Goal: Information Seeking & Learning: Learn about a topic

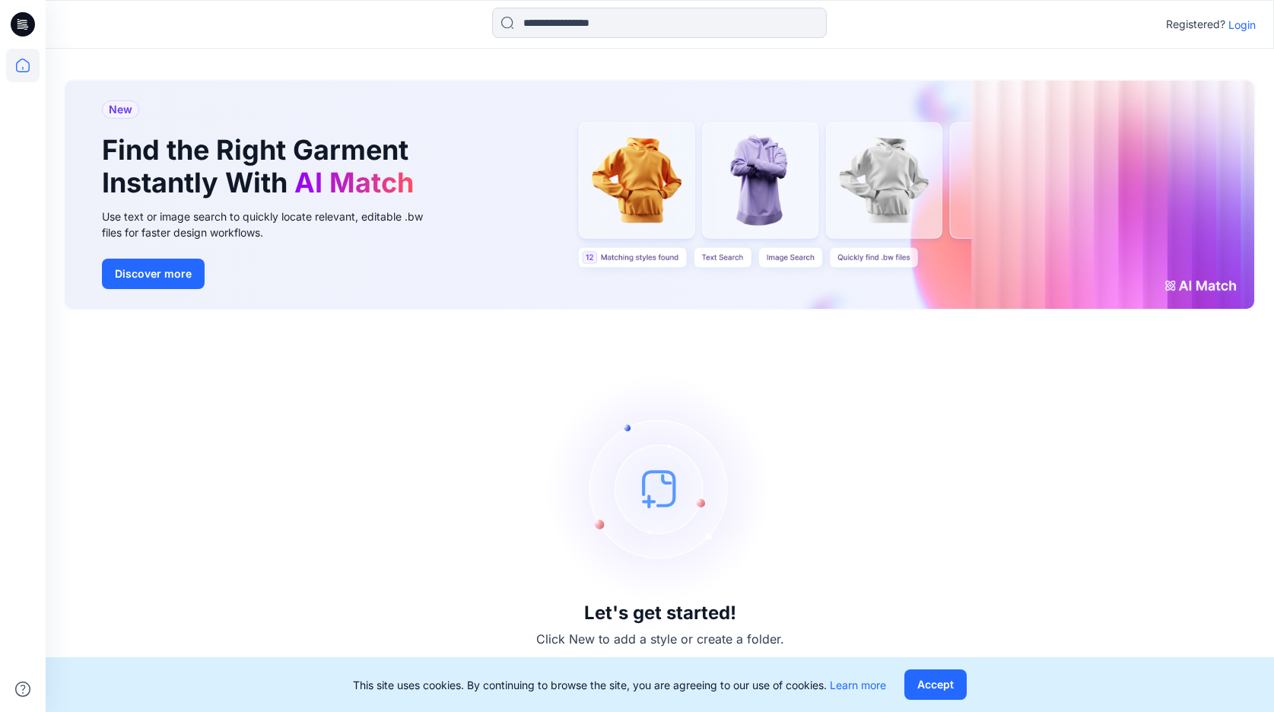
click at [1251, 24] on p "Login" at bounding box center [1241, 25] width 27 height 16
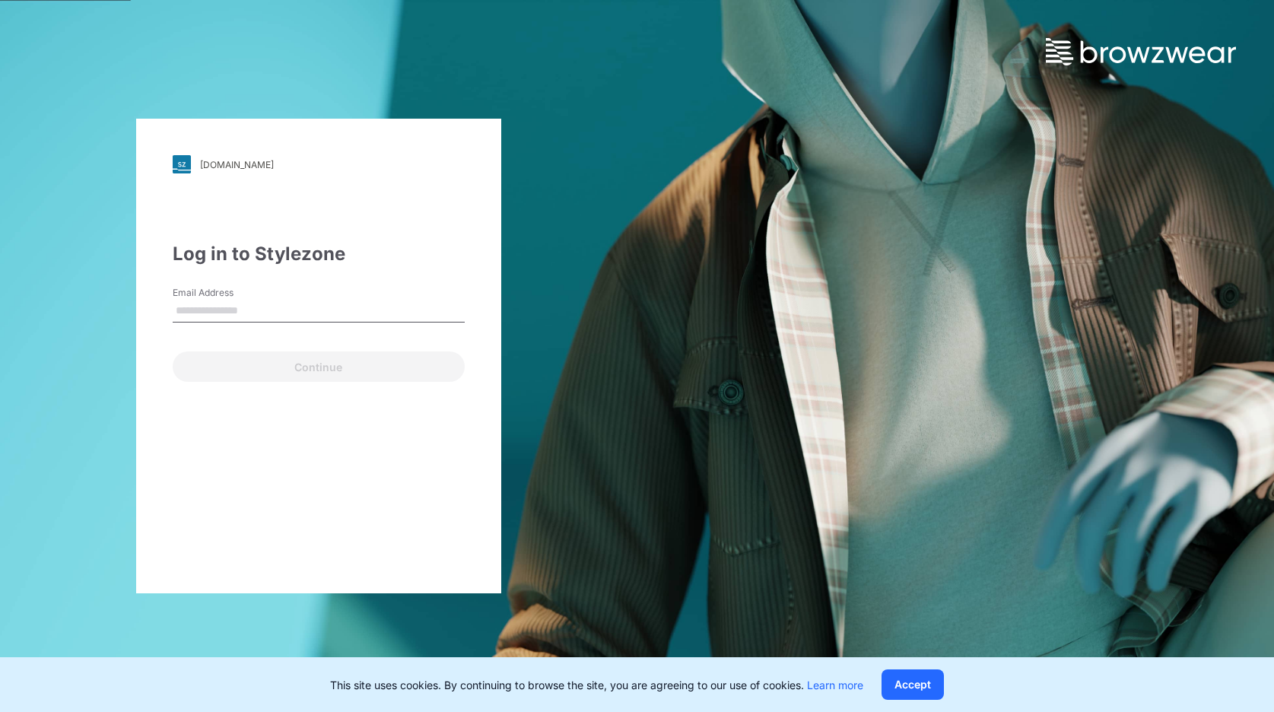
type input "*"
drag, startPoint x: 201, startPoint y: 313, endPoint x: 186, endPoint y: 313, distance: 15.2
click at [201, 313] on input "Email Address" at bounding box center [319, 311] width 292 height 23
type input "**********"
click at [318, 366] on button "Continue" at bounding box center [319, 366] width 292 height 30
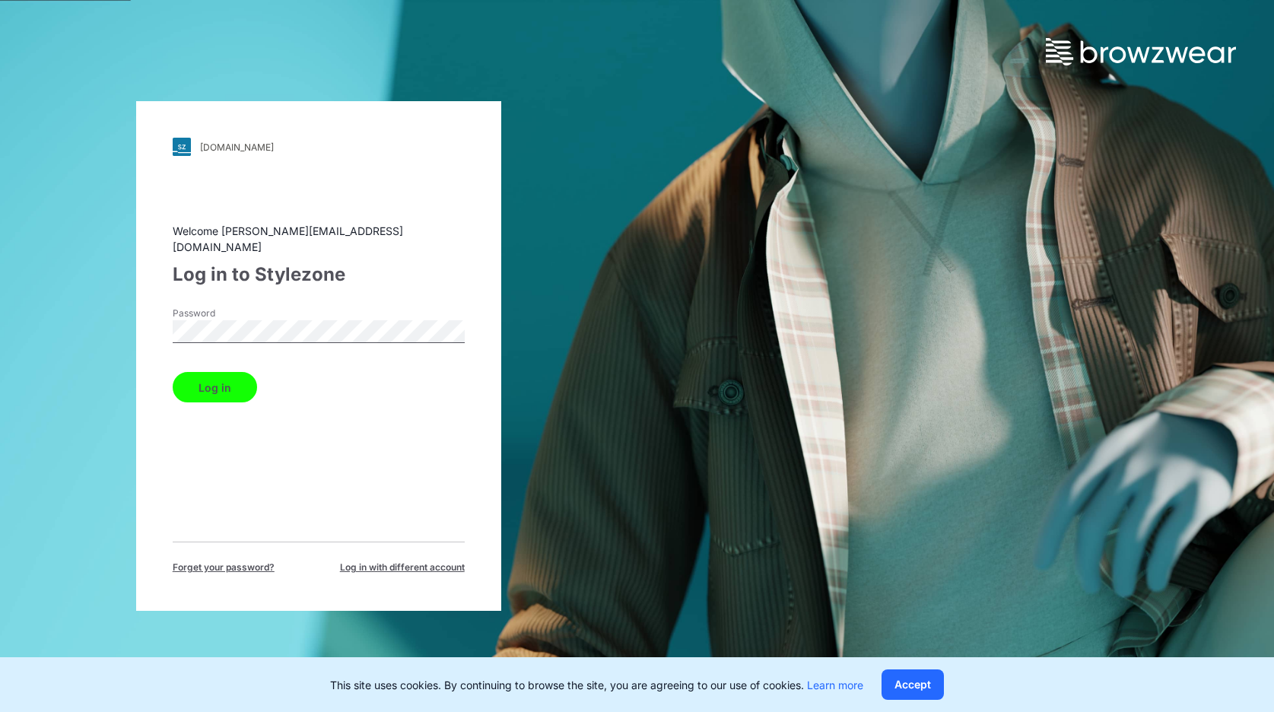
click at [214, 379] on button "Log in" at bounding box center [215, 387] width 84 height 30
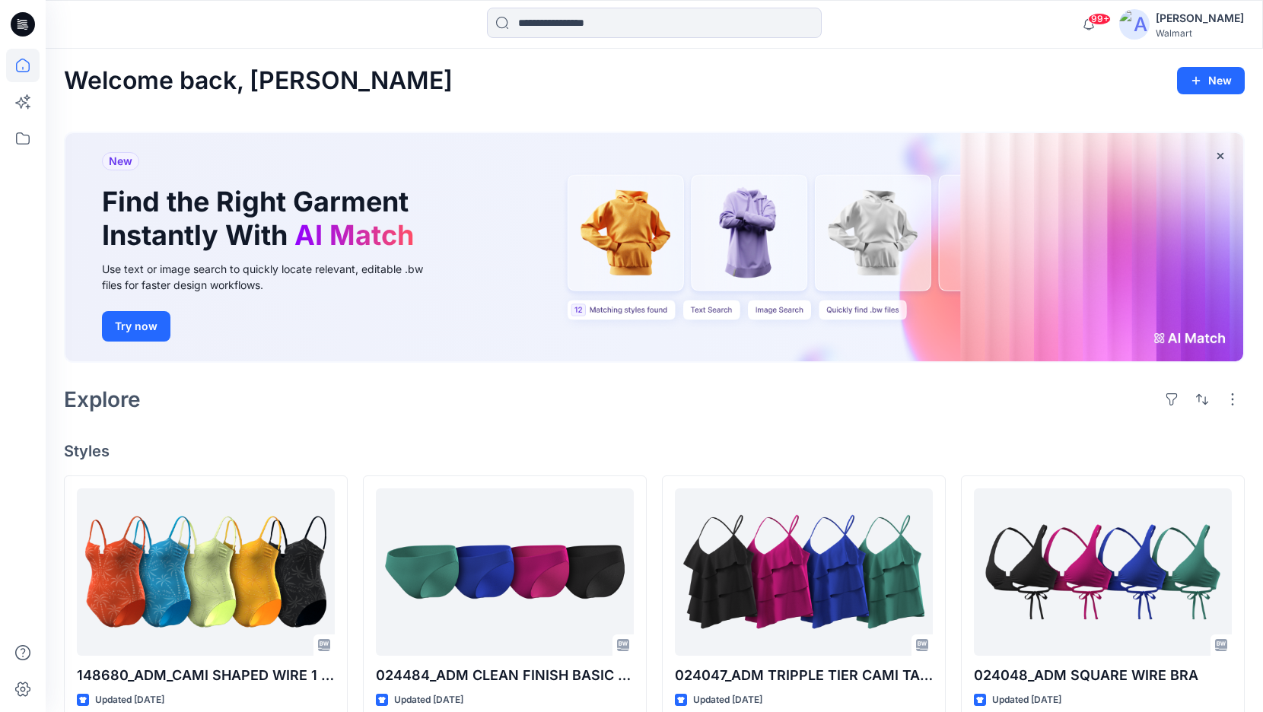
click at [1146, 28] on img at bounding box center [1134, 24] width 30 height 30
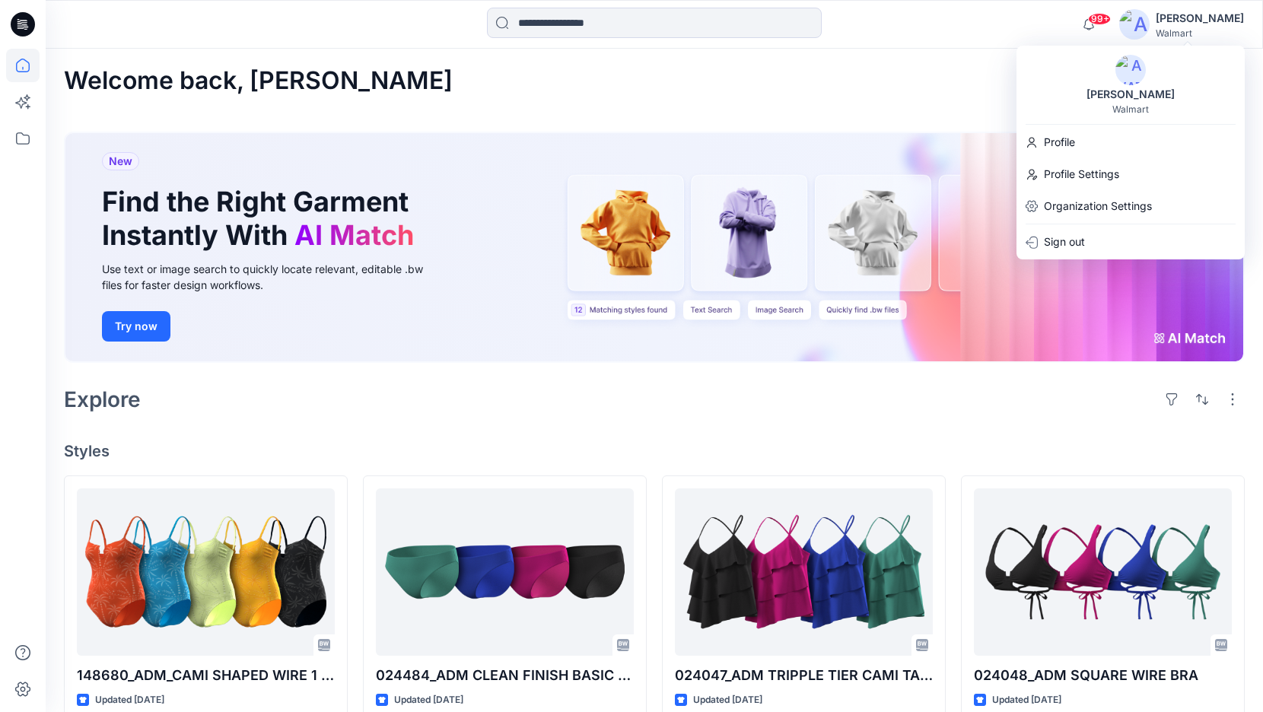
click at [22, 27] on icon at bounding box center [23, 24] width 24 height 24
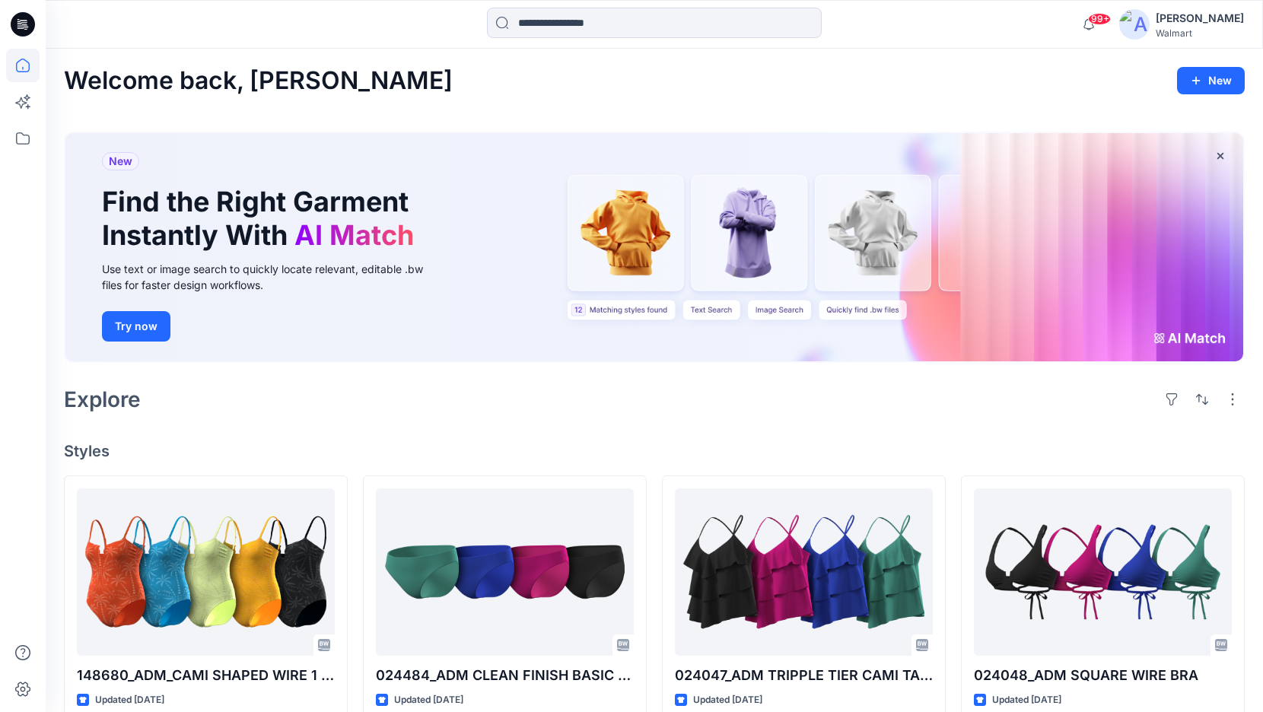
click at [26, 25] on icon at bounding box center [23, 24] width 24 height 49
click at [23, 66] on icon at bounding box center [22, 65] width 33 height 33
click at [28, 136] on icon at bounding box center [22, 138] width 33 height 33
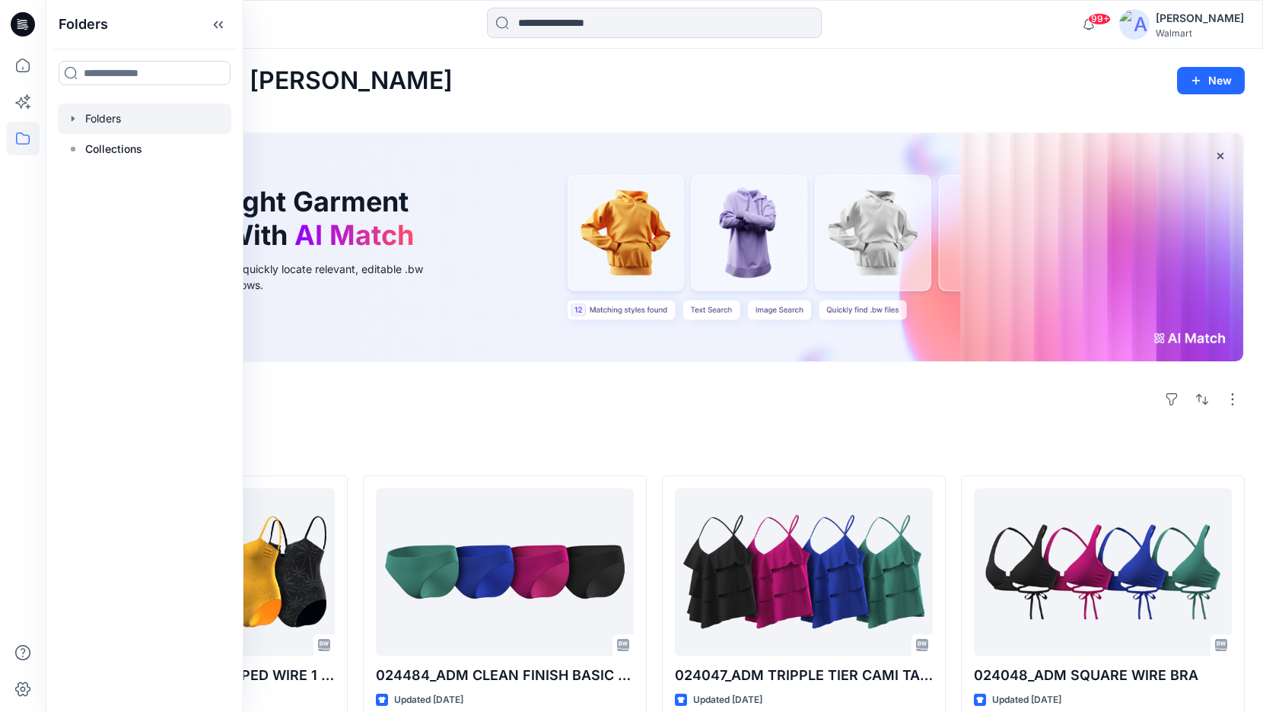
click at [106, 118] on div at bounding box center [144, 118] width 173 height 30
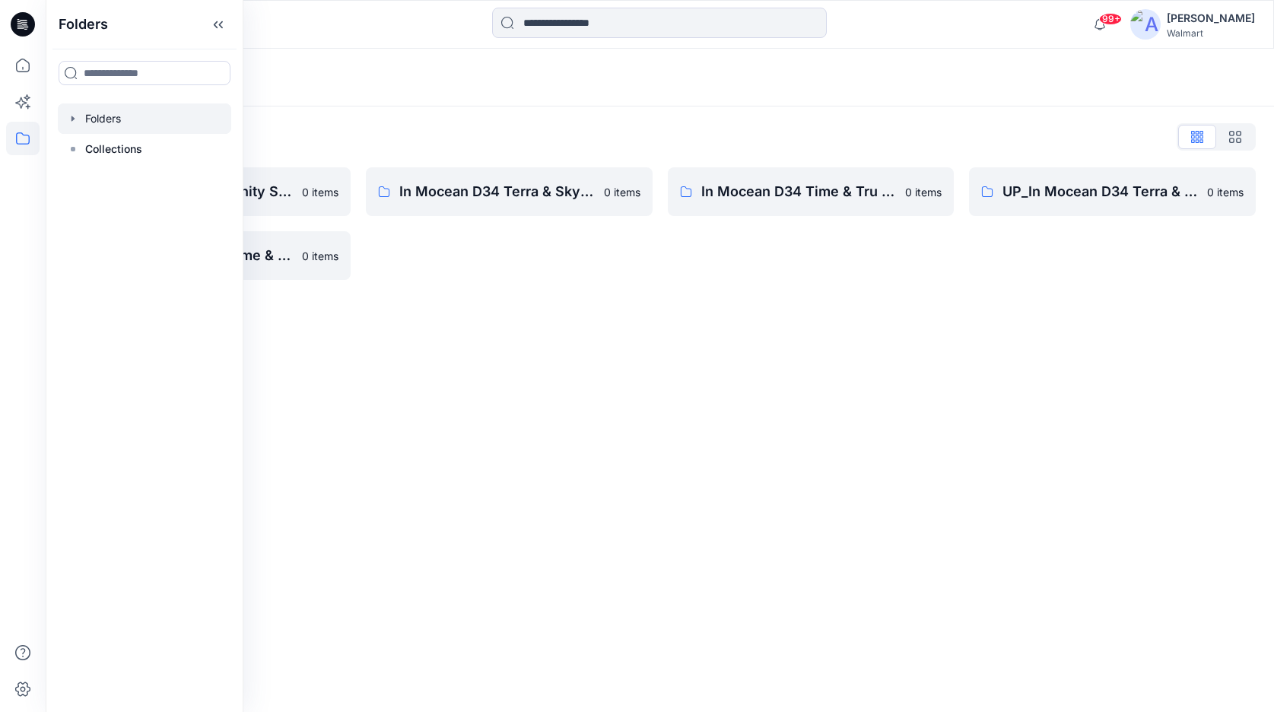
click at [619, 128] on div "Folders List" at bounding box center [660, 137] width 1192 height 24
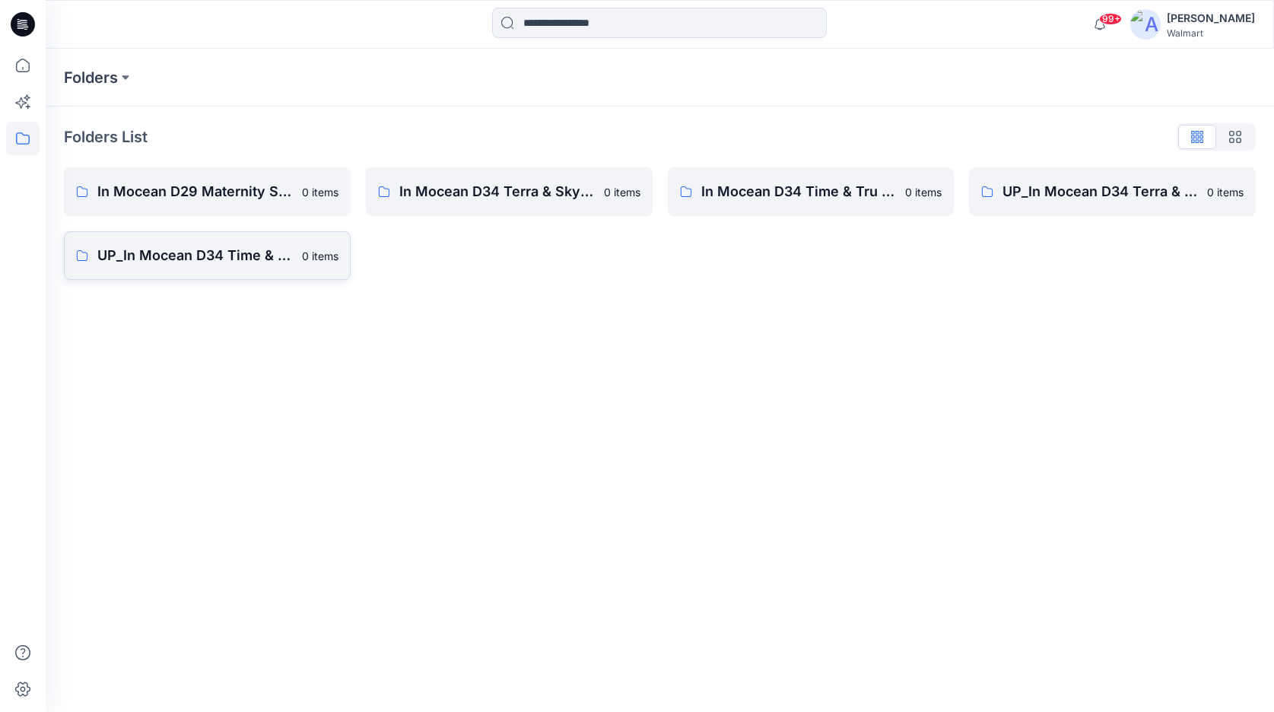
click at [204, 259] on p "UP_In Mocean D34 Time & Tru Swim" at bounding box center [194, 255] width 195 height 21
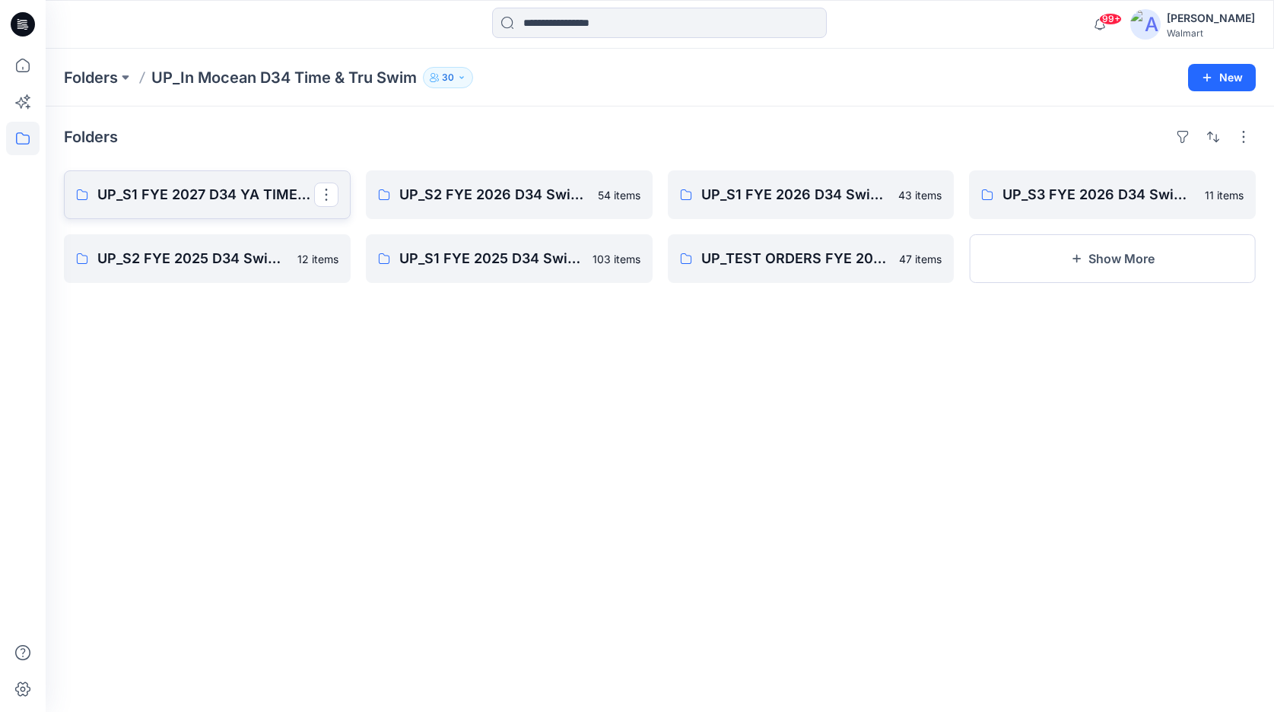
click at [229, 188] on p "UP_S1 FYE 2027 D34 YA TIME & True Swim InMocean" at bounding box center [205, 194] width 217 height 21
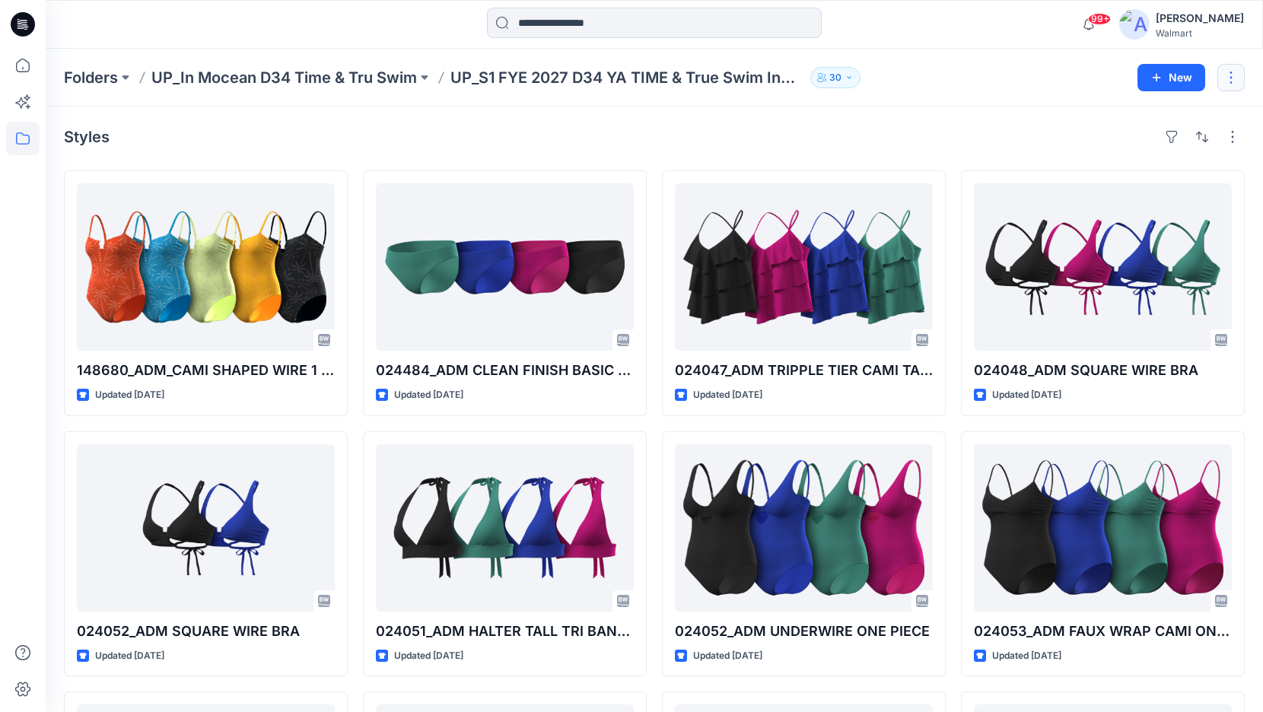
click at [1225, 77] on button "button" at bounding box center [1230, 77] width 27 height 27
click at [964, 128] on div "Styles" at bounding box center [654, 137] width 1181 height 24
click at [853, 78] on icon "button" at bounding box center [848, 77] width 9 height 9
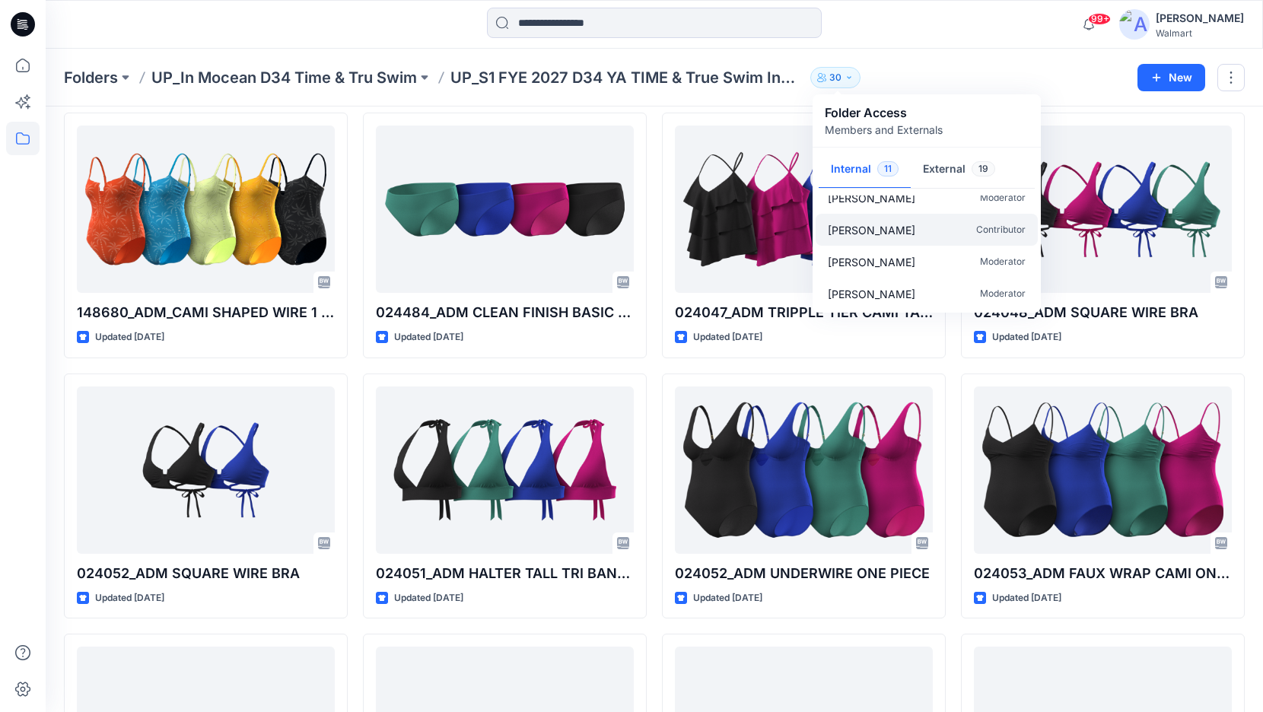
scroll to position [104, 0]
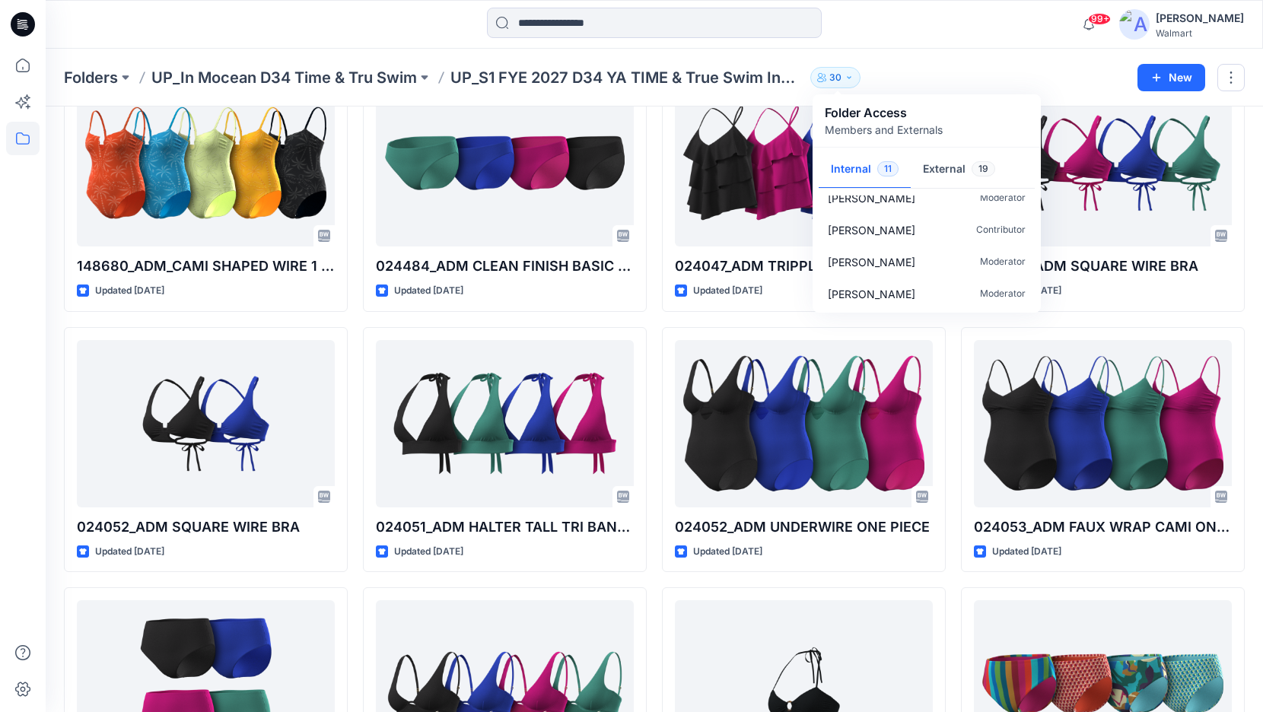
click at [1001, 59] on div "Folders UP_In Mocean D34 Time & Tru Swim UP_S1 FYE 2027 D34 YA TIME & True Swim…" at bounding box center [654, 78] width 1217 height 58
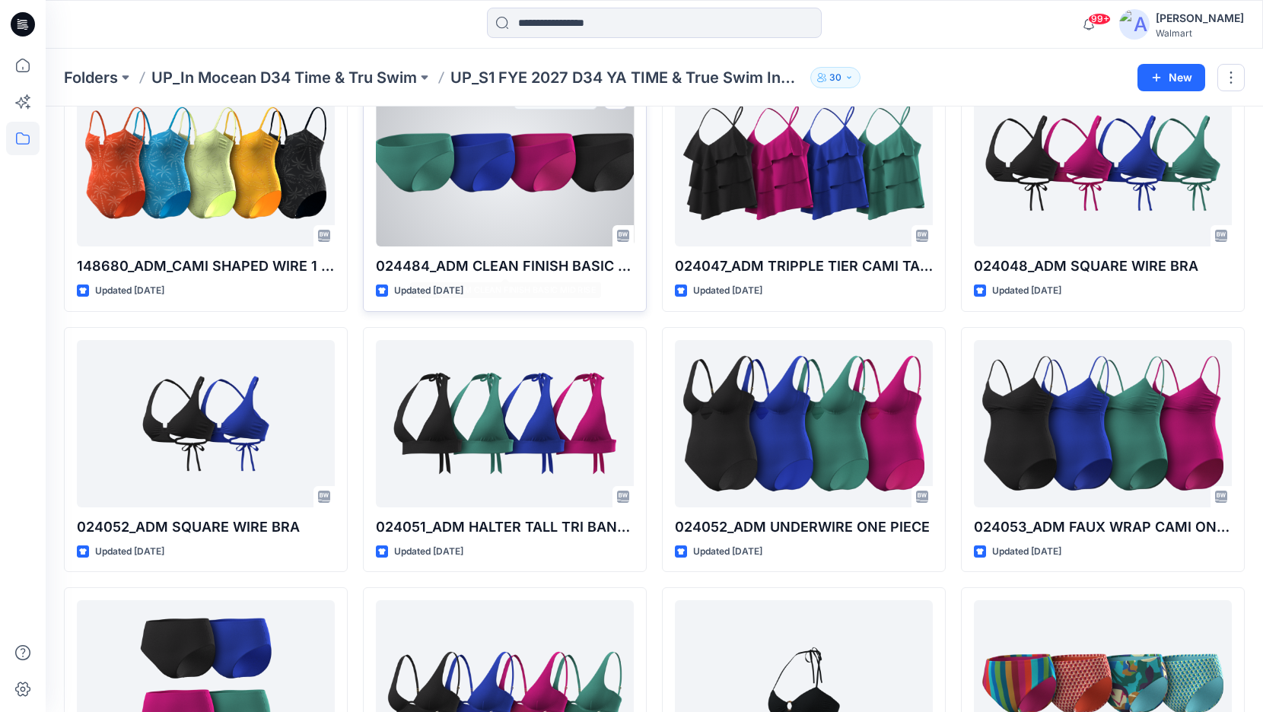
scroll to position [0, 0]
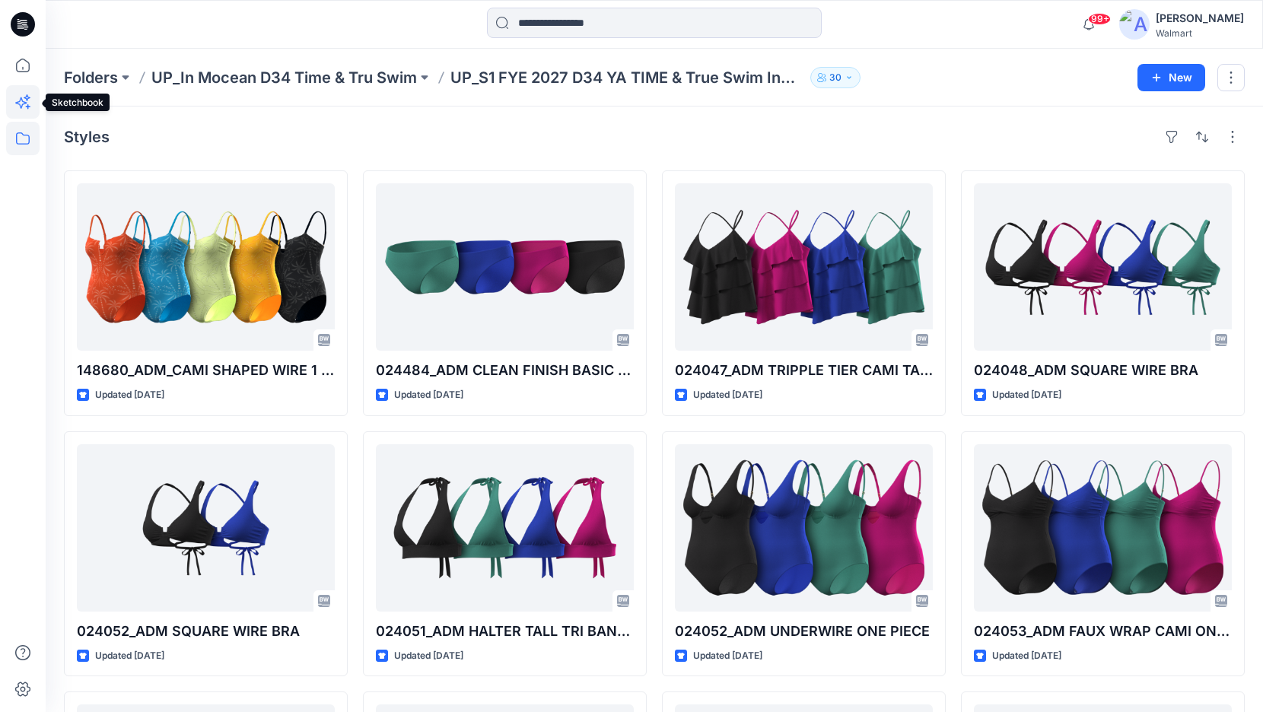
click at [24, 104] on icon at bounding box center [22, 101] width 33 height 33
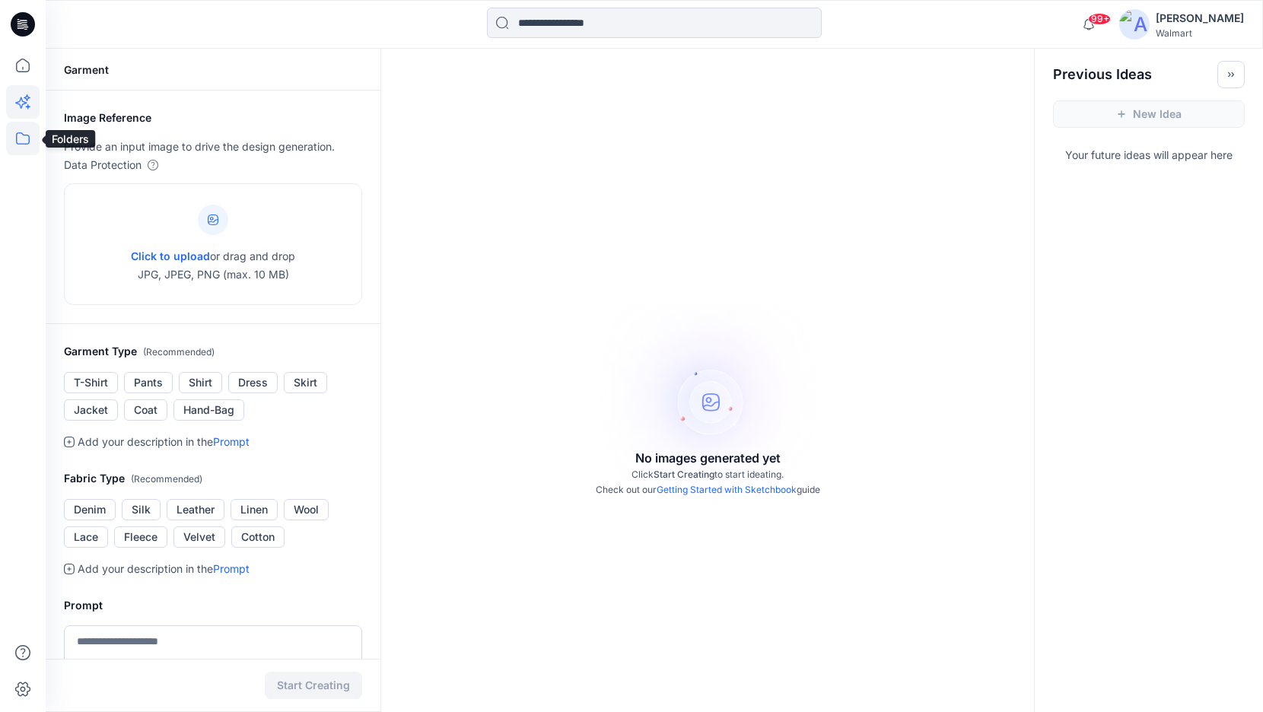
click at [27, 135] on icon at bounding box center [22, 138] width 33 height 33
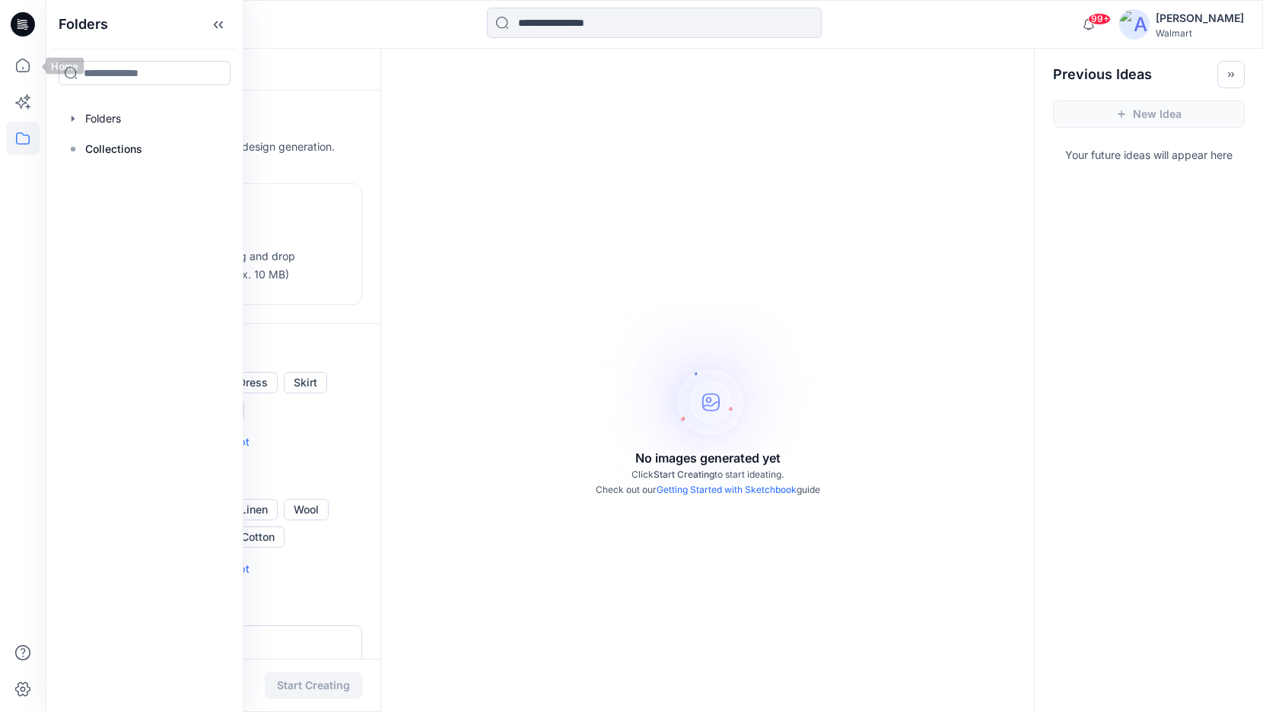
click at [21, 31] on icon at bounding box center [23, 24] width 24 height 24
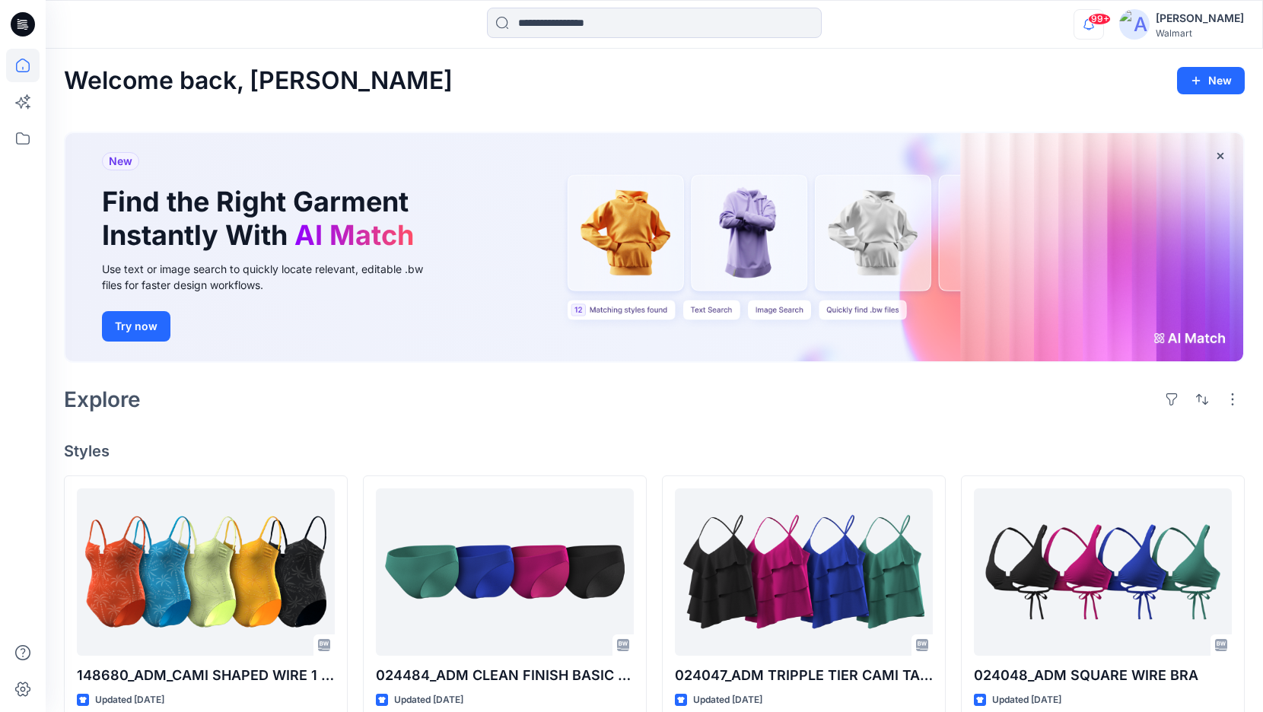
click at [1103, 28] on icon "button" at bounding box center [1088, 24] width 29 height 30
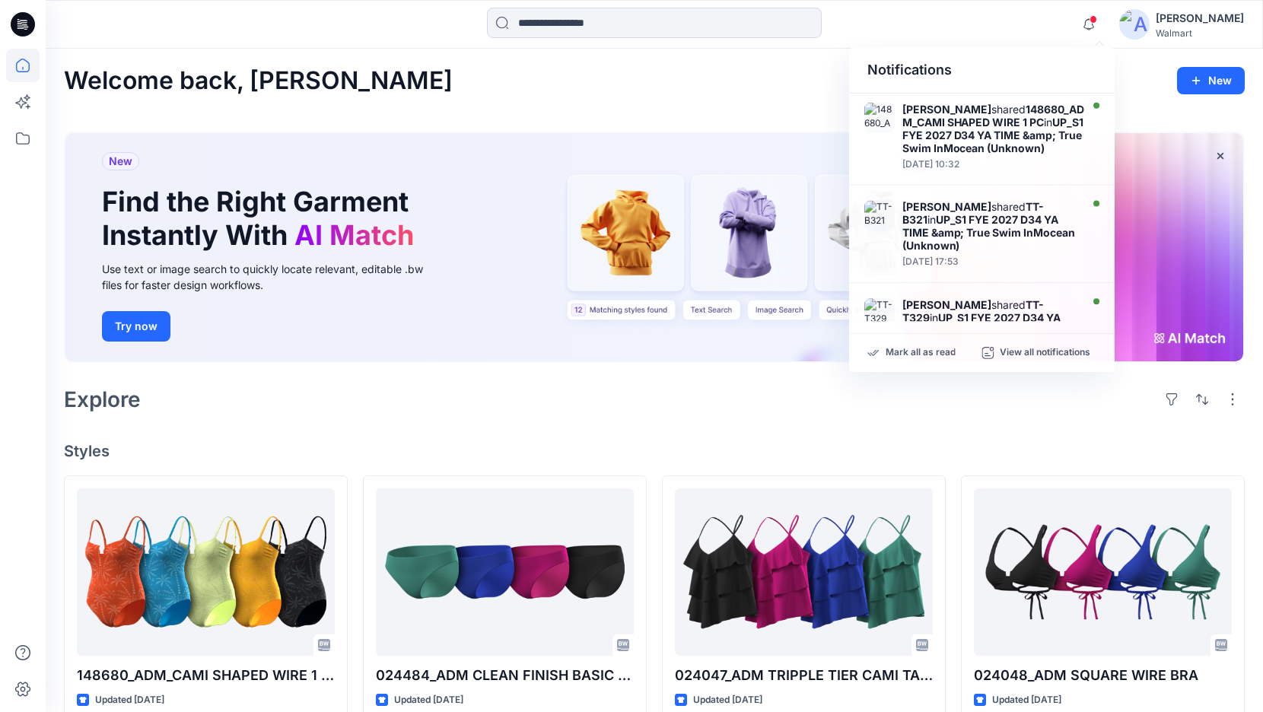
click at [1194, 33] on div "Walmart" at bounding box center [1199, 32] width 88 height 11
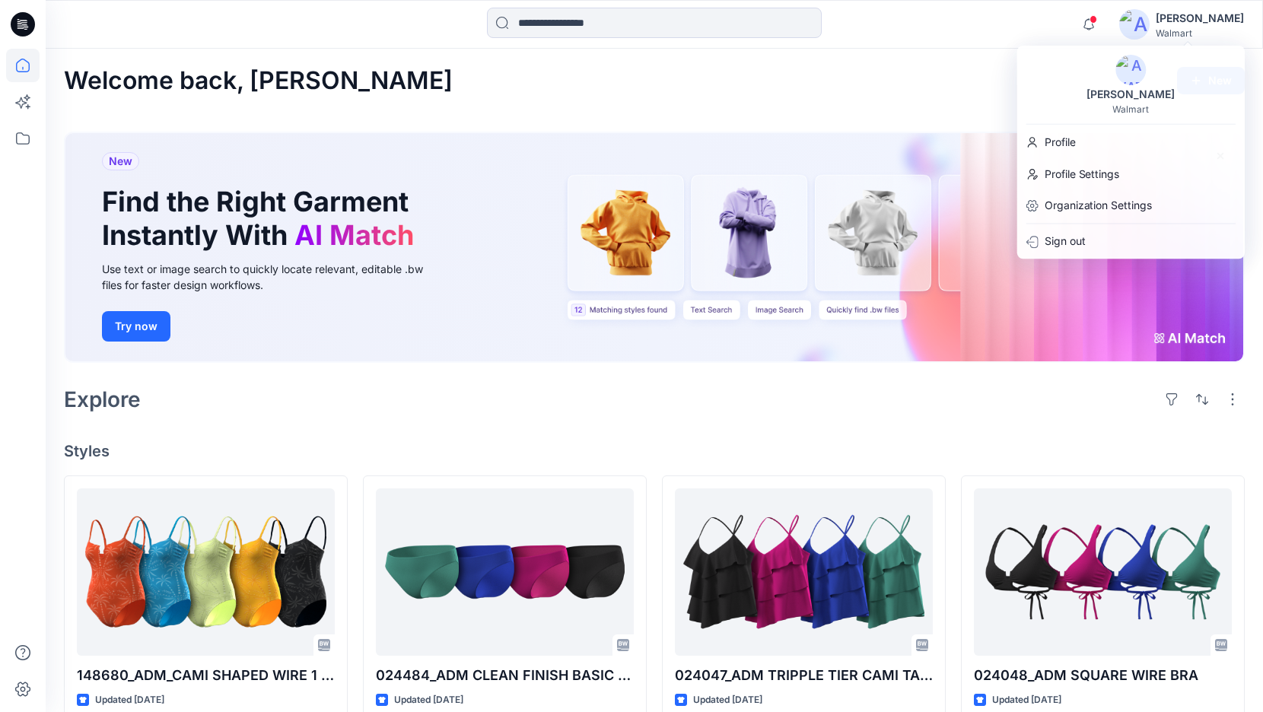
click at [971, 81] on div "Welcome back, [PERSON_NAME]" at bounding box center [654, 81] width 1181 height 28
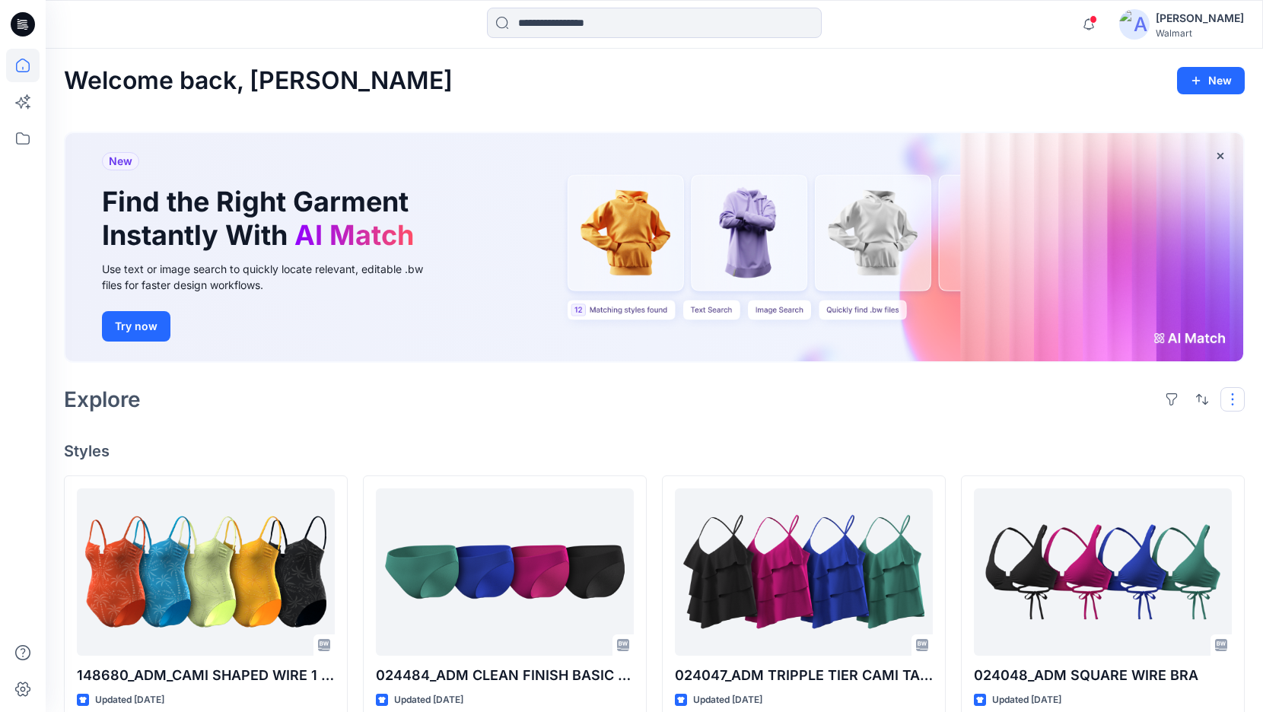
click at [1227, 399] on button "button" at bounding box center [1232, 399] width 24 height 24
click at [1044, 423] on p "Grid" at bounding box center [1036, 421] width 76 height 18
click at [997, 443] on h4 "Styles" at bounding box center [654, 451] width 1181 height 18
click at [1169, 33] on div "Walmart" at bounding box center [1199, 32] width 88 height 11
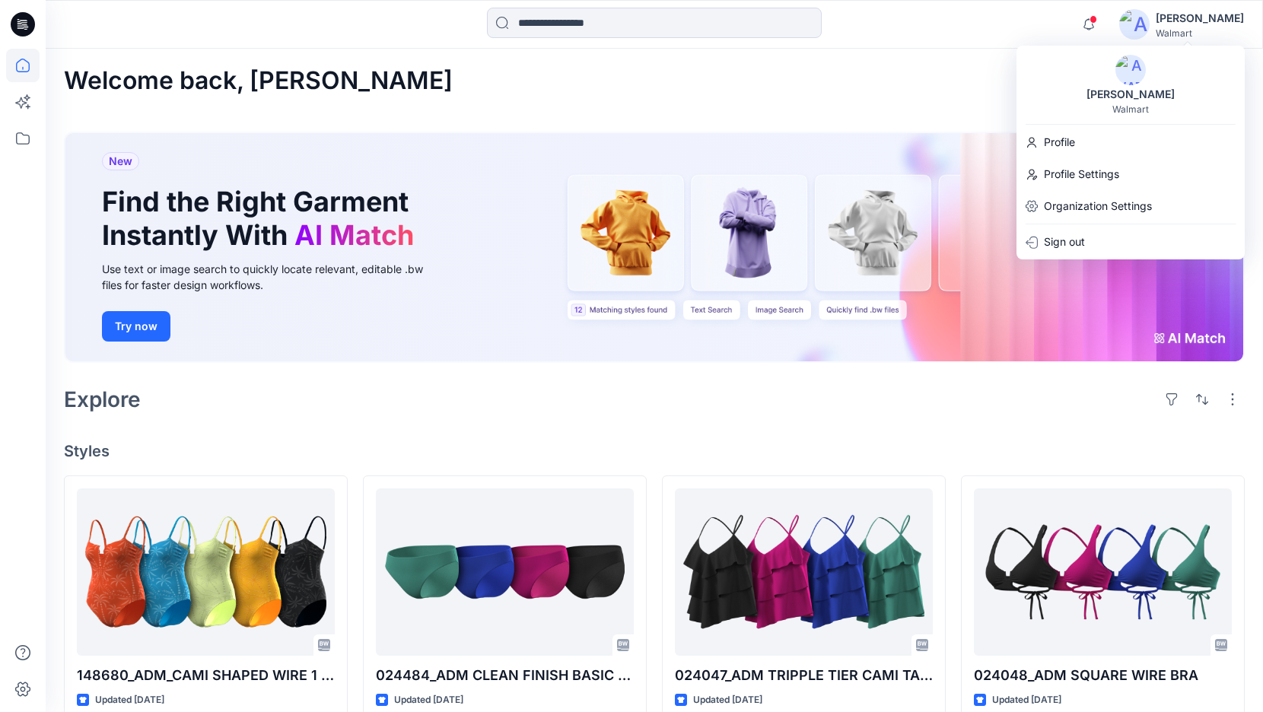
drag, startPoint x: 351, startPoint y: 73, endPoint x: 297, endPoint y: 78, distance: 54.3
click at [351, 73] on div "Welcome back, [PERSON_NAME]" at bounding box center [654, 81] width 1181 height 28
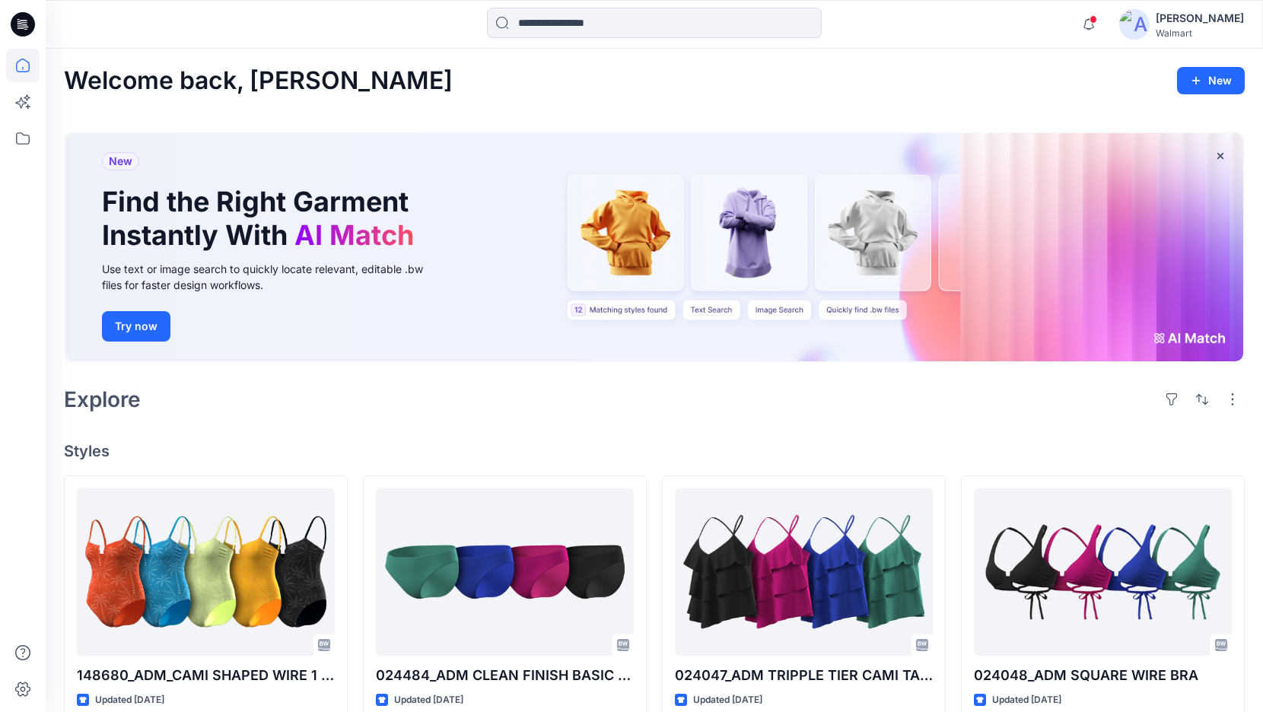
click at [25, 22] on icon at bounding box center [23, 24] width 24 height 24
click at [23, 25] on icon at bounding box center [25, 24] width 6 height 1
click at [25, 108] on icon at bounding box center [22, 101] width 33 height 33
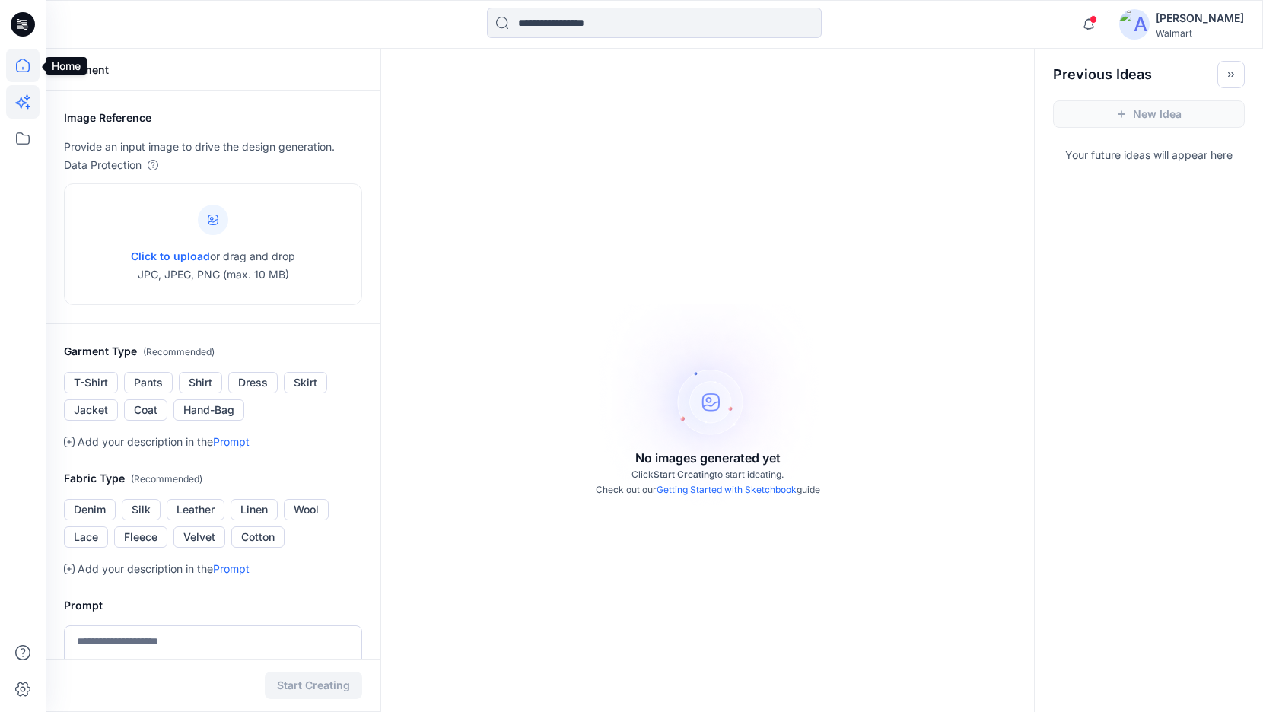
click at [29, 63] on icon at bounding box center [22, 65] width 33 height 33
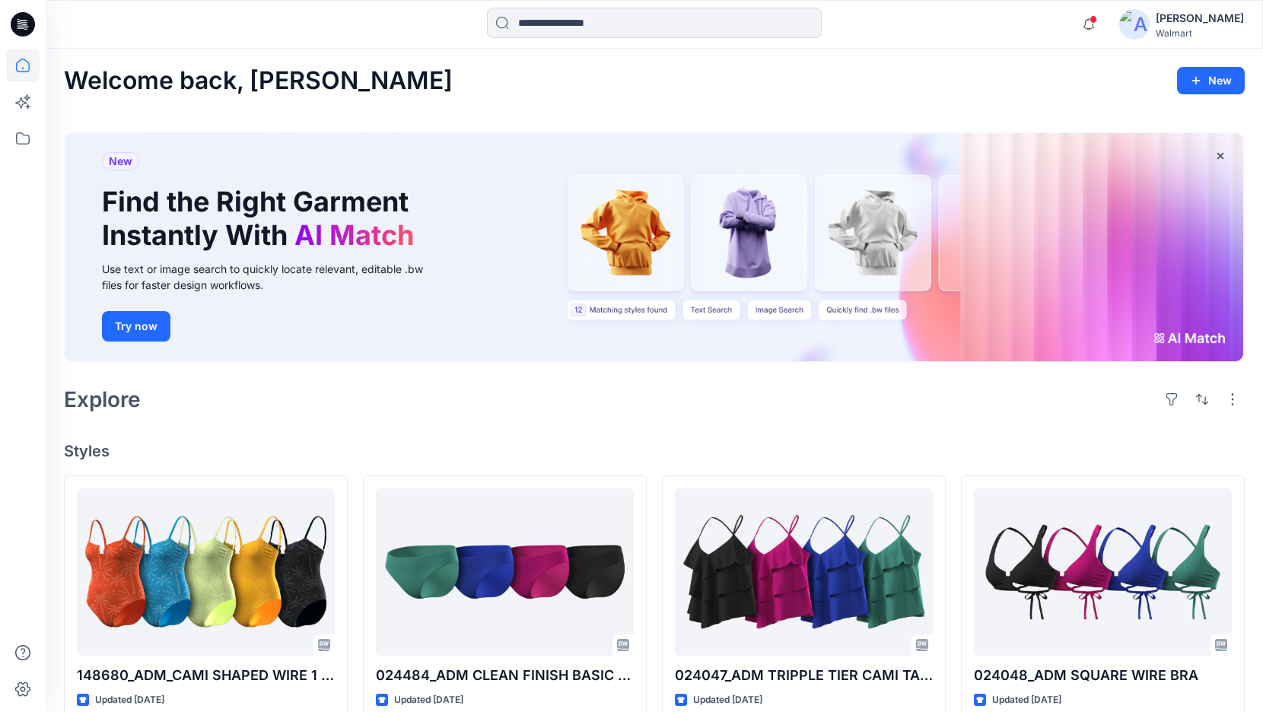
click at [22, 24] on icon at bounding box center [25, 24] width 6 height 1
click at [24, 140] on icon at bounding box center [22, 138] width 33 height 33
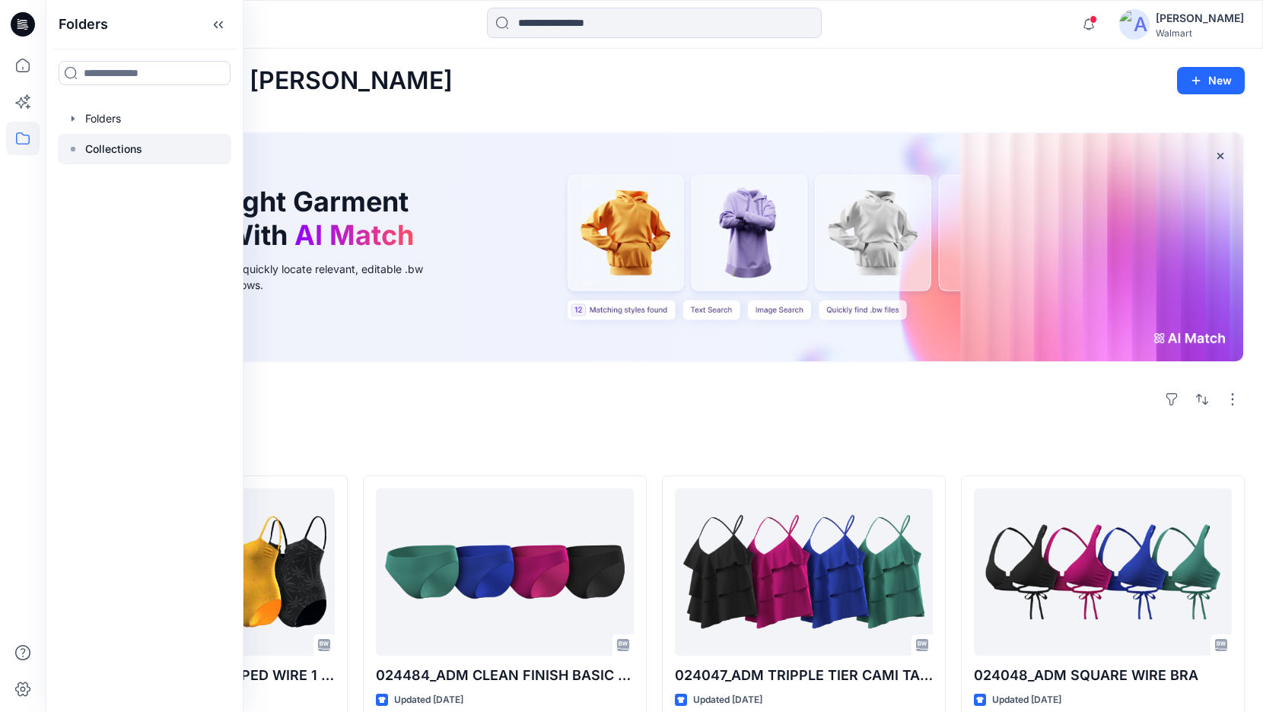
click at [114, 151] on p "Collections" at bounding box center [113, 149] width 57 height 18
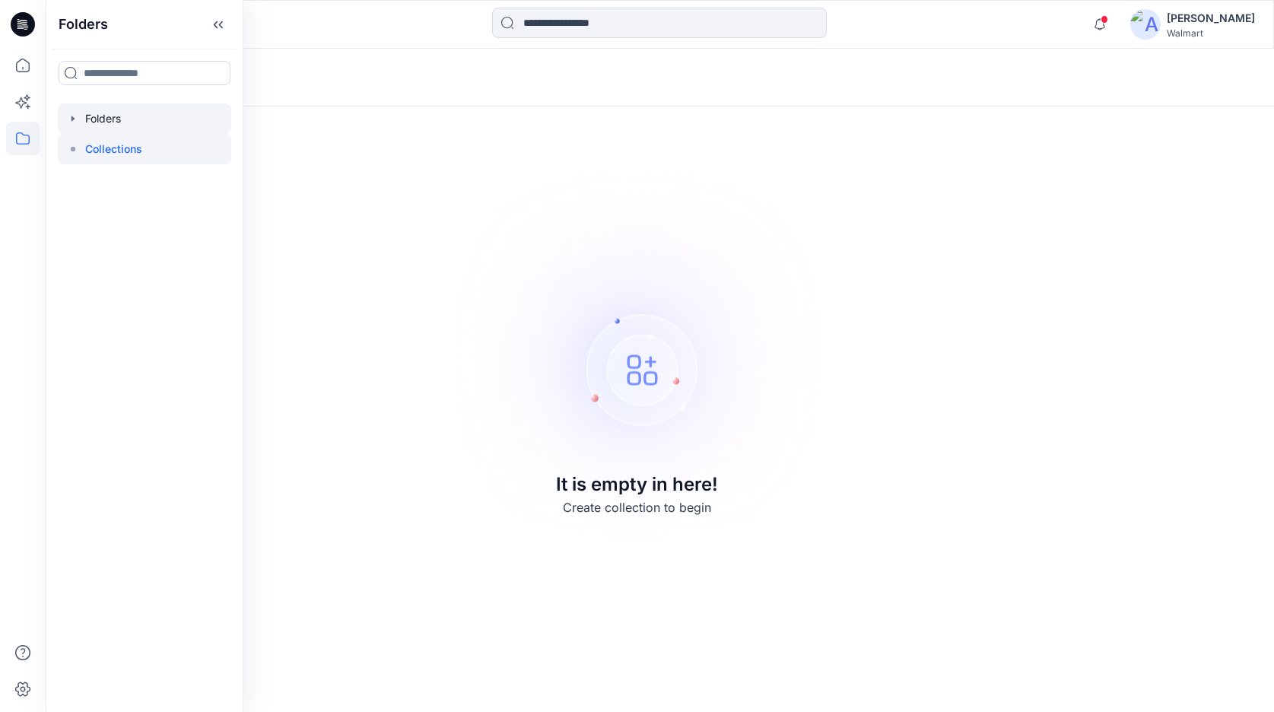
click at [134, 122] on div at bounding box center [144, 118] width 173 height 30
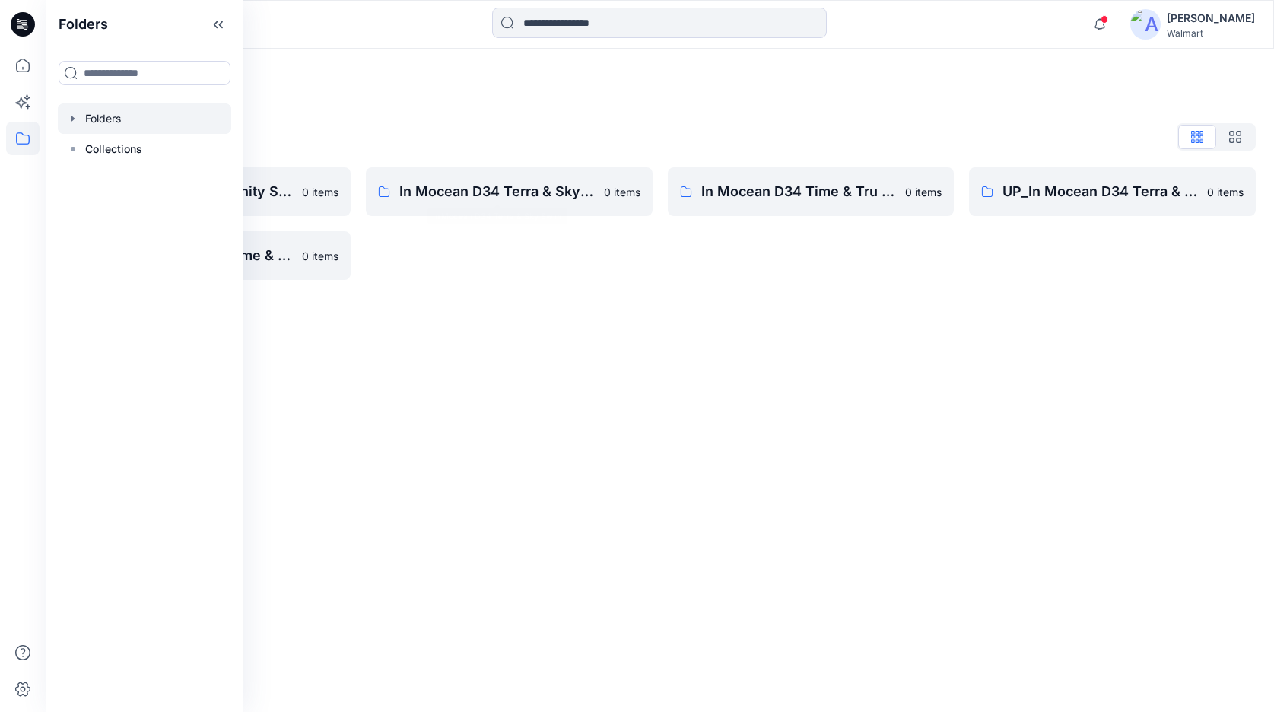
click at [484, 263] on div "In Mocean D34 Terra & Sky Swim 0 items" at bounding box center [509, 223] width 287 height 113
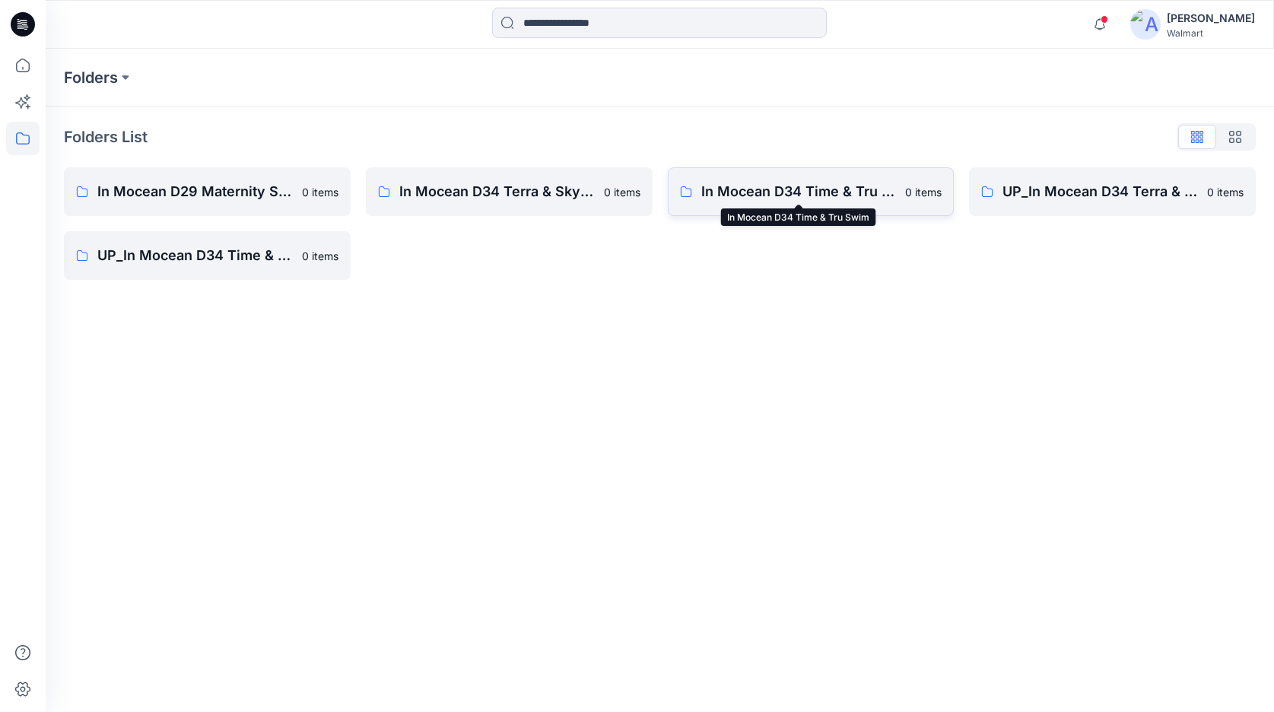
click at [774, 193] on p "In Mocean D34 Time & Tru Swim" at bounding box center [798, 191] width 195 height 21
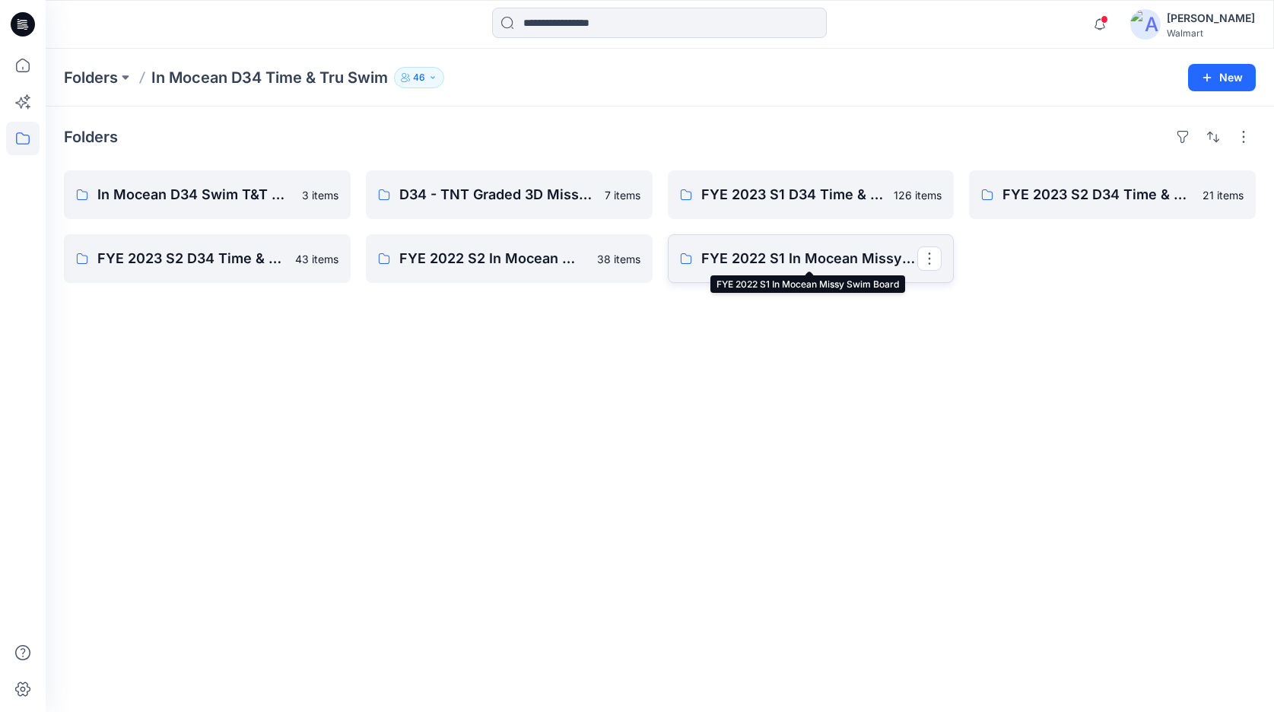
click at [823, 257] on p "FYE 2022 S1 In Mocean Missy Swim Board" at bounding box center [809, 258] width 217 height 21
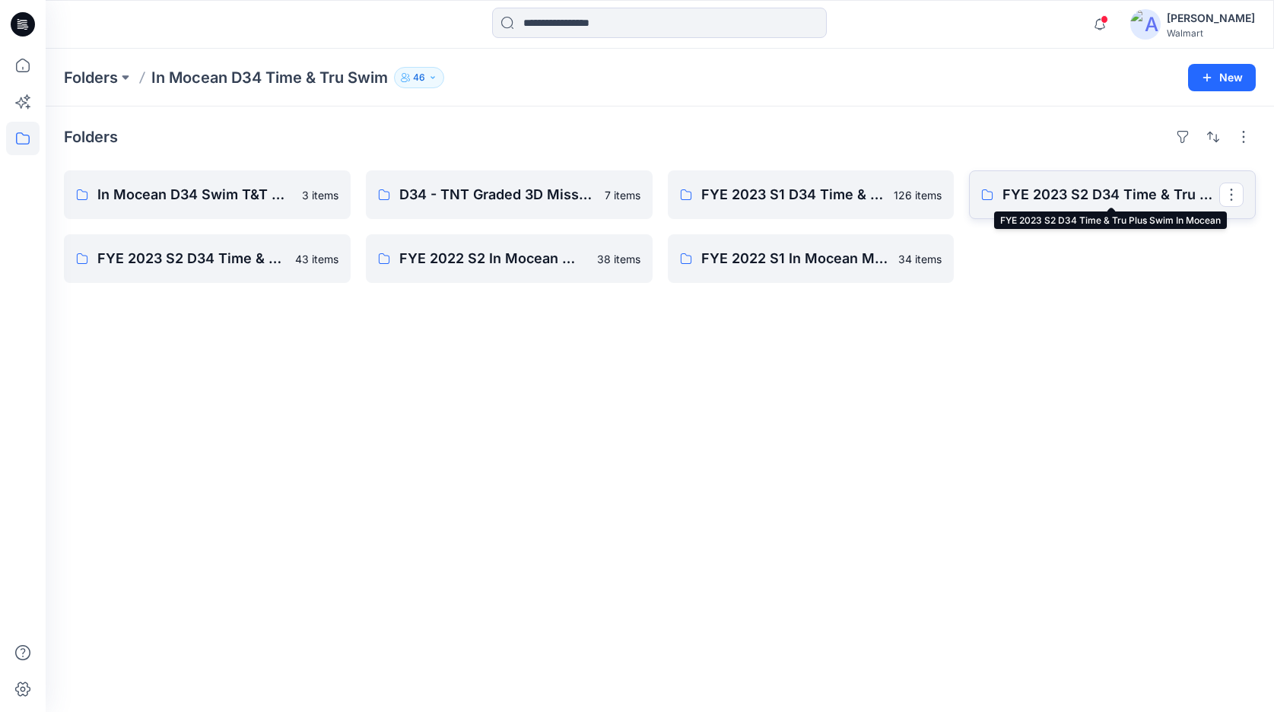
click at [1044, 199] on p "FYE 2023 S2 D34 Time & Tru Plus Swim In Mocean" at bounding box center [1111, 194] width 217 height 21
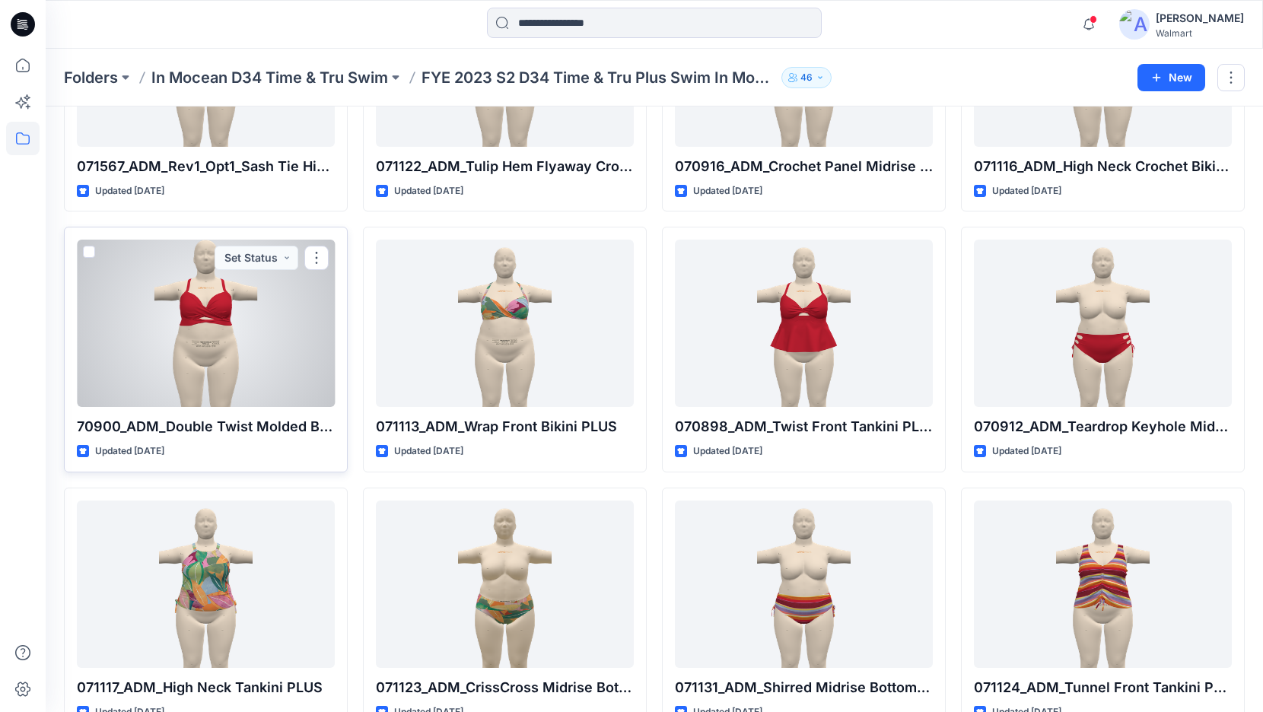
scroll to position [634, 0]
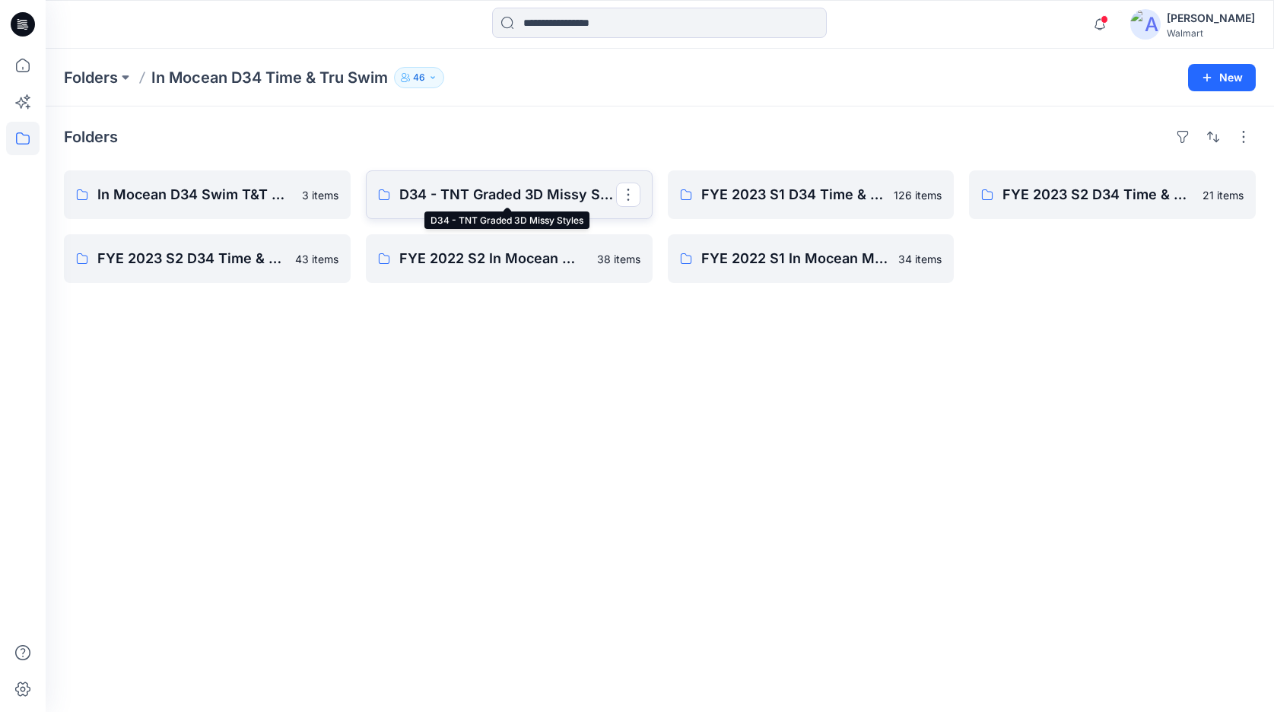
click at [511, 199] on p "D34 - TNT Graded 3D Missy Styles" at bounding box center [507, 194] width 217 height 21
click at [226, 186] on p "In Mocean D34 Swim T&T Block Board" at bounding box center [205, 194] width 217 height 21
click at [211, 259] on p "FYE 2023 S2 D34 Time & Tru Missy Swim In [GEOGRAPHIC_DATA]" at bounding box center [205, 258] width 217 height 21
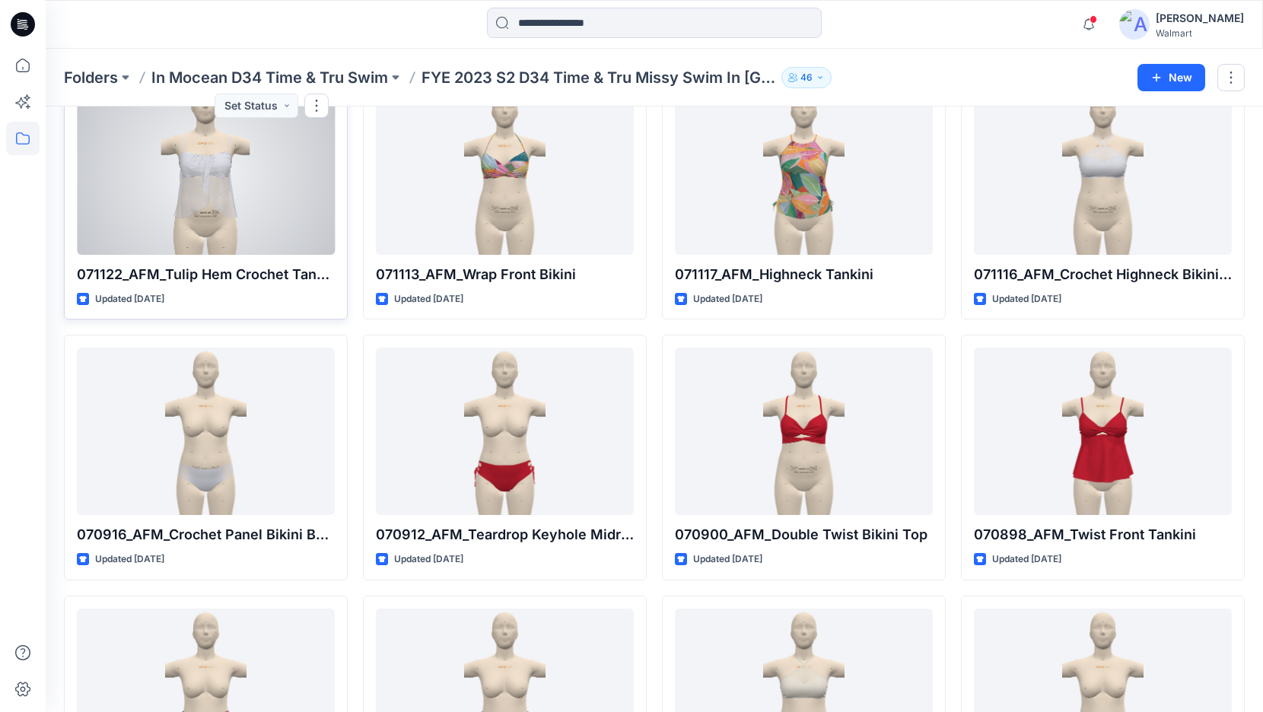
scroll to position [977, 0]
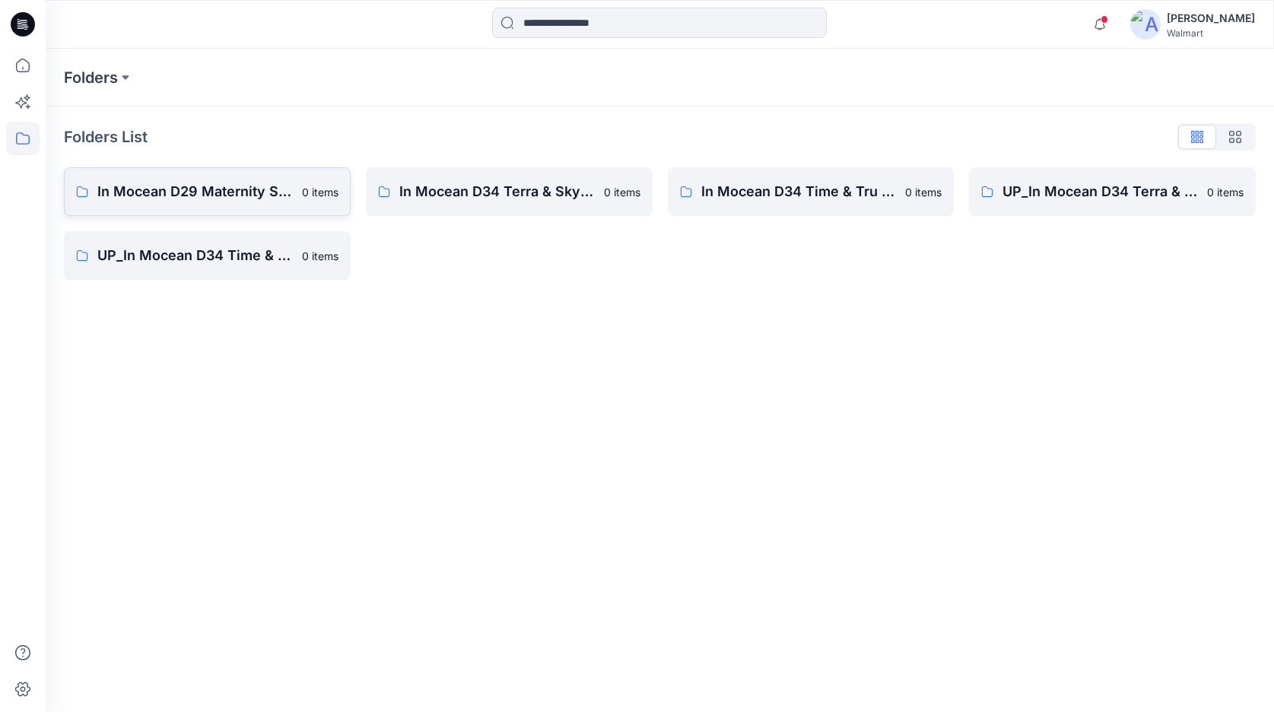
click at [243, 190] on p "In Mocean D29 Maternity Swim" at bounding box center [194, 191] width 195 height 21
click at [772, 192] on p "In Mocean D34 Time & Tru Swim" at bounding box center [798, 191] width 195 height 21
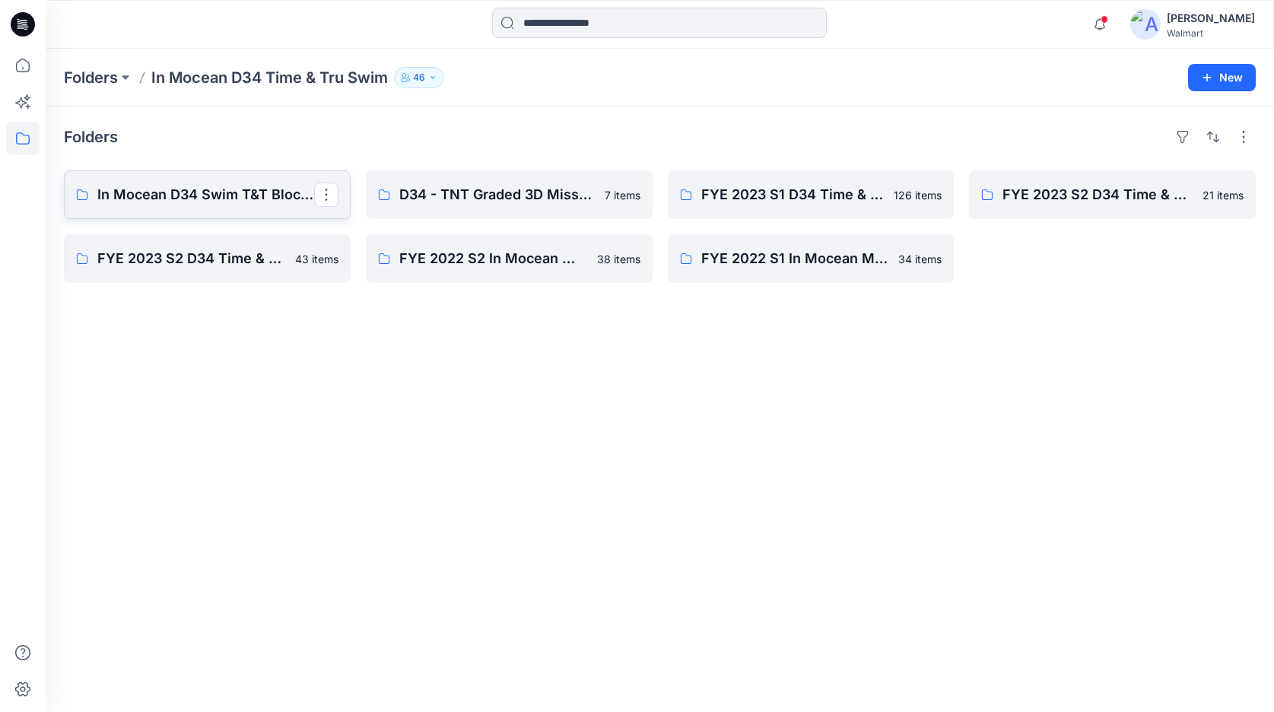
click at [235, 202] on p "In Mocean D34 Swim T&T Block Board" at bounding box center [205, 194] width 217 height 21
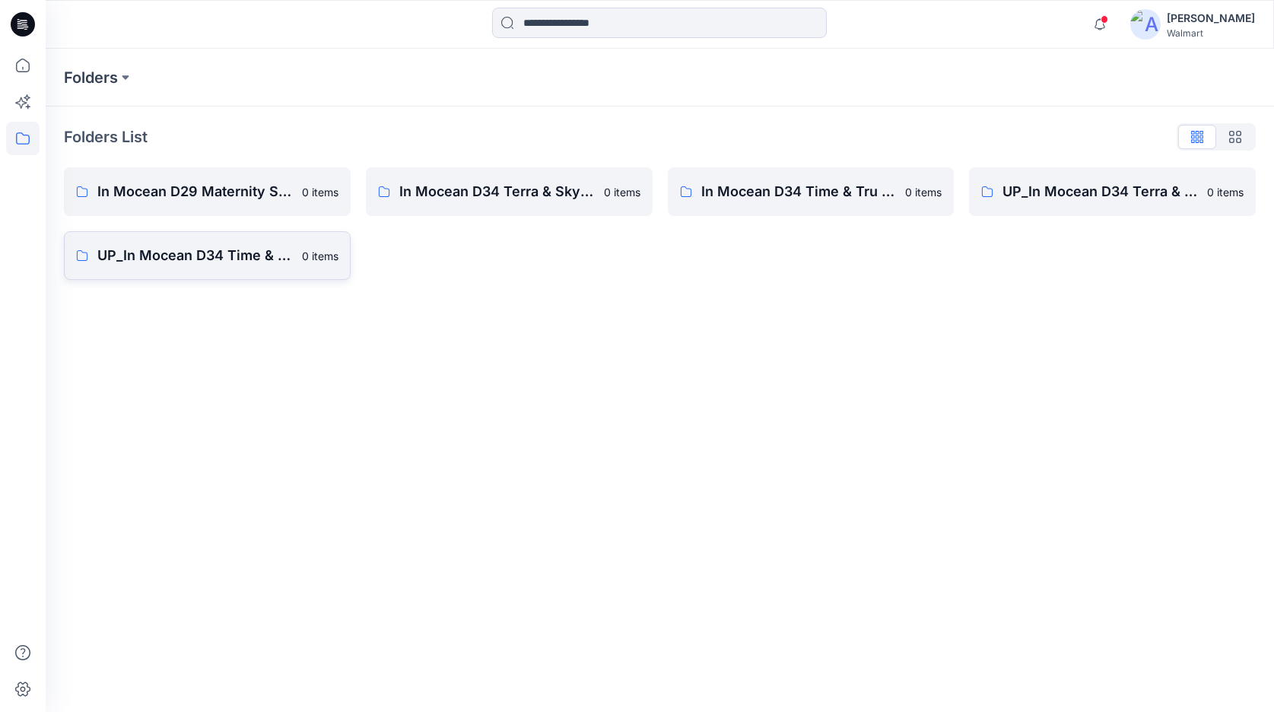
click at [213, 267] on link "UP_In Mocean D34 Time & Tru Swim 0 items" at bounding box center [207, 255] width 287 height 49
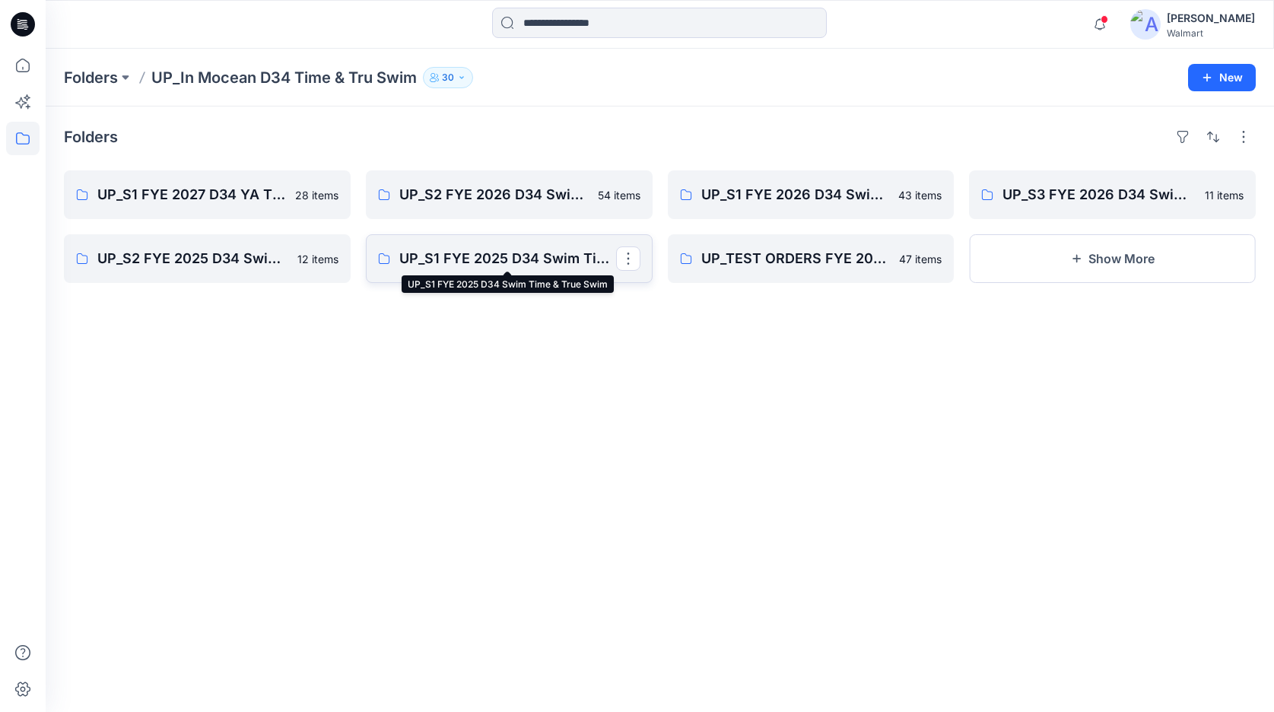
click at [515, 265] on p "UP_S1 FYE 2025 D34 Swim Time & True Swim" at bounding box center [507, 258] width 217 height 21
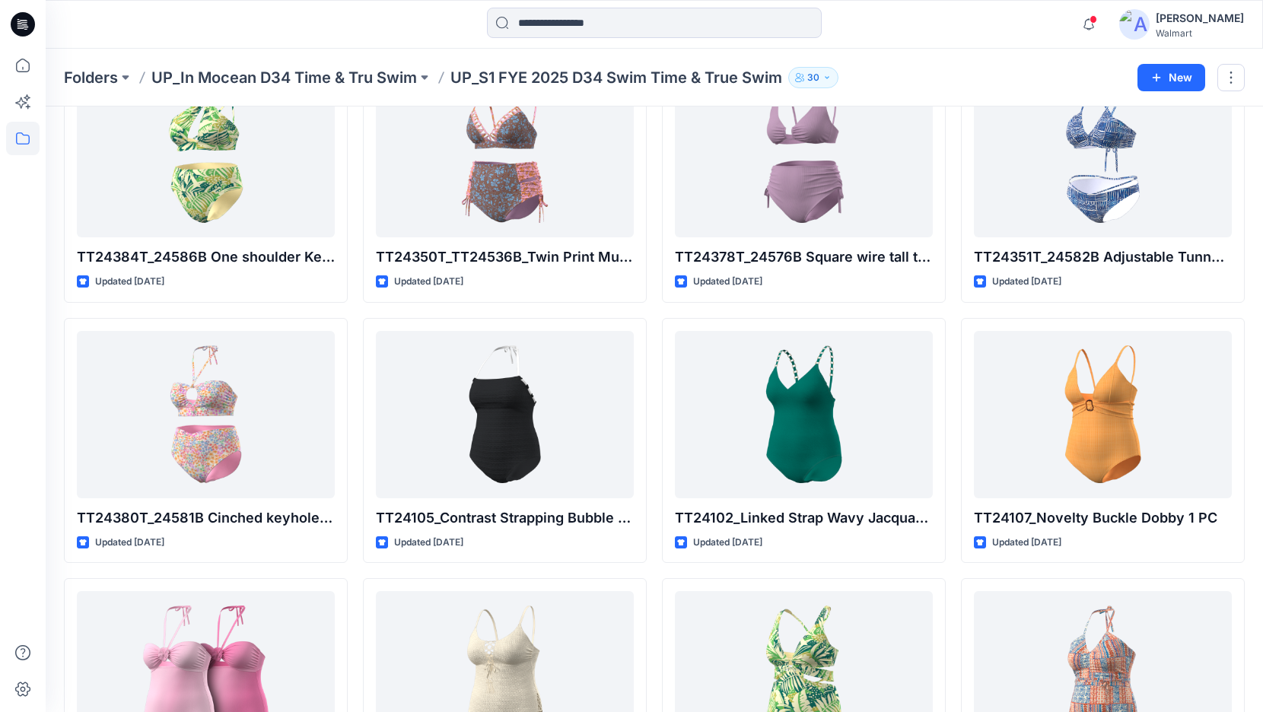
scroll to position [117, 0]
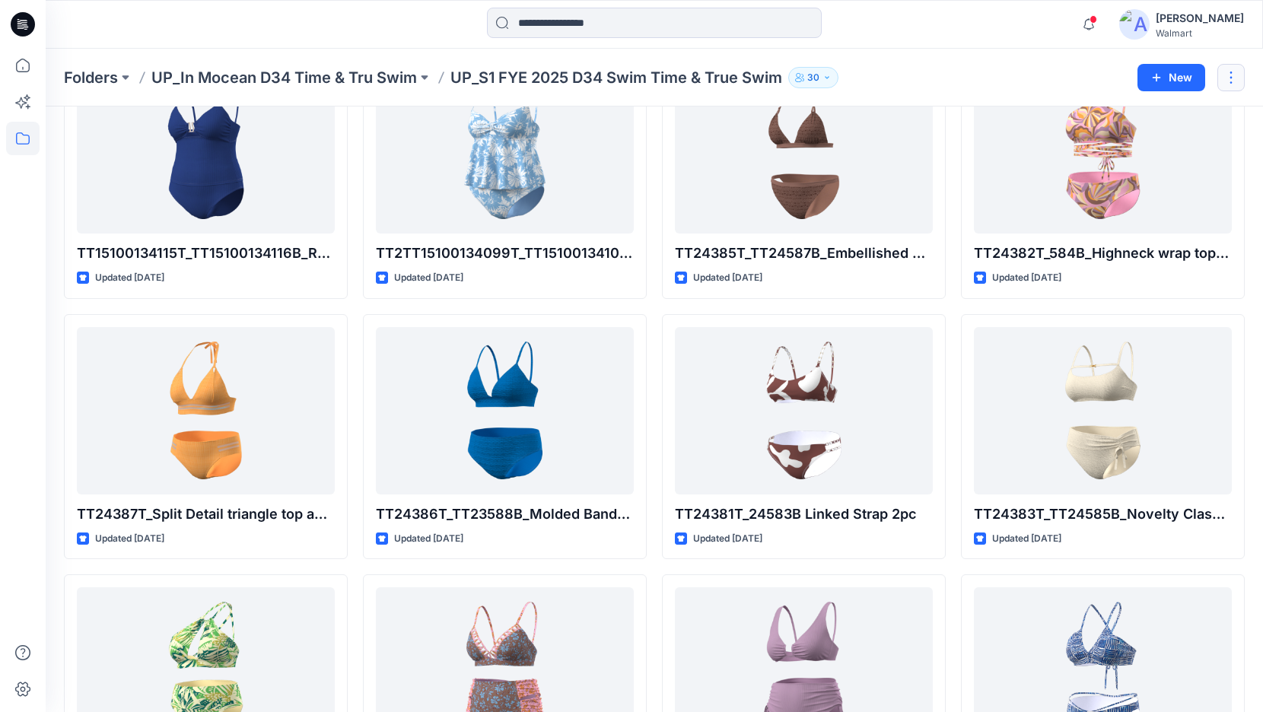
click at [1235, 79] on button "button" at bounding box center [1230, 77] width 27 height 27
click at [1014, 74] on div "Folders UP_In Mocean D34 Time & Tru Swim UP_S1 FYE 2025 D34 Swim Time & True Sw…" at bounding box center [595, 77] width 1062 height 21
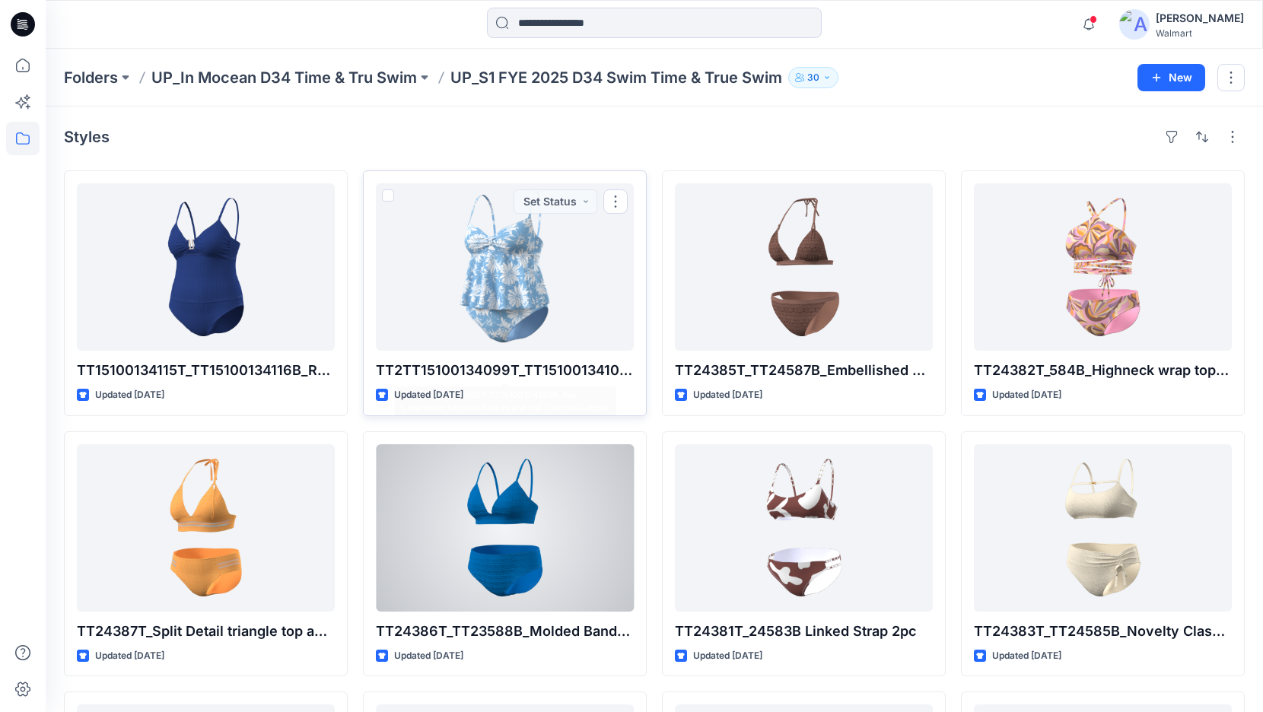
scroll to position [2, 0]
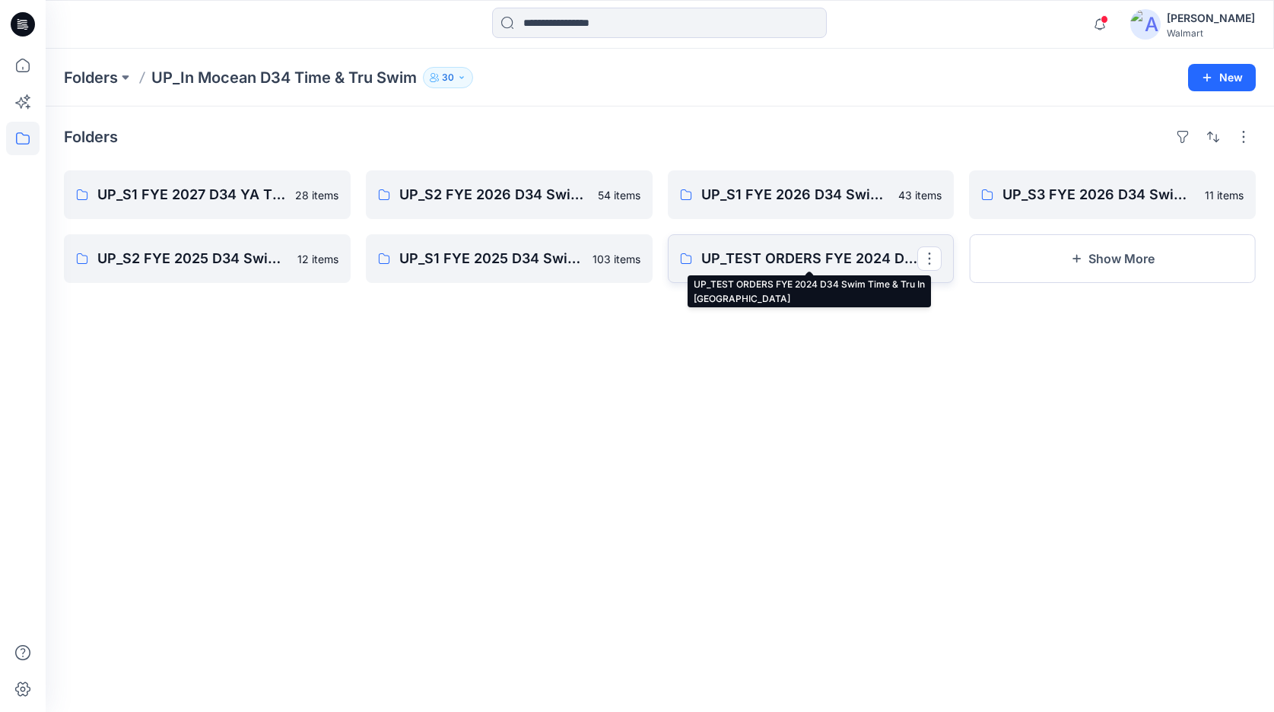
click at [771, 262] on p "UP_TEST ORDERS FYE 2024 D34 Swim Time & Tru In [GEOGRAPHIC_DATA]" at bounding box center [809, 258] width 217 height 21
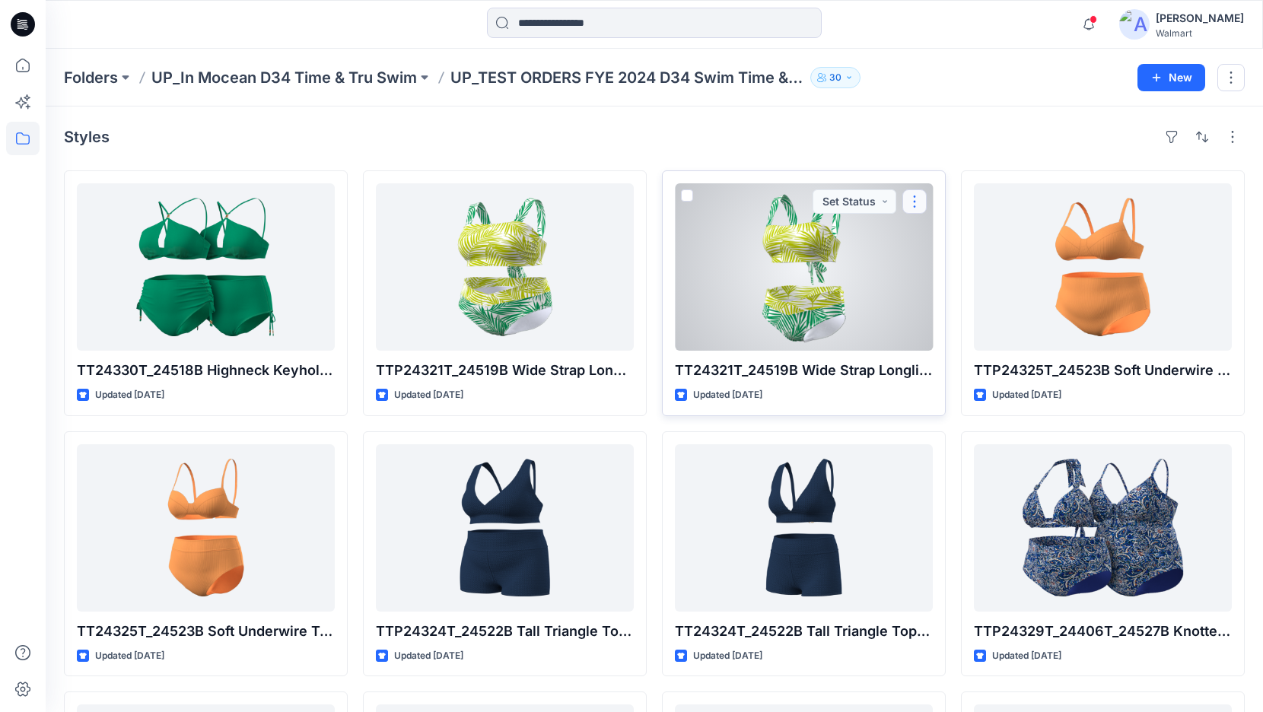
click at [911, 203] on button "button" at bounding box center [914, 201] width 24 height 24
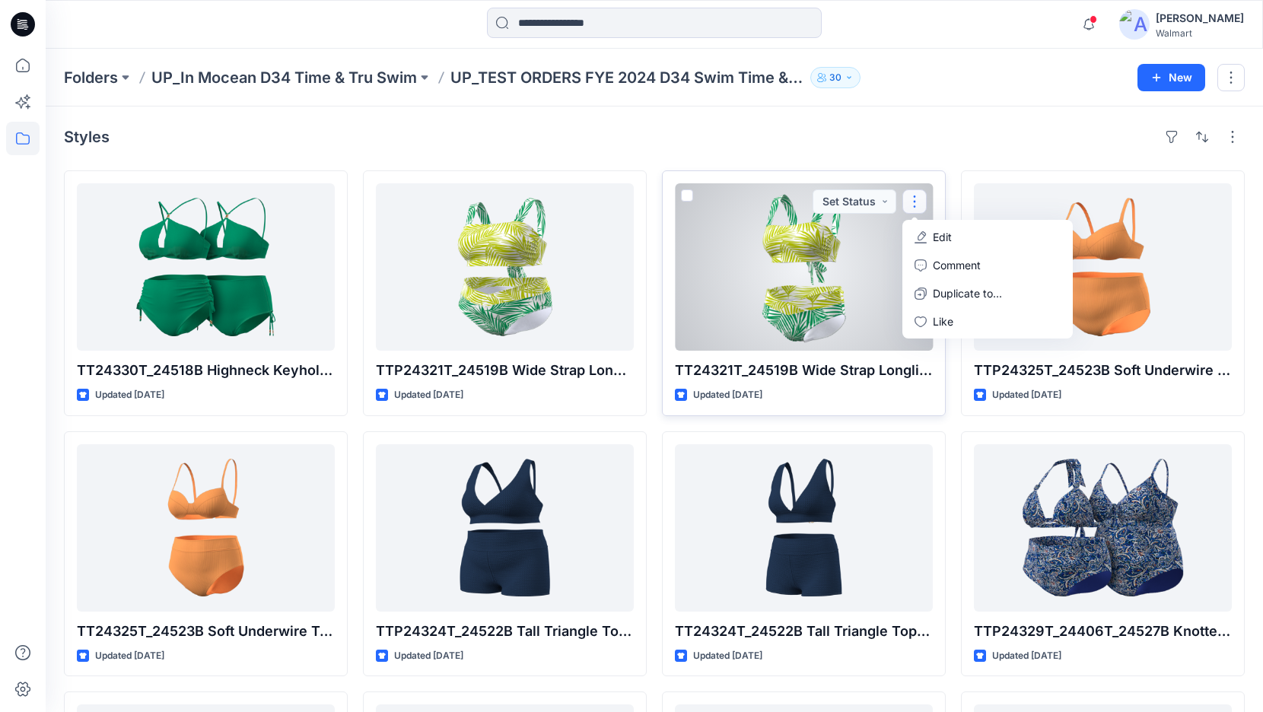
click at [857, 265] on div at bounding box center [804, 266] width 258 height 167
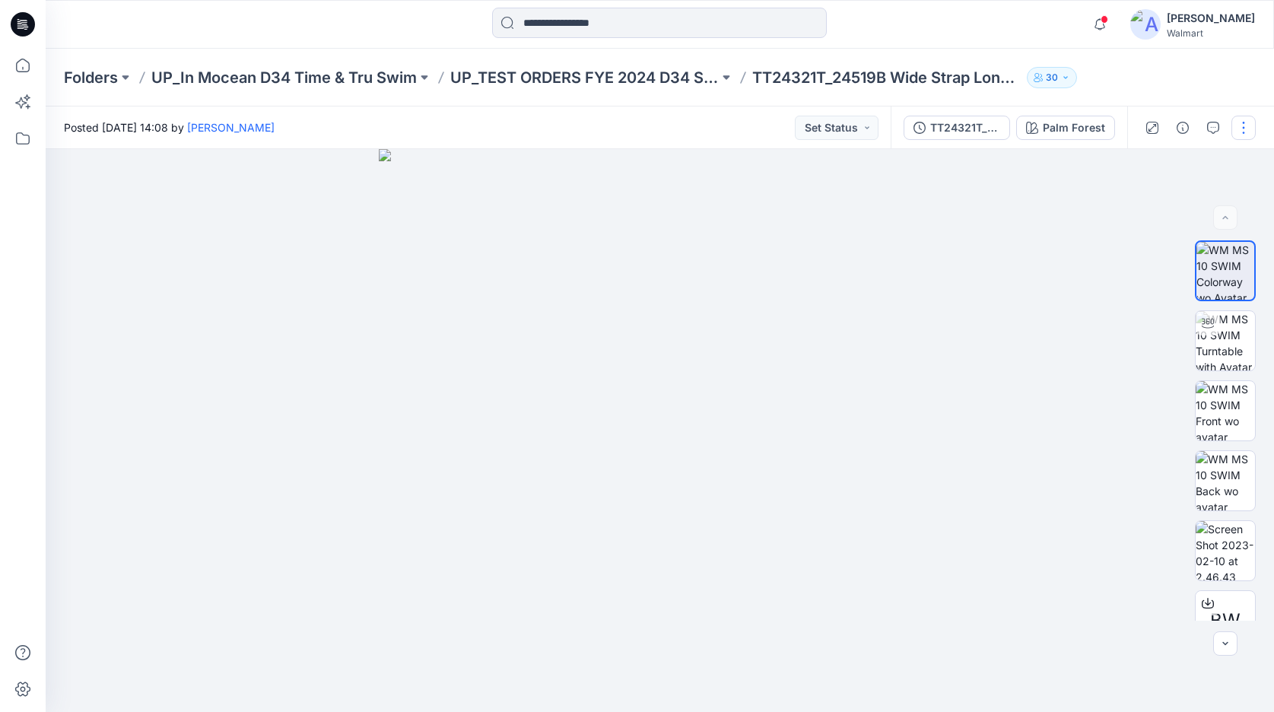
click at [1244, 130] on button "button" at bounding box center [1243, 128] width 24 height 24
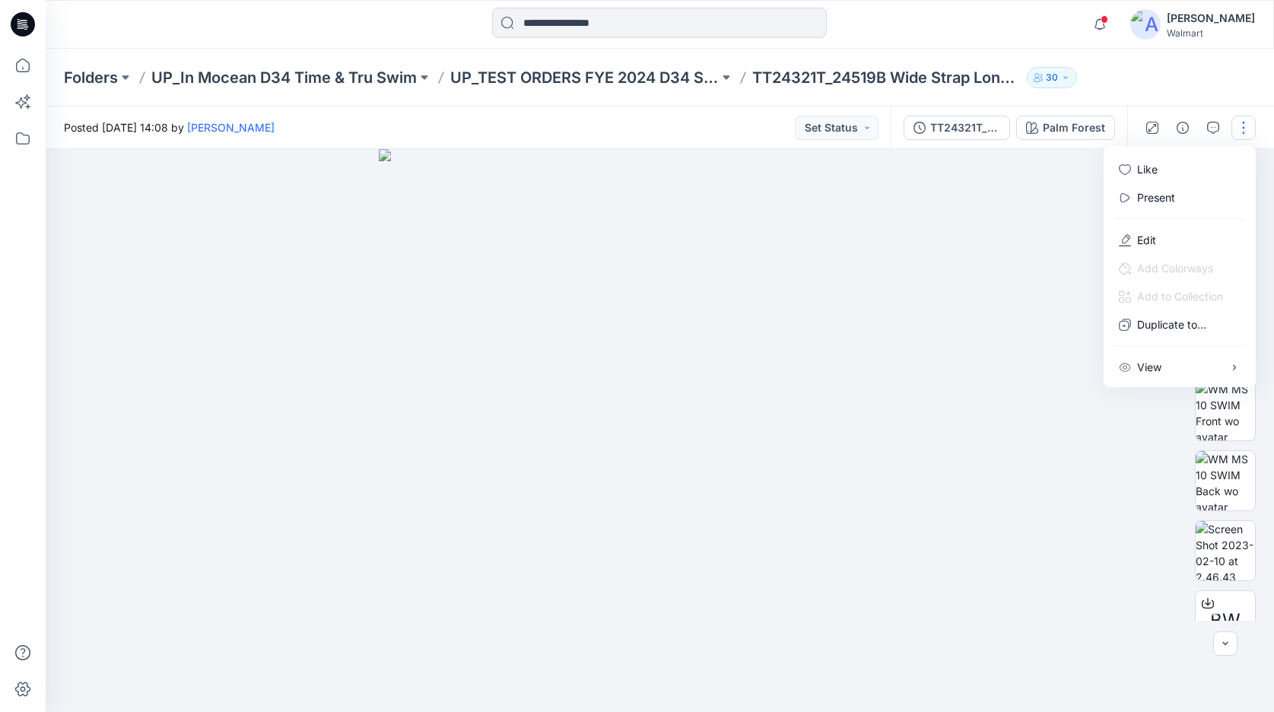
drag, startPoint x: 1144, startPoint y: 86, endPoint x: 1160, endPoint y: 87, distance: 16.0
click at [1144, 85] on div "Folders UP_In Mocean D34 Time & Tru Swim UP_TEST ORDERS FYE 2024 D34 Swim Time …" at bounding box center [660, 78] width 1228 height 58
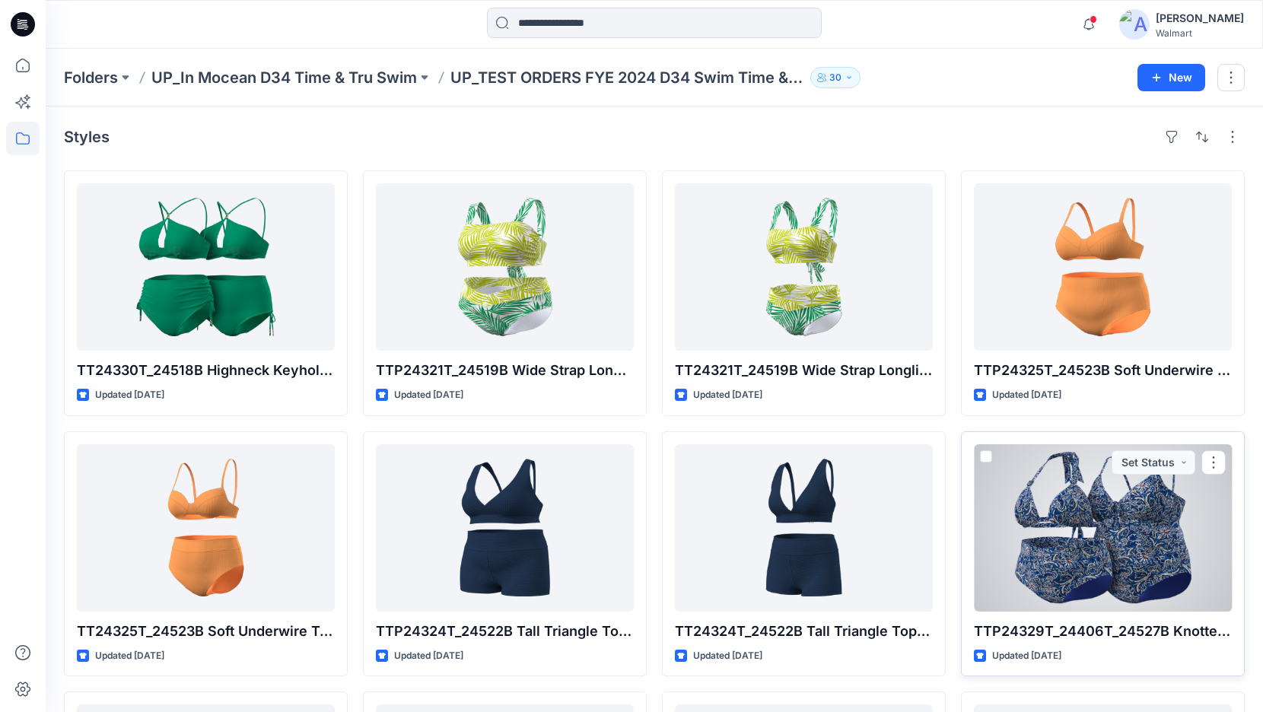
click at [1172, 540] on div at bounding box center [1103, 527] width 258 height 167
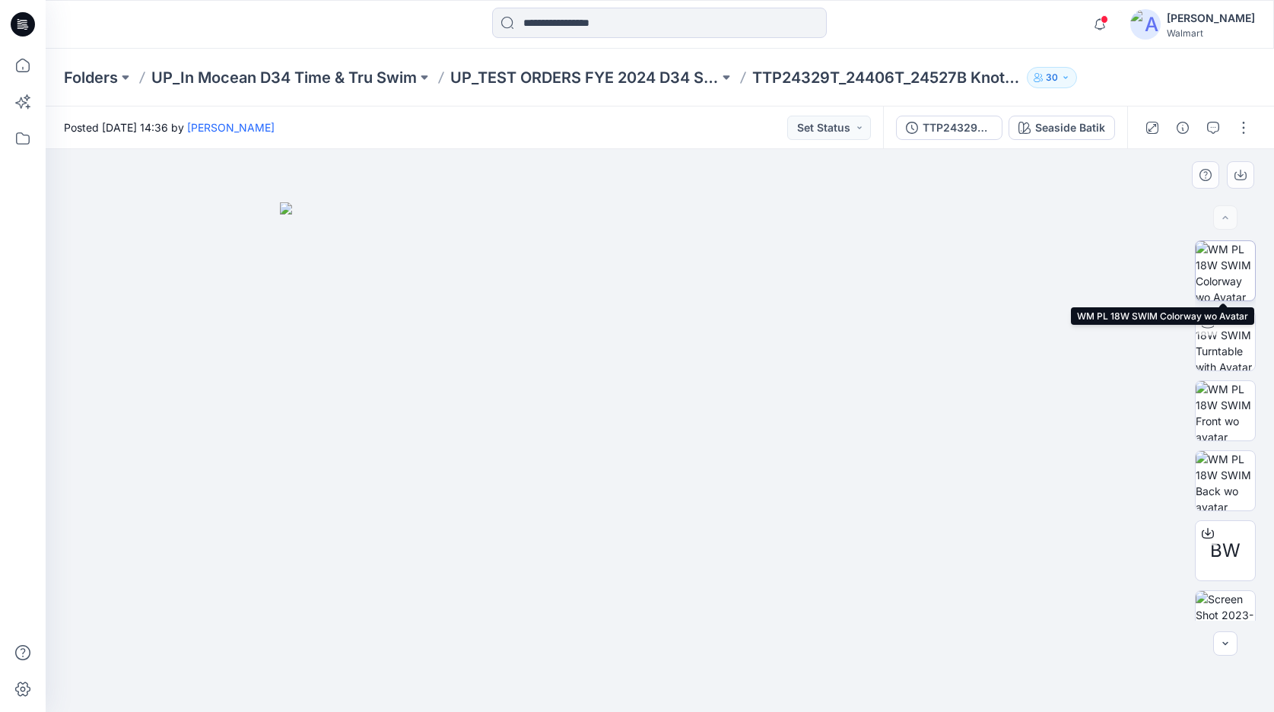
click at [1220, 259] on img at bounding box center [1225, 270] width 59 height 59
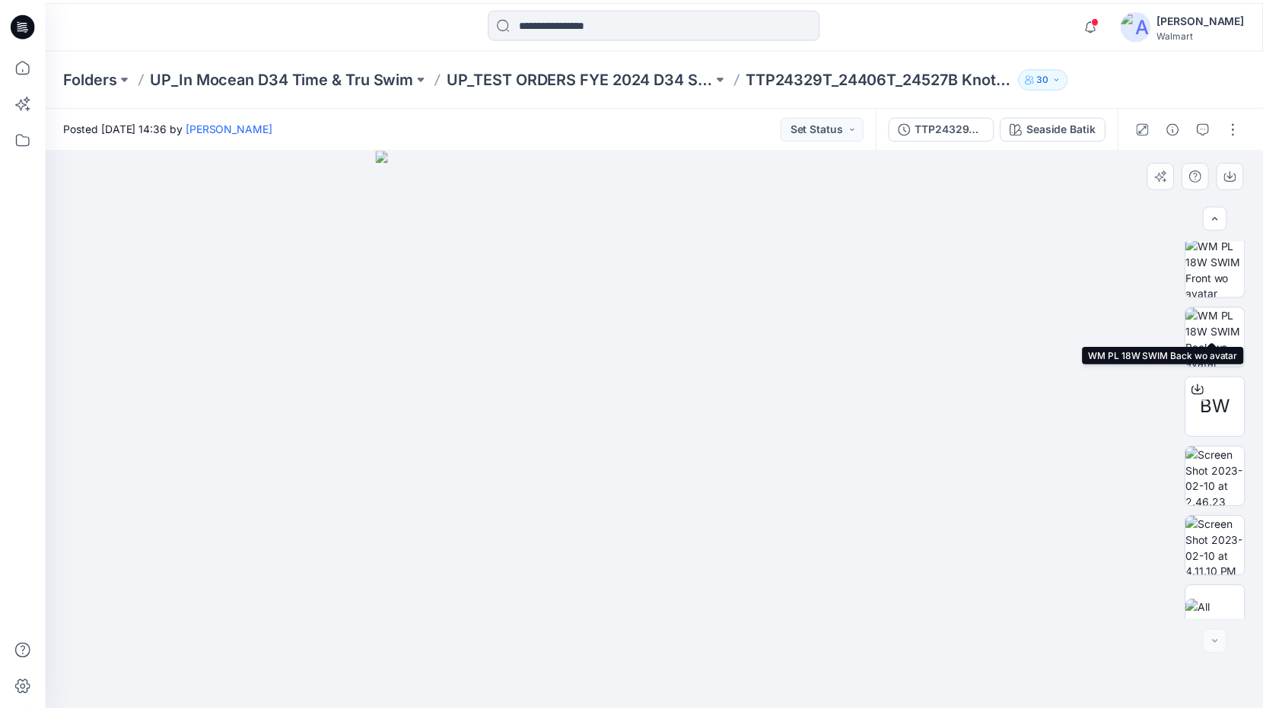
scroll to position [170, 0]
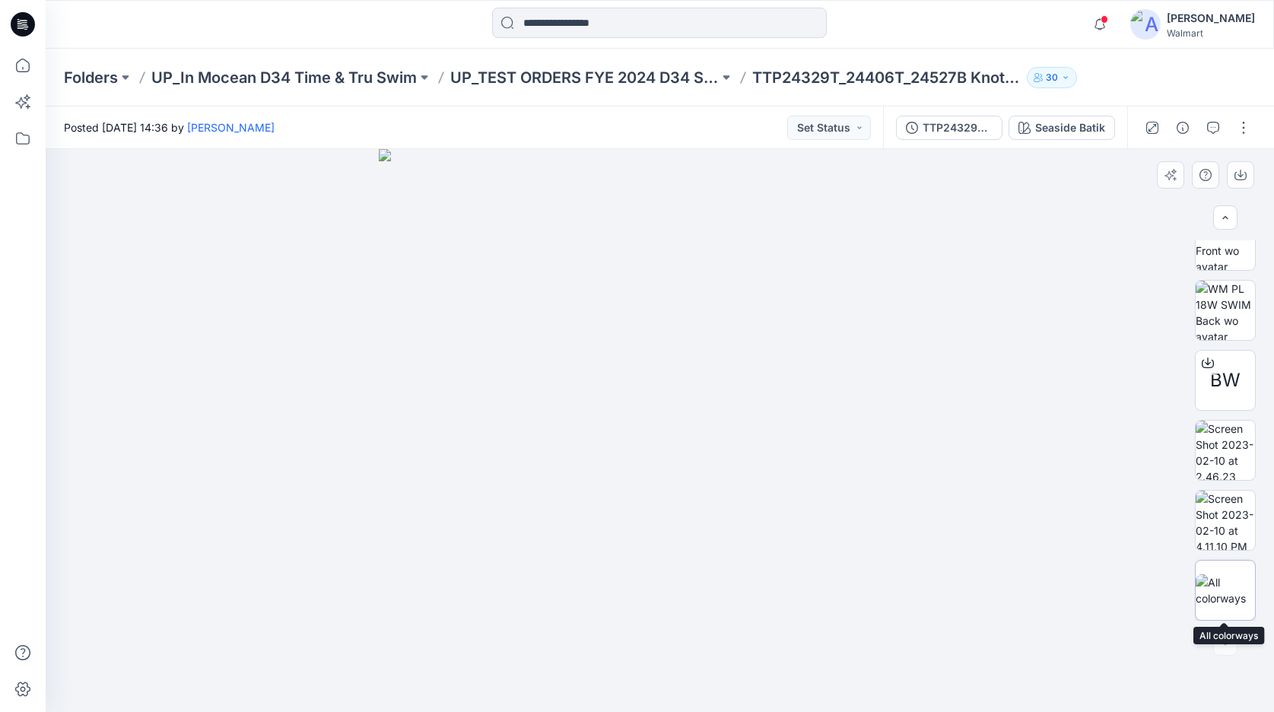
click at [1227, 587] on img at bounding box center [1225, 590] width 59 height 32
click at [1245, 129] on button "button" at bounding box center [1243, 128] width 24 height 24
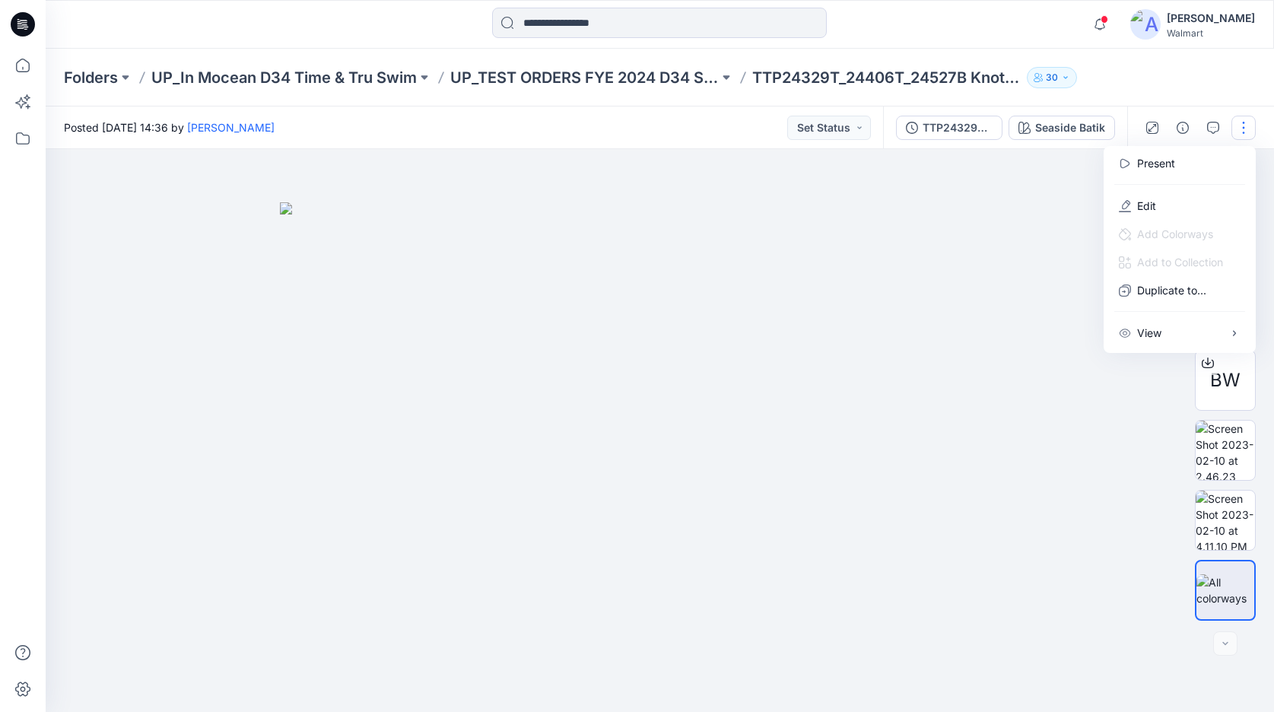
click at [1231, 103] on div "Folders UP_In Mocean D34 Time & Tru Swim UP_TEST ORDERS FYE 2024 D34 Swim Time …" at bounding box center [660, 78] width 1228 height 58
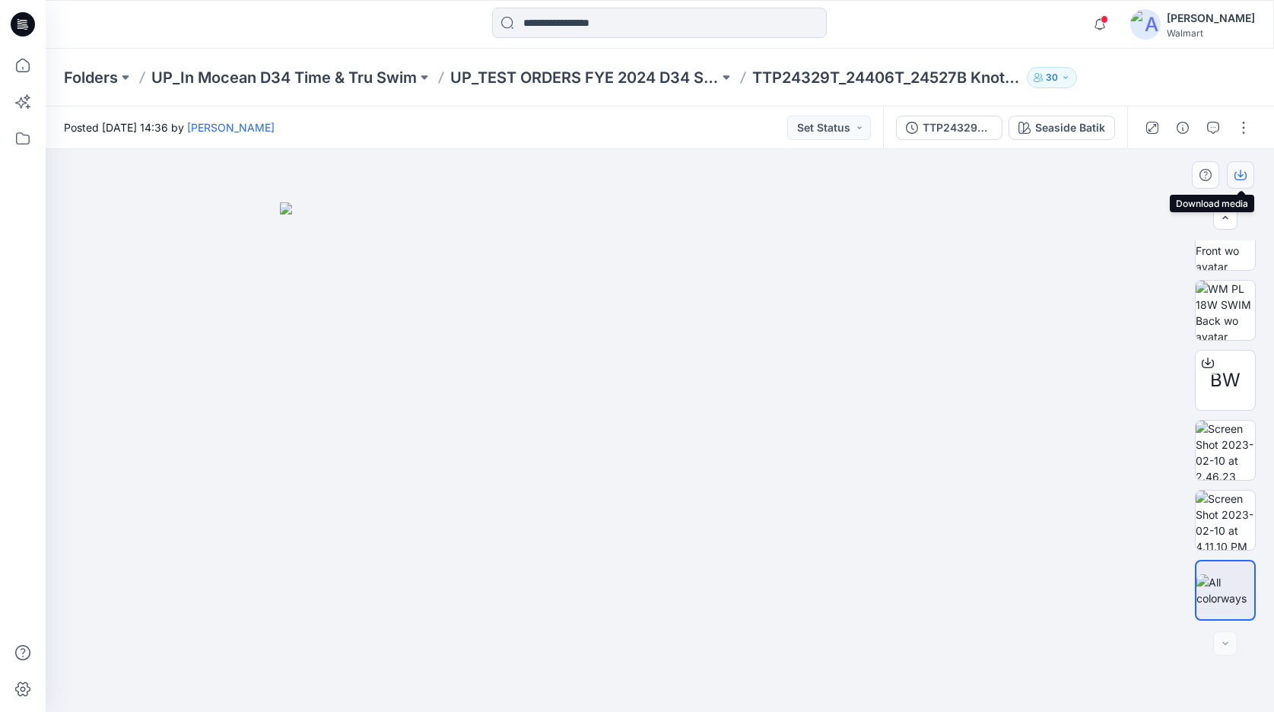
click at [1238, 176] on icon "button" at bounding box center [1241, 175] width 12 height 12
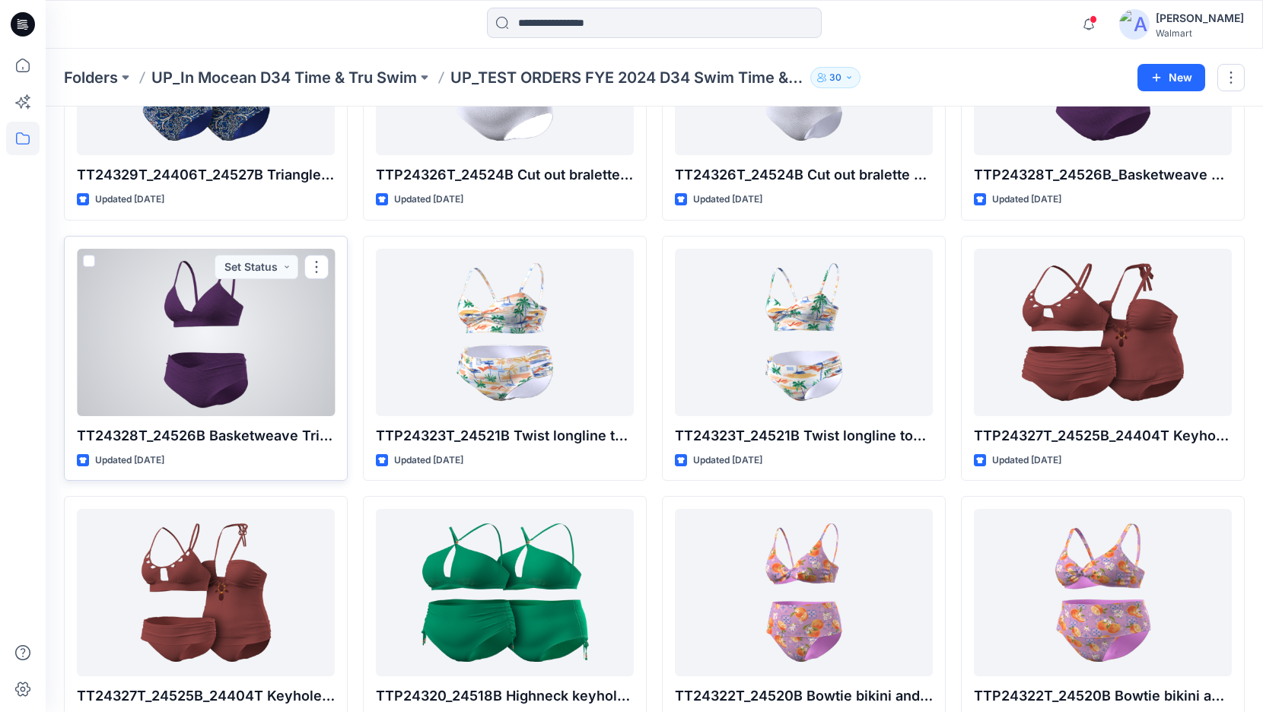
scroll to position [704, 0]
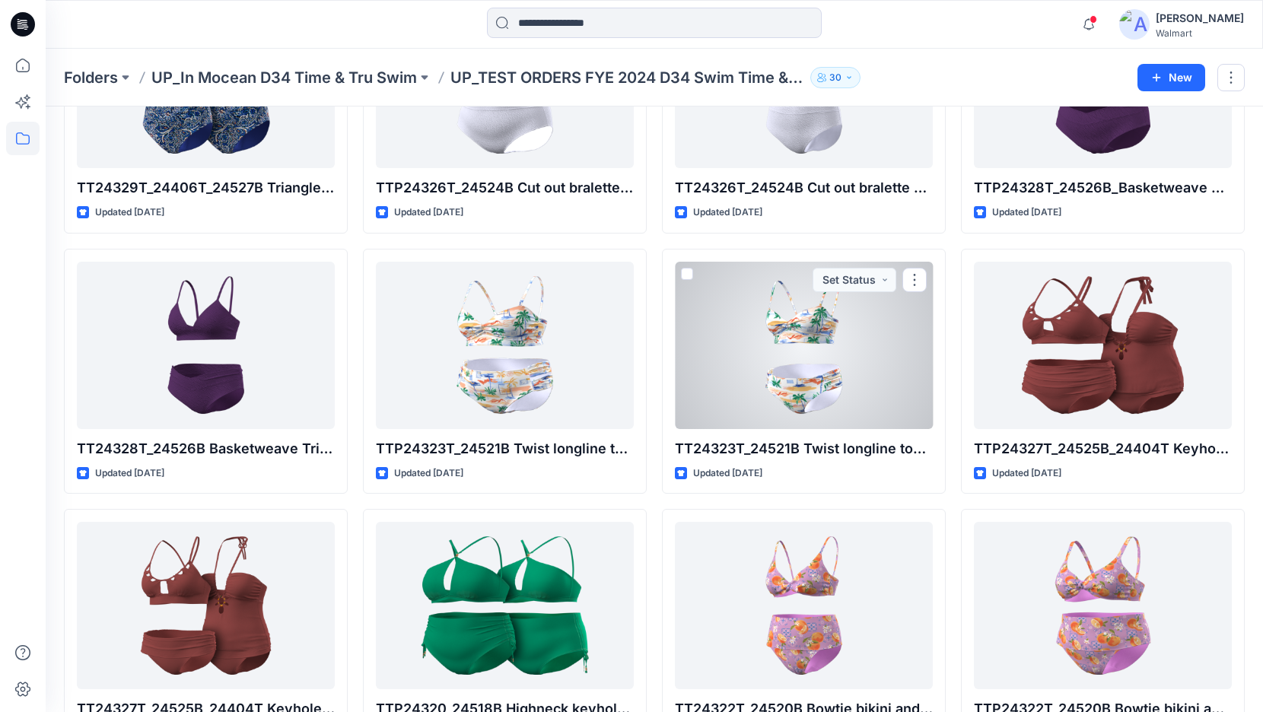
click at [814, 323] on div at bounding box center [804, 345] width 258 height 167
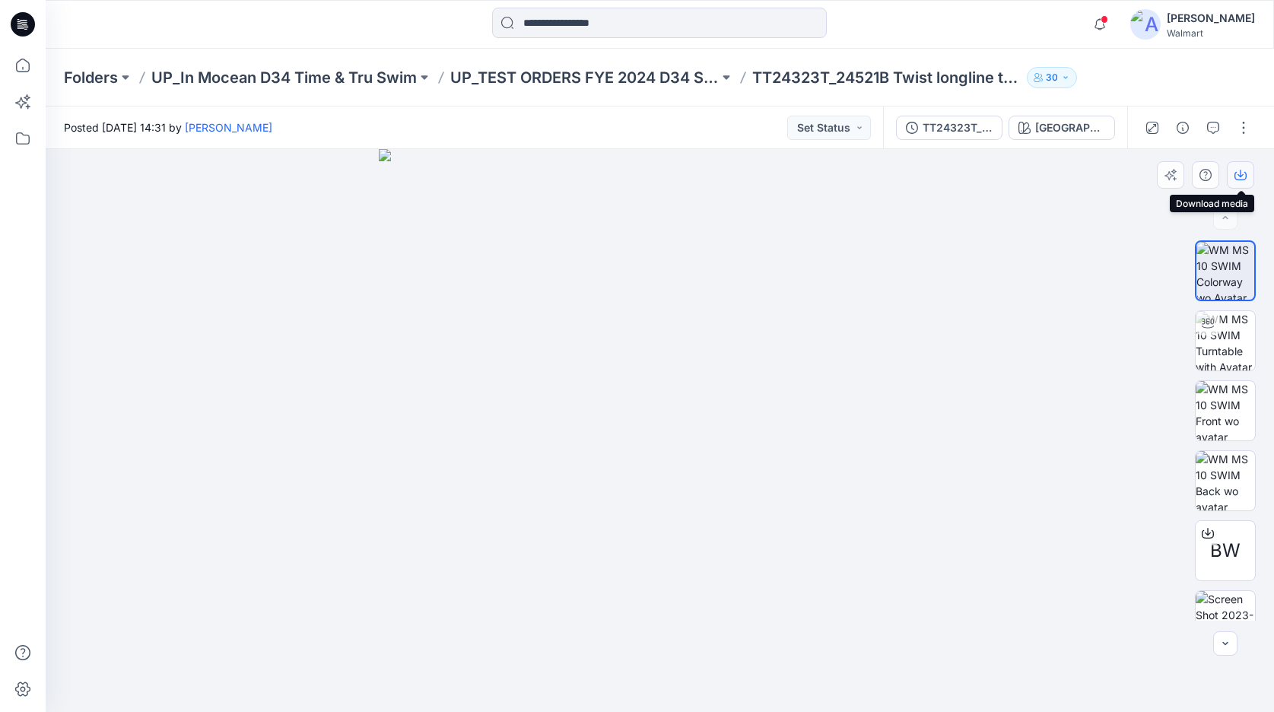
click at [1241, 172] on icon "button" at bounding box center [1241, 175] width 12 height 12
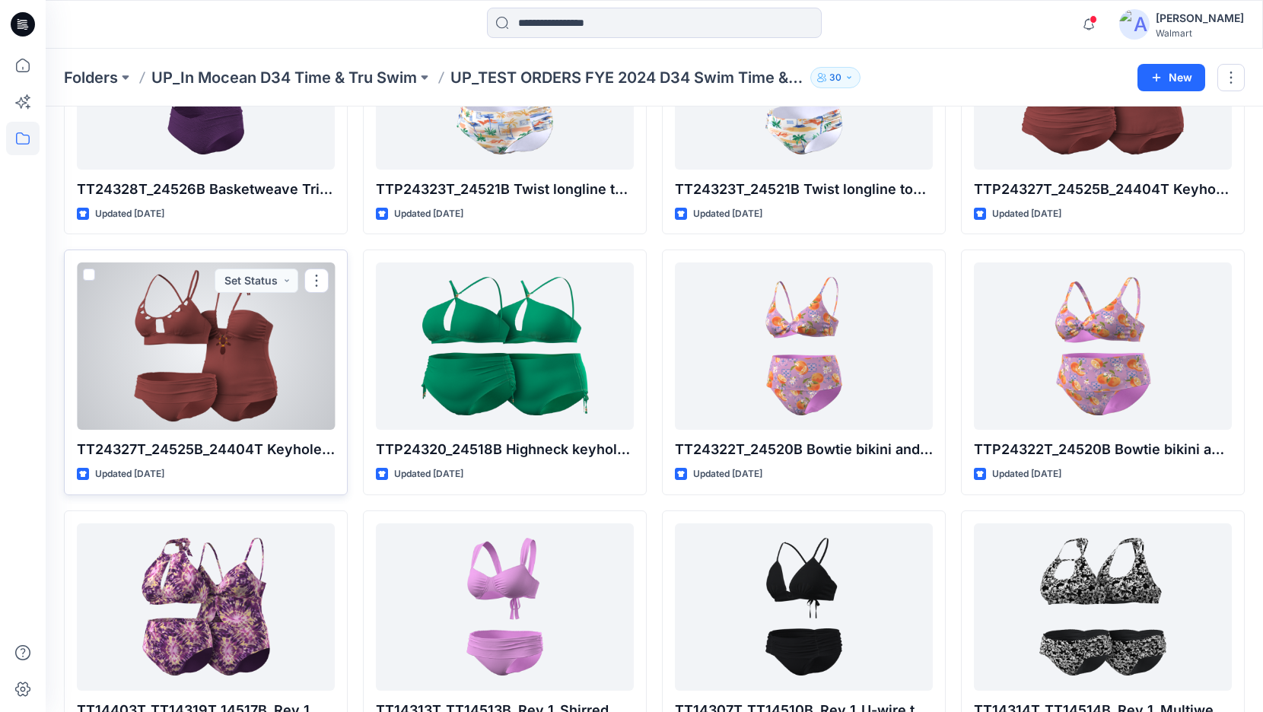
scroll to position [964, 0]
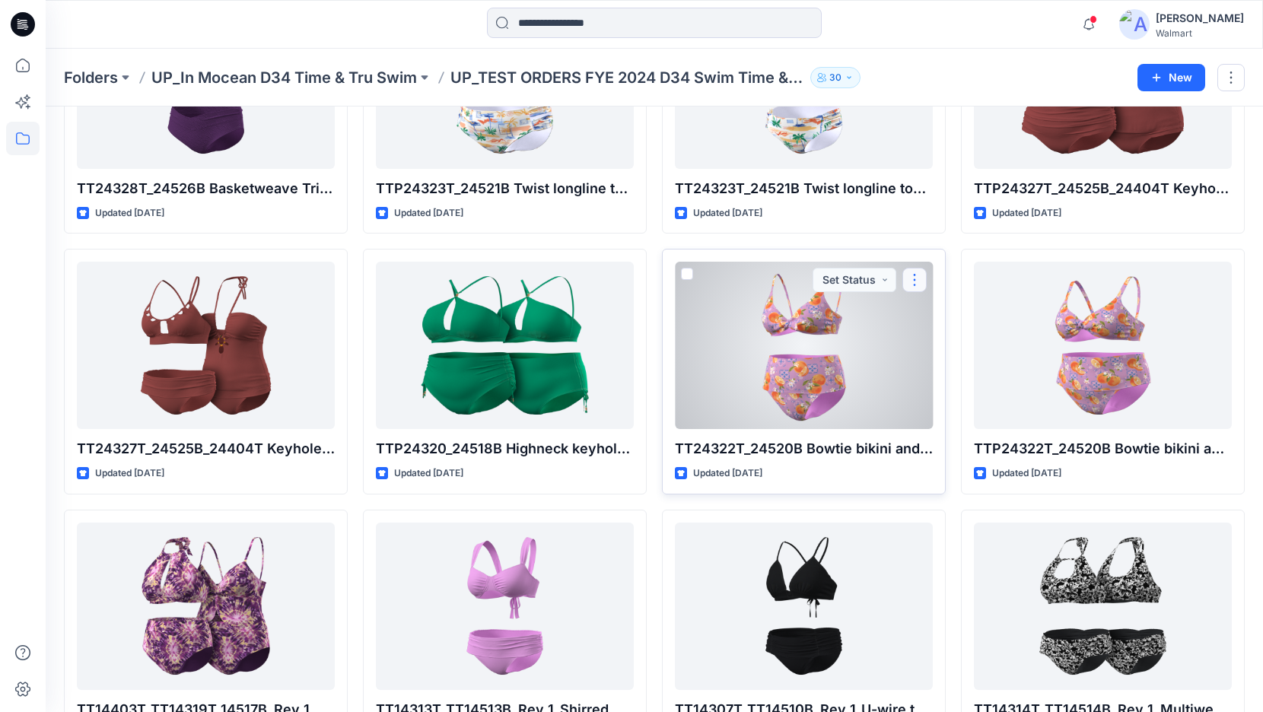
click at [914, 278] on button "button" at bounding box center [914, 280] width 24 height 24
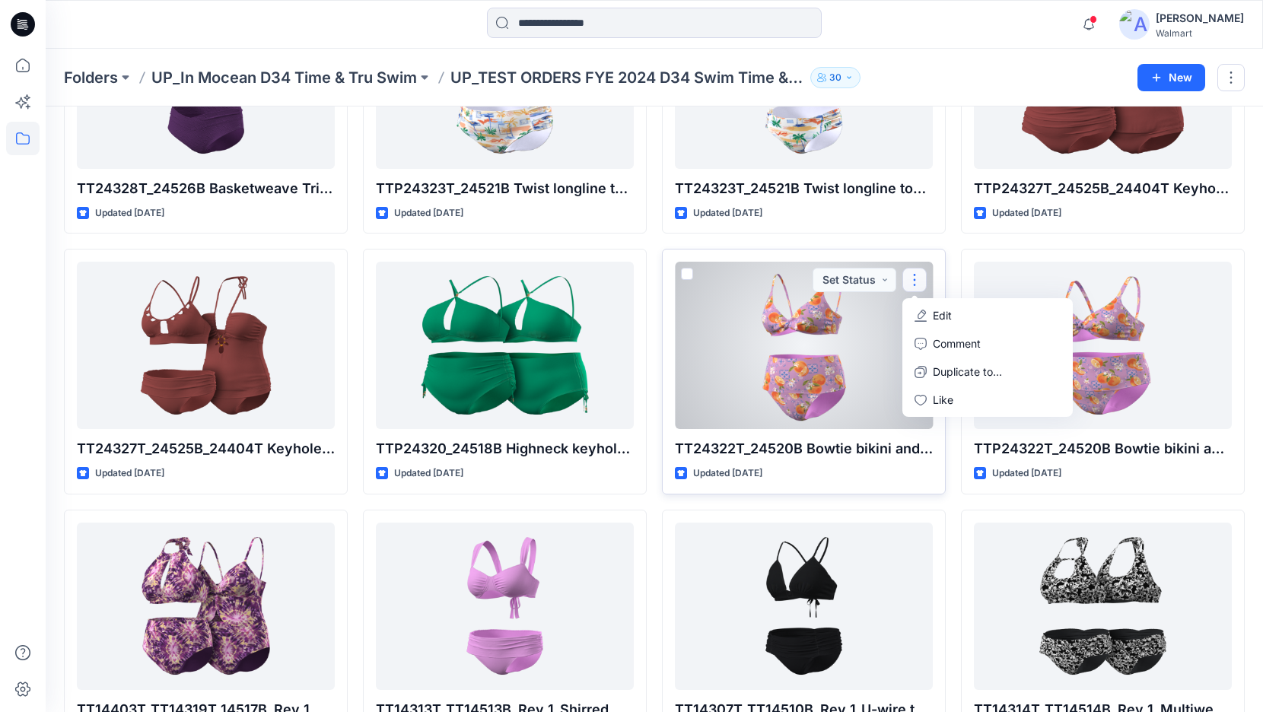
click at [855, 343] on div at bounding box center [804, 345] width 258 height 167
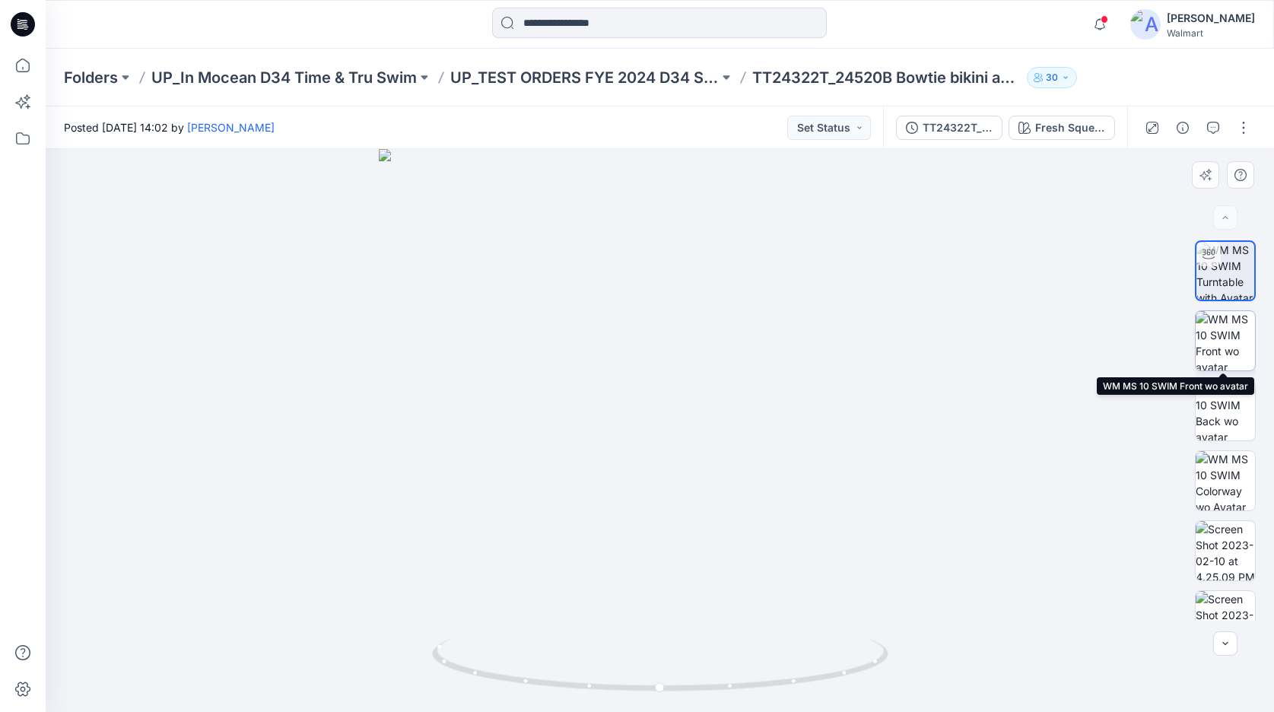
click at [1227, 343] on img at bounding box center [1225, 340] width 59 height 59
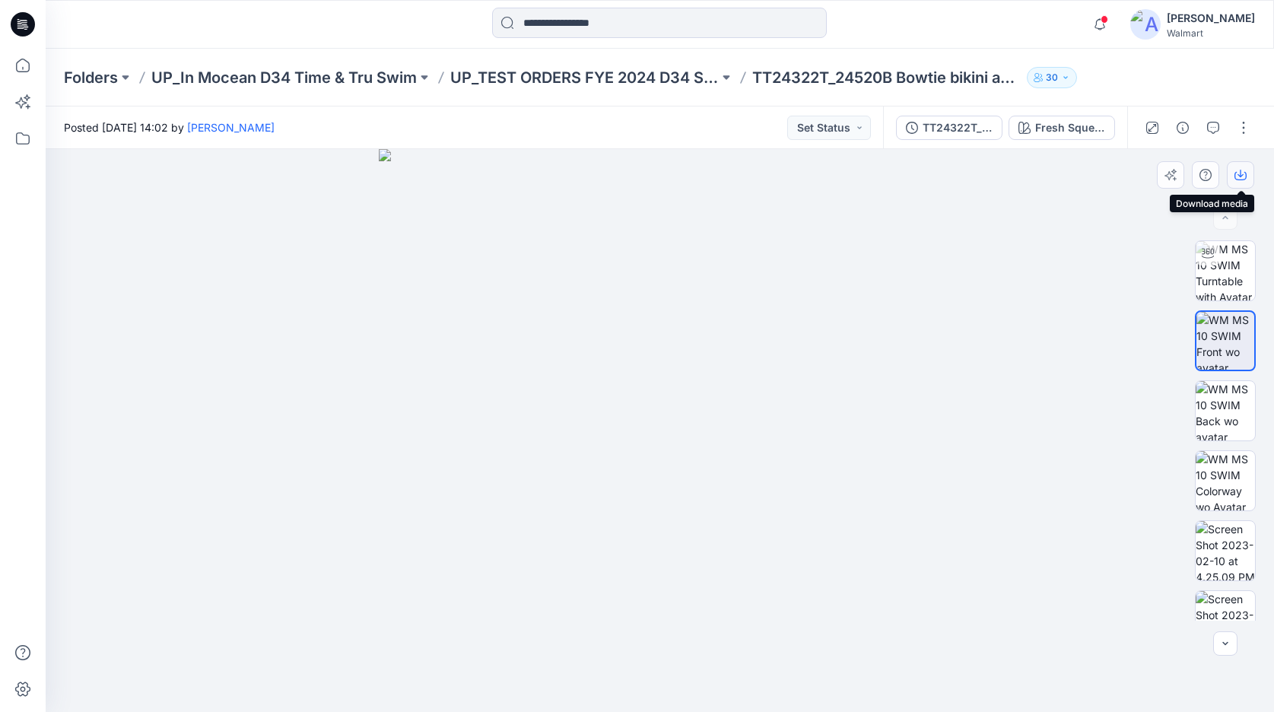
click at [1237, 172] on icon "button" at bounding box center [1241, 176] width 12 height 8
drag, startPoint x: 1224, startPoint y: 409, endPoint x: 1231, endPoint y: 400, distance: 11.4
click at [1224, 409] on img at bounding box center [1225, 410] width 59 height 59
click at [1236, 180] on icon "button" at bounding box center [1241, 176] width 12 height 8
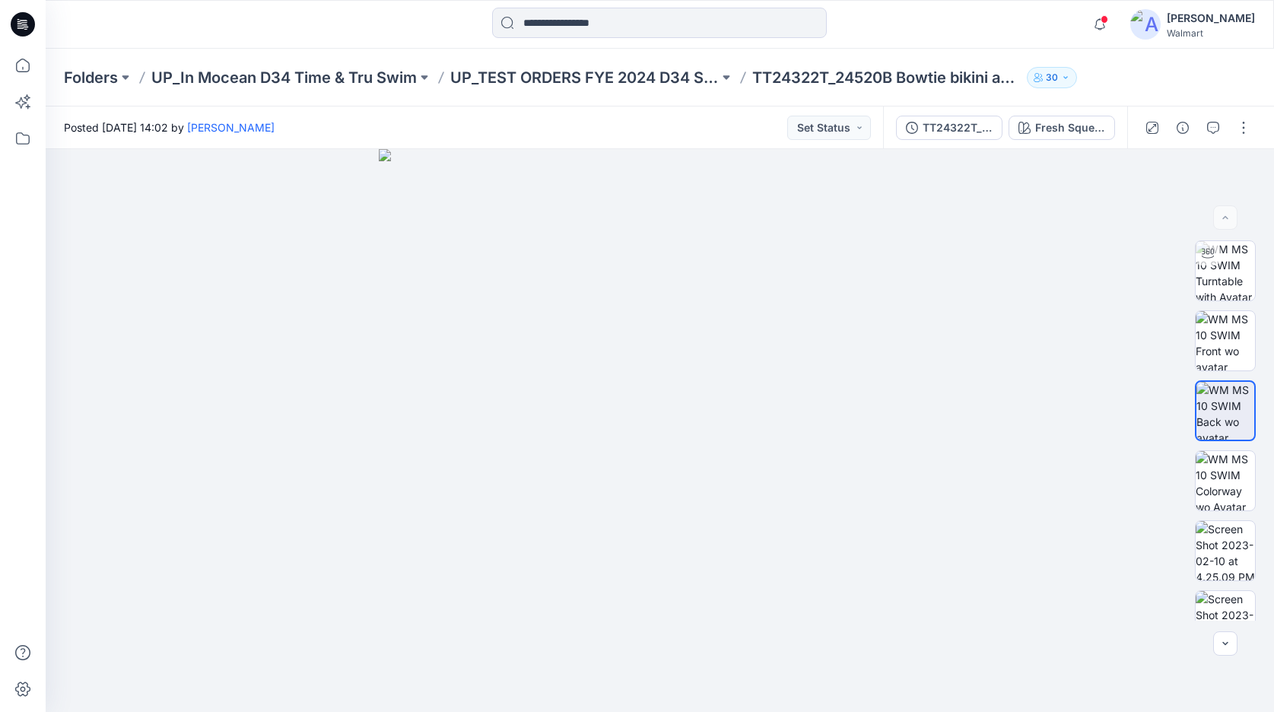
click at [102, 29] on div at bounding box center [199, 24] width 307 height 33
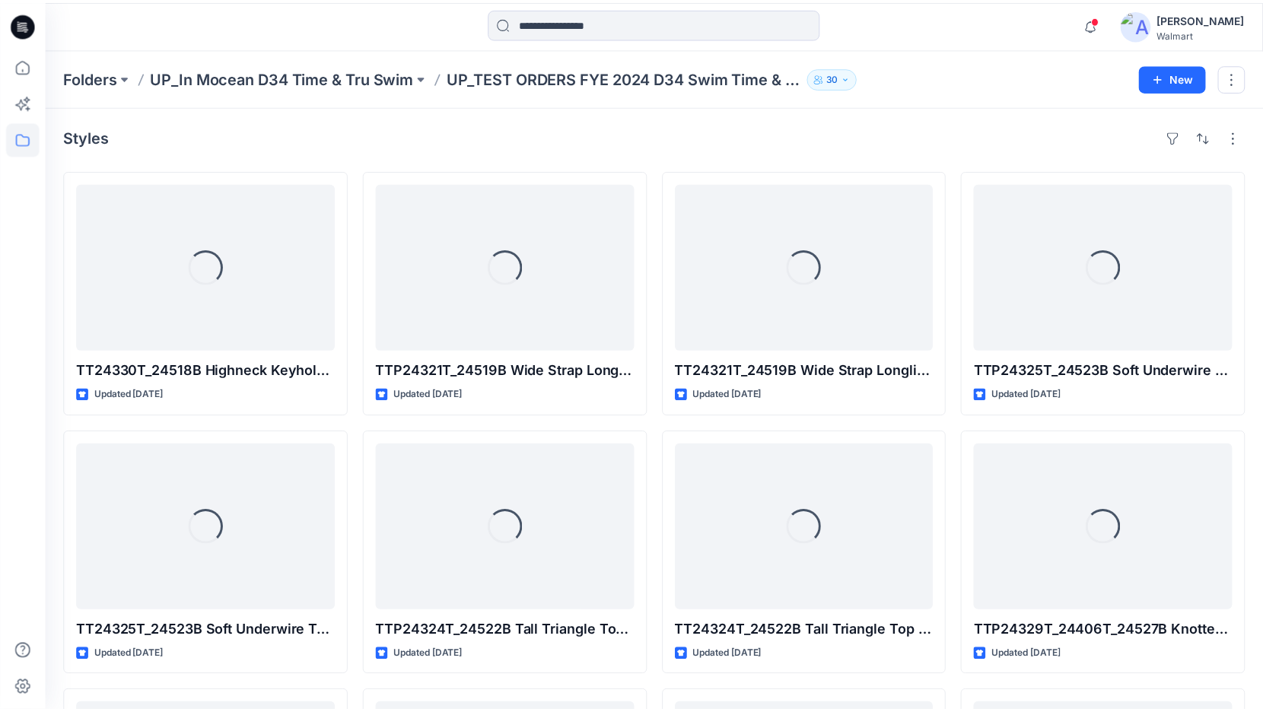
scroll to position [964, 0]
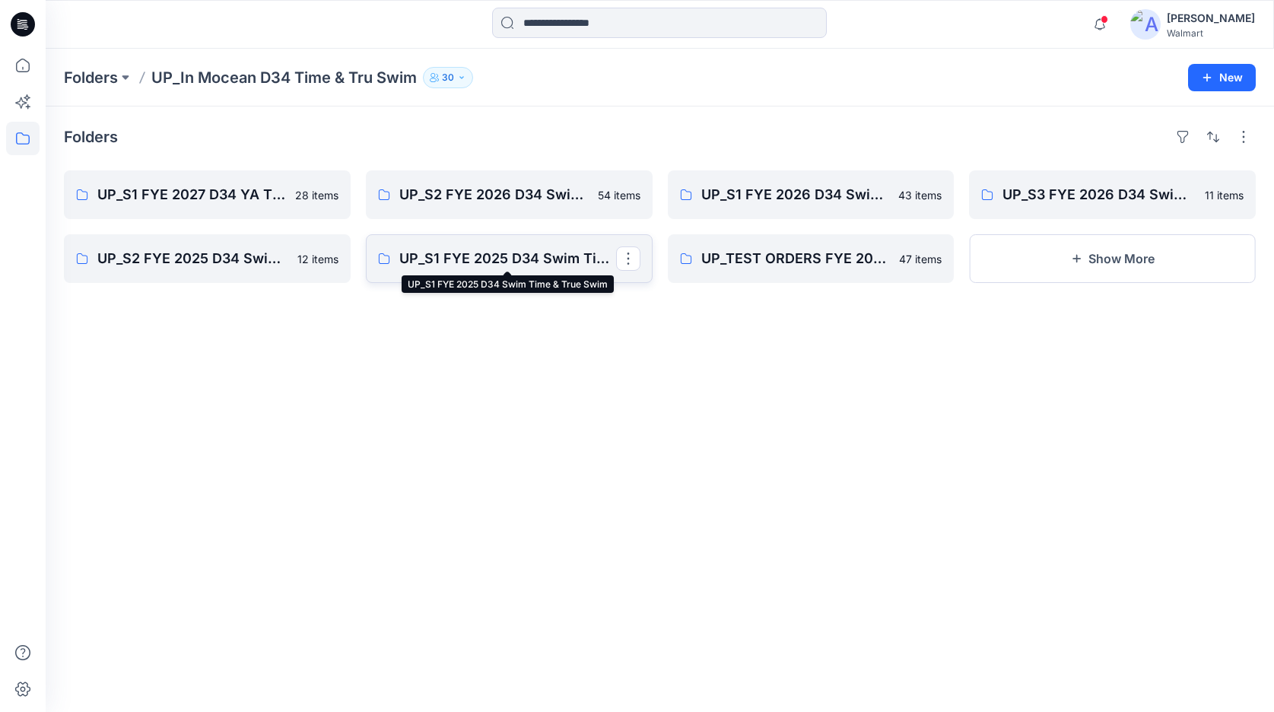
click at [510, 256] on p "UP_S1 FYE 2025 D34 Swim Time & True Swim" at bounding box center [507, 258] width 217 height 21
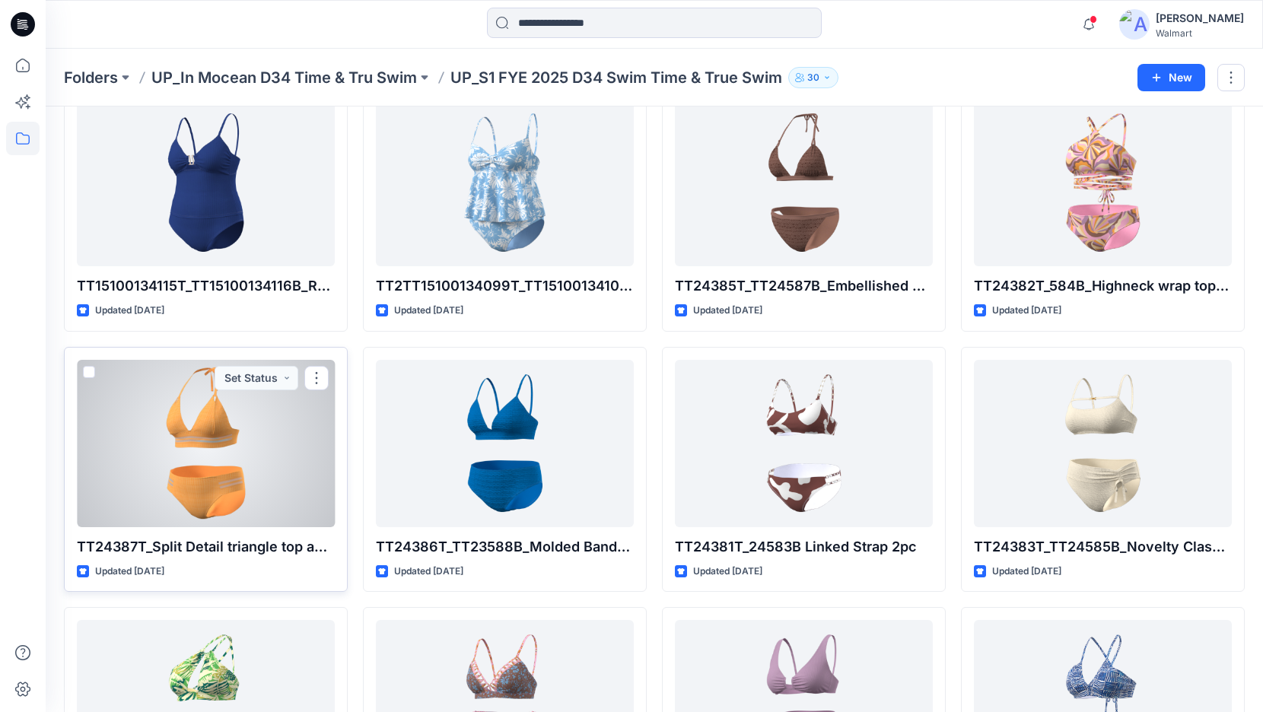
scroll to position [294, 0]
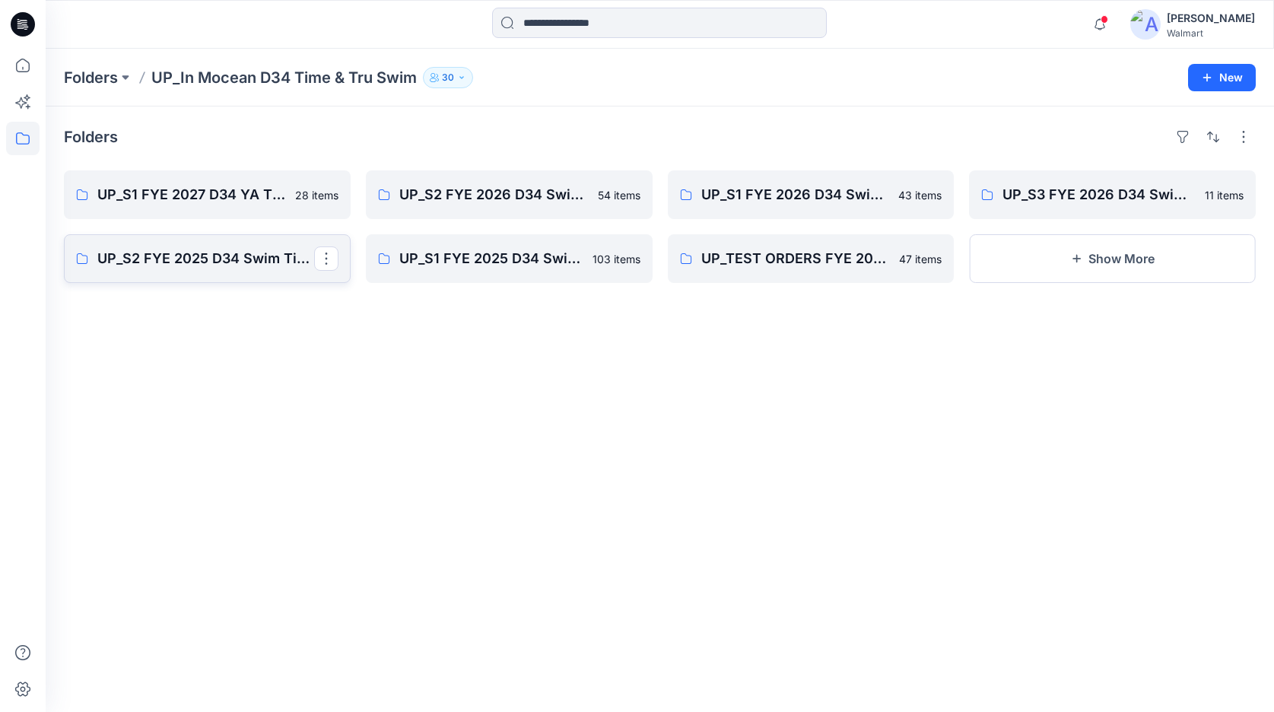
click at [221, 260] on p "UP_S2 FYE 2025 D34 Swim Time & True InMocean" at bounding box center [205, 258] width 217 height 21
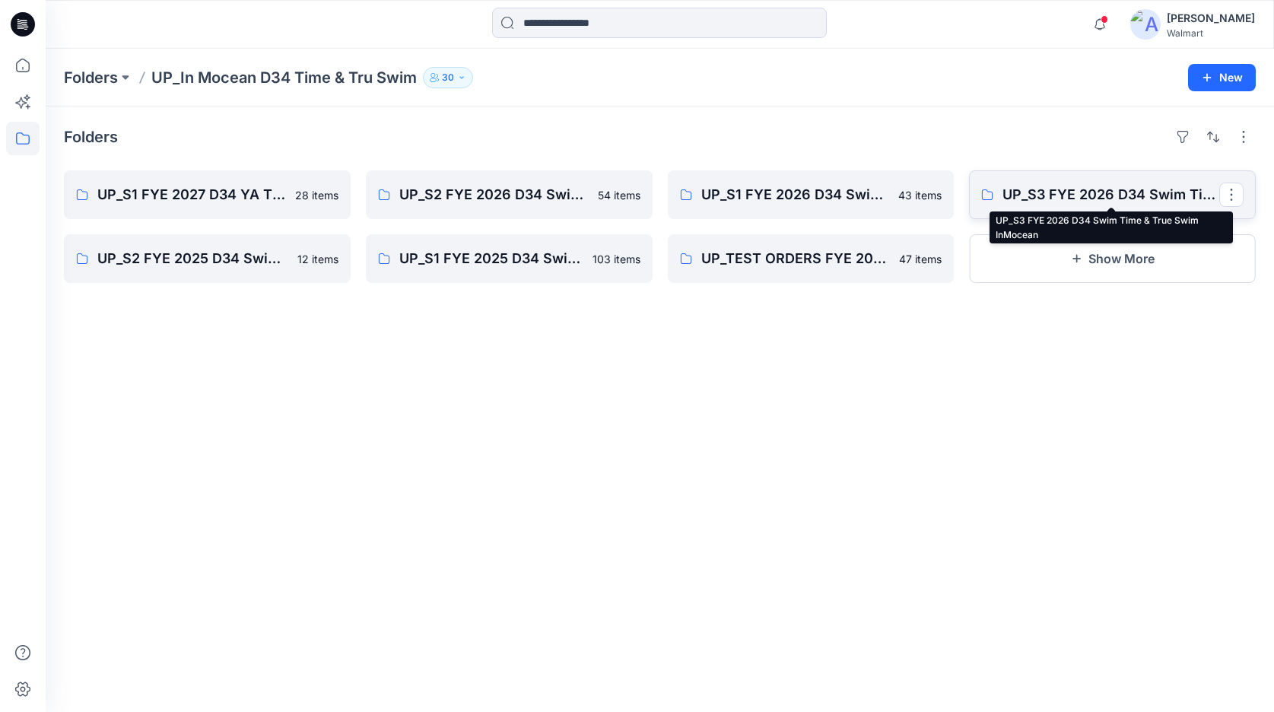
click at [1072, 190] on p "UP_S3 FYE 2026 D34 Swim Time & True Swim InMocean" at bounding box center [1111, 194] width 217 height 21
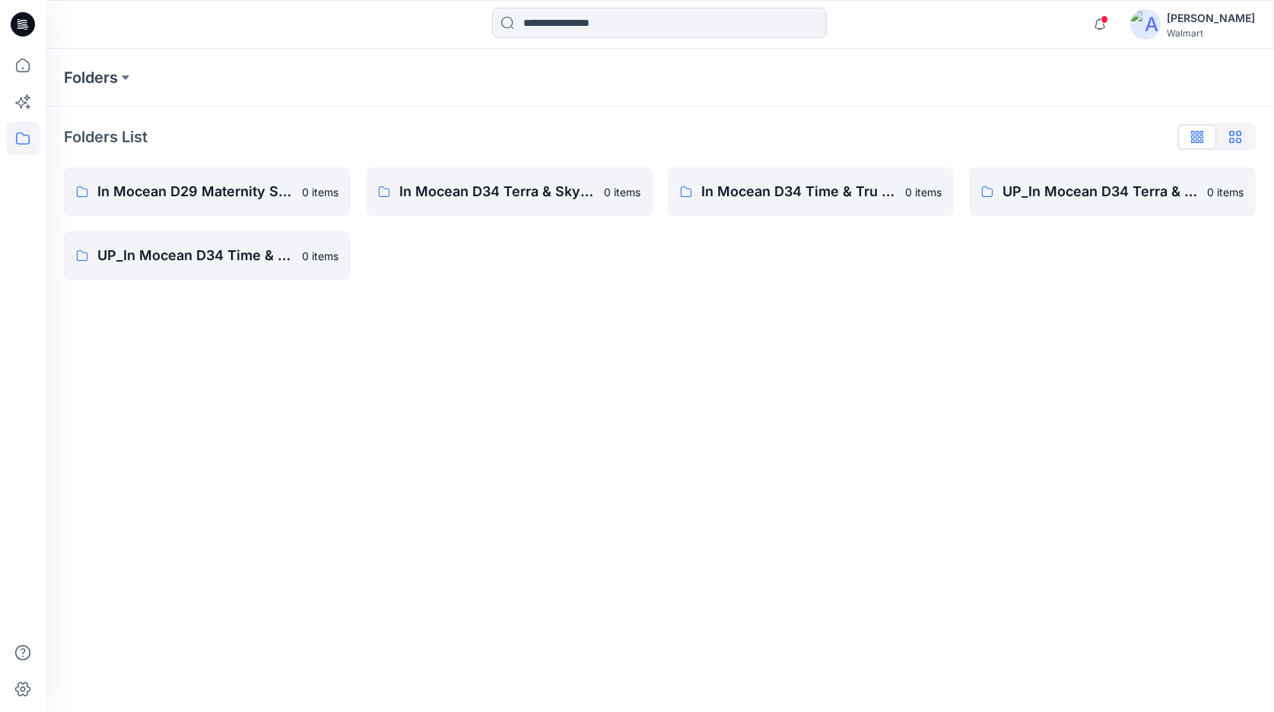
click at [1236, 136] on icon "button" at bounding box center [1235, 137] width 12 height 12
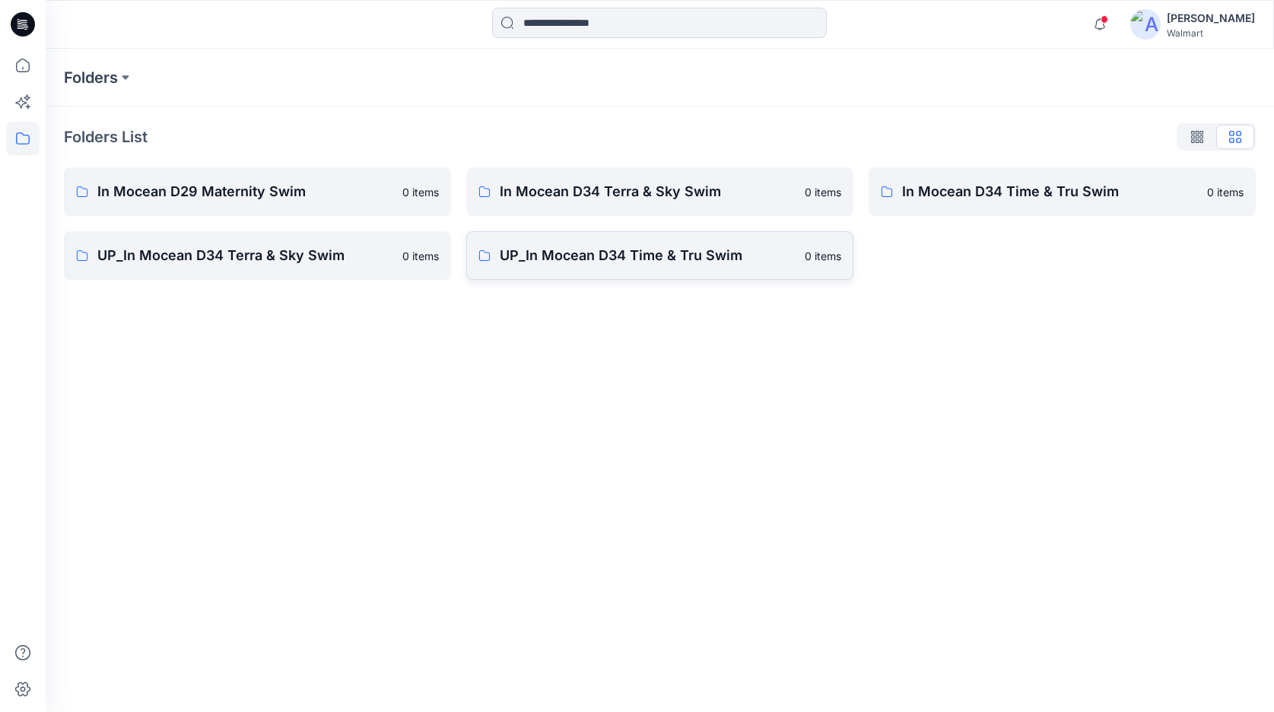
click at [672, 259] on p "UP_In Mocean D34 Time & Tru Swim" at bounding box center [648, 255] width 296 height 21
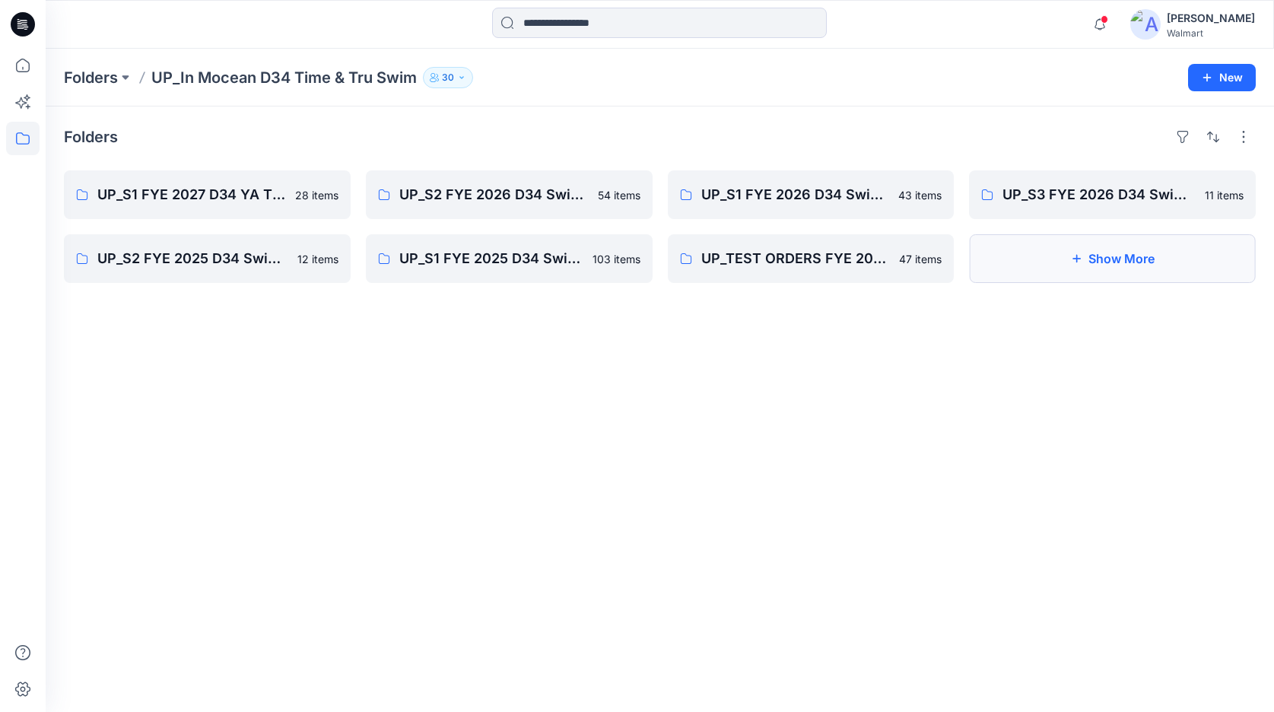
click at [1069, 258] on button "Show More" at bounding box center [1112, 258] width 287 height 49
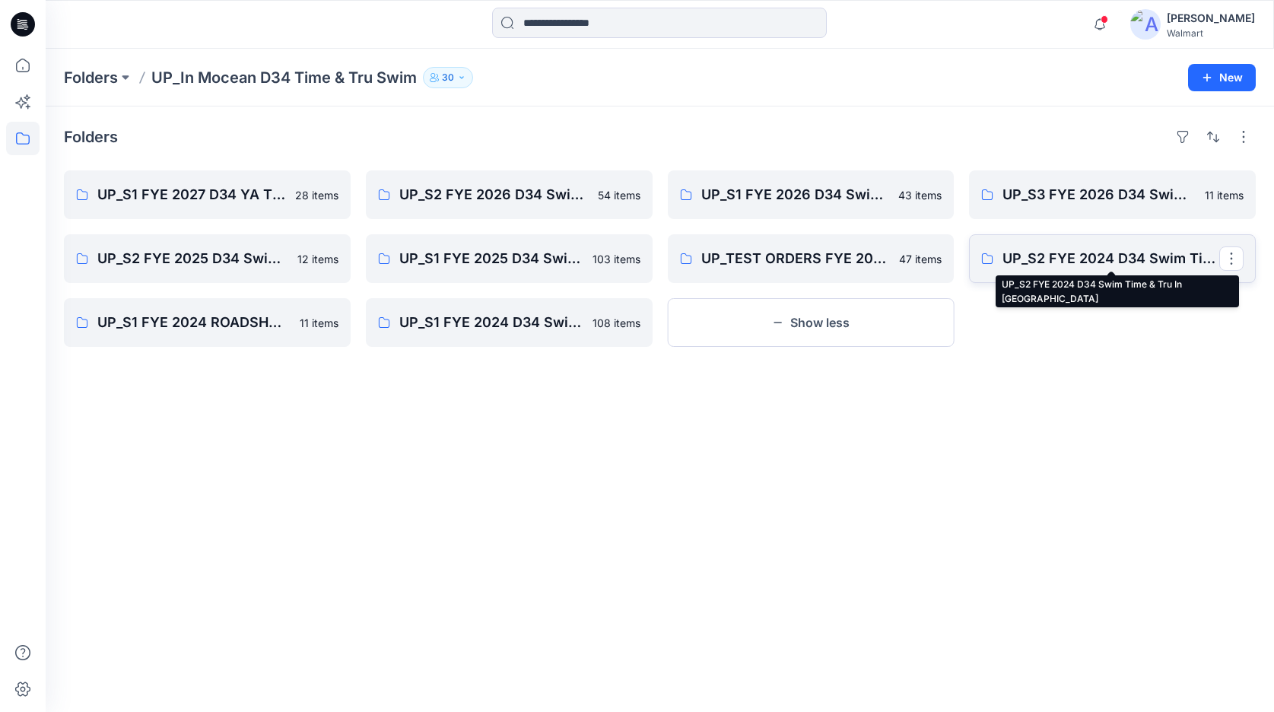
click at [1107, 262] on p "UP_S2 FYE 2024 D34 Swim Time & Tru In [GEOGRAPHIC_DATA]" at bounding box center [1111, 258] width 217 height 21
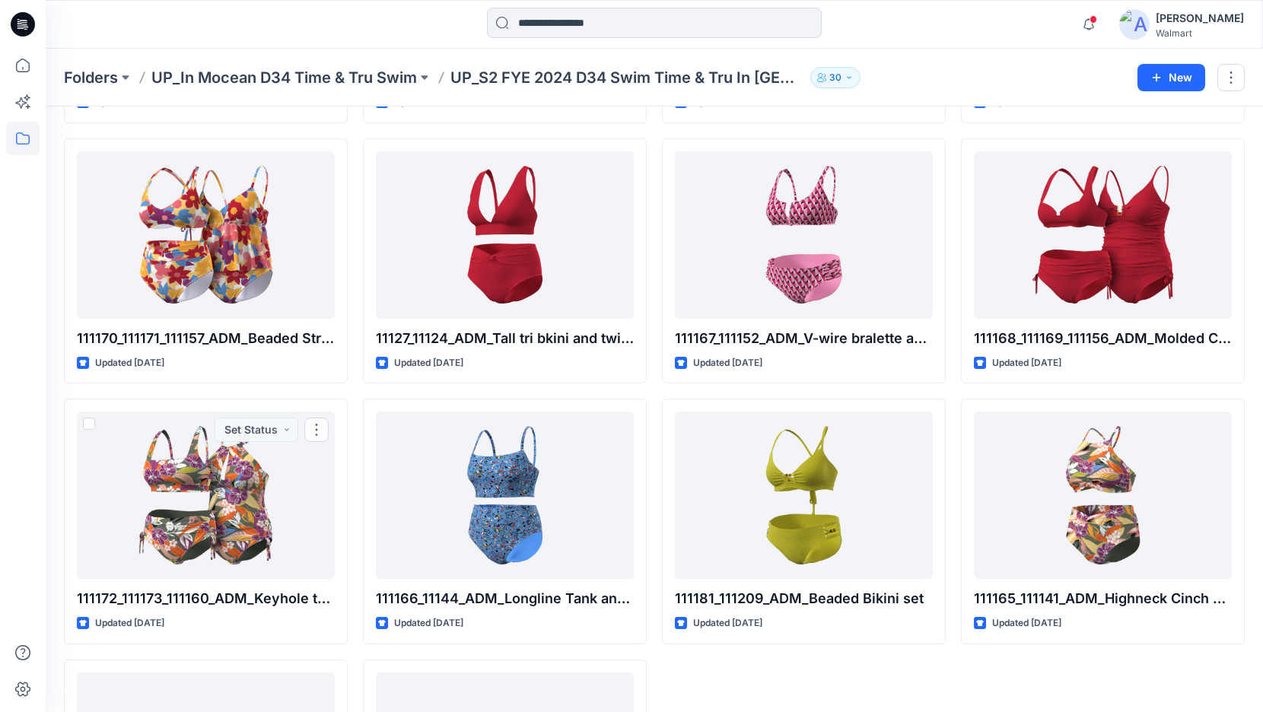
scroll to position [815, 0]
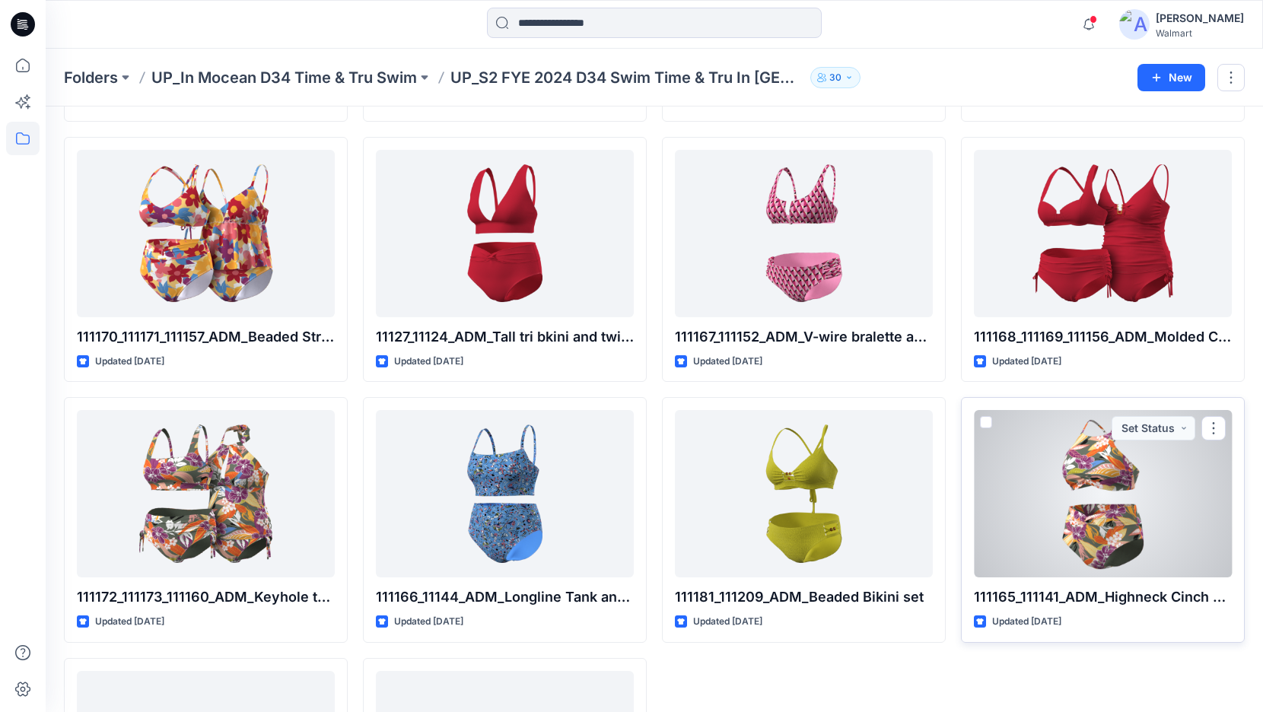
click at [1034, 496] on div at bounding box center [1103, 493] width 258 height 167
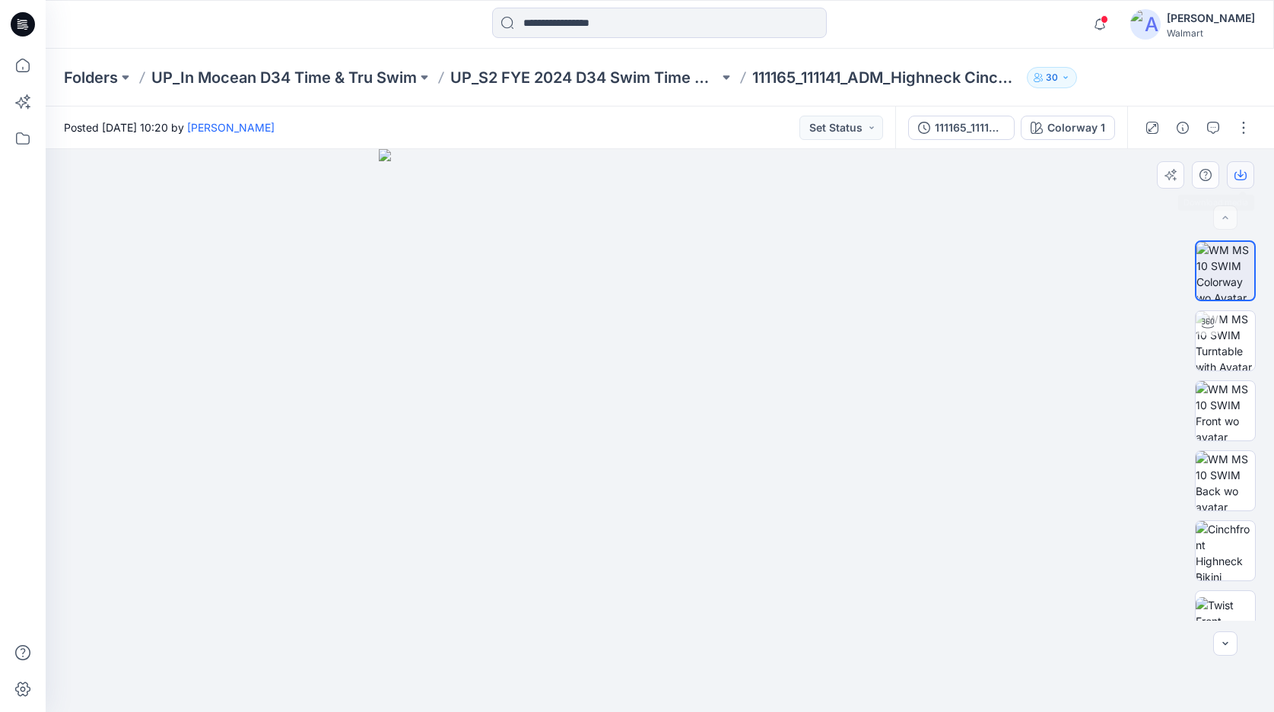
click at [1247, 177] on button "button" at bounding box center [1240, 174] width 27 height 27
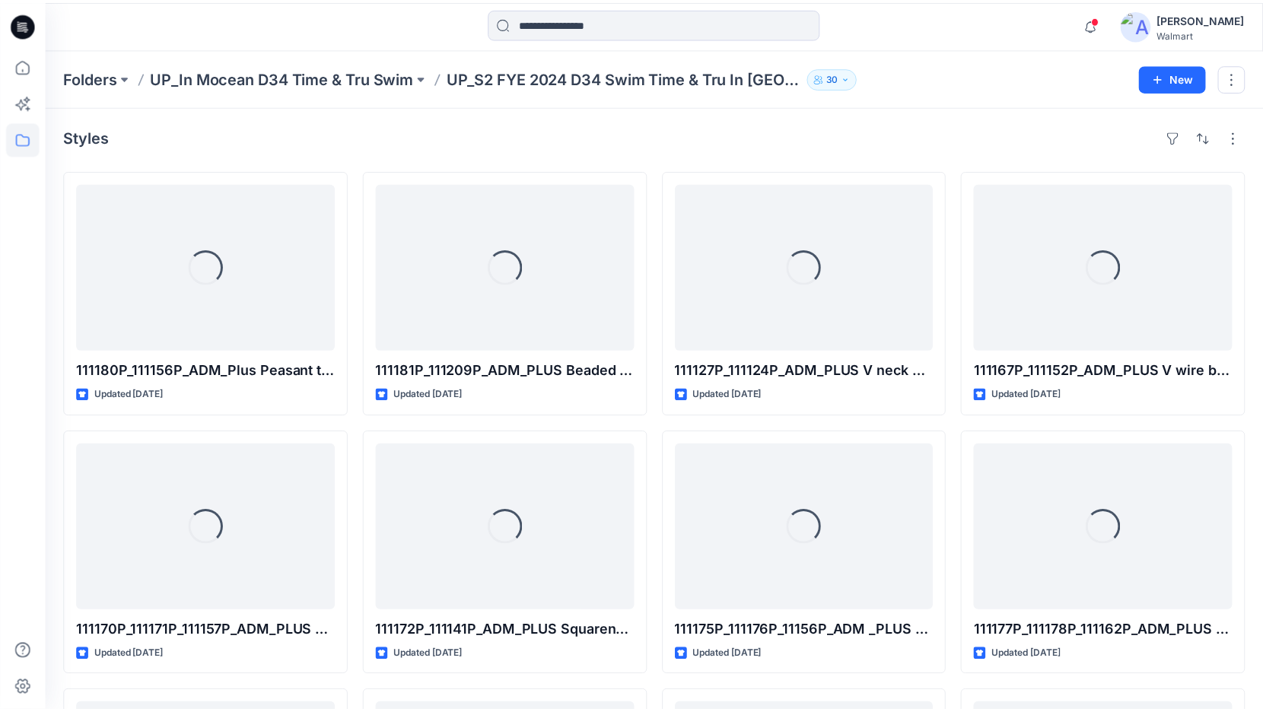
scroll to position [815, 0]
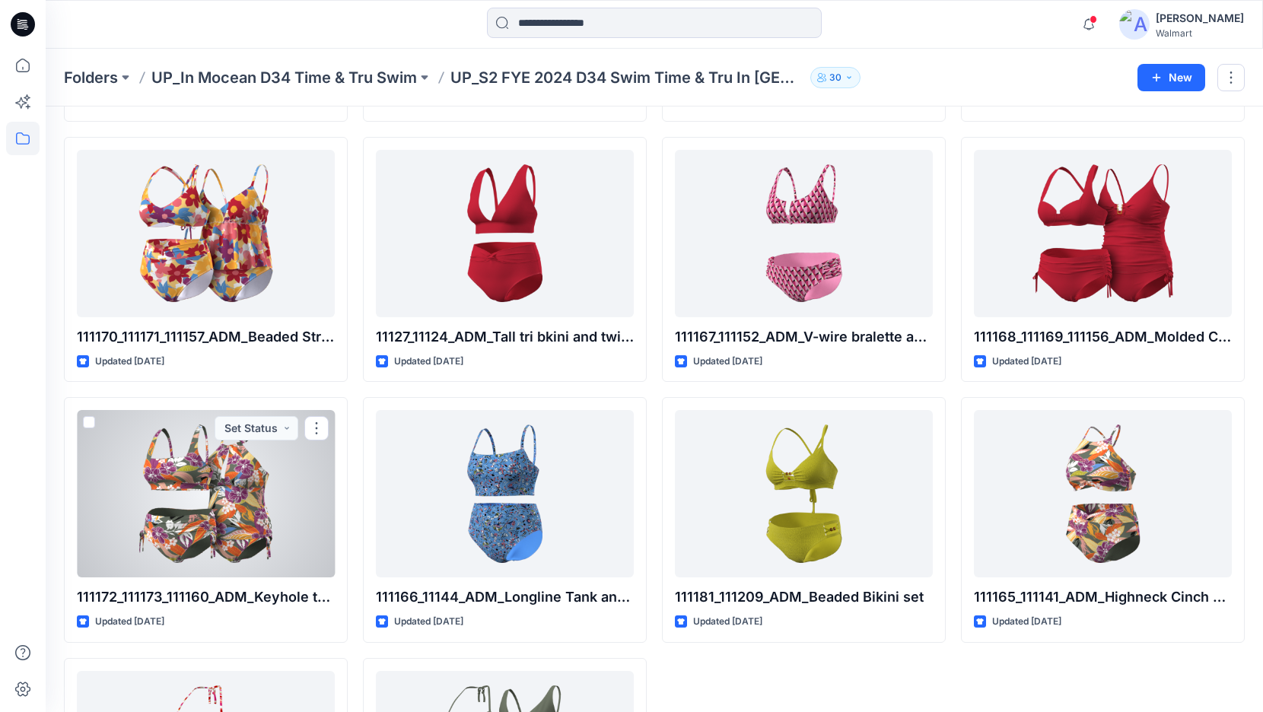
drag, startPoint x: 263, startPoint y: 462, endPoint x: 276, endPoint y: 457, distance: 14.0
click at [263, 462] on div at bounding box center [206, 493] width 258 height 167
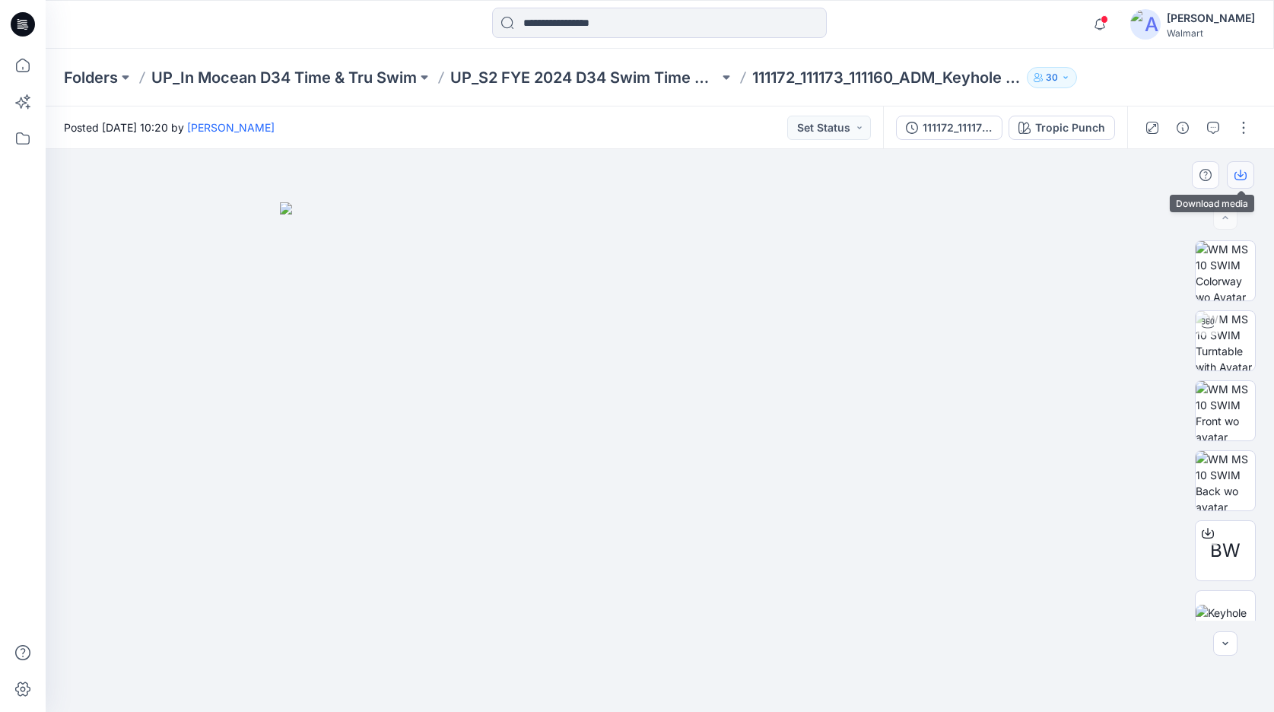
click at [1237, 176] on icon "button" at bounding box center [1241, 175] width 12 height 12
click at [307, 195] on div at bounding box center [660, 430] width 1228 height 563
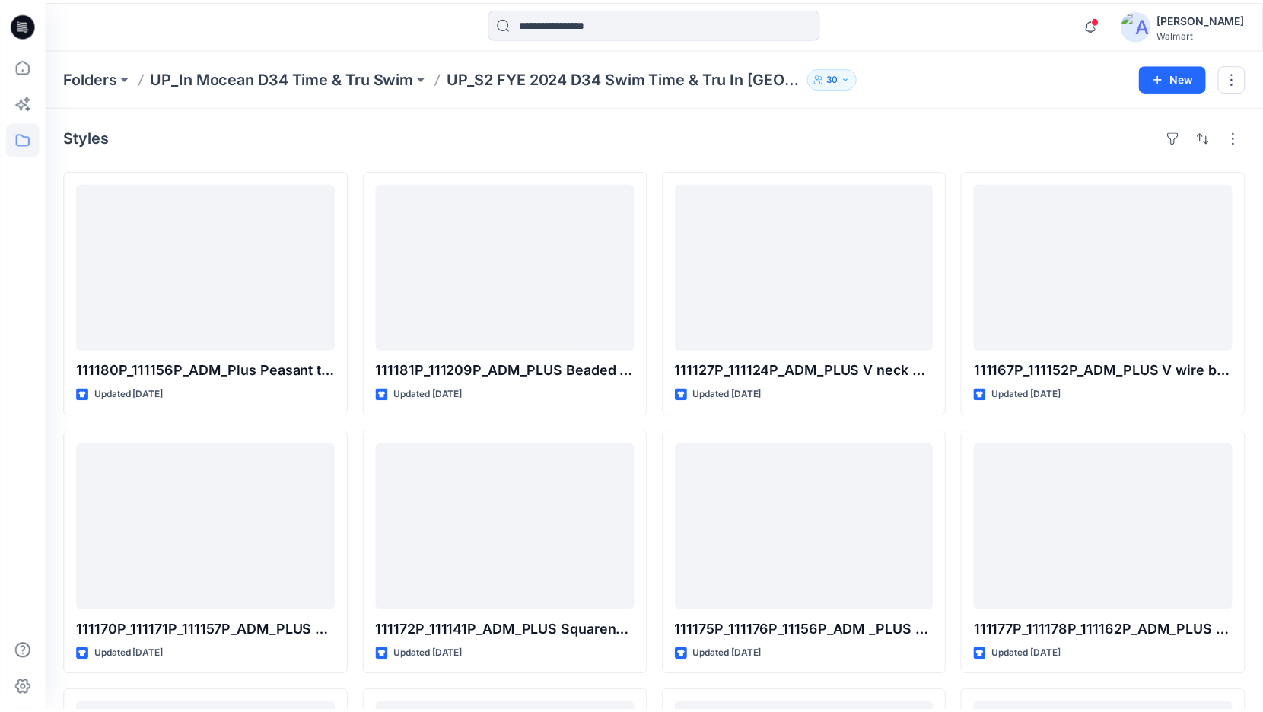
scroll to position [815, 0]
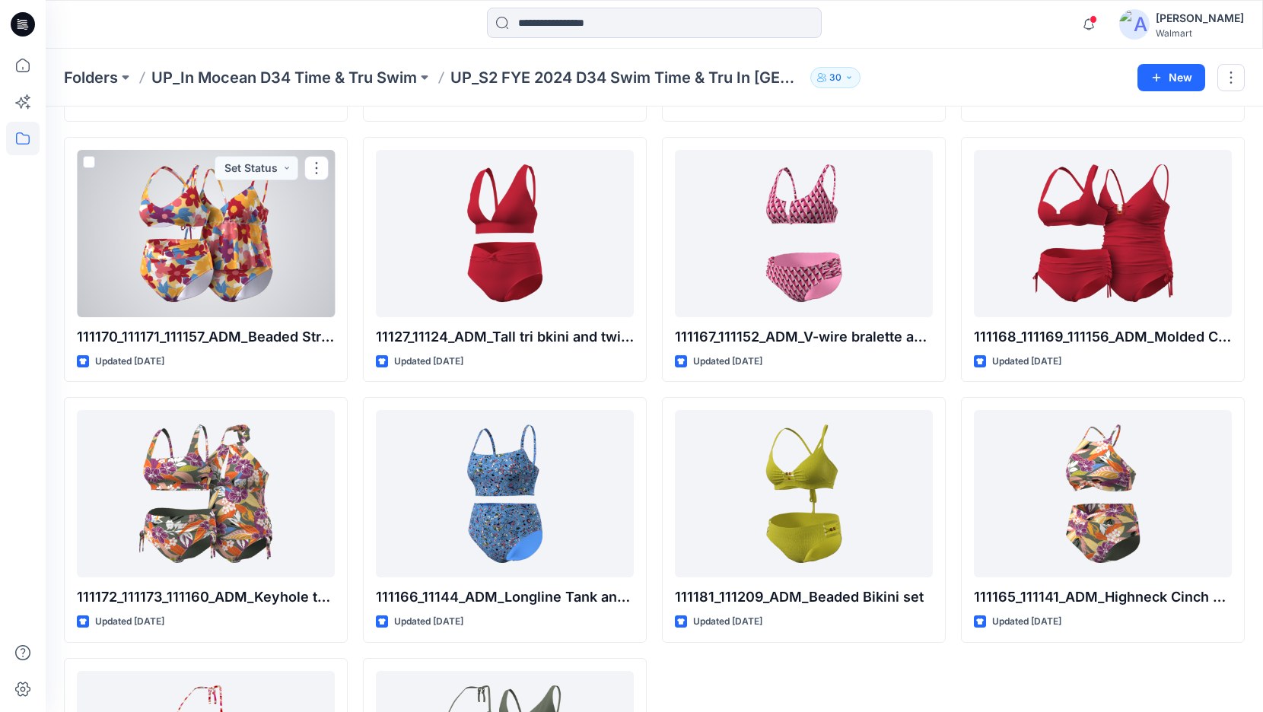
click at [227, 254] on div at bounding box center [206, 233] width 258 height 167
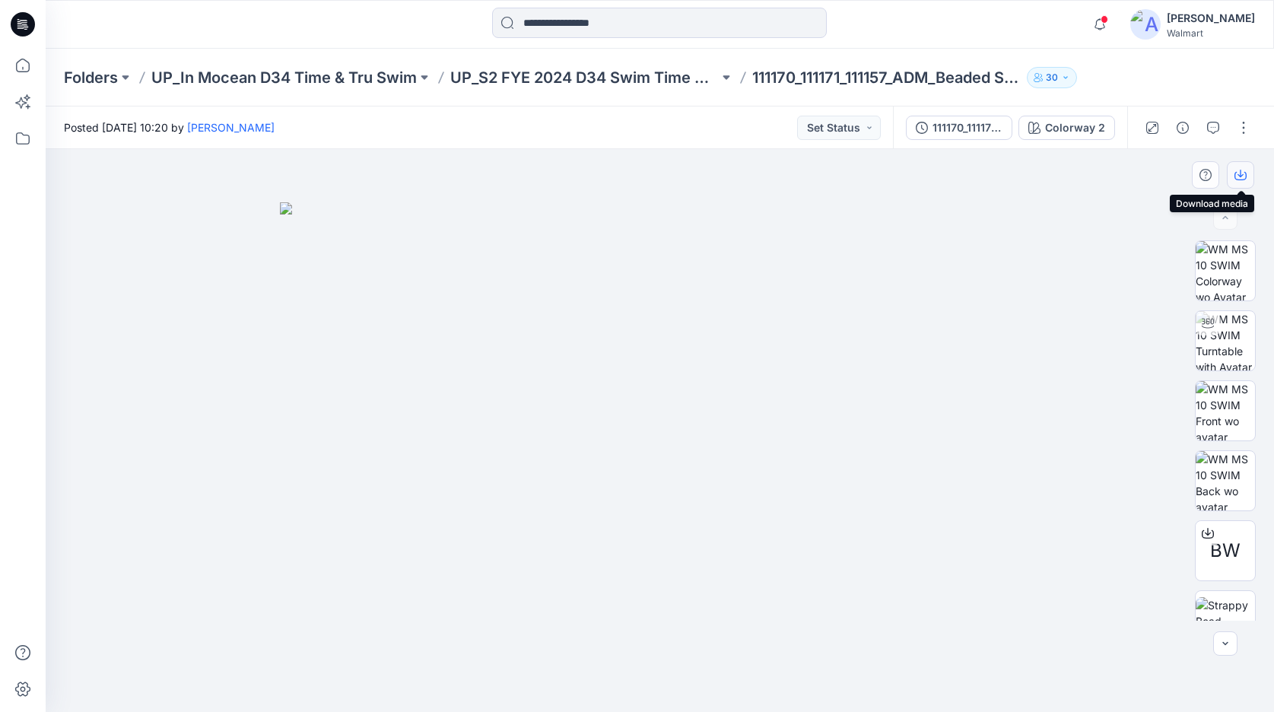
click at [1232, 179] on button "button" at bounding box center [1240, 174] width 27 height 27
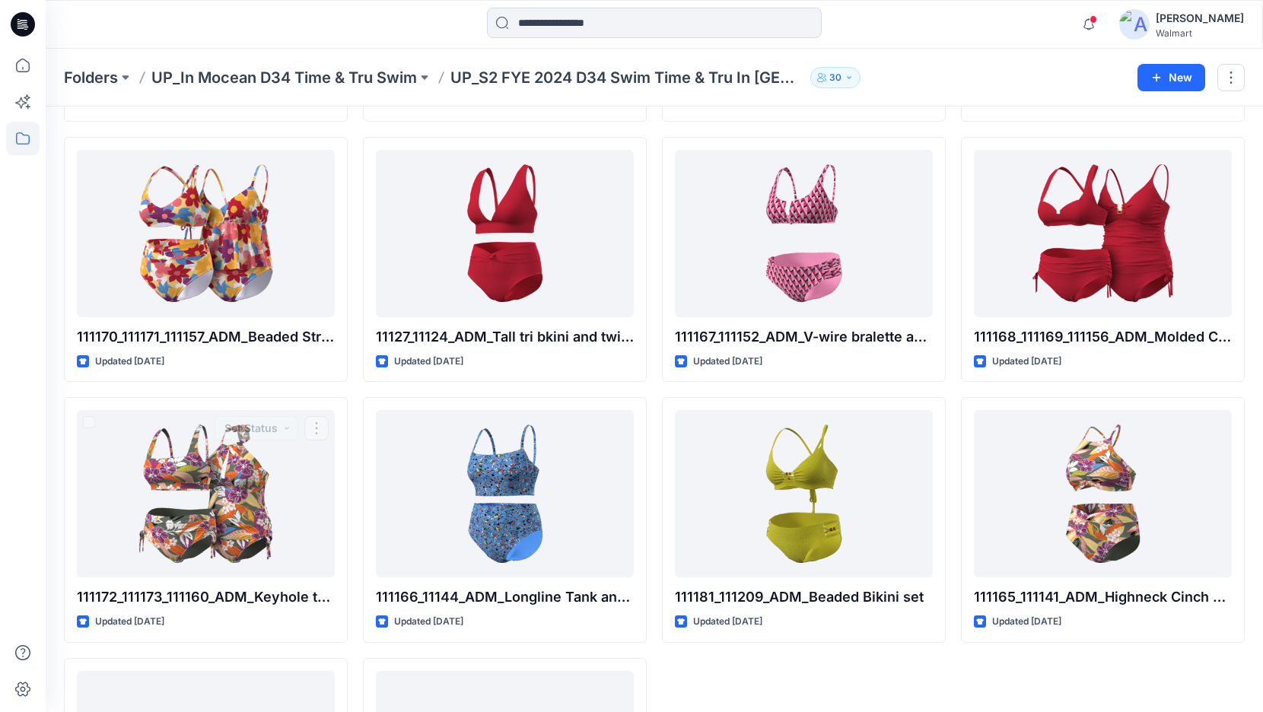
scroll to position [824, 0]
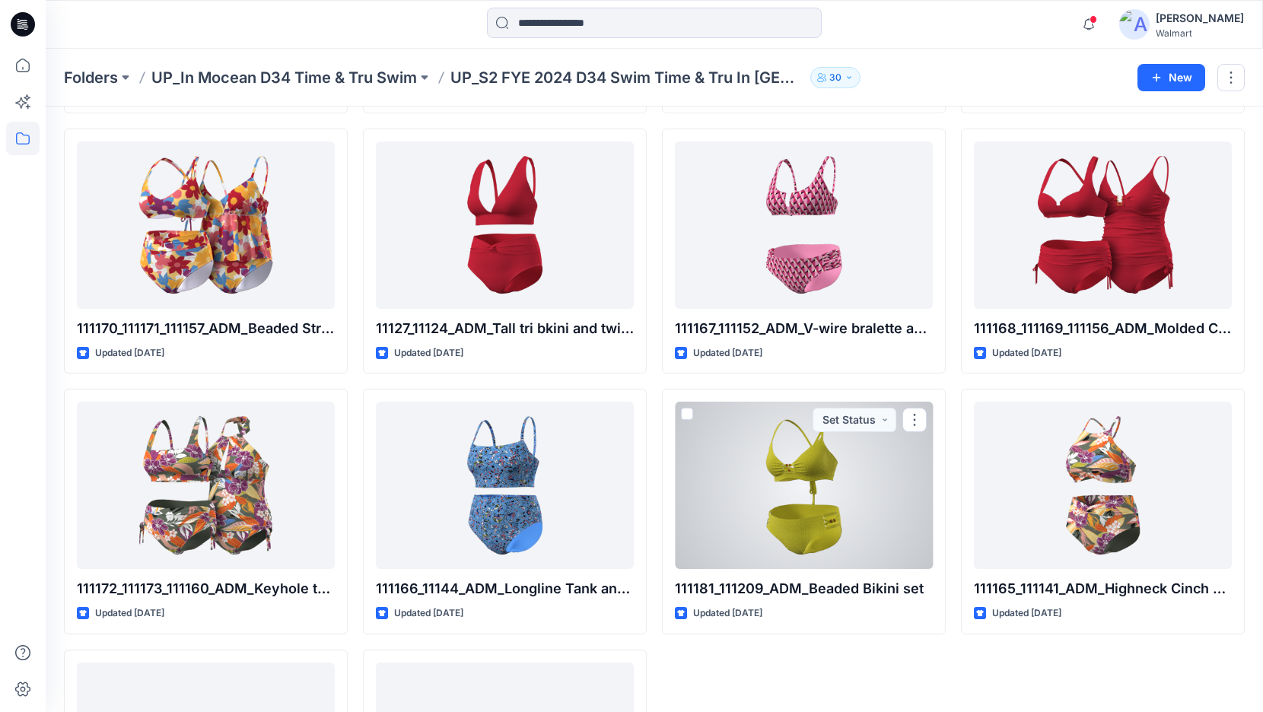
drag, startPoint x: 775, startPoint y: 489, endPoint x: 782, endPoint y: 479, distance: 12.0
click at [774, 489] on div at bounding box center [804, 485] width 258 height 167
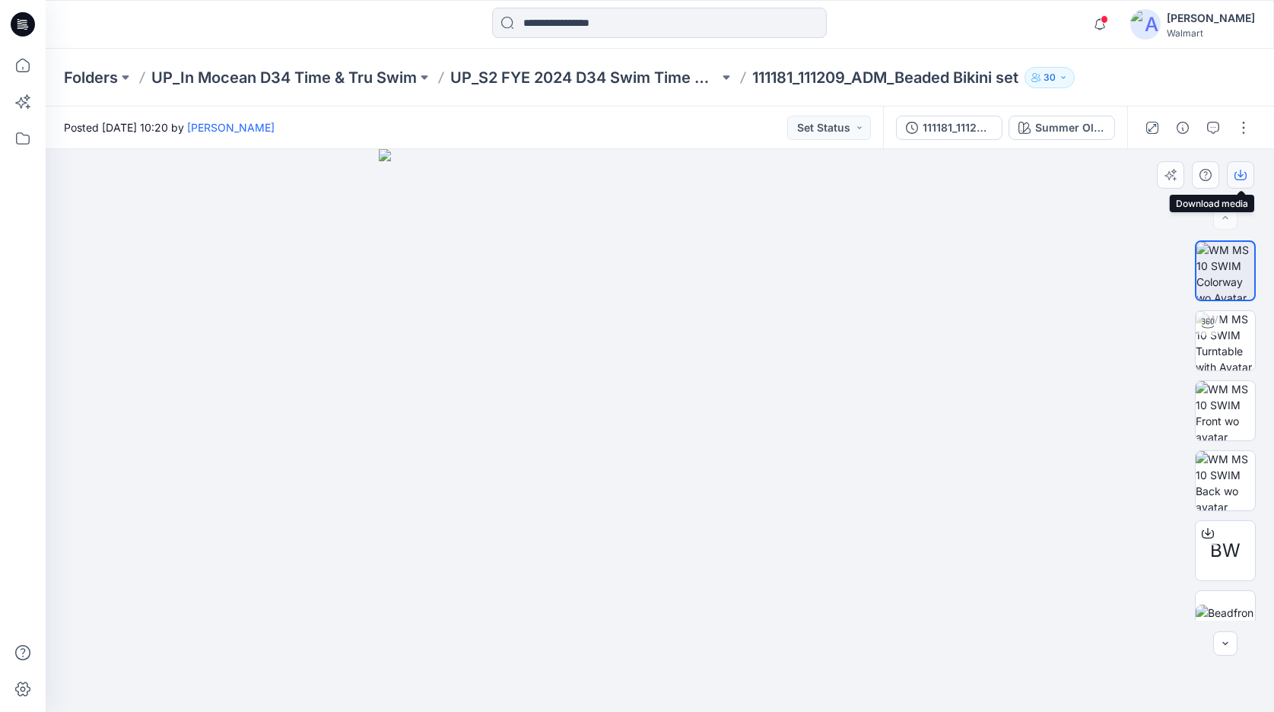
click at [1244, 176] on button "button" at bounding box center [1240, 174] width 27 height 27
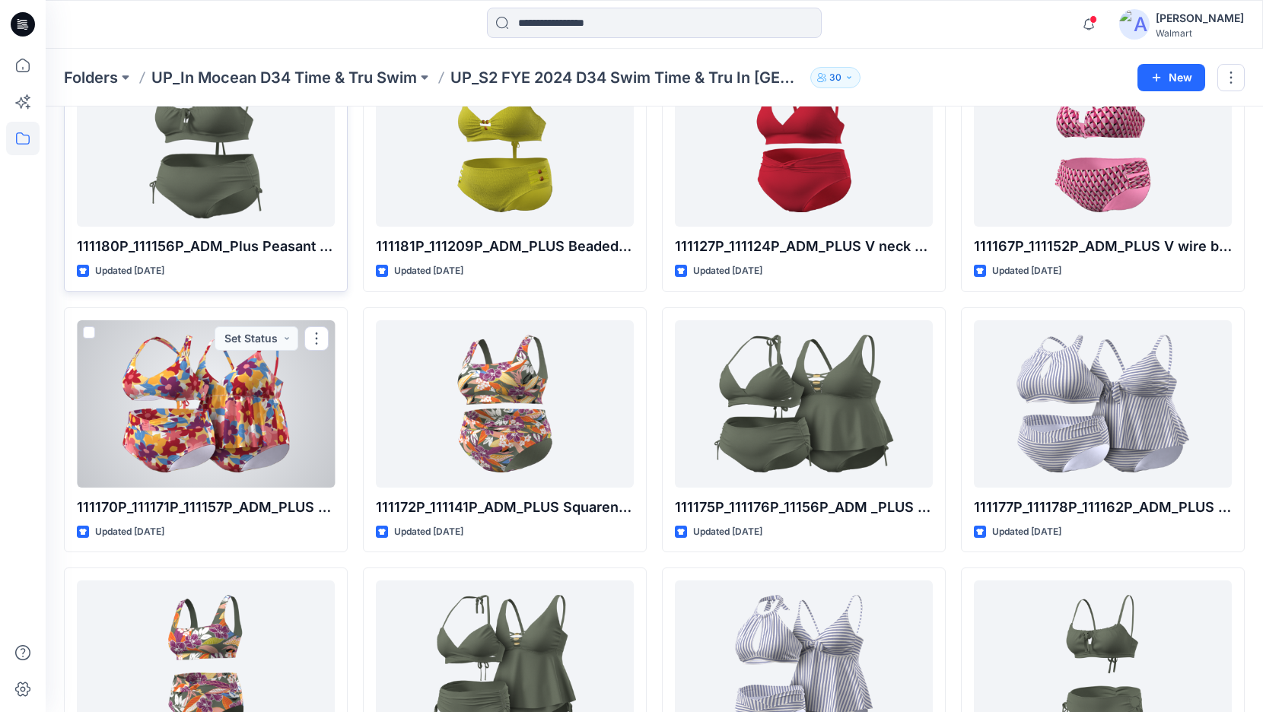
scroll to position [115, 0]
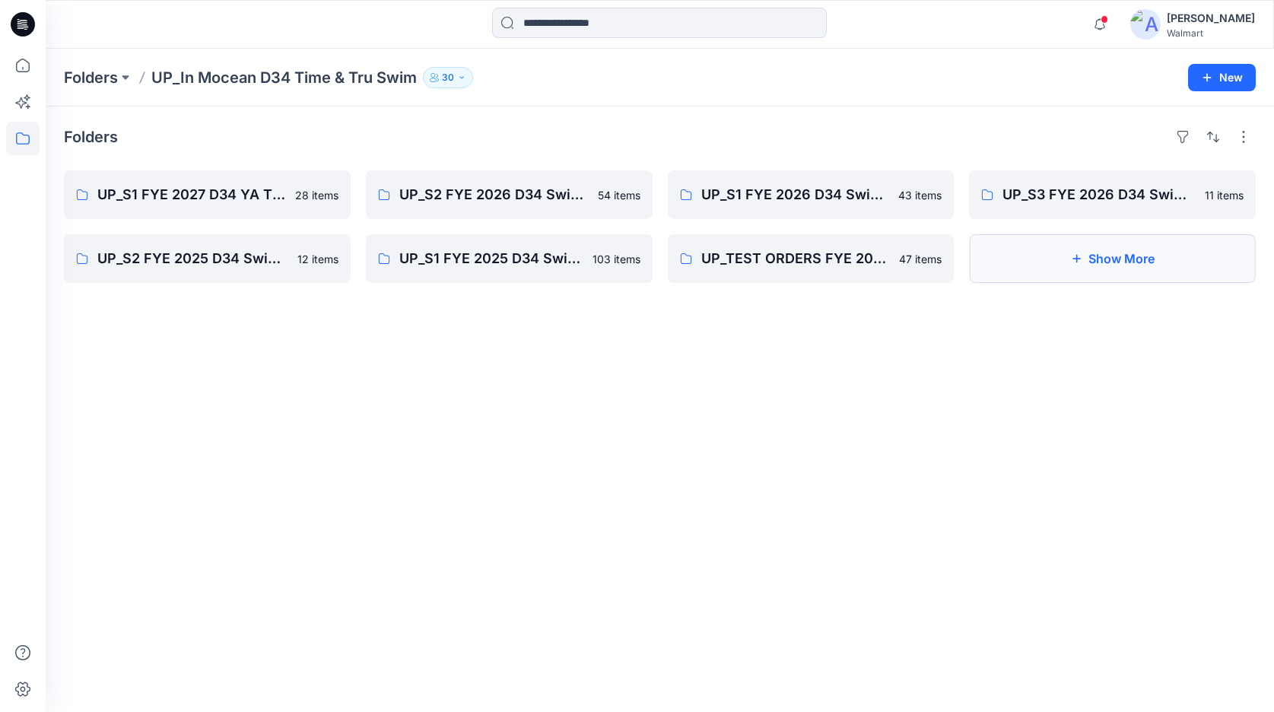
click at [1117, 274] on button "Show More" at bounding box center [1112, 258] width 287 height 49
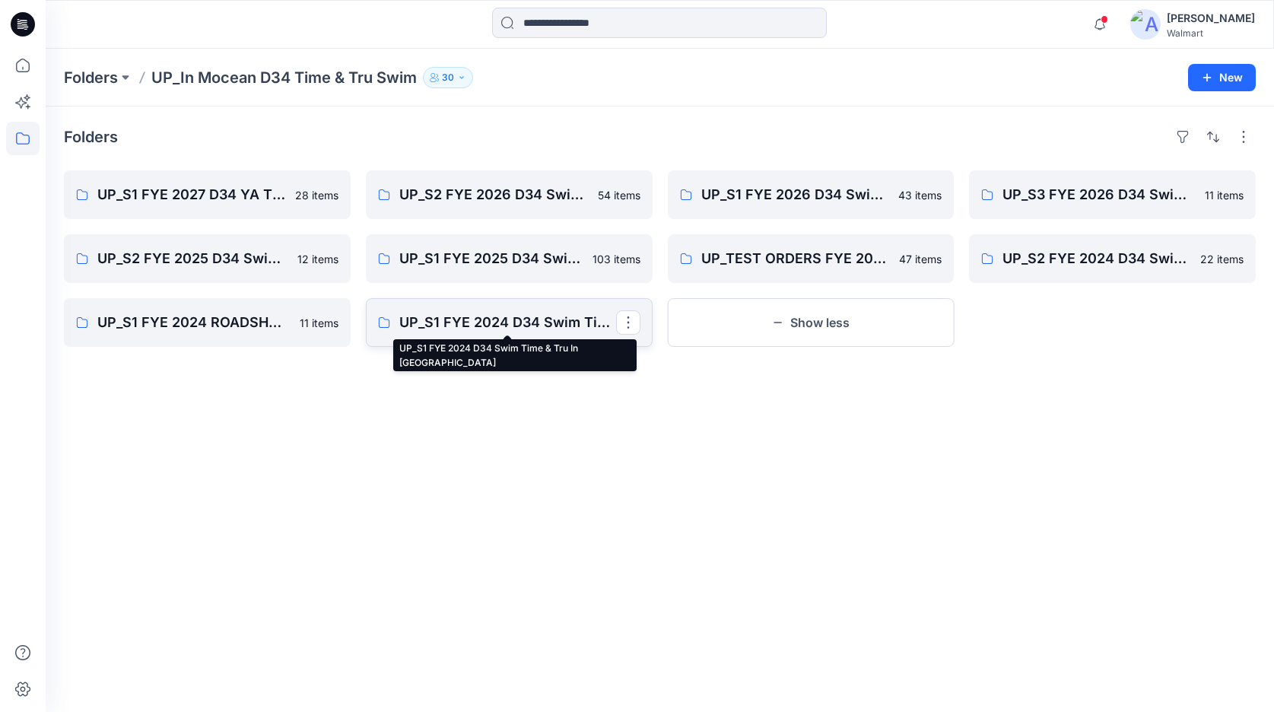
click at [513, 331] on p "UP_S1 FYE 2024 D34 Swim Time & Tru In [GEOGRAPHIC_DATA]" at bounding box center [507, 322] width 217 height 21
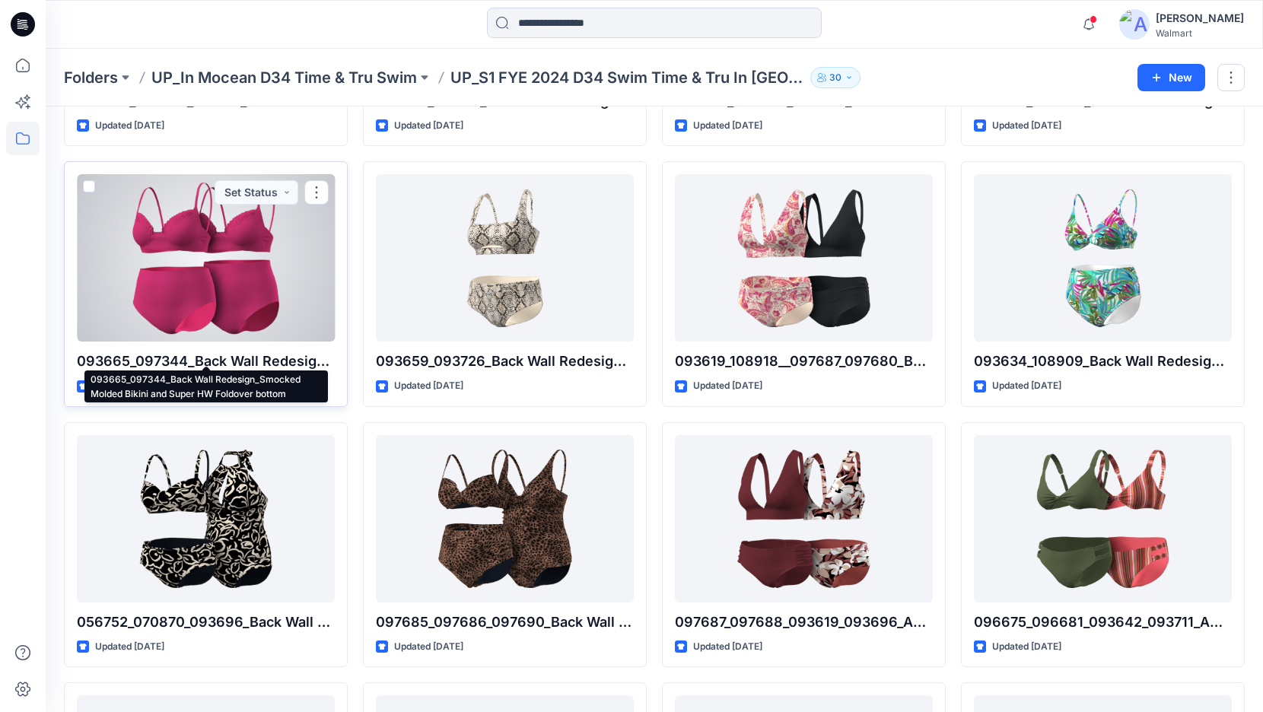
scroll to position [1594, 0]
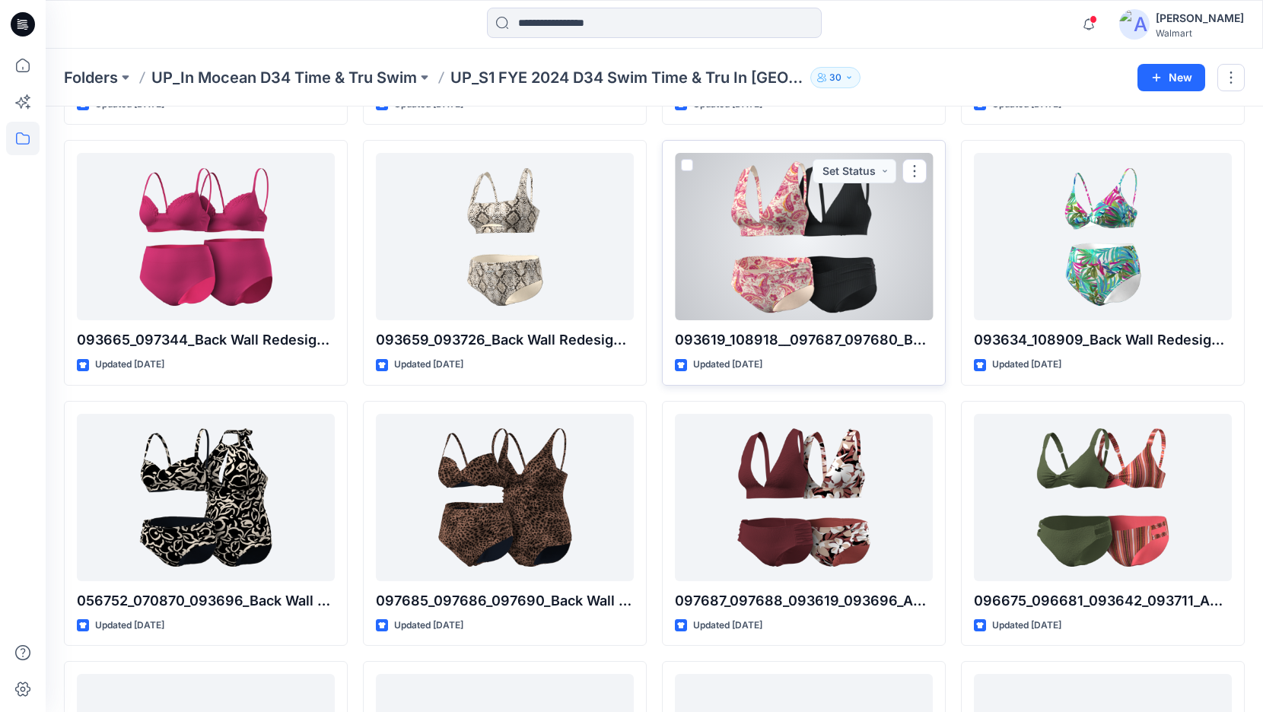
click at [850, 275] on div at bounding box center [804, 236] width 258 height 167
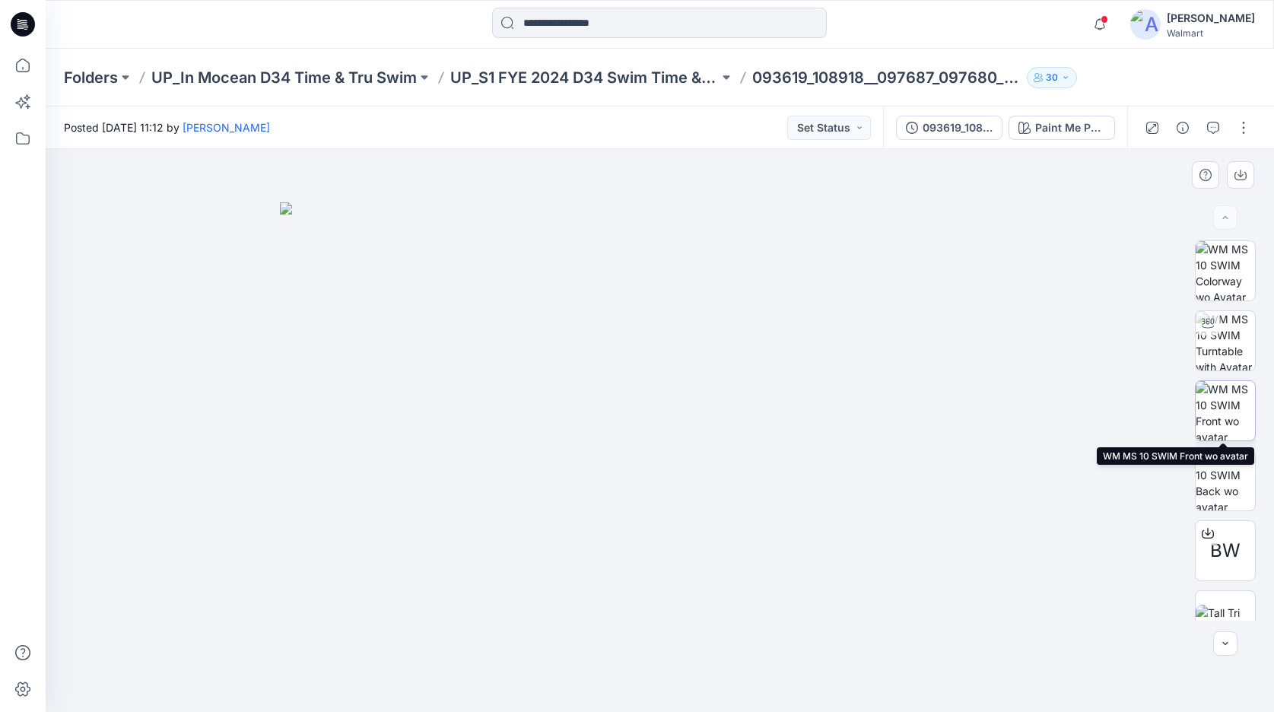
drag, startPoint x: 1220, startPoint y: 416, endPoint x: 1234, endPoint y: 416, distance: 13.7
click at [1221, 416] on img at bounding box center [1225, 410] width 59 height 59
click at [1238, 176] on icon "button" at bounding box center [1241, 175] width 12 height 12
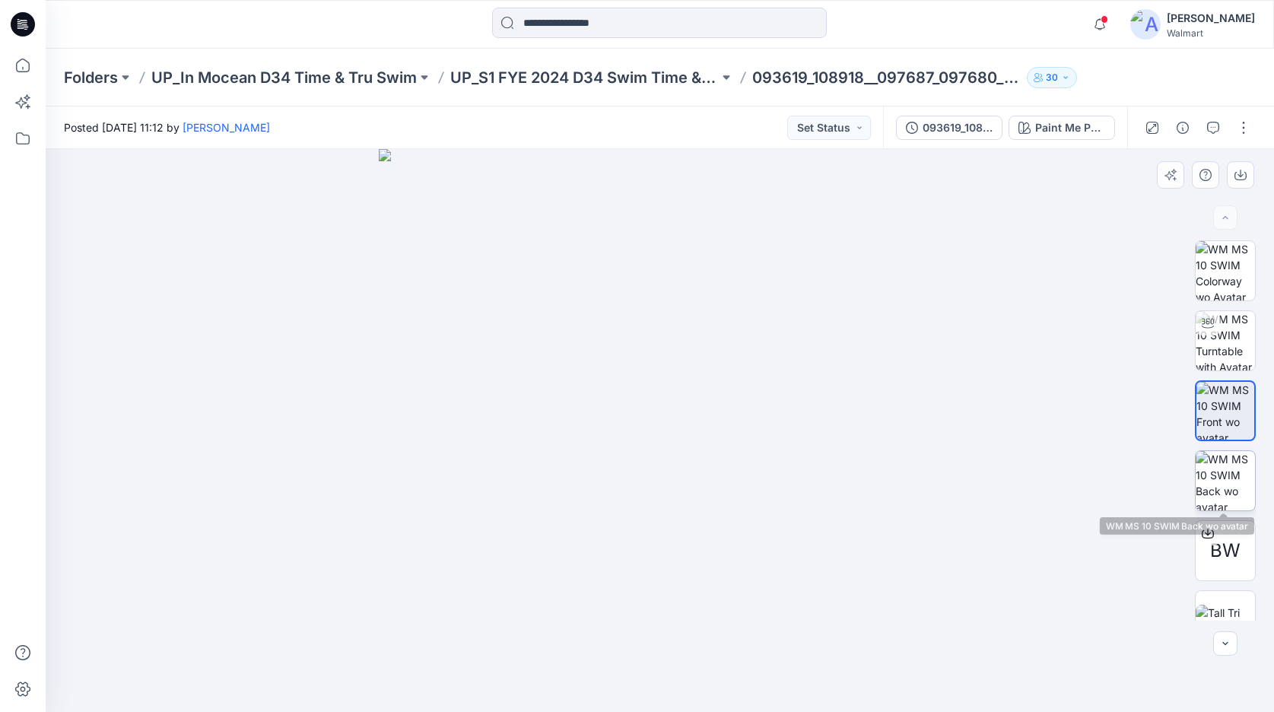
click at [1220, 475] on img at bounding box center [1225, 480] width 59 height 59
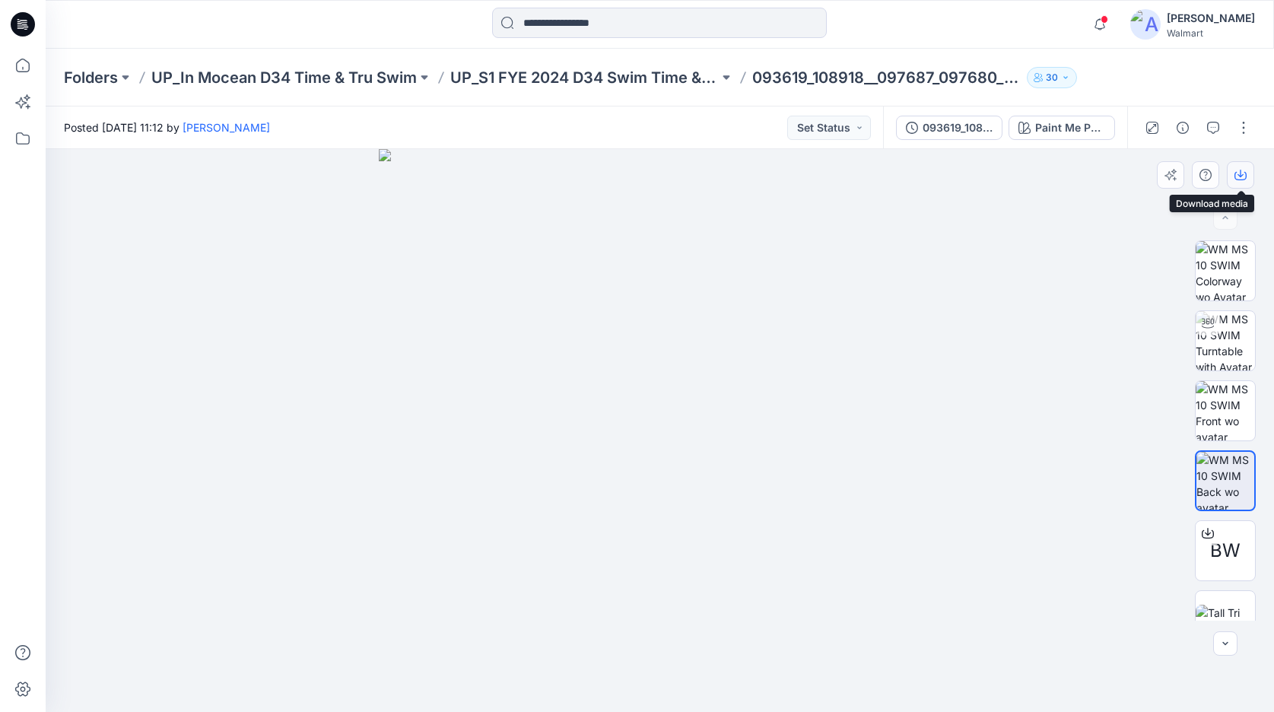
click at [1235, 178] on icon "button" at bounding box center [1241, 175] width 12 height 12
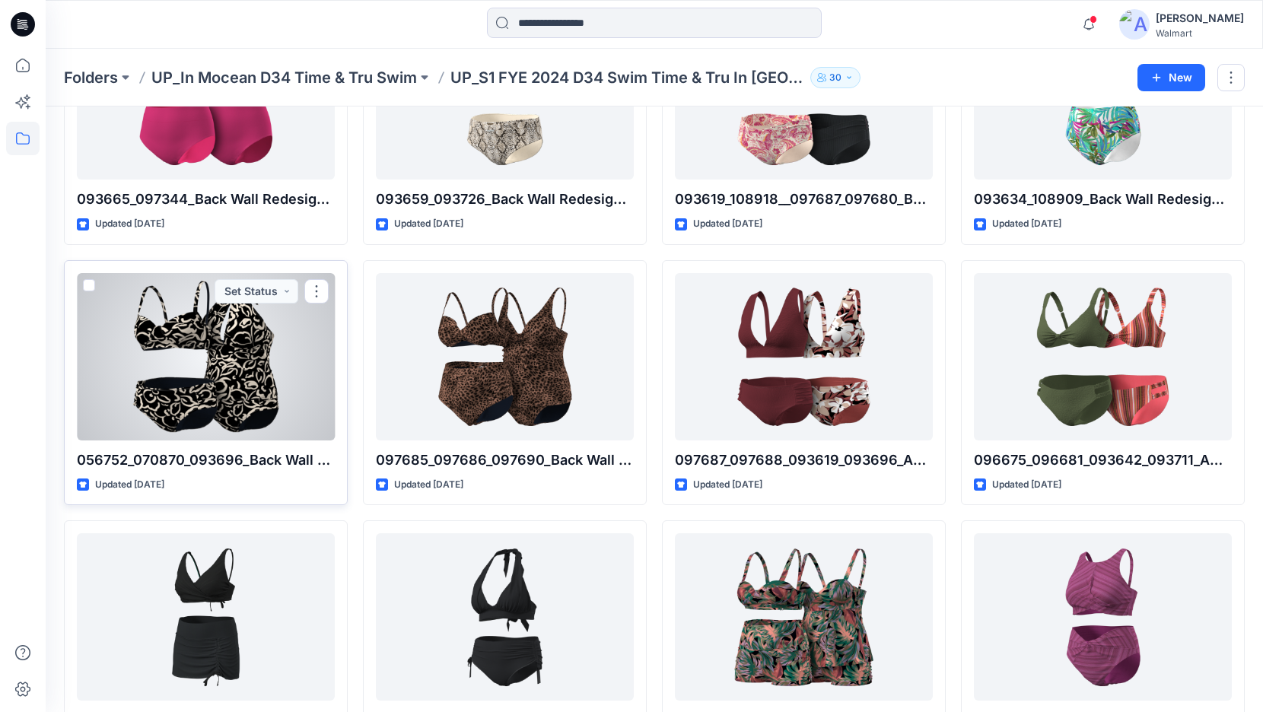
scroll to position [1769, 0]
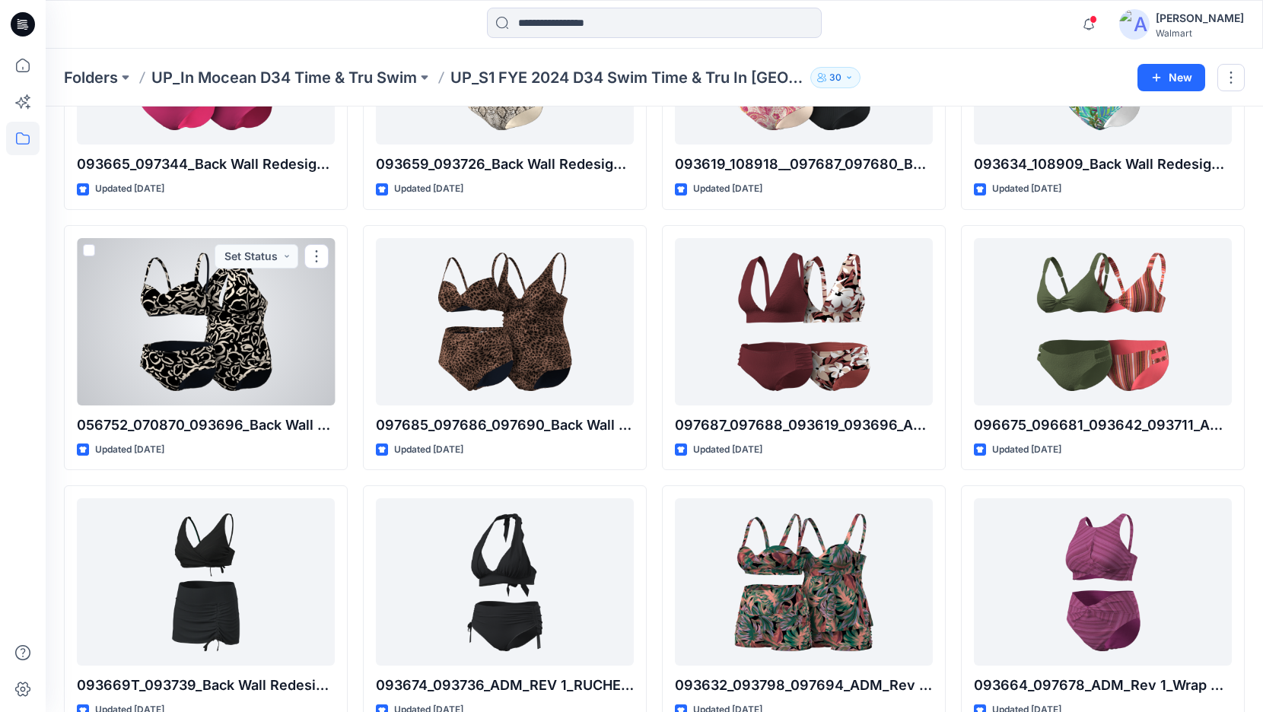
click at [260, 335] on div at bounding box center [206, 321] width 258 height 167
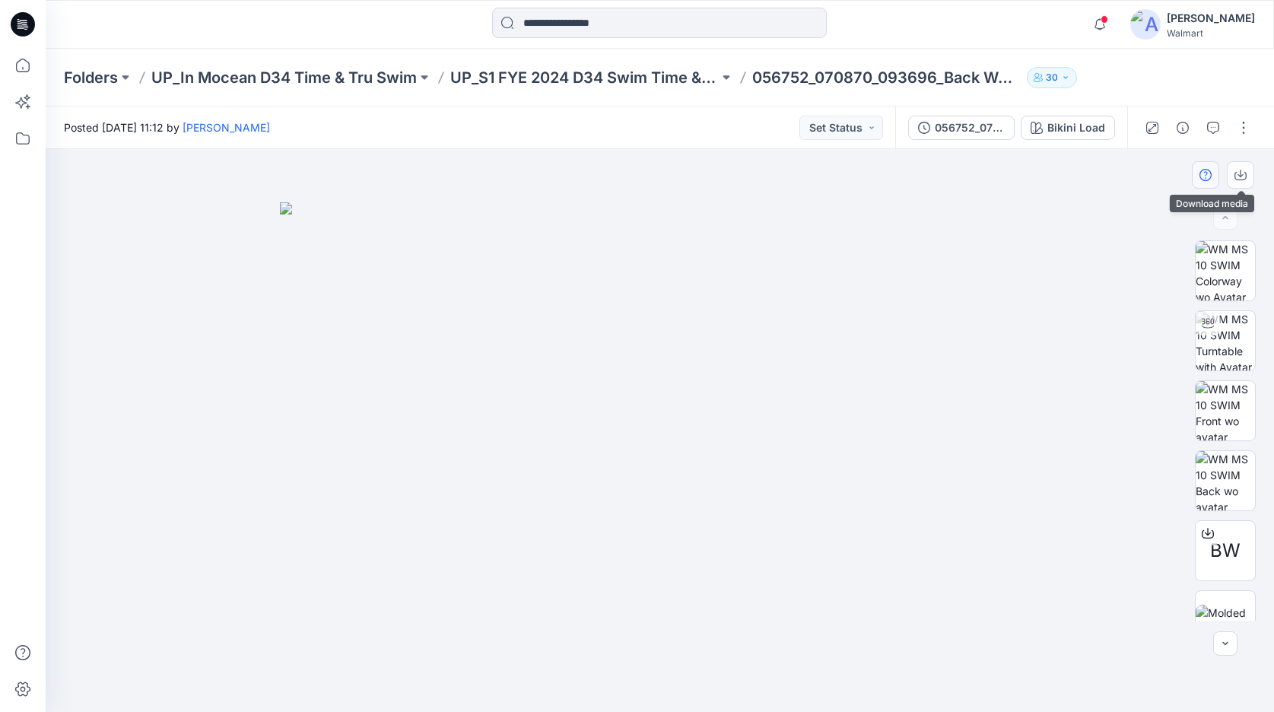
drag, startPoint x: 1238, startPoint y: 179, endPoint x: 1203, endPoint y: 171, distance: 36.6
click at [1238, 179] on icon "button" at bounding box center [1241, 175] width 12 height 12
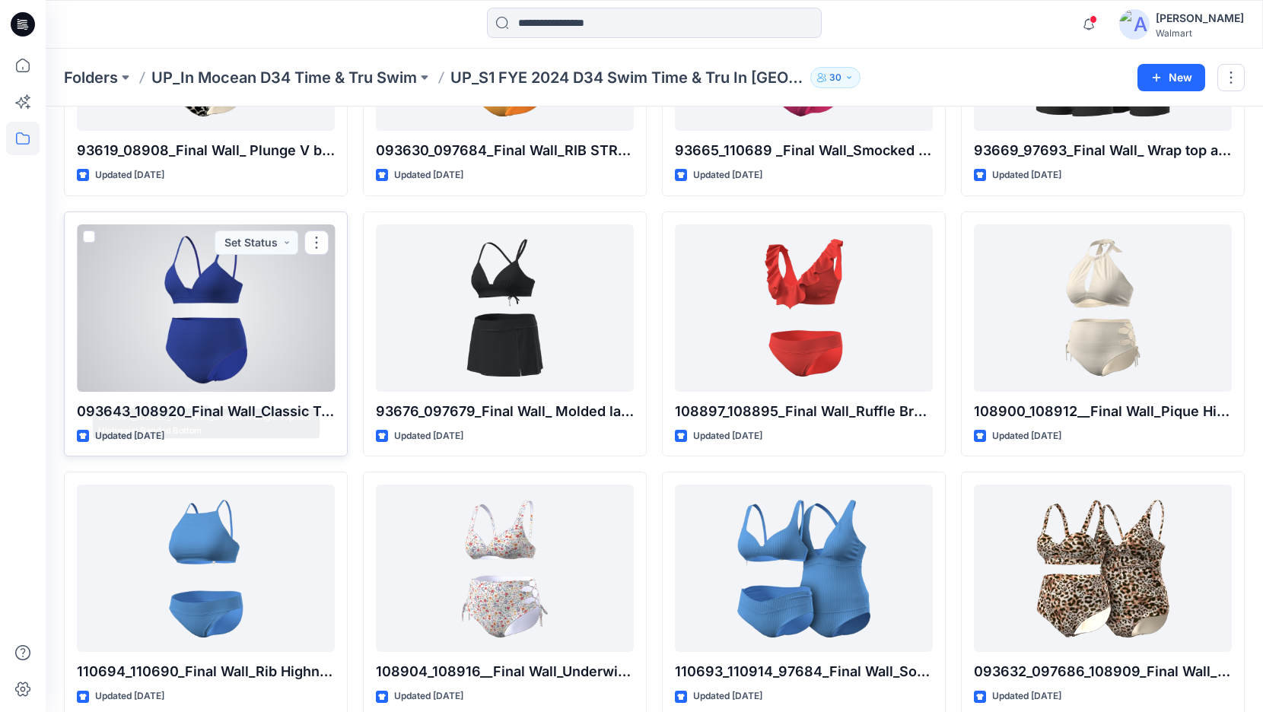
scroll to position [4185, 0]
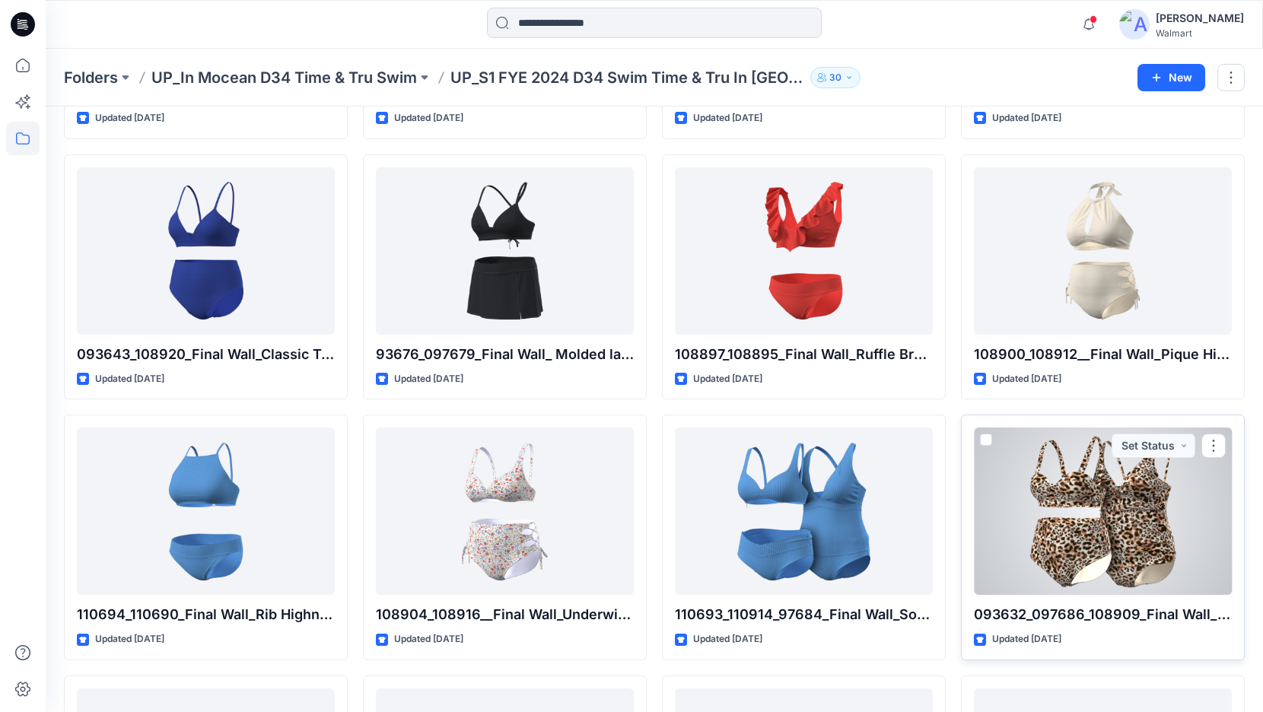
click at [1081, 489] on div at bounding box center [1103, 510] width 258 height 167
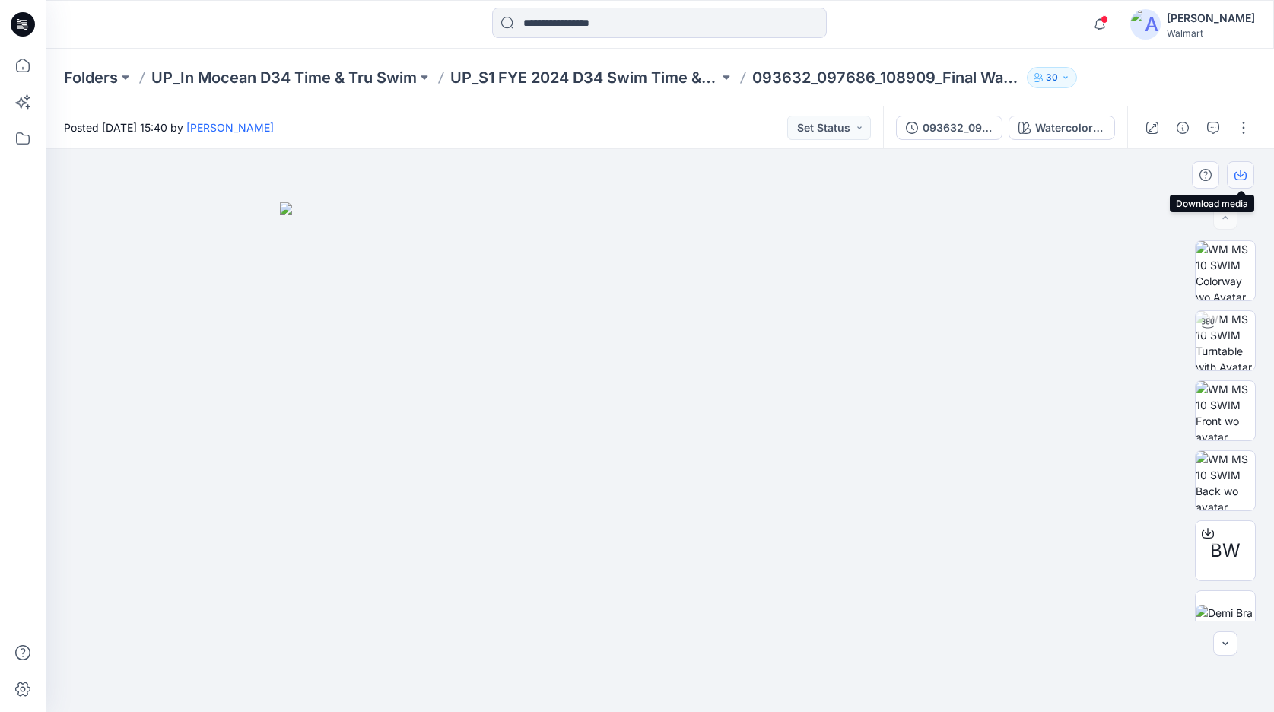
click at [1242, 176] on icon "button" at bounding box center [1241, 175] width 12 height 12
click at [1226, 278] on img at bounding box center [1225, 270] width 59 height 59
drag, startPoint x: 1244, startPoint y: 173, endPoint x: 1254, endPoint y: 190, distance: 19.4
click at [1243, 173] on icon "button" at bounding box center [1241, 175] width 12 height 12
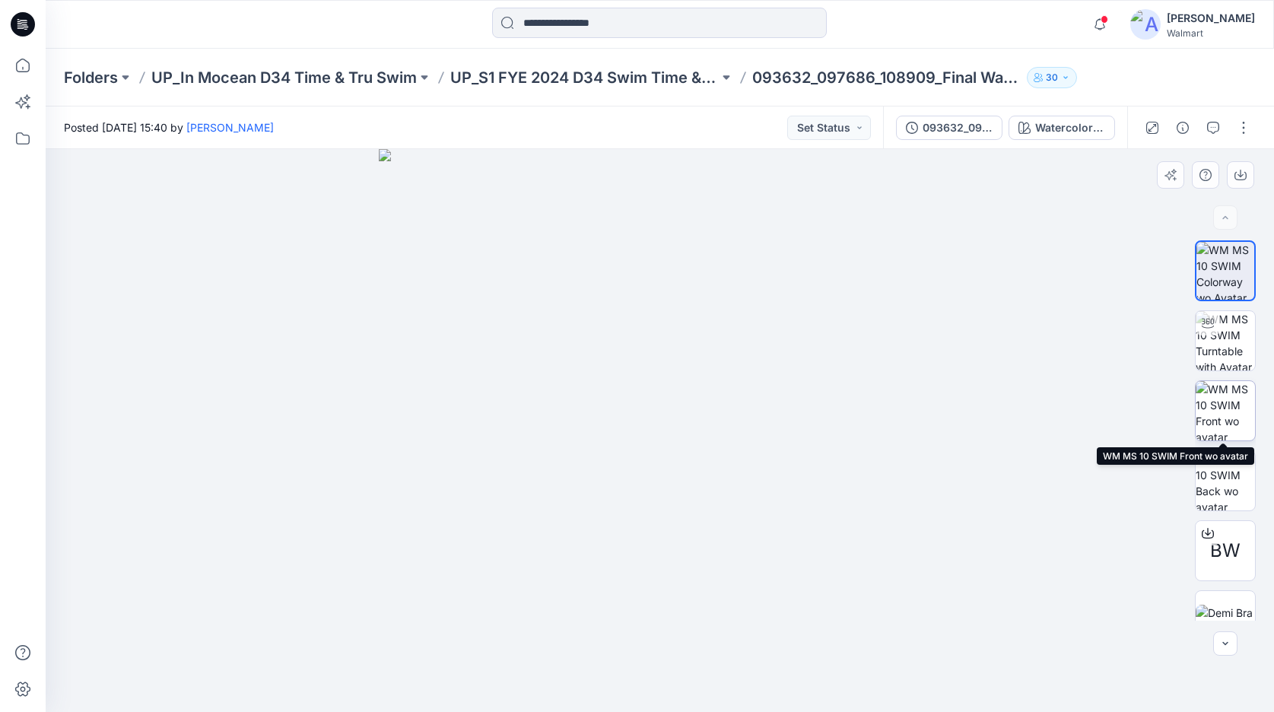
click at [1222, 420] on img at bounding box center [1225, 410] width 59 height 59
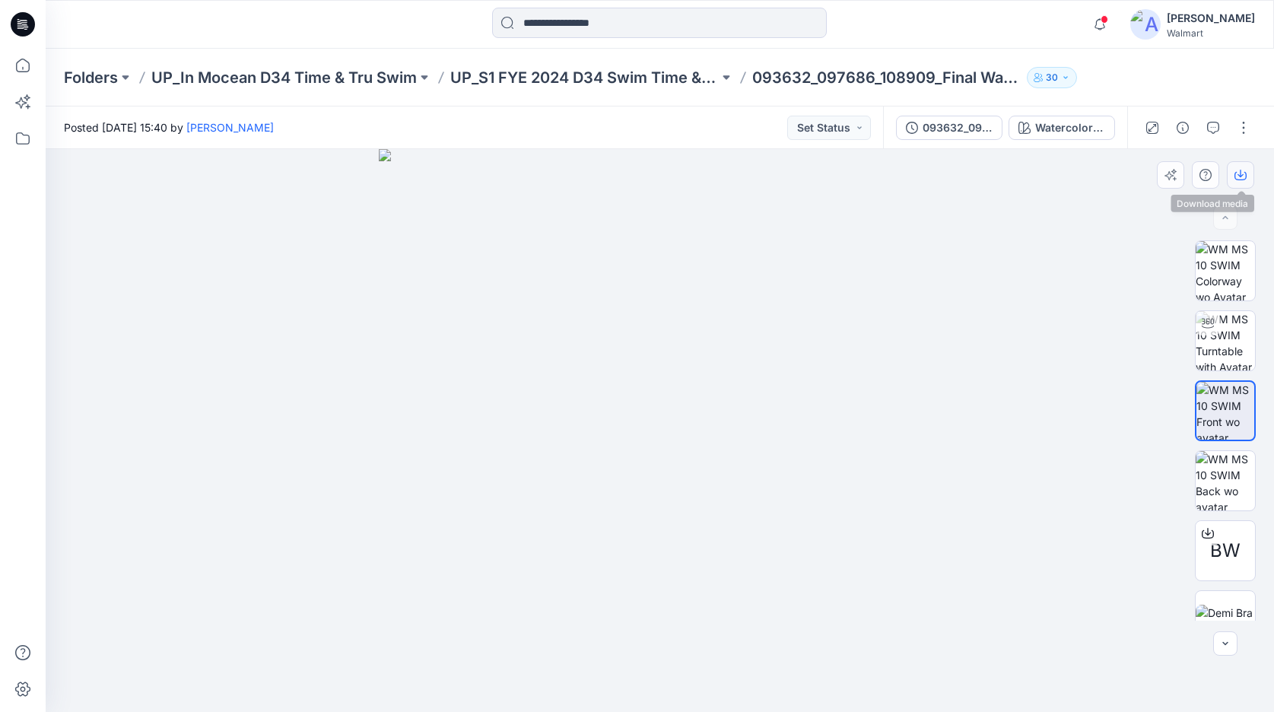
click at [1243, 179] on icon "button" at bounding box center [1241, 175] width 12 height 12
click at [1230, 473] on img at bounding box center [1225, 480] width 59 height 59
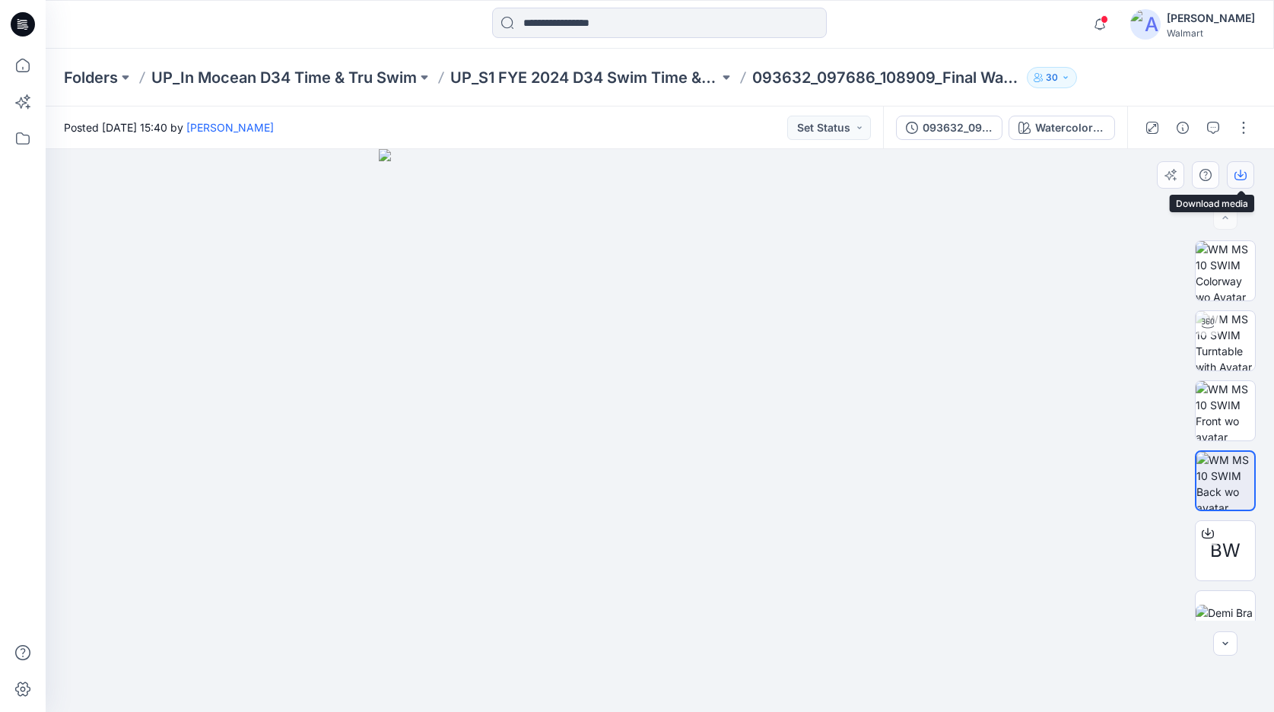
click at [1240, 180] on icon "button" at bounding box center [1241, 176] width 12 height 8
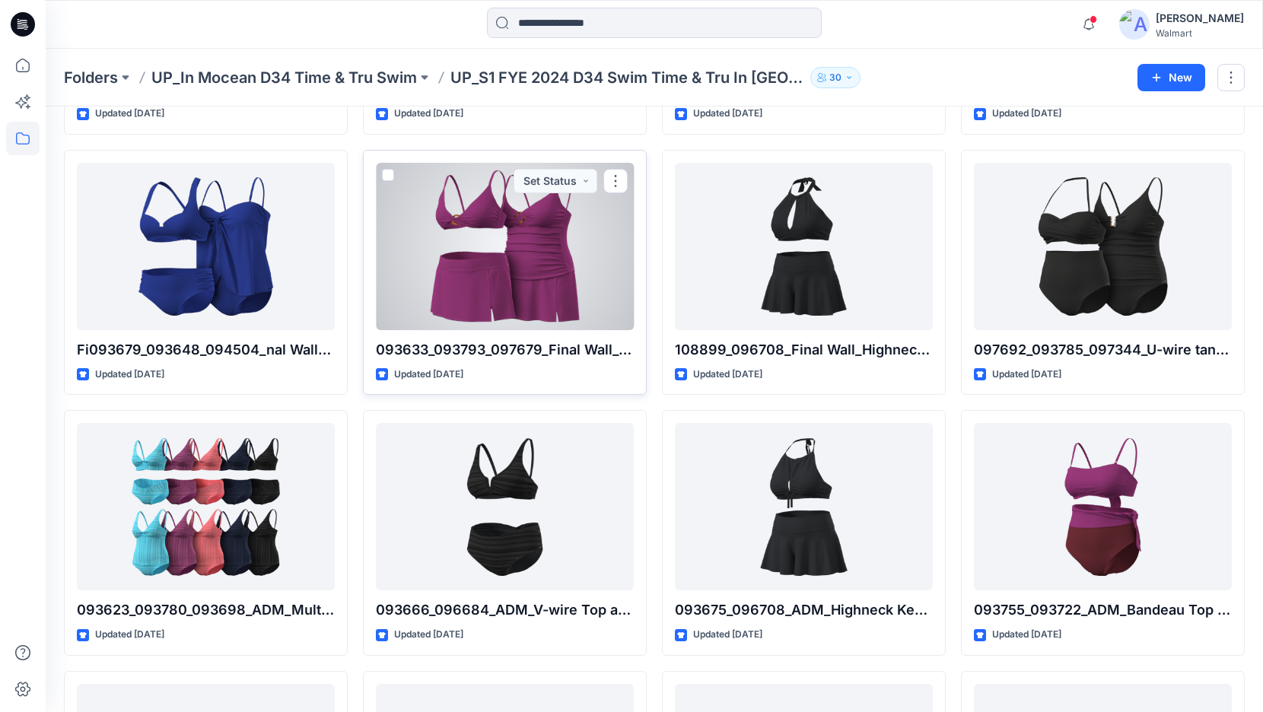
scroll to position [4706, 0]
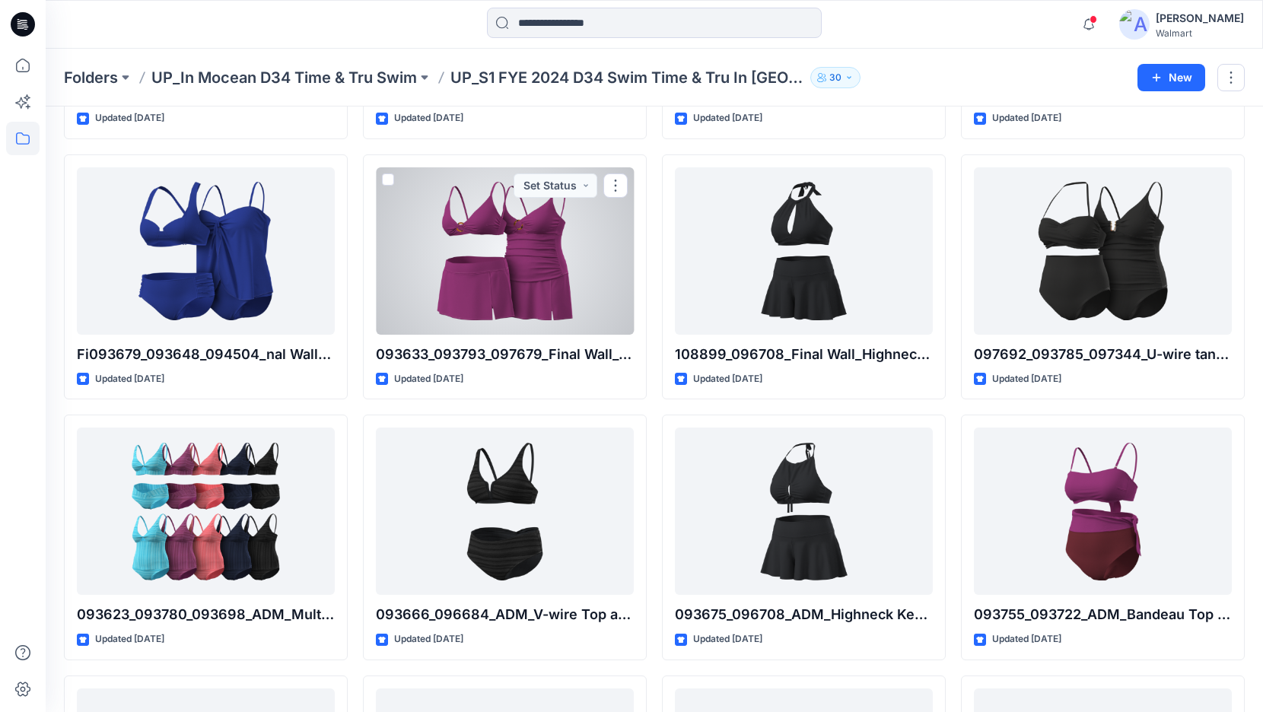
click at [456, 256] on div at bounding box center [505, 250] width 258 height 167
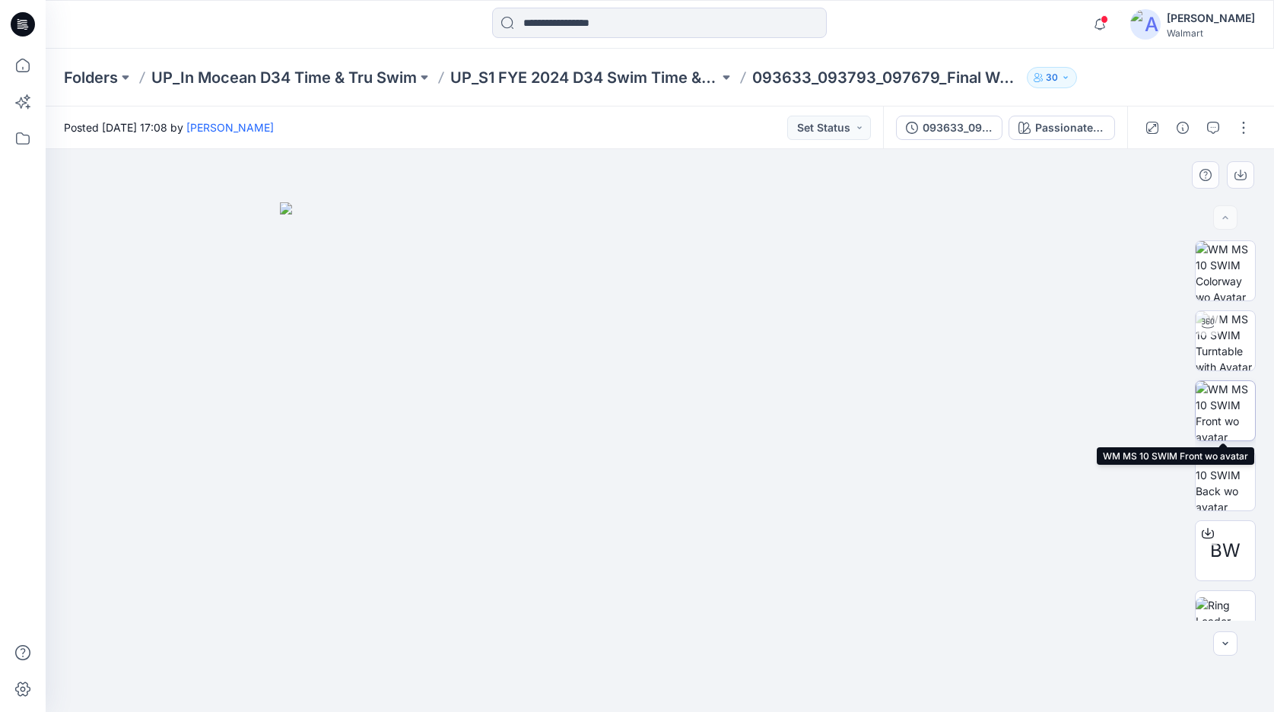
click at [1233, 418] on img at bounding box center [1225, 410] width 59 height 59
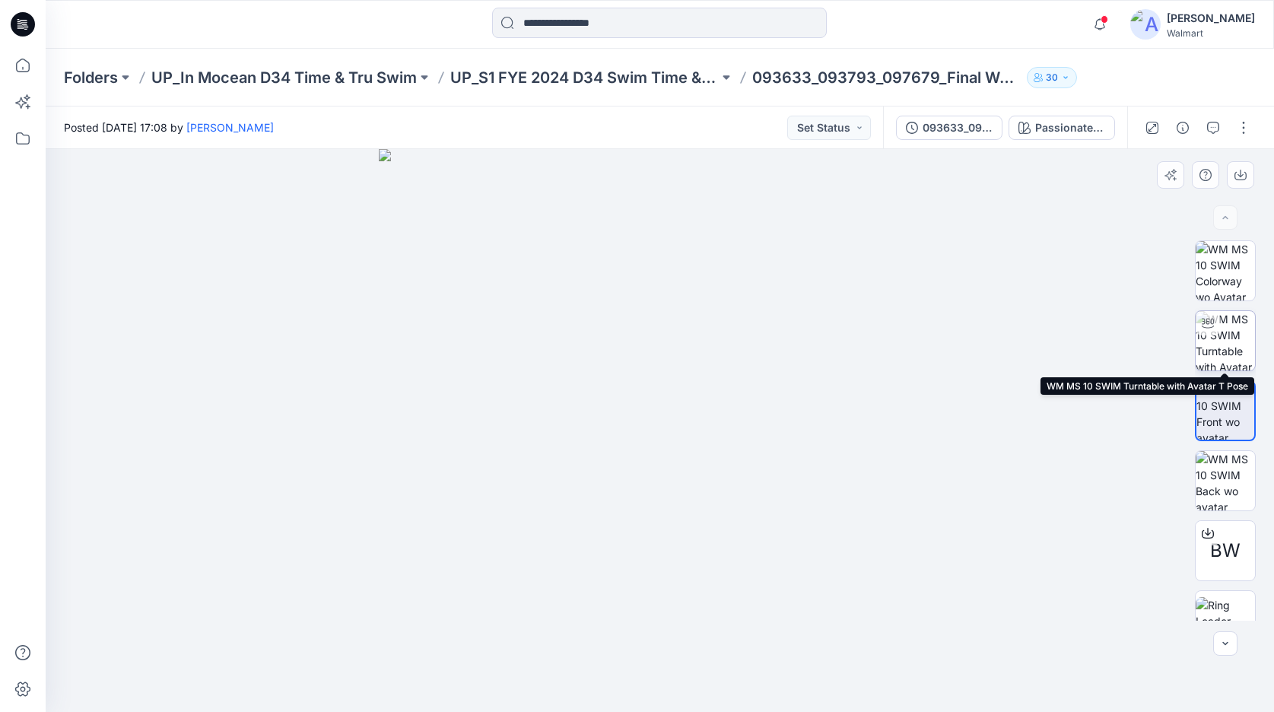
click at [1227, 349] on img at bounding box center [1225, 340] width 59 height 59
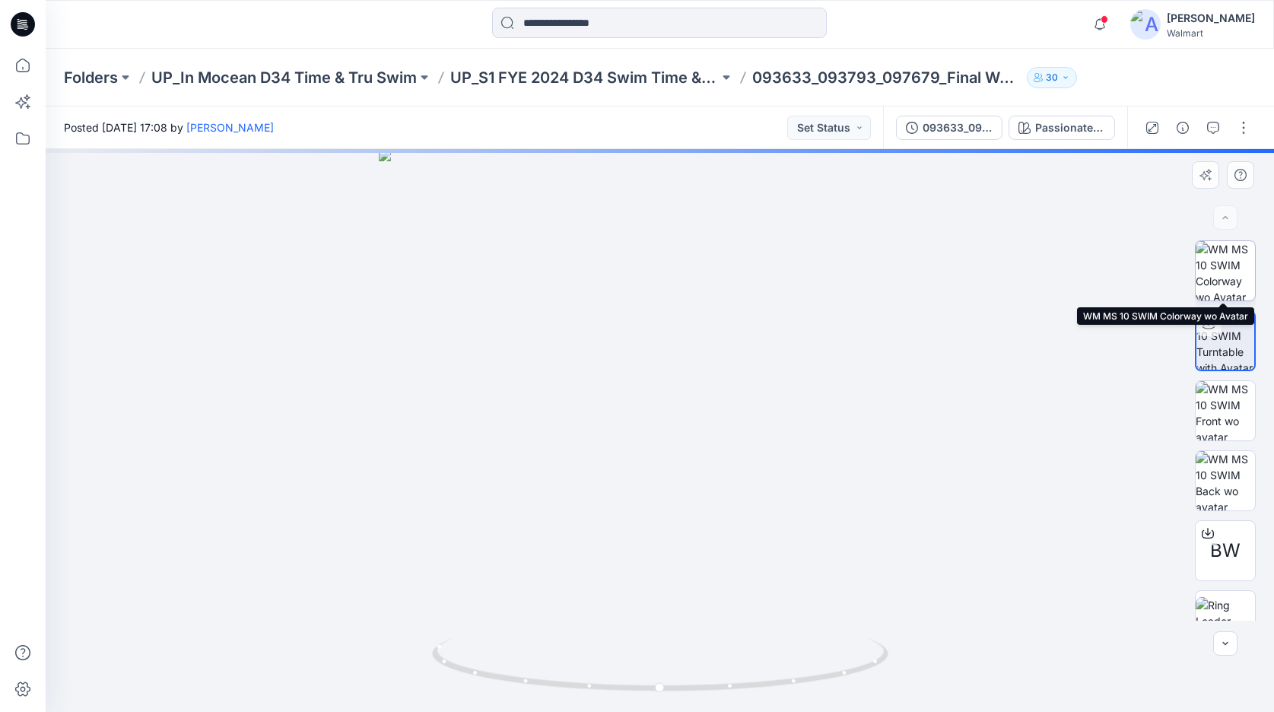
click at [1221, 273] on img at bounding box center [1225, 270] width 59 height 59
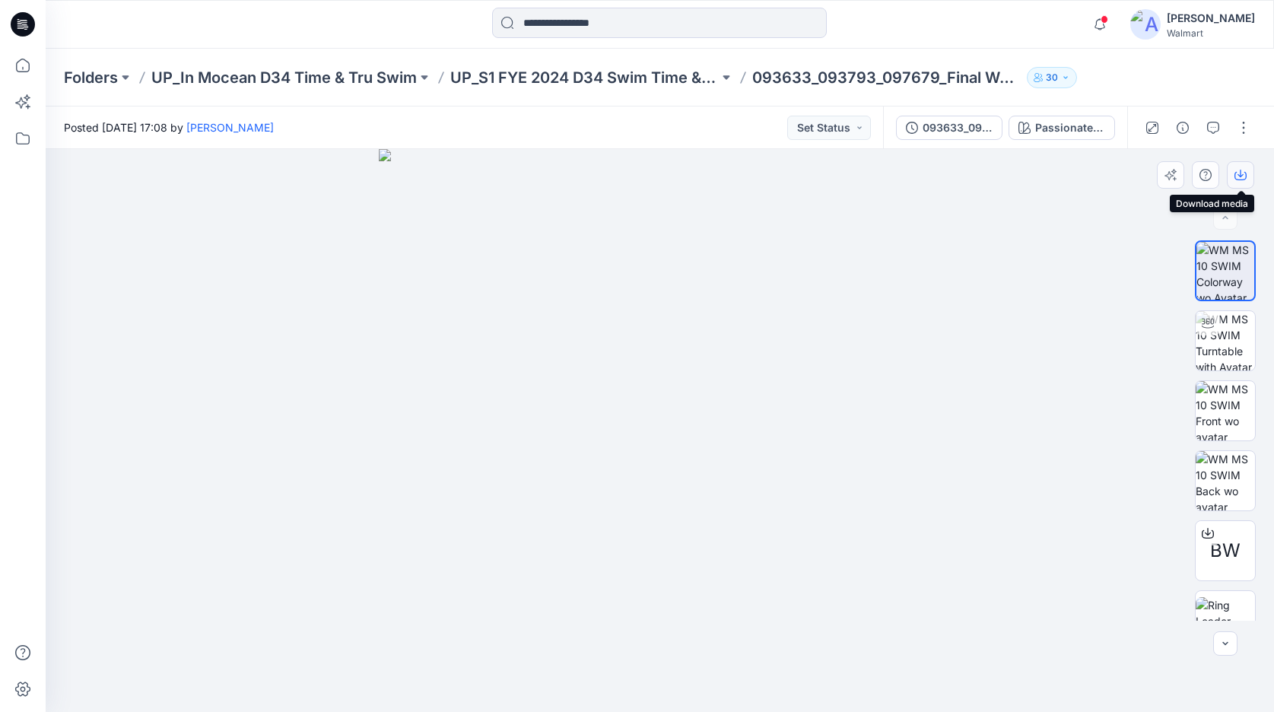
click at [1235, 176] on icon "button" at bounding box center [1241, 175] width 12 height 12
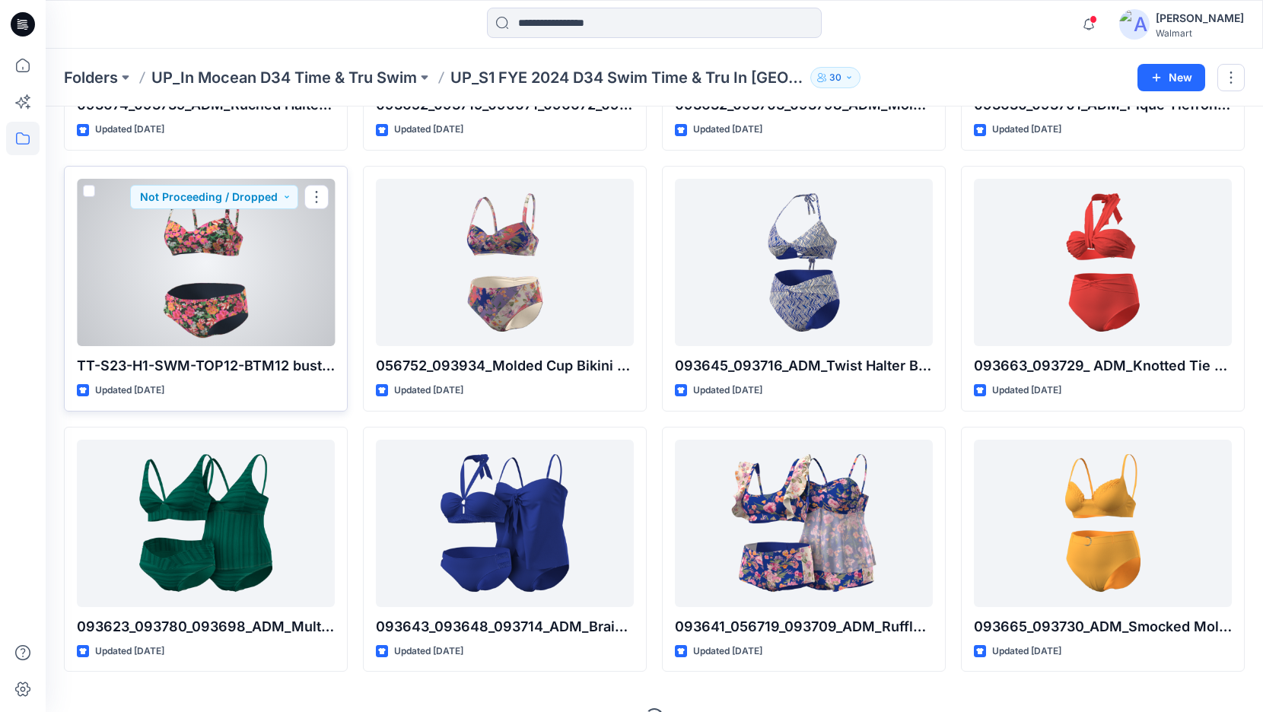
scroll to position [5741, 0]
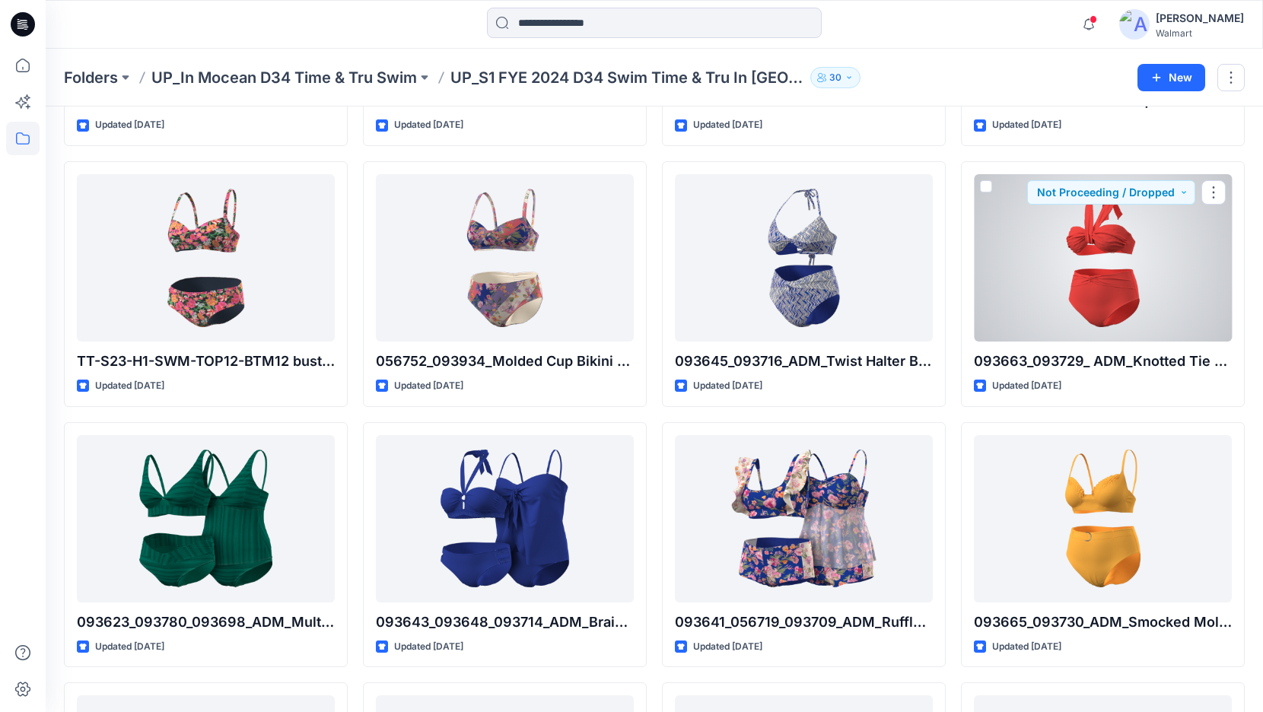
click at [1082, 267] on div at bounding box center [1103, 257] width 258 height 167
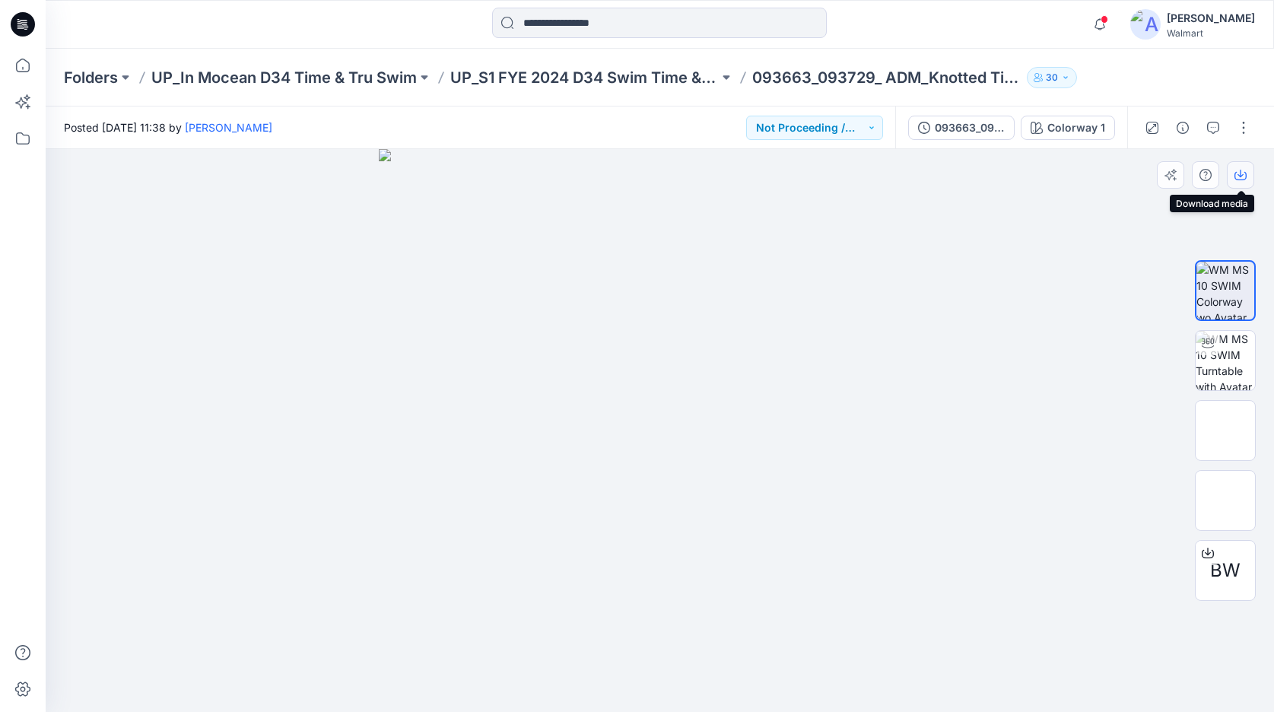
click at [1240, 176] on icon "button" at bounding box center [1241, 174] width 6 height 8
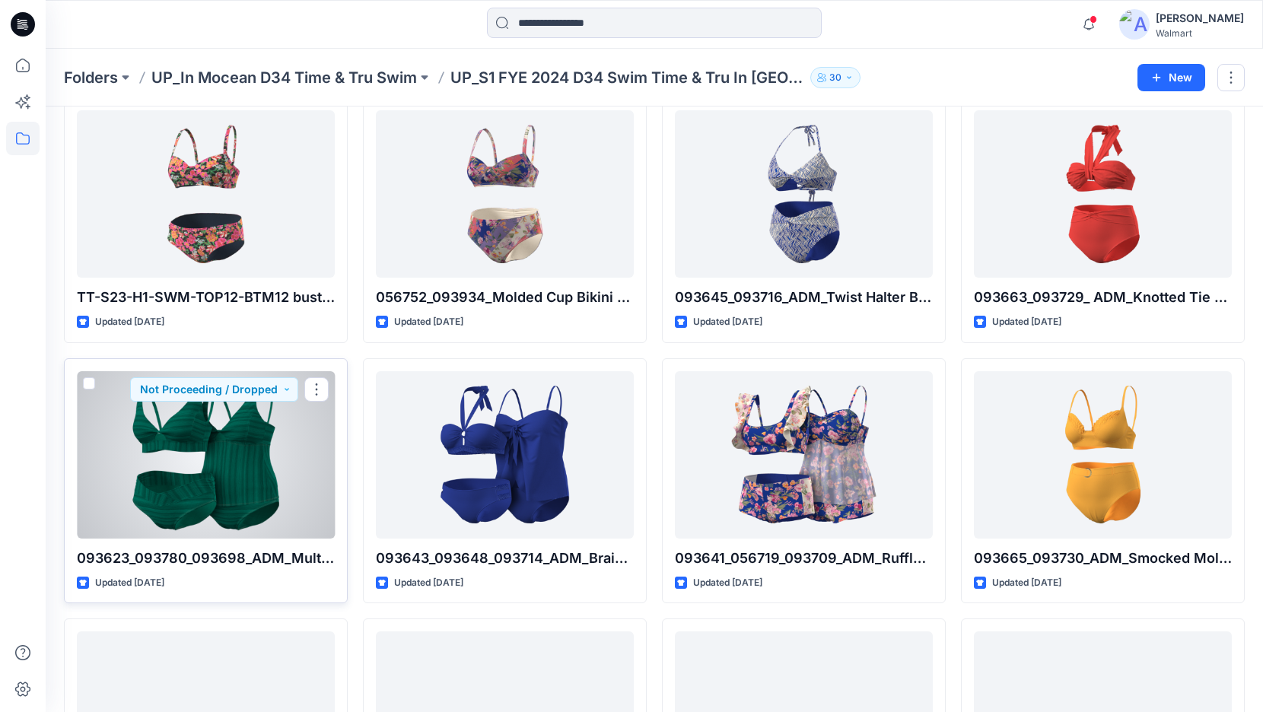
scroll to position [5807, 0]
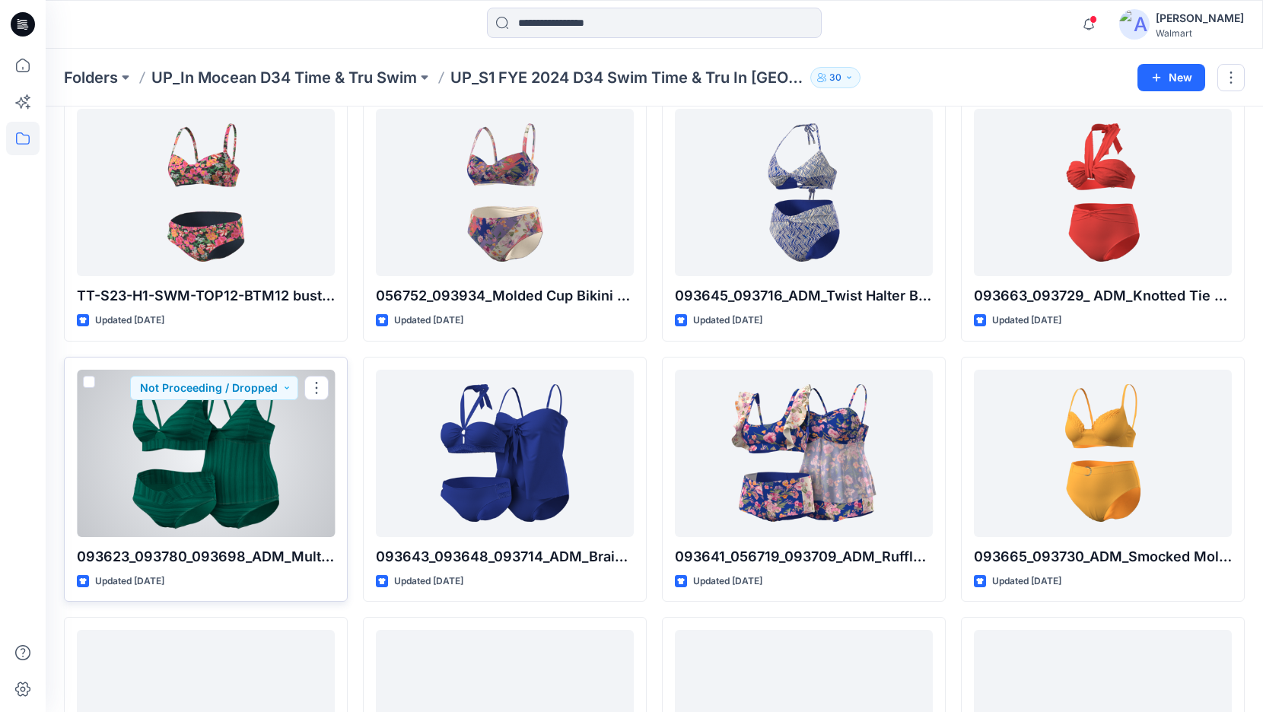
click at [214, 421] on div at bounding box center [206, 453] width 258 height 167
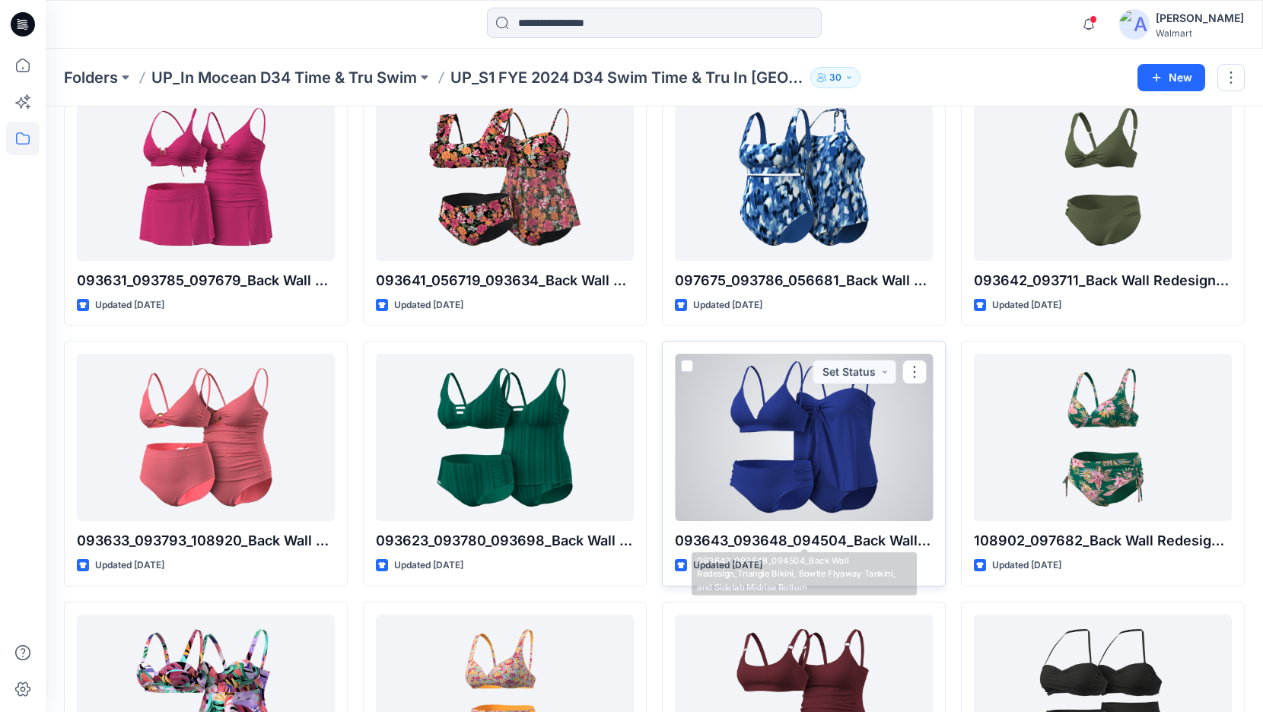
scroll to position [840, 0]
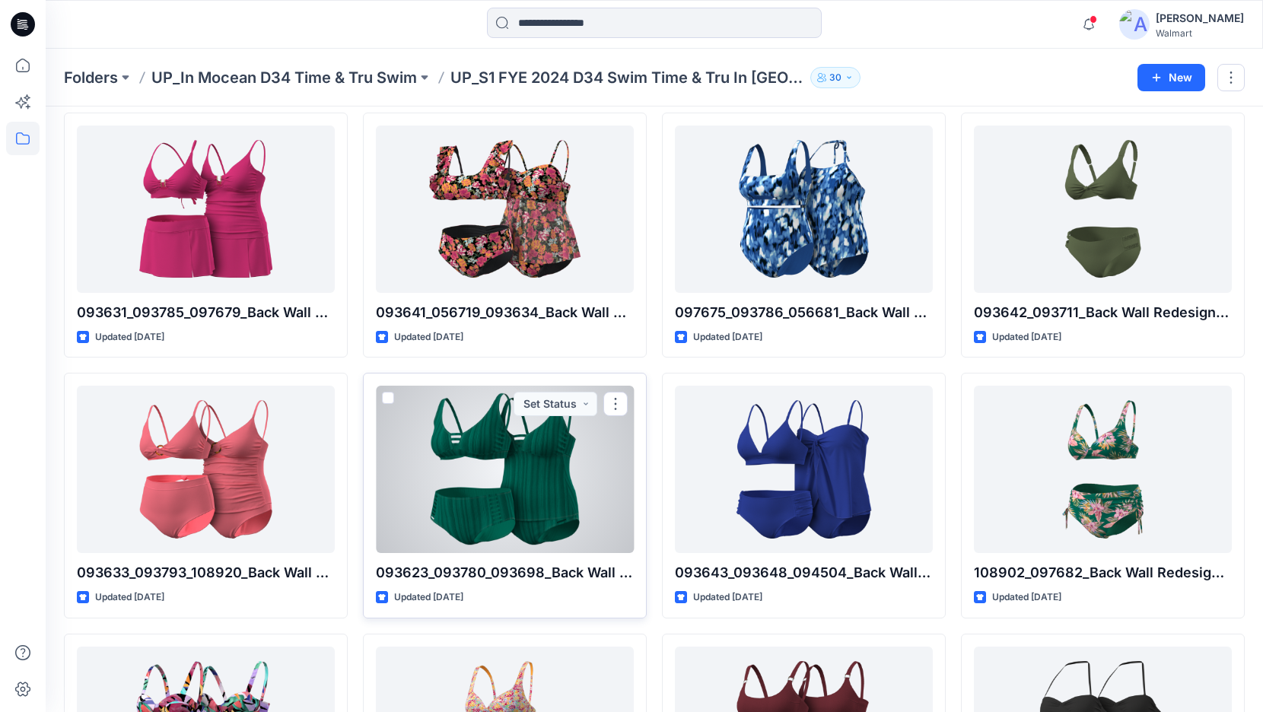
click at [564, 476] on div at bounding box center [505, 469] width 258 height 167
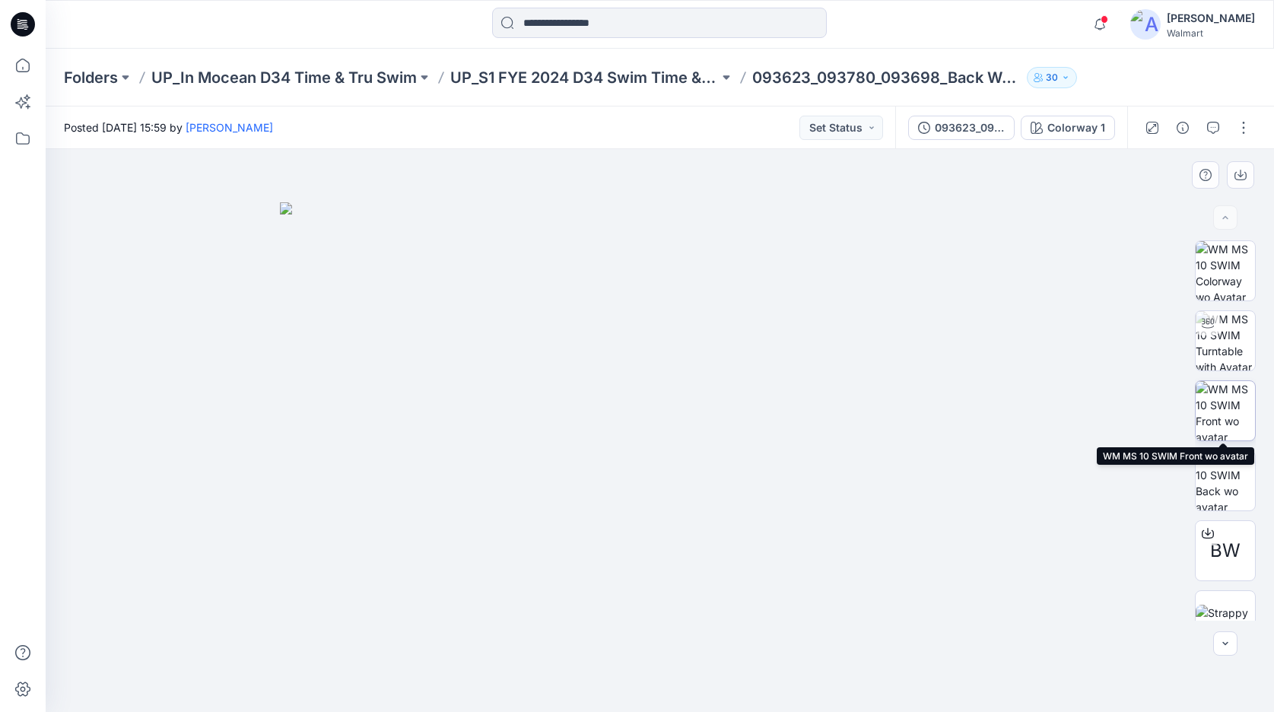
click at [1225, 411] on img at bounding box center [1225, 410] width 59 height 59
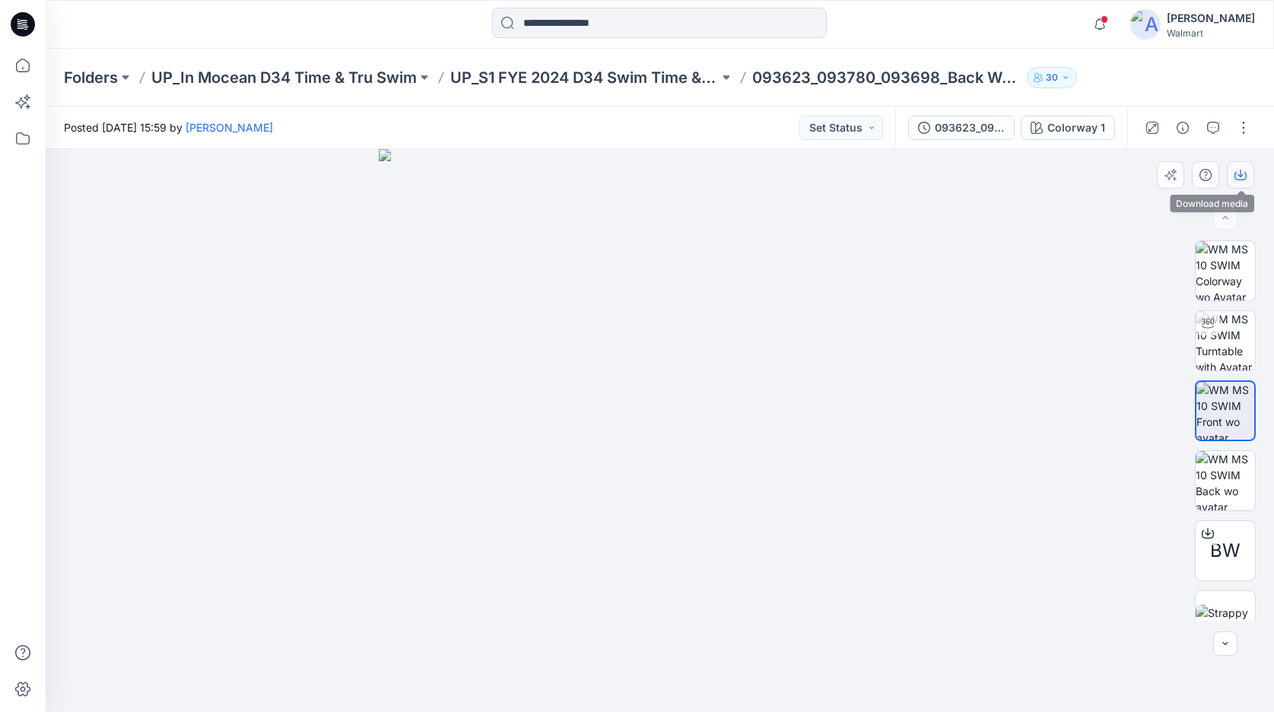
click at [1231, 177] on button "button" at bounding box center [1240, 174] width 27 height 27
click at [1227, 469] on img at bounding box center [1225, 480] width 59 height 59
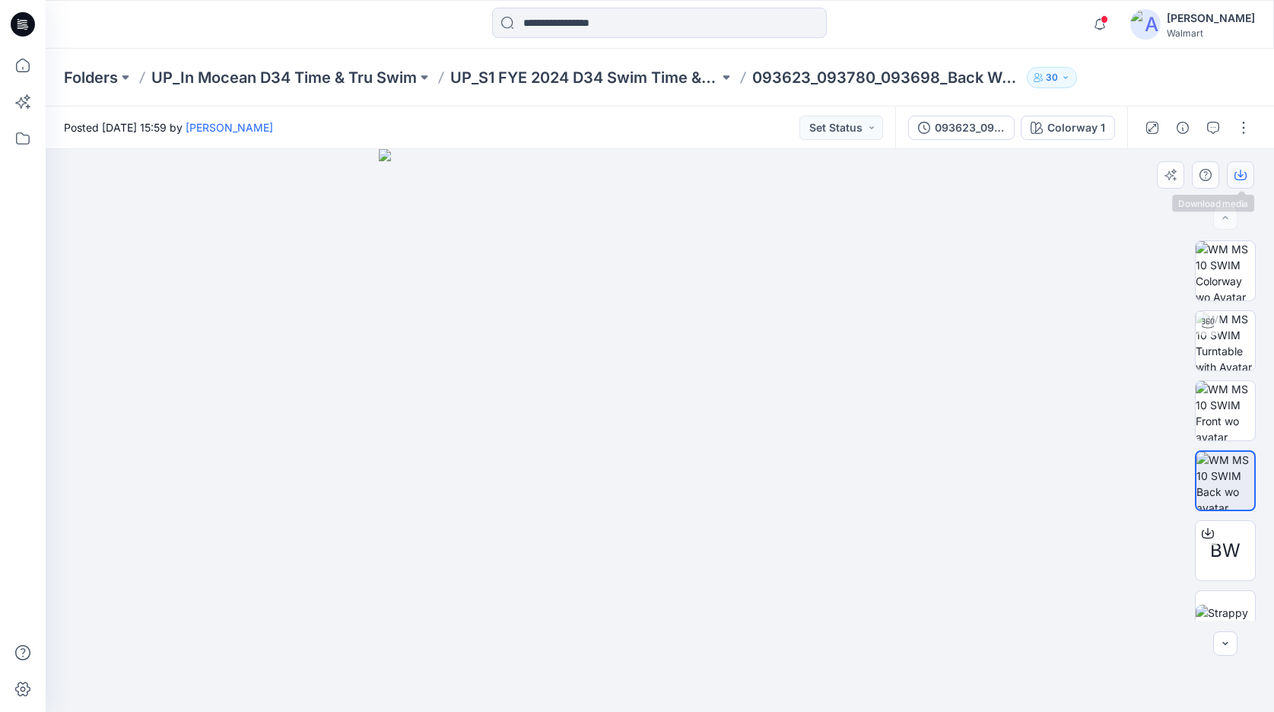
click at [1238, 176] on icon "button" at bounding box center [1241, 175] width 12 height 12
click at [1228, 269] on img at bounding box center [1225, 270] width 59 height 59
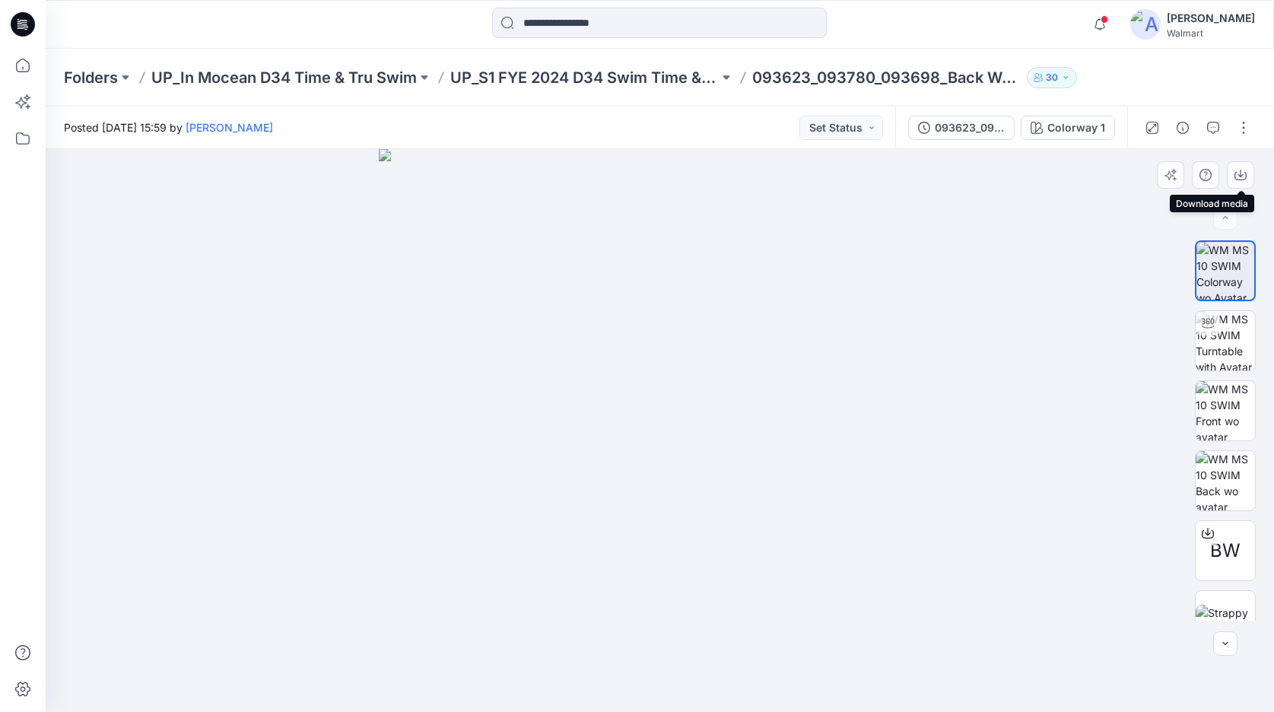
drag, startPoint x: 1240, startPoint y: 176, endPoint x: 1222, endPoint y: 175, distance: 18.3
click at [1237, 176] on icon "button" at bounding box center [1241, 175] width 12 height 12
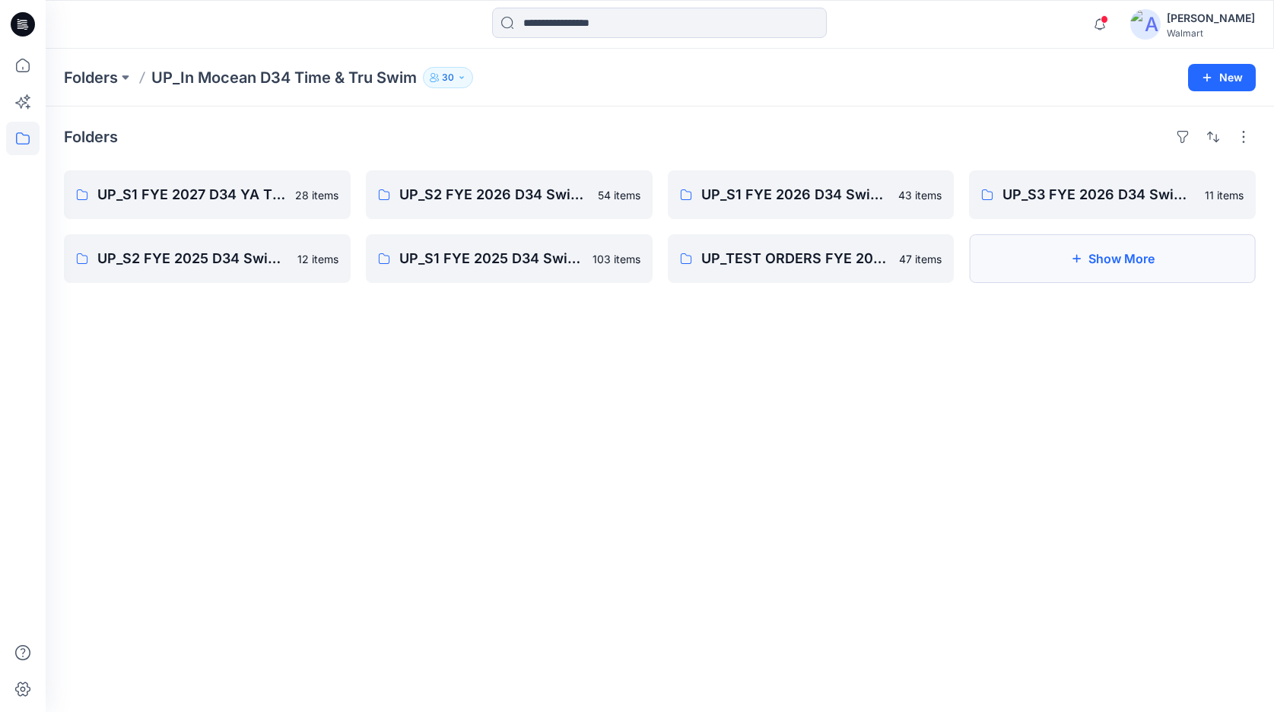
click at [1095, 262] on button "Show More" at bounding box center [1112, 258] width 287 height 49
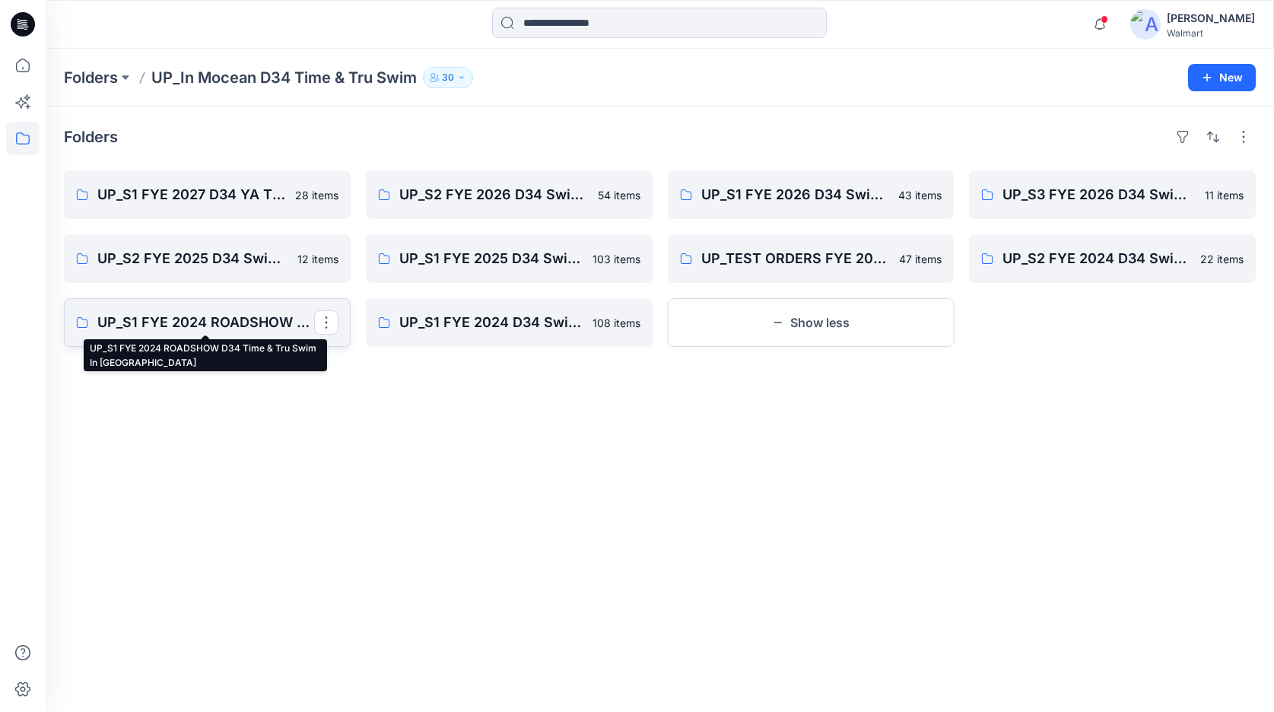
click at [297, 329] on p "UP_S1 FYE 2024 ROADSHOW D34 Time & Tru Swim In [GEOGRAPHIC_DATA]" at bounding box center [205, 322] width 217 height 21
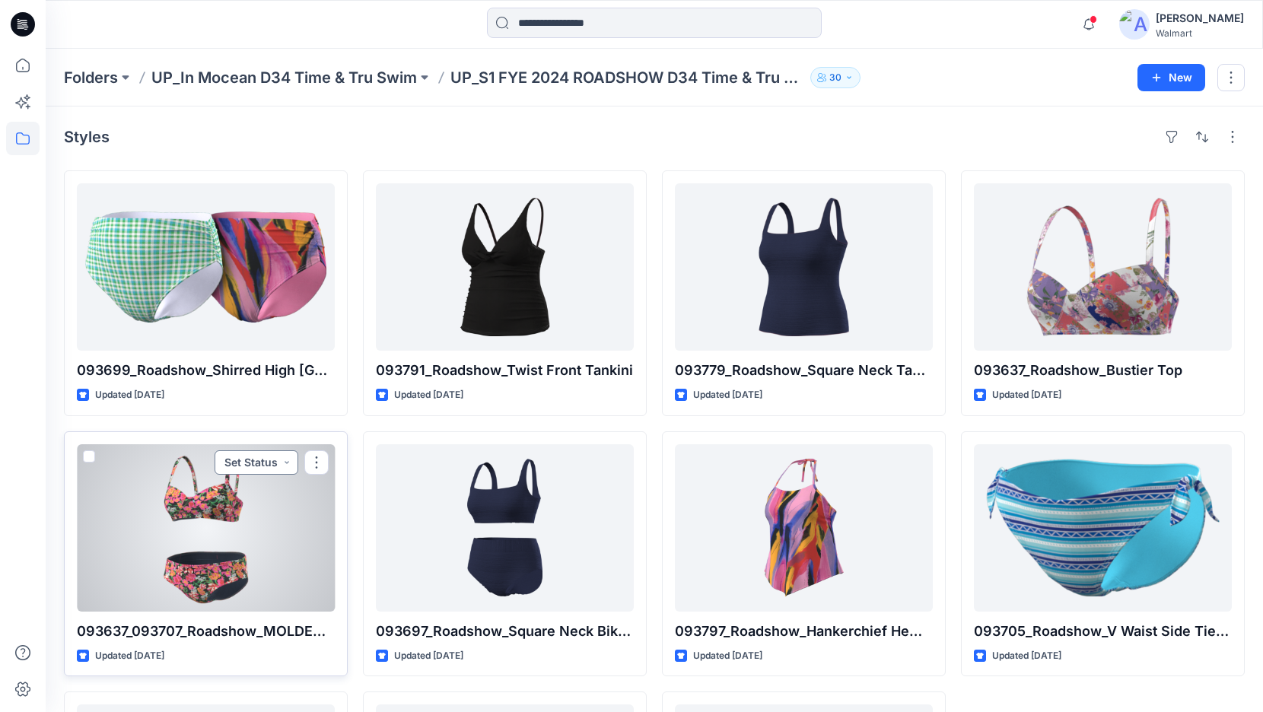
scroll to position [240, 0]
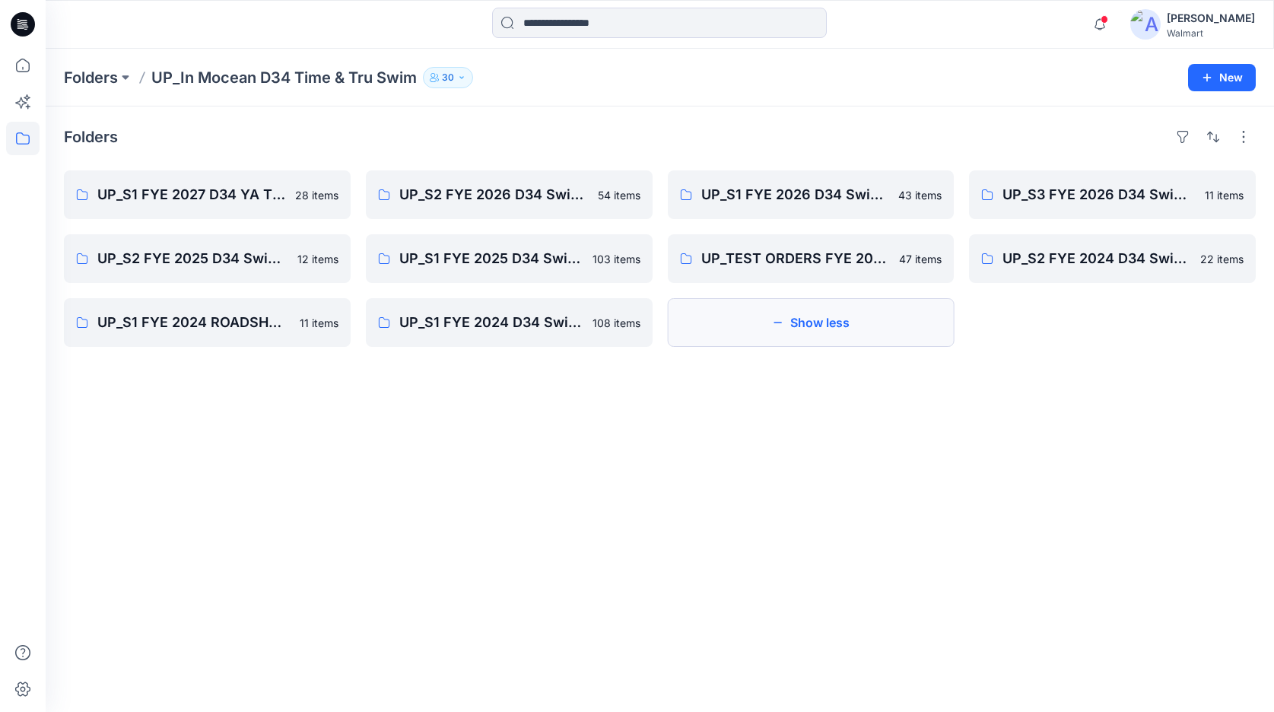
click at [771, 327] on button "Show less" at bounding box center [811, 322] width 287 height 49
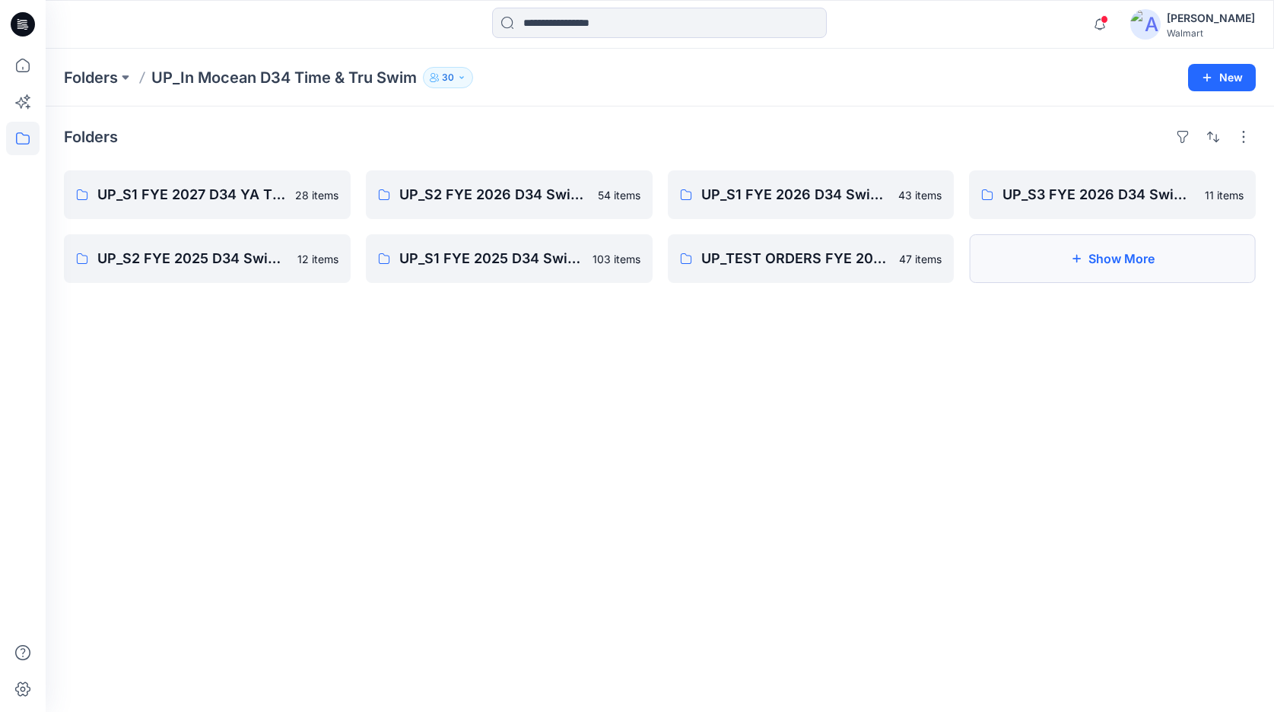
click at [1089, 261] on button "Show More" at bounding box center [1112, 258] width 287 height 49
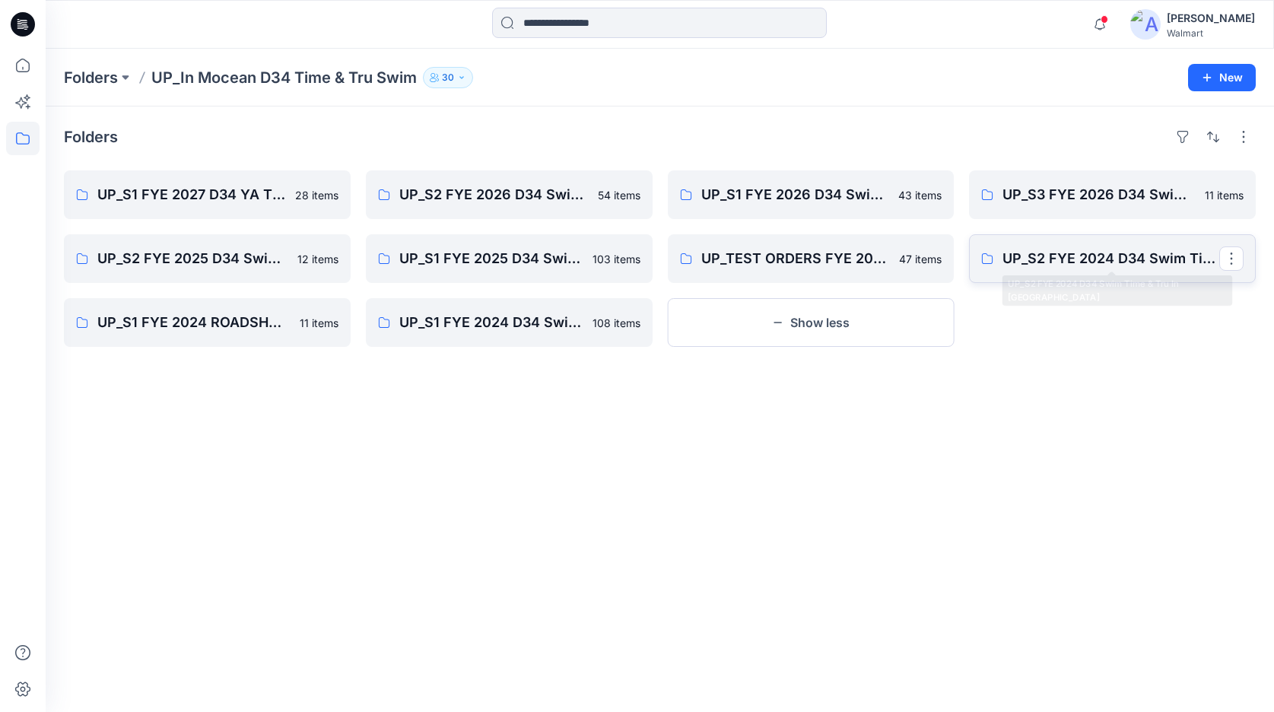
click at [1069, 262] on p "UP_S2 FYE 2024 D34 Swim Time & Tru In [GEOGRAPHIC_DATA]" at bounding box center [1111, 258] width 217 height 21
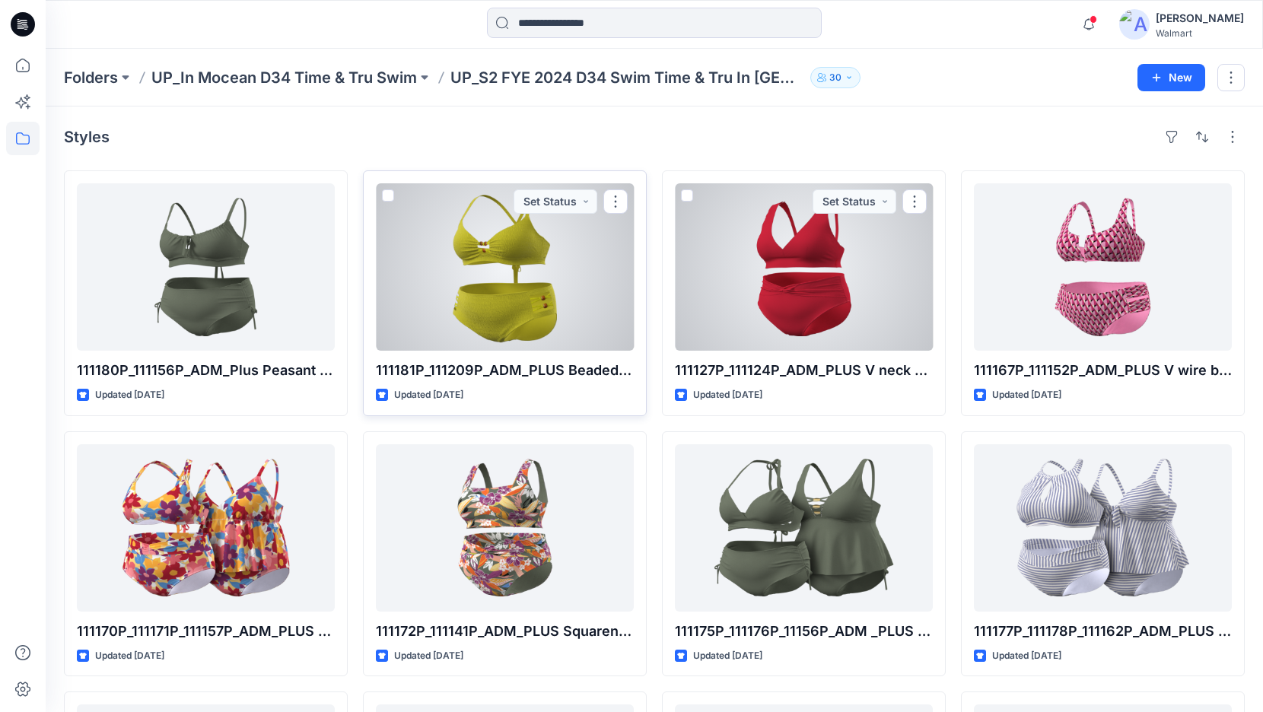
click at [537, 278] on div at bounding box center [505, 266] width 258 height 167
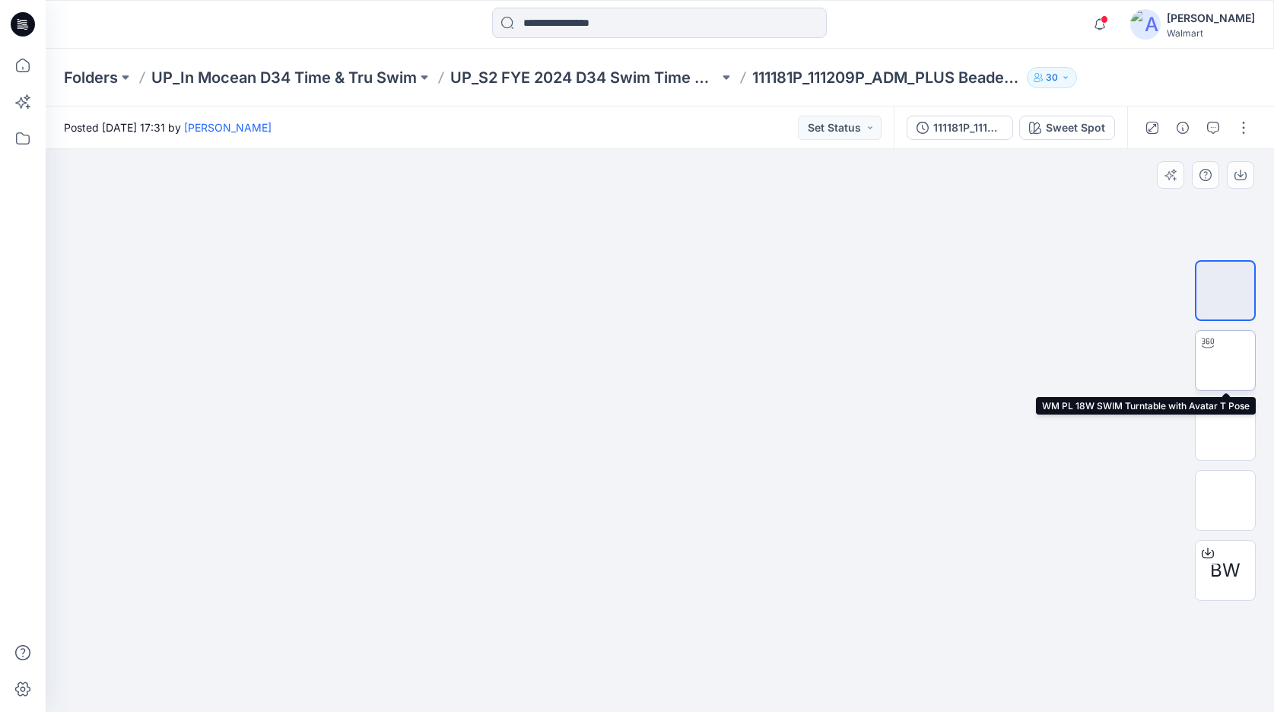
click at [1237, 364] on img at bounding box center [1225, 360] width 59 height 59
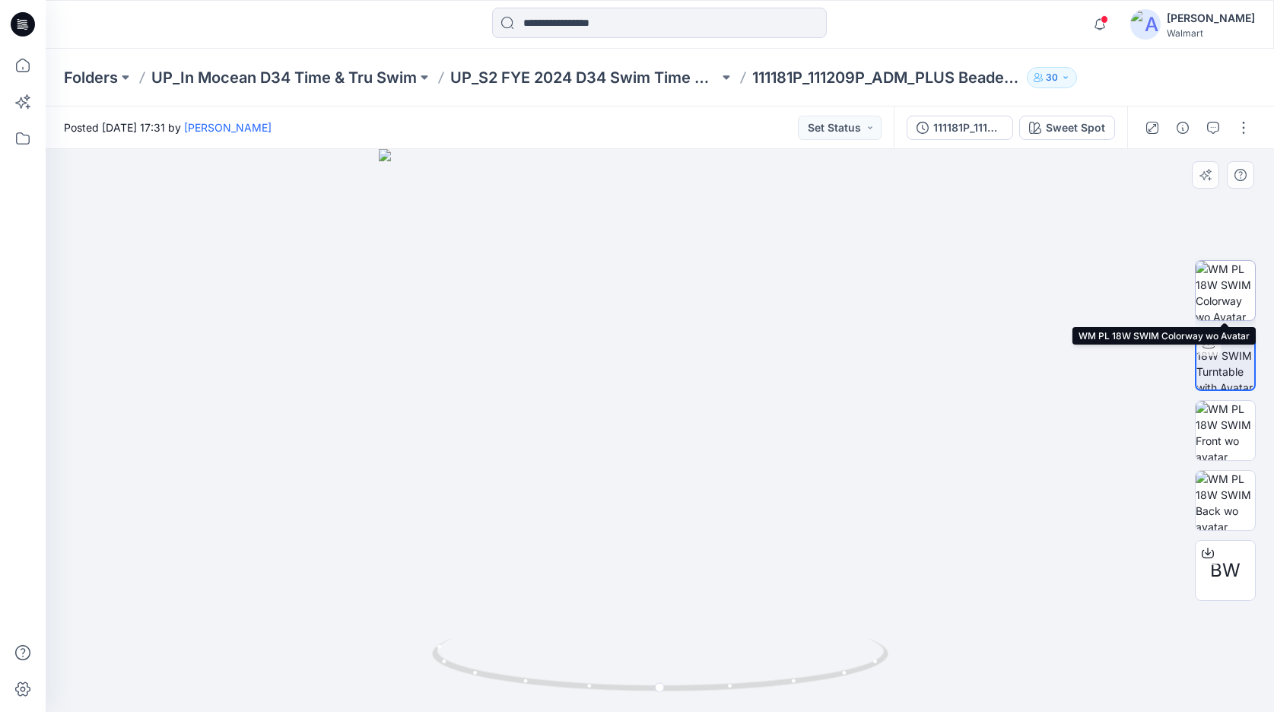
click at [1226, 286] on img at bounding box center [1225, 290] width 59 height 59
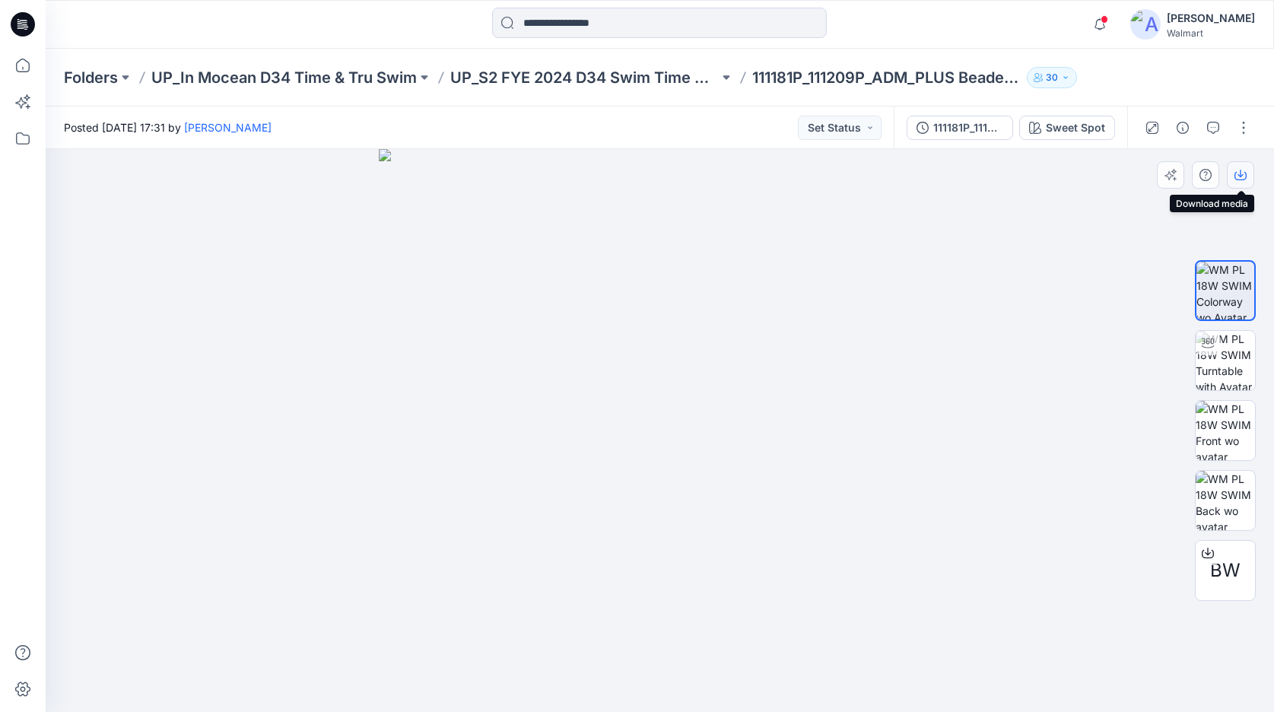
click at [1237, 172] on icon "button" at bounding box center [1241, 176] width 12 height 8
click at [1222, 357] on img at bounding box center [1225, 360] width 59 height 59
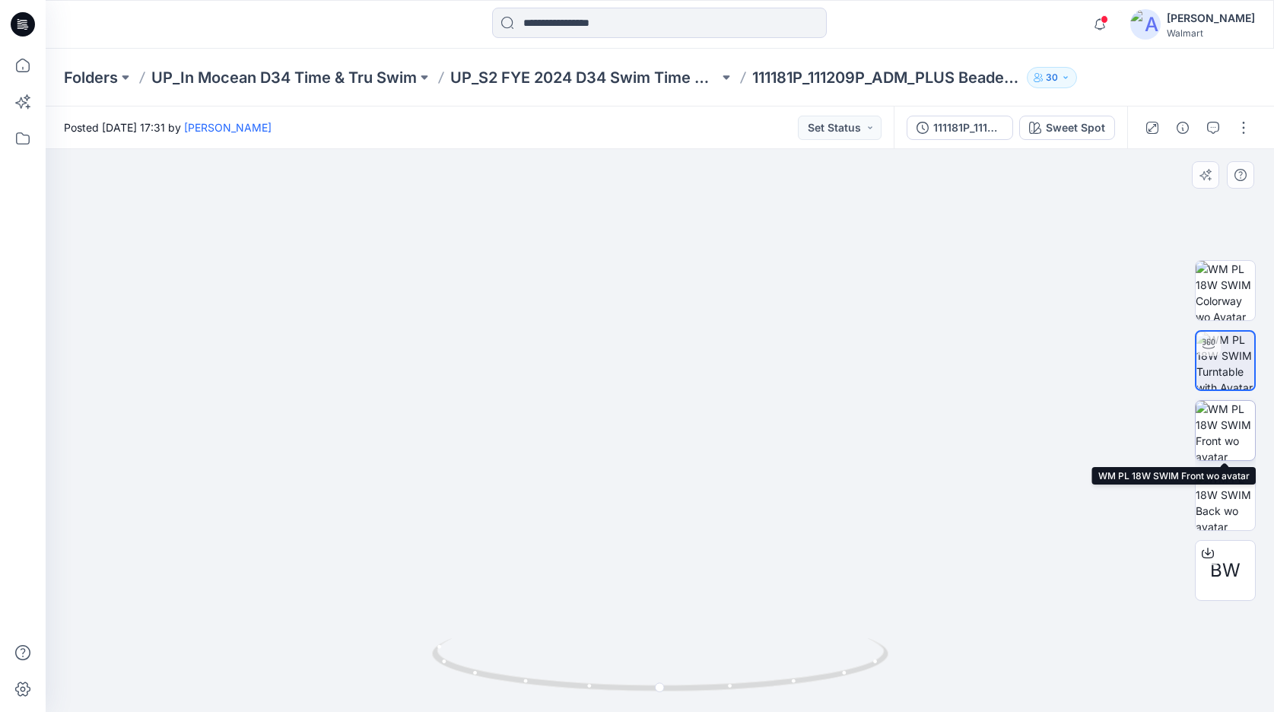
click at [1237, 437] on img at bounding box center [1225, 430] width 59 height 59
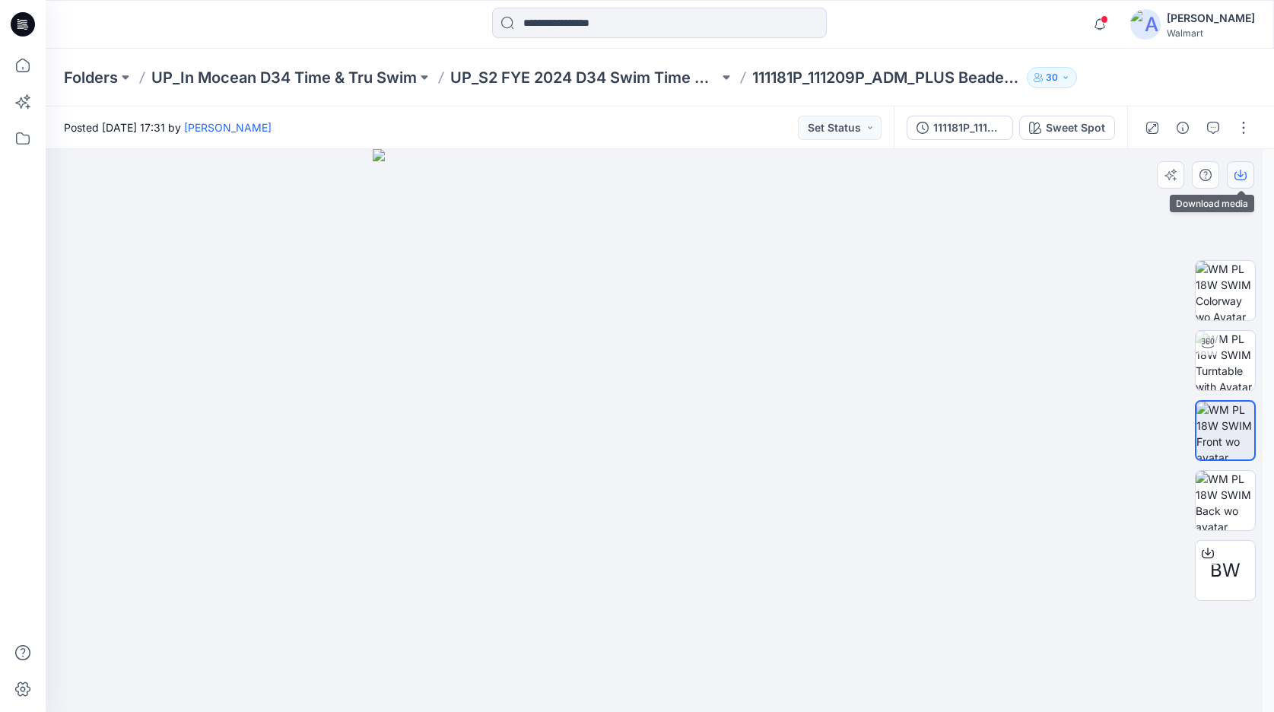
click at [1239, 179] on icon "button" at bounding box center [1241, 175] width 12 height 12
click at [1225, 513] on img at bounding box center [1225, 500] width 59 height 59
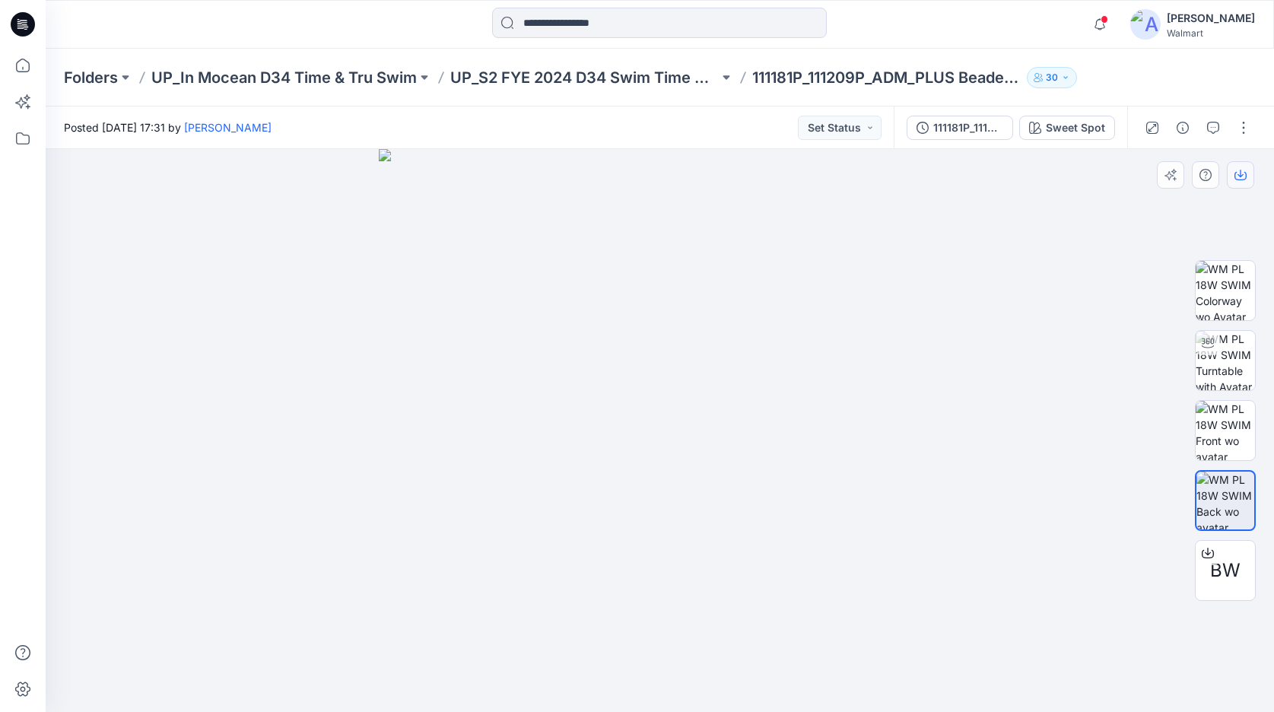
click at [1244, 178] on button "button" at bounding box center [1240, 174] width 27 height 27
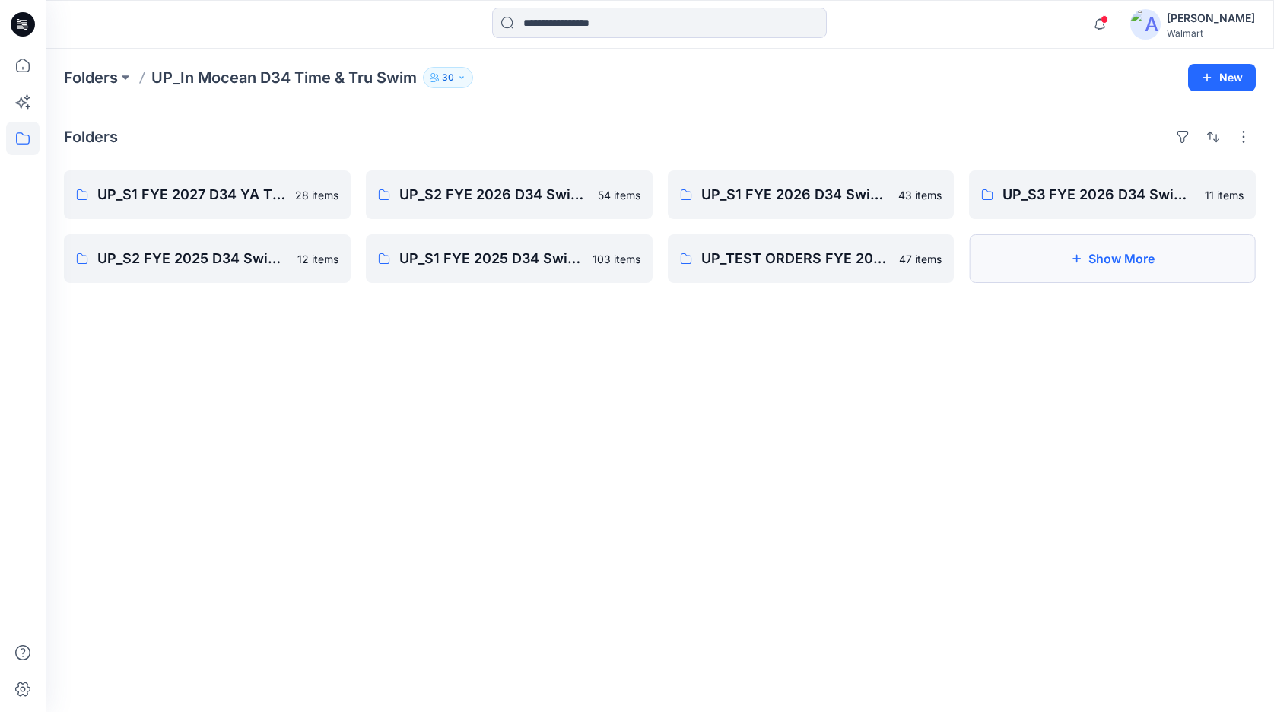
click at [1140, 261] on button "Show More" at bounding box center [1112, 258] width 287 height 49
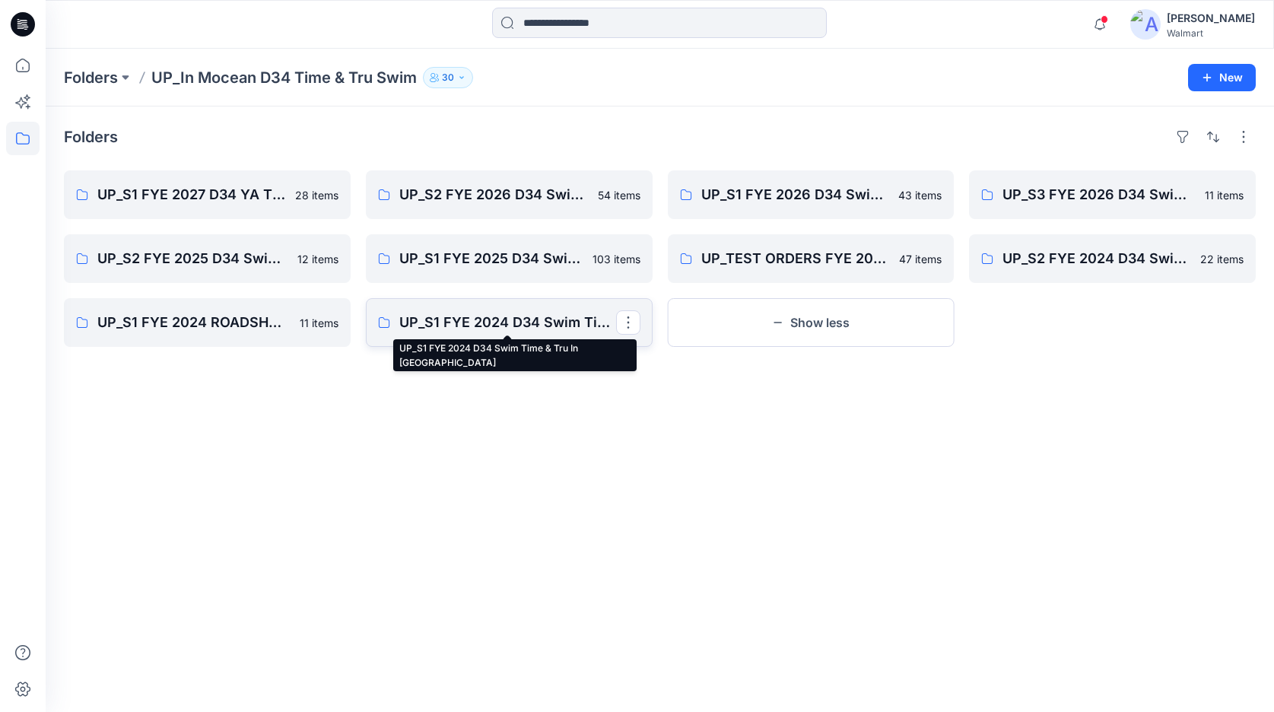
click at [520, 322] on p "UP_S1 FYE 2024 D34 Swim Time & Tru In [GEOGRAPHIC_DATA]" at bounding box center [507, 322] width 217 height 21
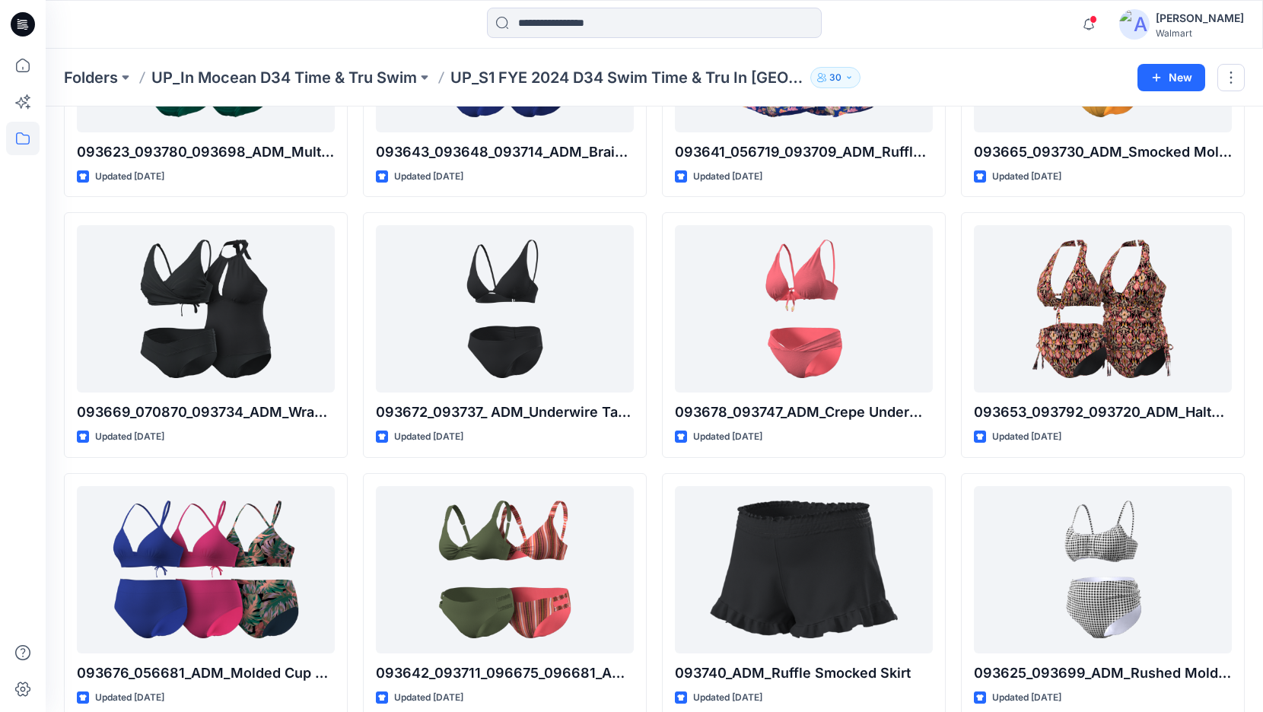
scroll to position [6465, 0]
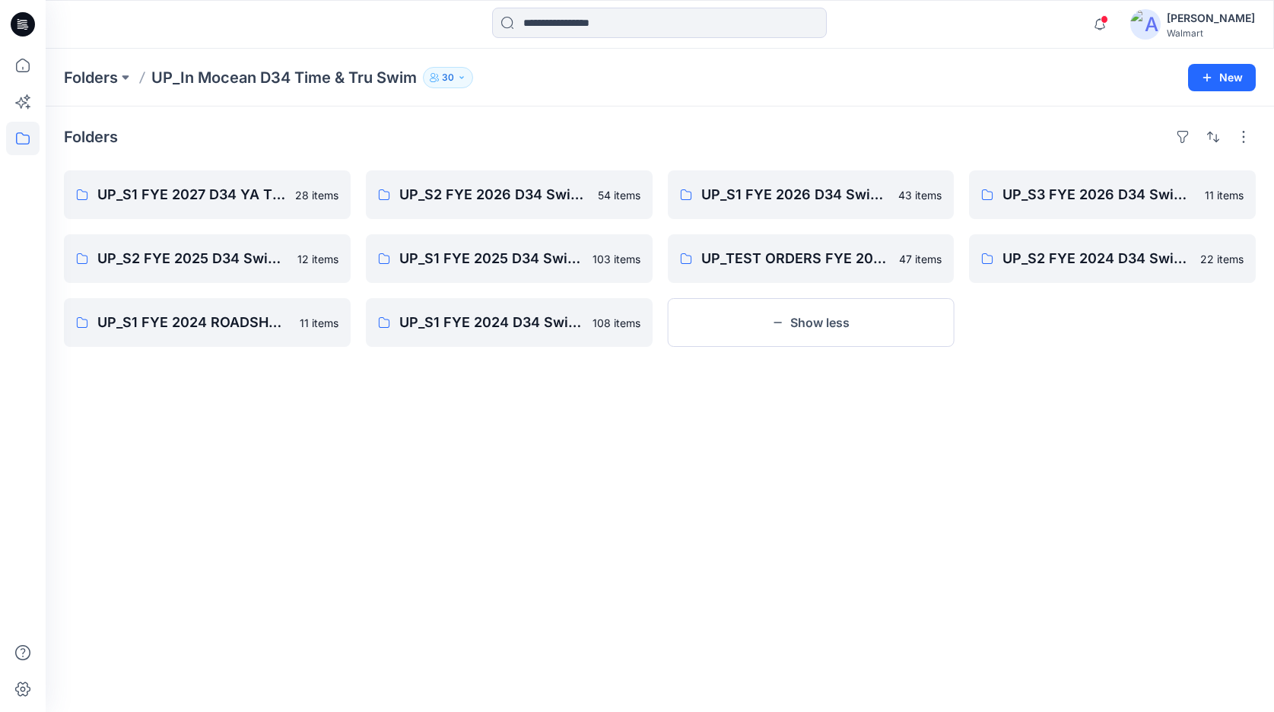
click at [811, 315] on button "Show less" at bounding box center [811, 322] width 287 height 49
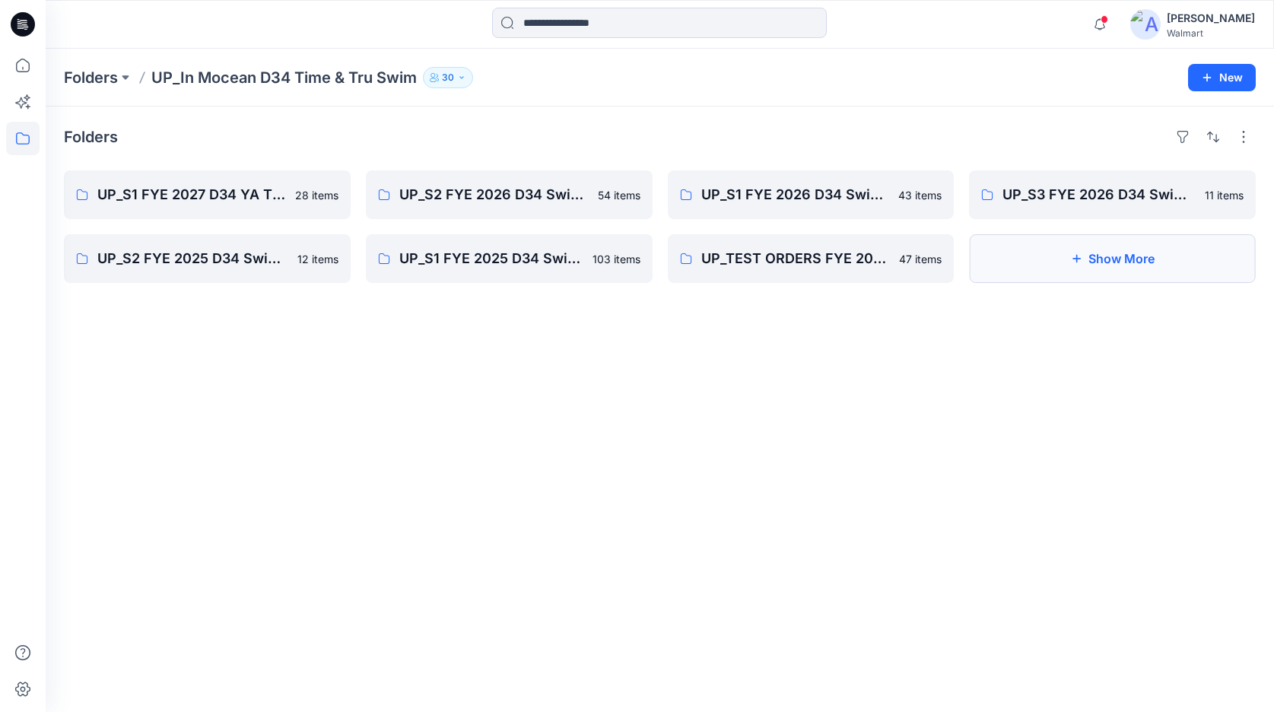
click at [1087, 266] on button "Show More" at bounding box center [1112, 258] width 287 height 49
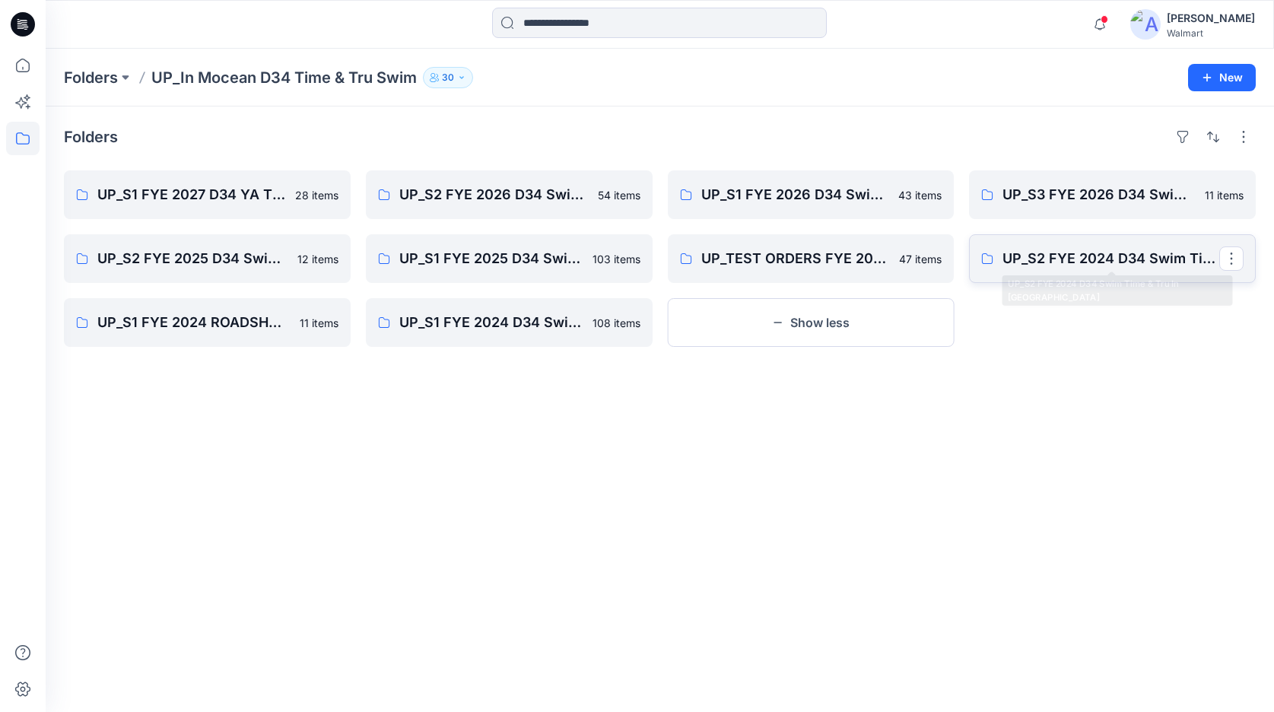
click at [1073, 265] on p "UP_S2 FYE 2024 D34 Swim Time & Tru In [GEOGRAPHIC_DATA]" at bounding box center [1111, 258] width 217 height 21
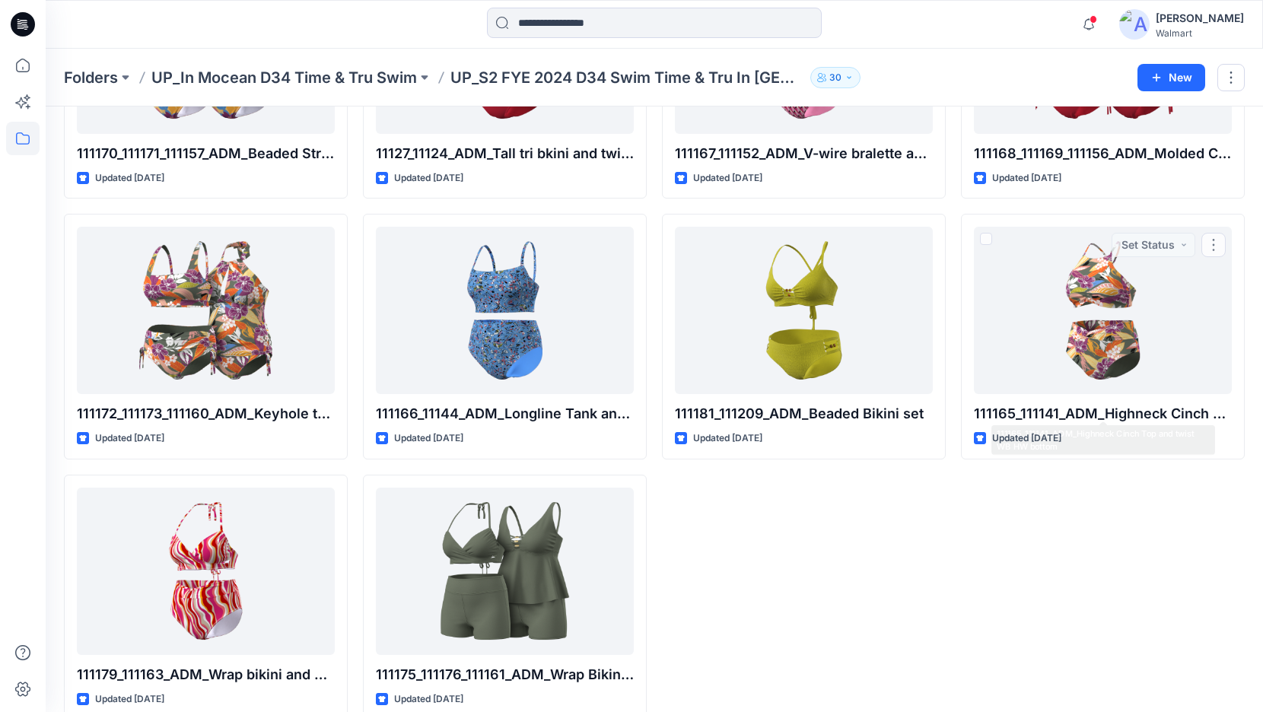
scroll to position [1018, 0]
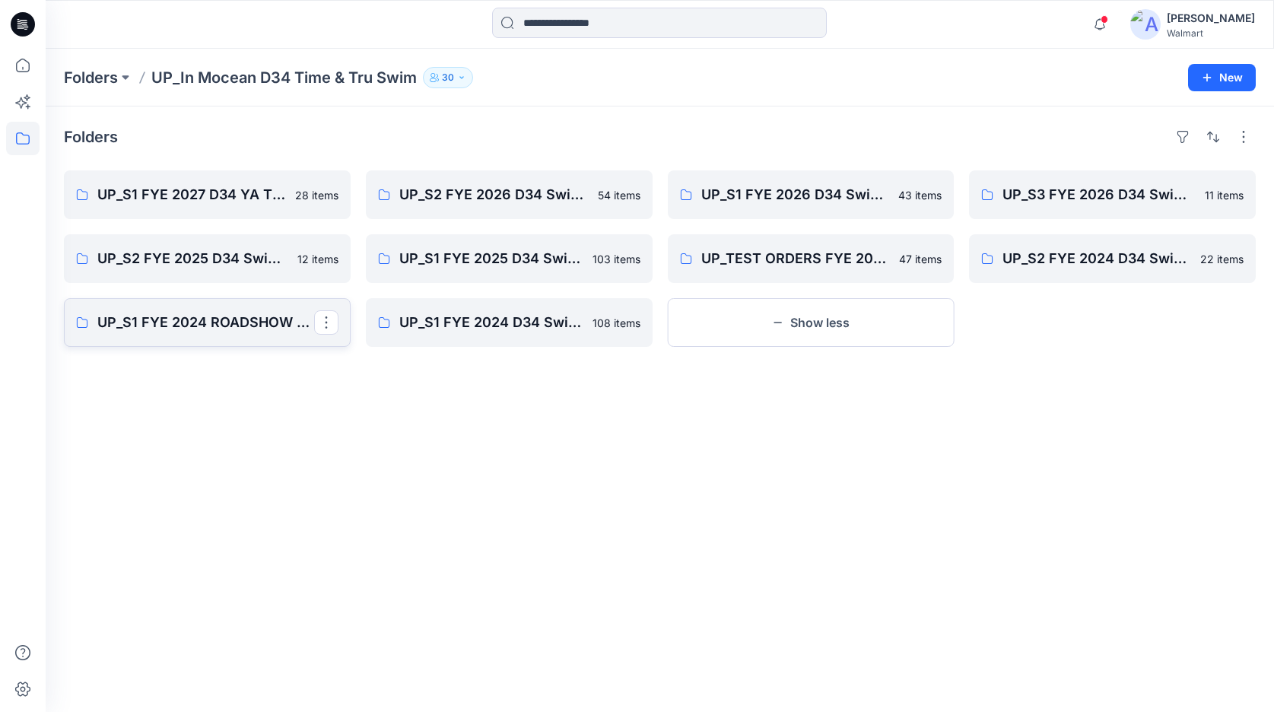
click at [244, 326] on p "UP_S1 FYE 2024 ROADSHOW D34 Time & Tru Swim In [GEOGRAPHIC_DATA]" at bounding box center [205, 322] width 217 height 21
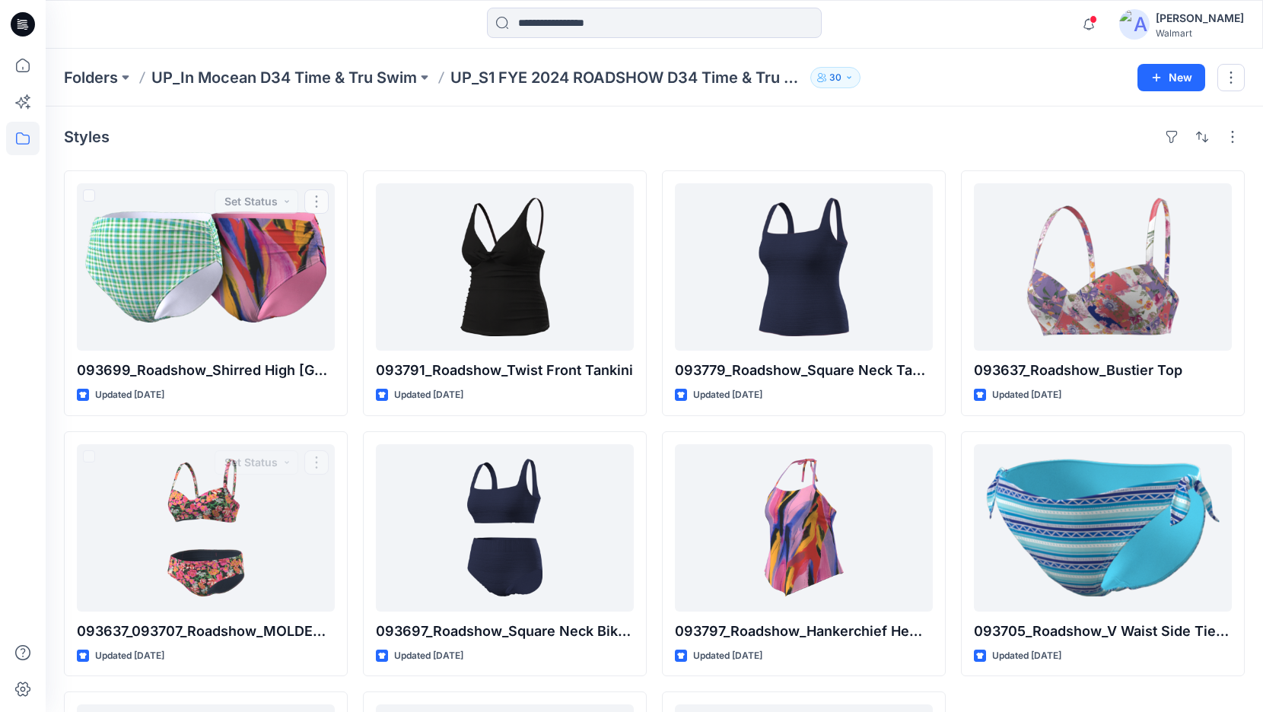
scroll to position [240, 0]
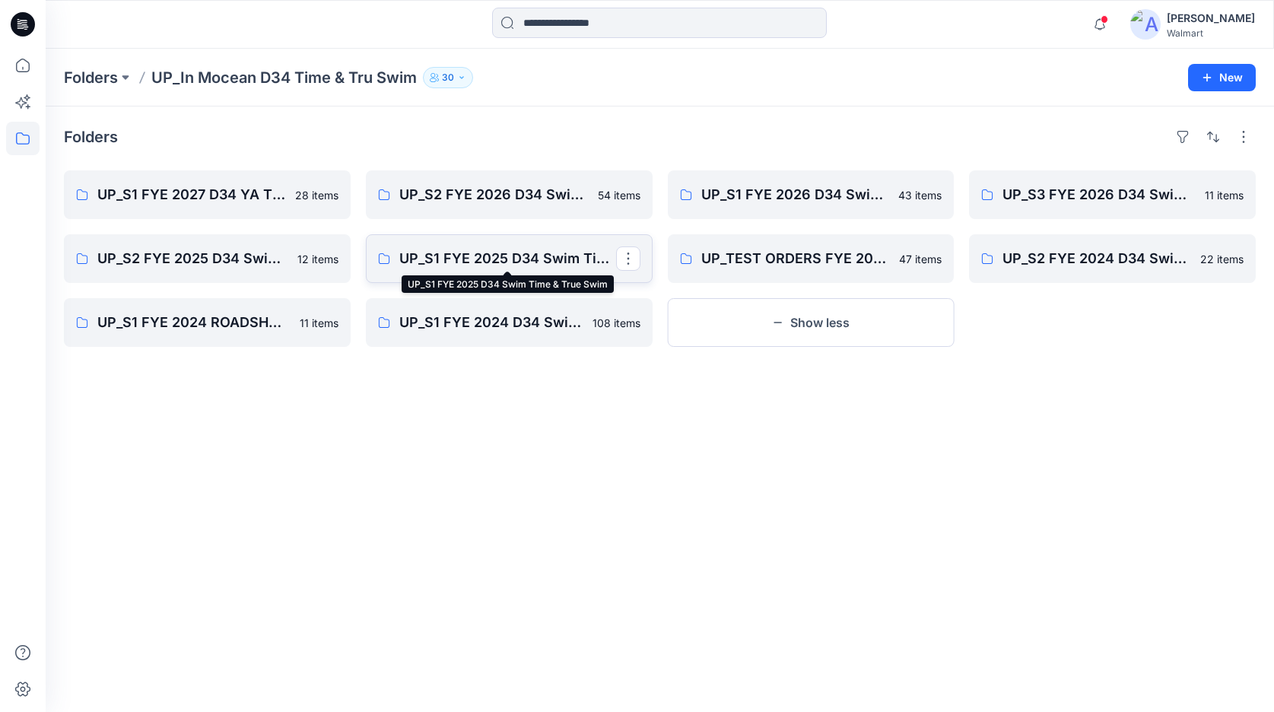
click at [503, 261] on p "UP_S1 FYE 2025 D34 Swim Time & True Swim" at bounding box center [507, 258] width 217 height 21
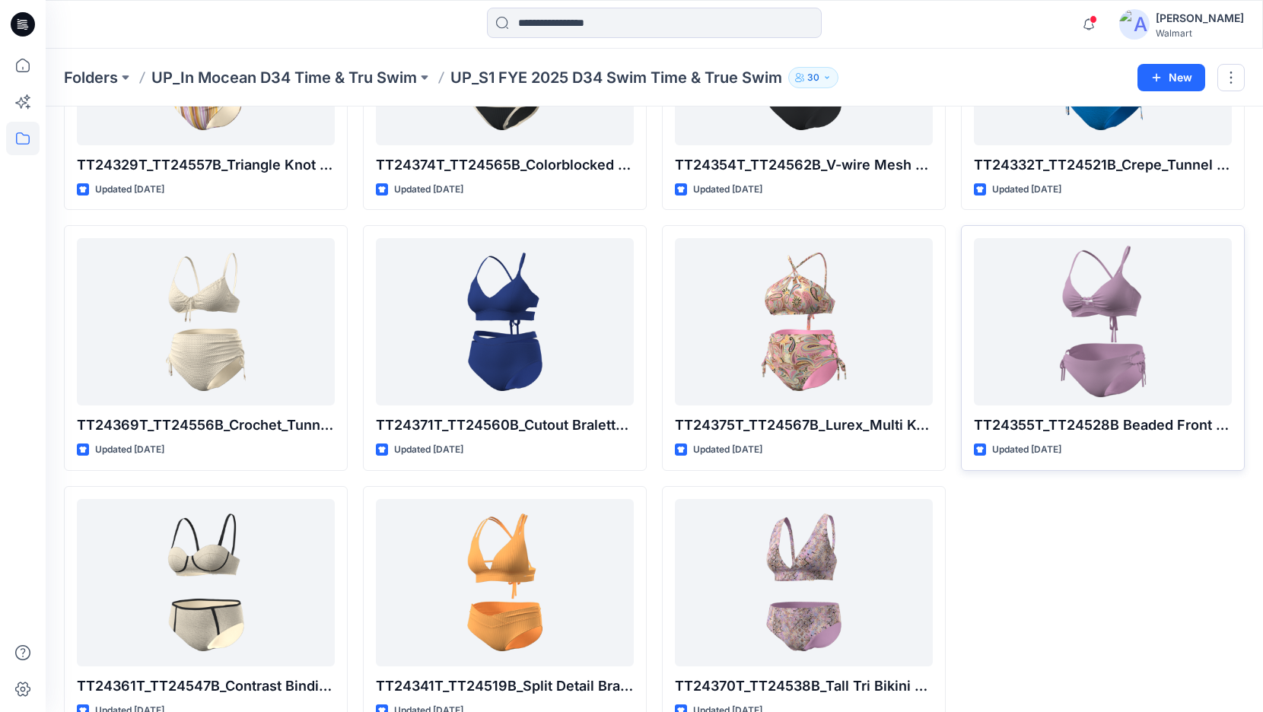
scroll to position [6205, 0]
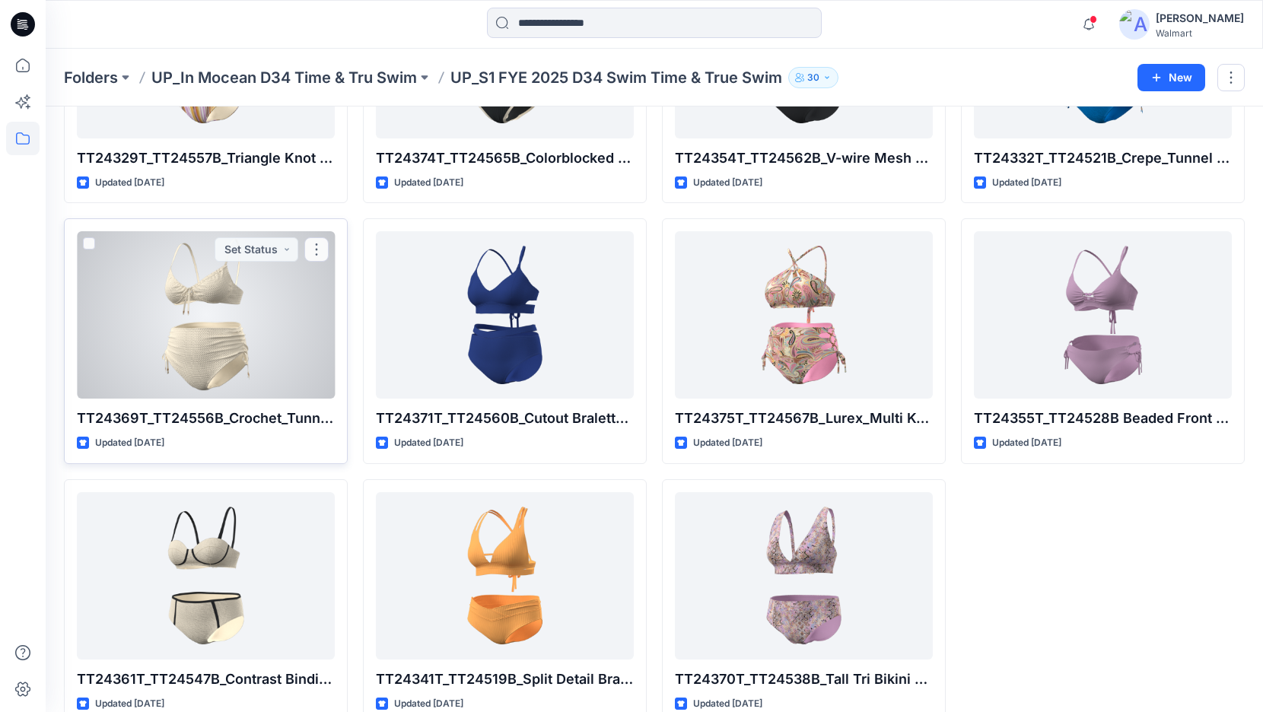
click at [255, 322] on div at bounding box center [206, 314] width 258 height 167
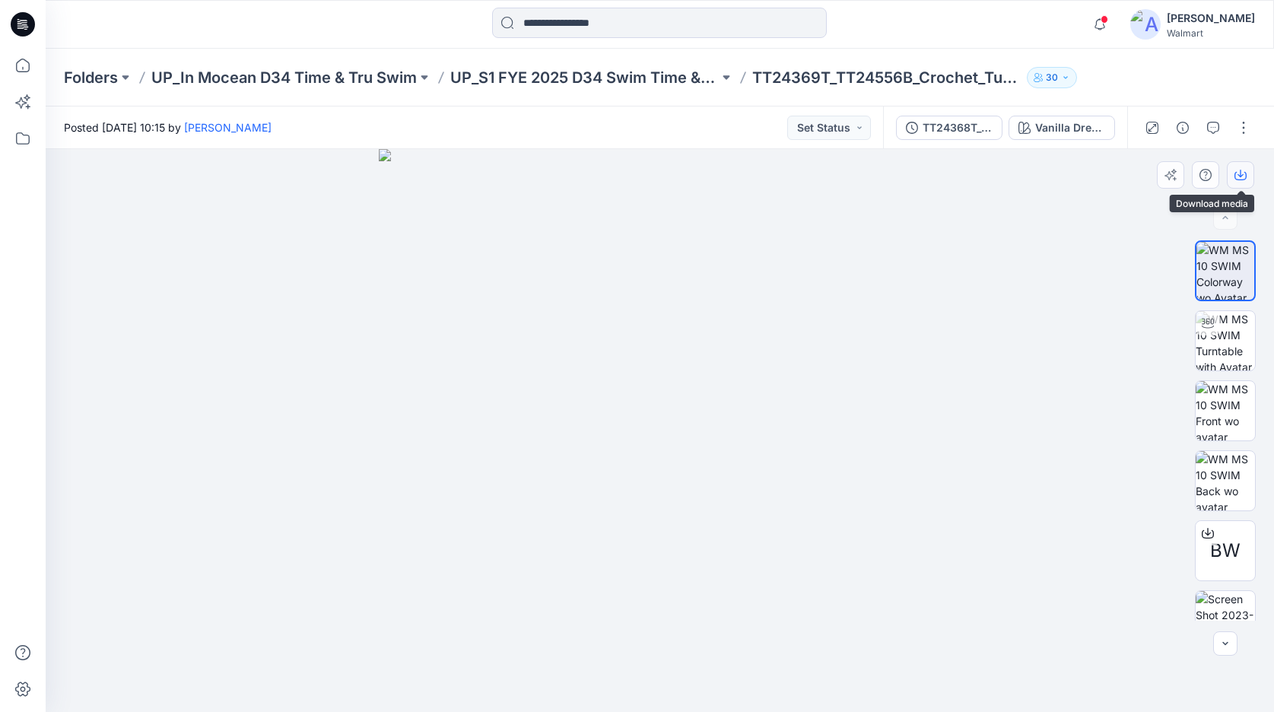
click at [1242, 177] on icon "button" at bounding box center [1241, 175] width 12 height 12
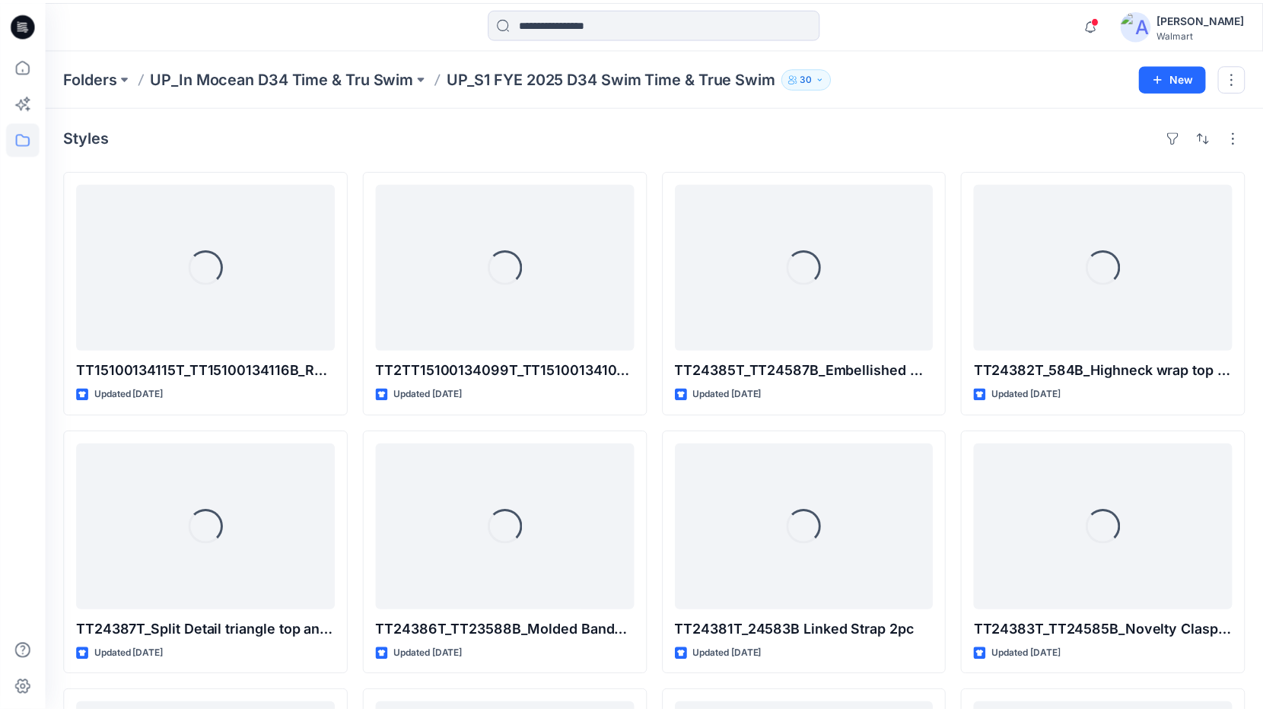
scroll to position [6205, 0]
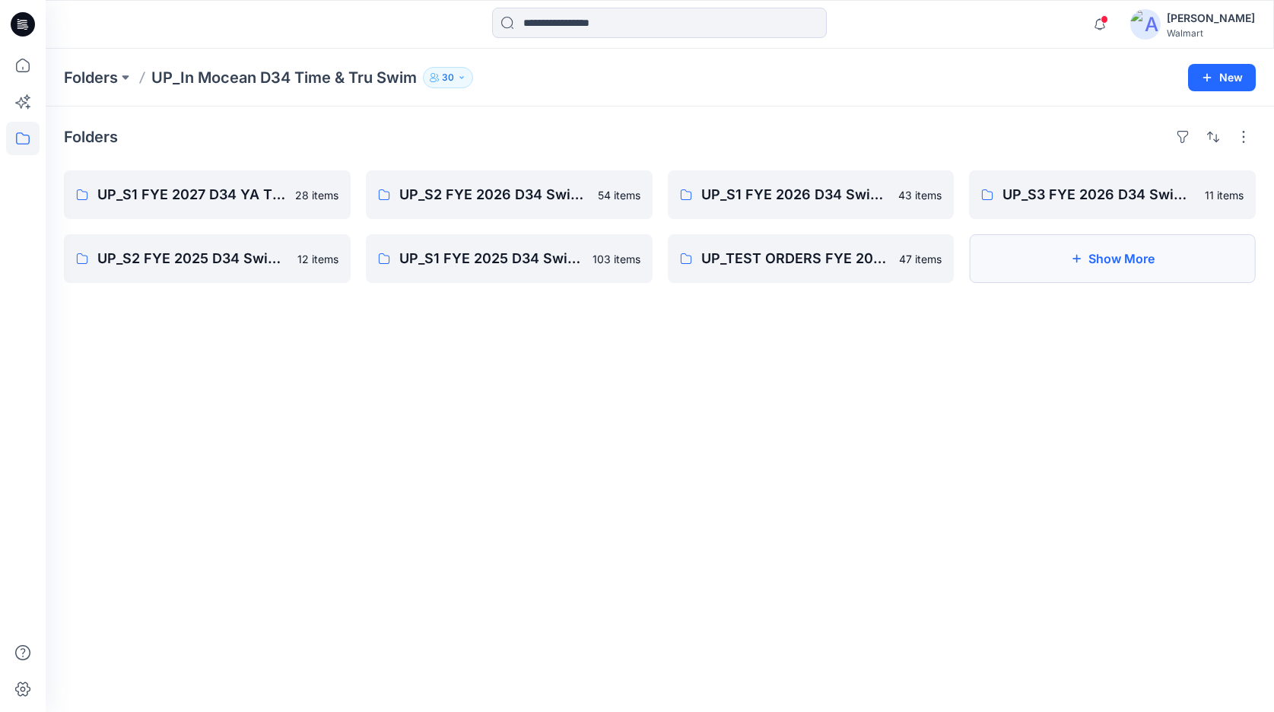
click at [1123, 261] on button "Show More" at bounding box center [1112, 258] width 287 height 49
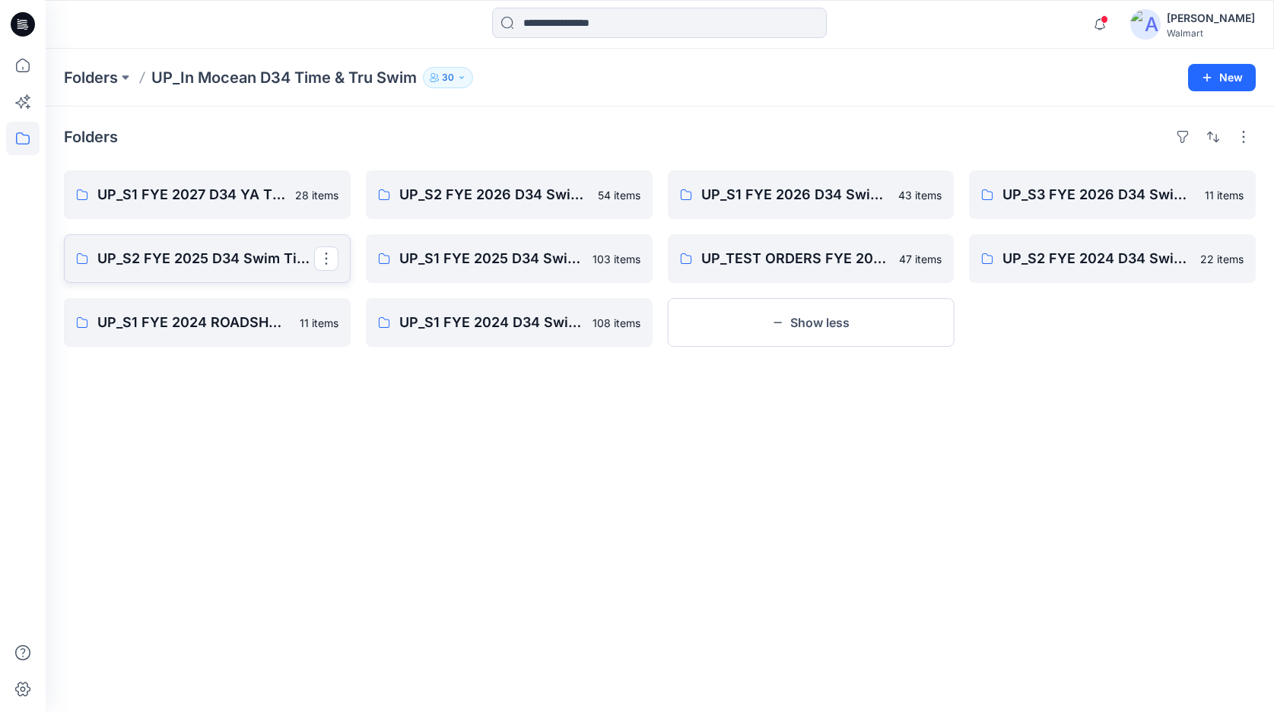
click at [231, 255] on p "UP_S2 FYE 2025 D34 Swim Time & True InMocean" at bounding box center [205, 258] width 217 height 21
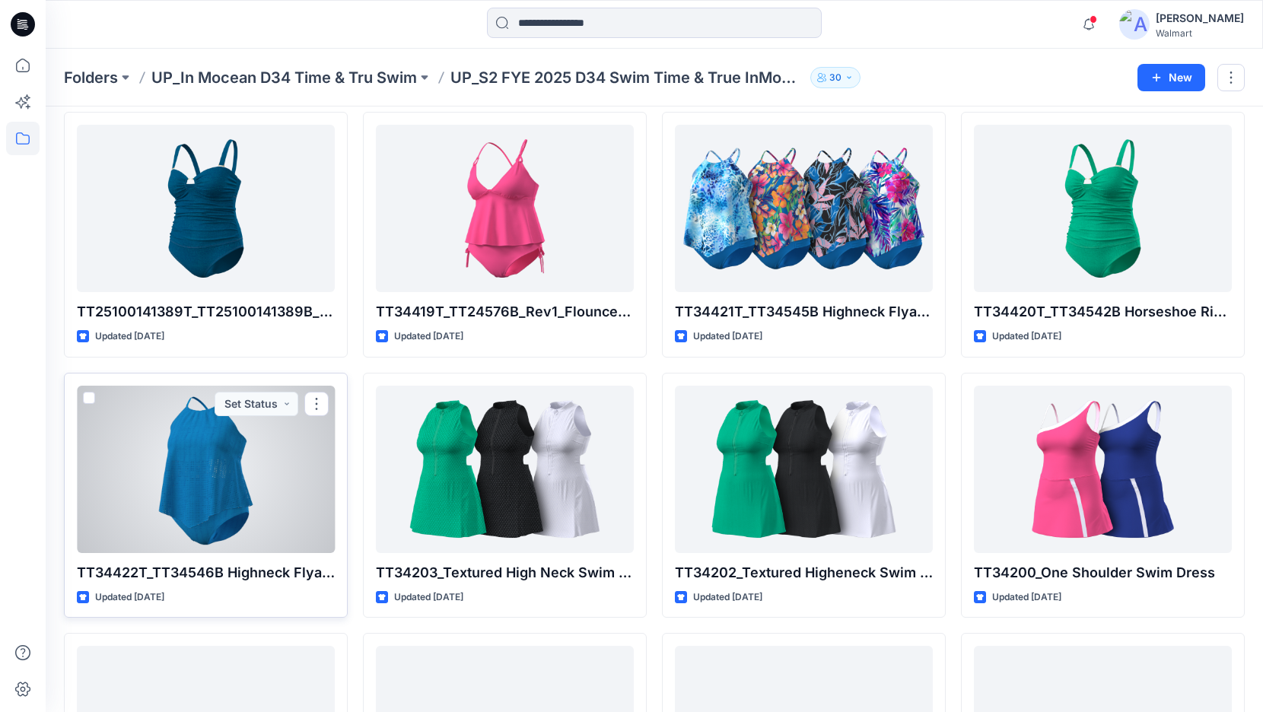
scroll to position [240, 0]
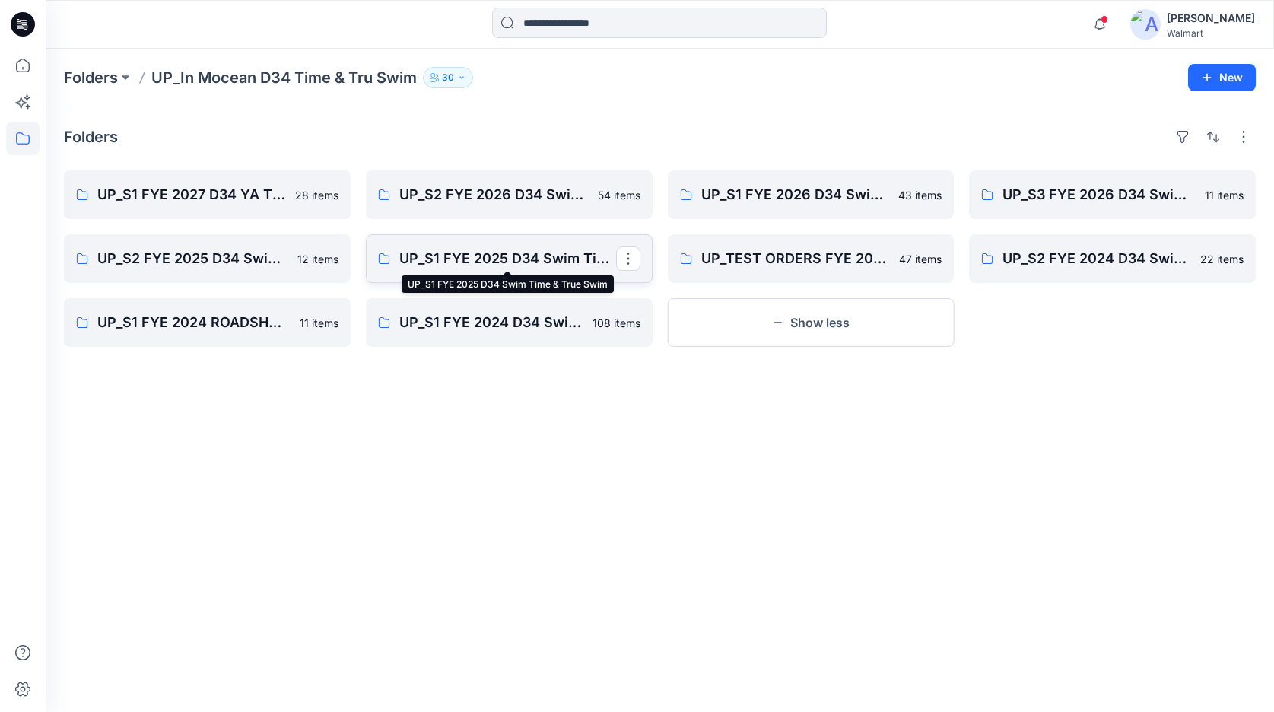
click at [459, 260] on p "UP_S1 FYE 2025 D34 Swim Time & True Swim" at bounding box center [507, 258] width 217 height 21
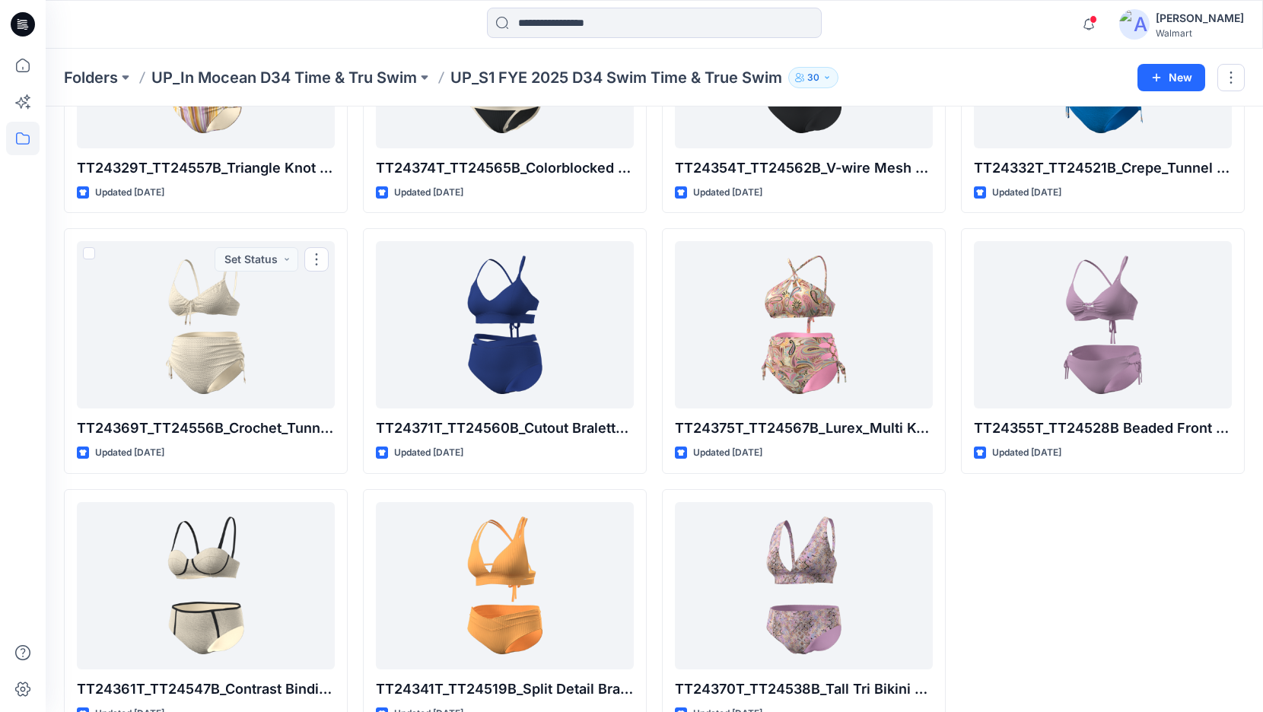
scroll to position [6205, 0]
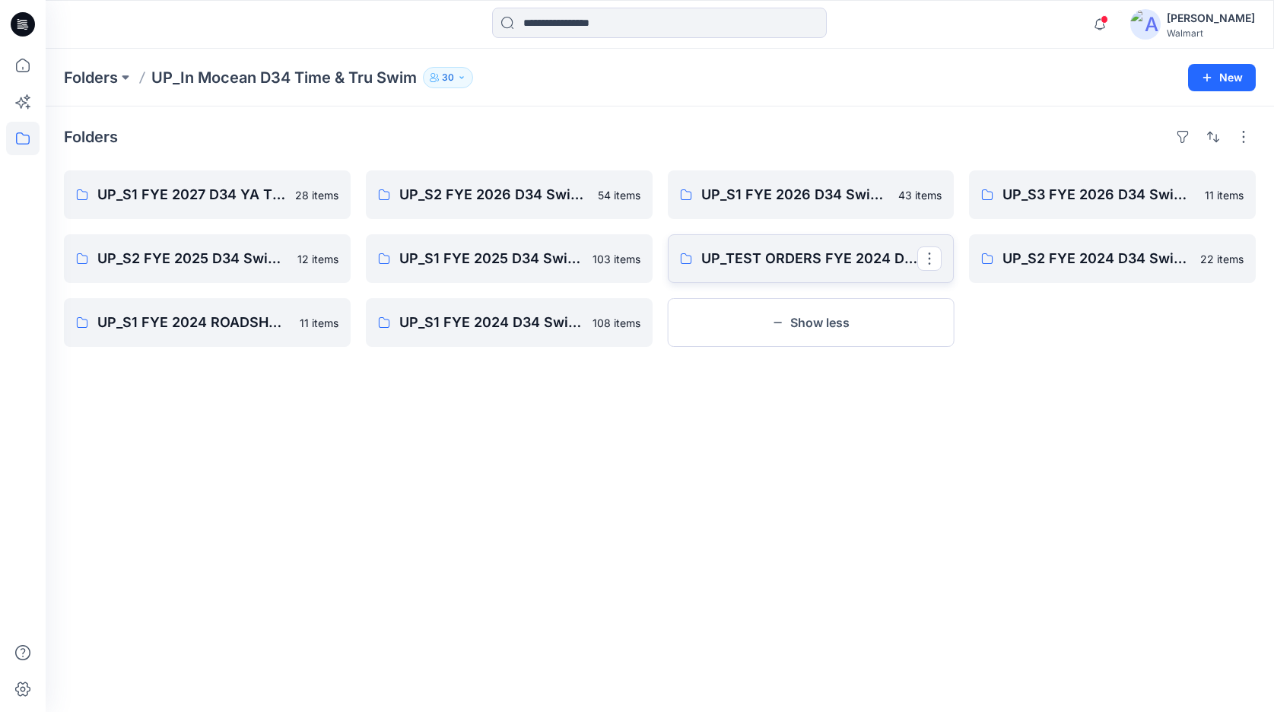
click at [785, 268] on p "UP_TEST ORDERS FYE 2024 D34 Swim Time & Tru In [GEOGRAPHIC_DATA]" at bounding box center [809, 258] width 217 height 21
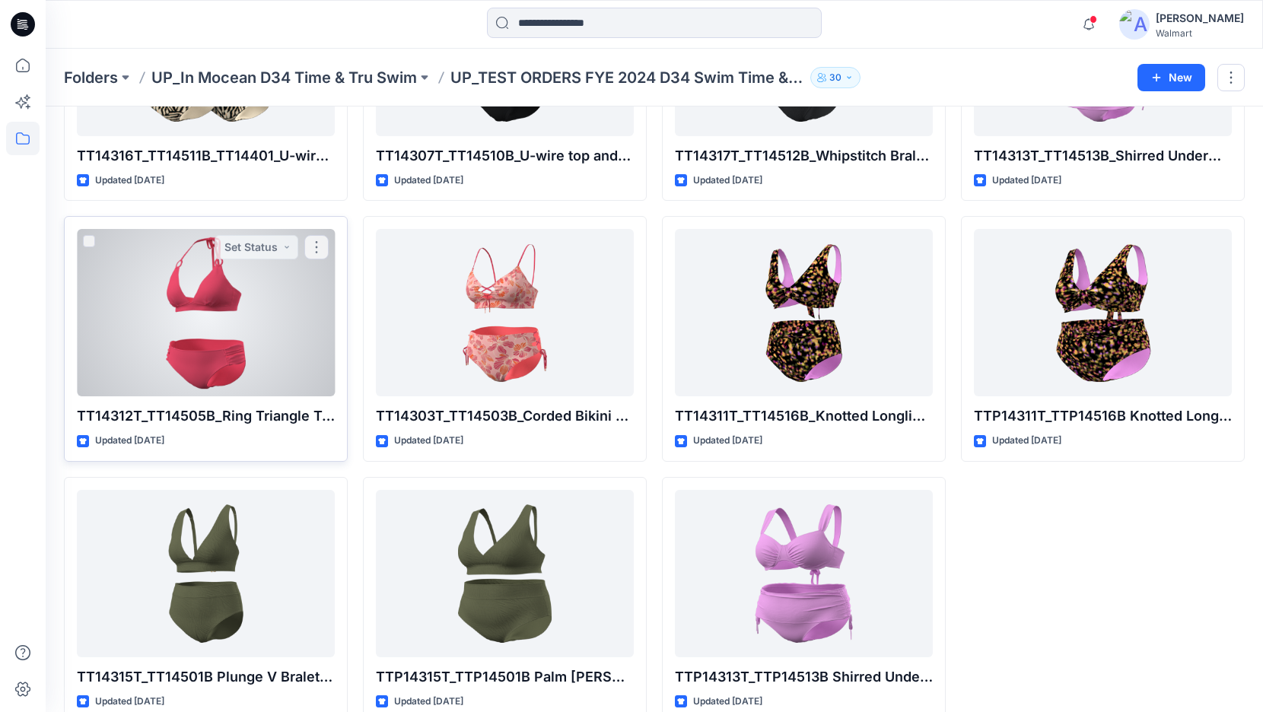
scroll to position [2574, 0]
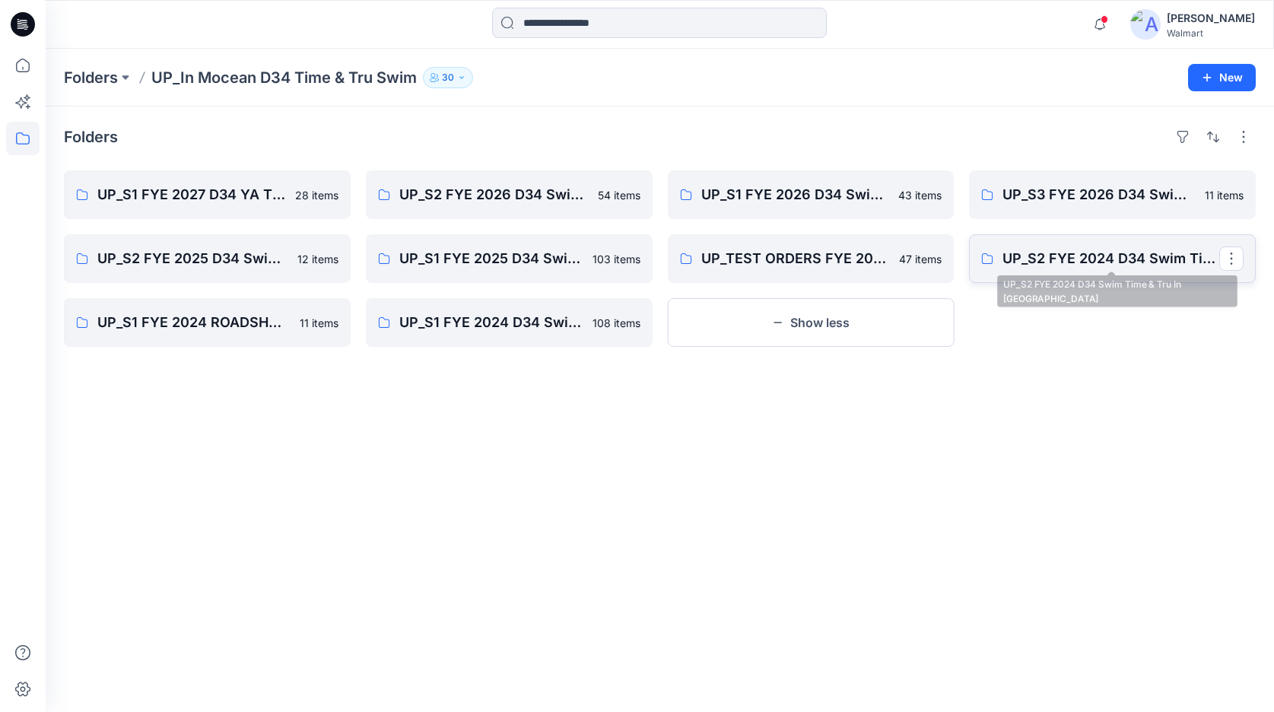
click at [1100, 265] on p "UP_S2 FYE 2024 D34 Swim Time & Tru In [GEOGRAPHIC_DATA]" at bounding box center [1111, 258] width 217 height 21
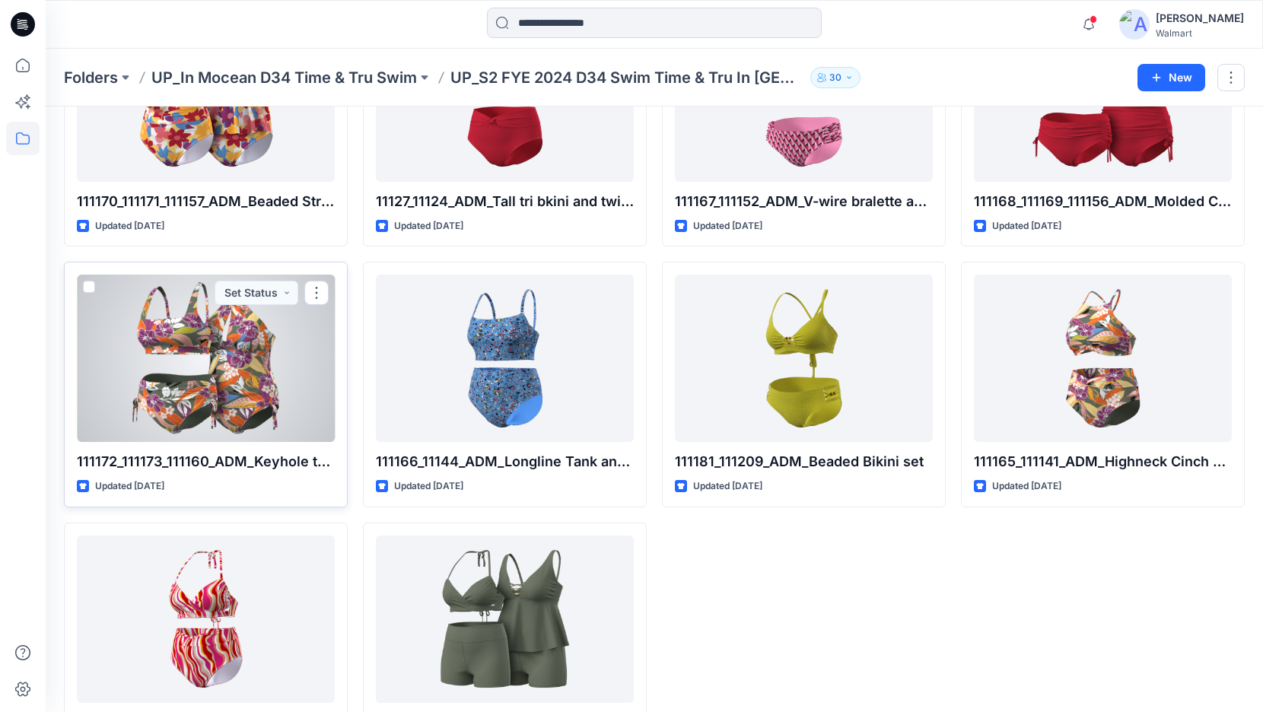
scroll to position [1018, 0]
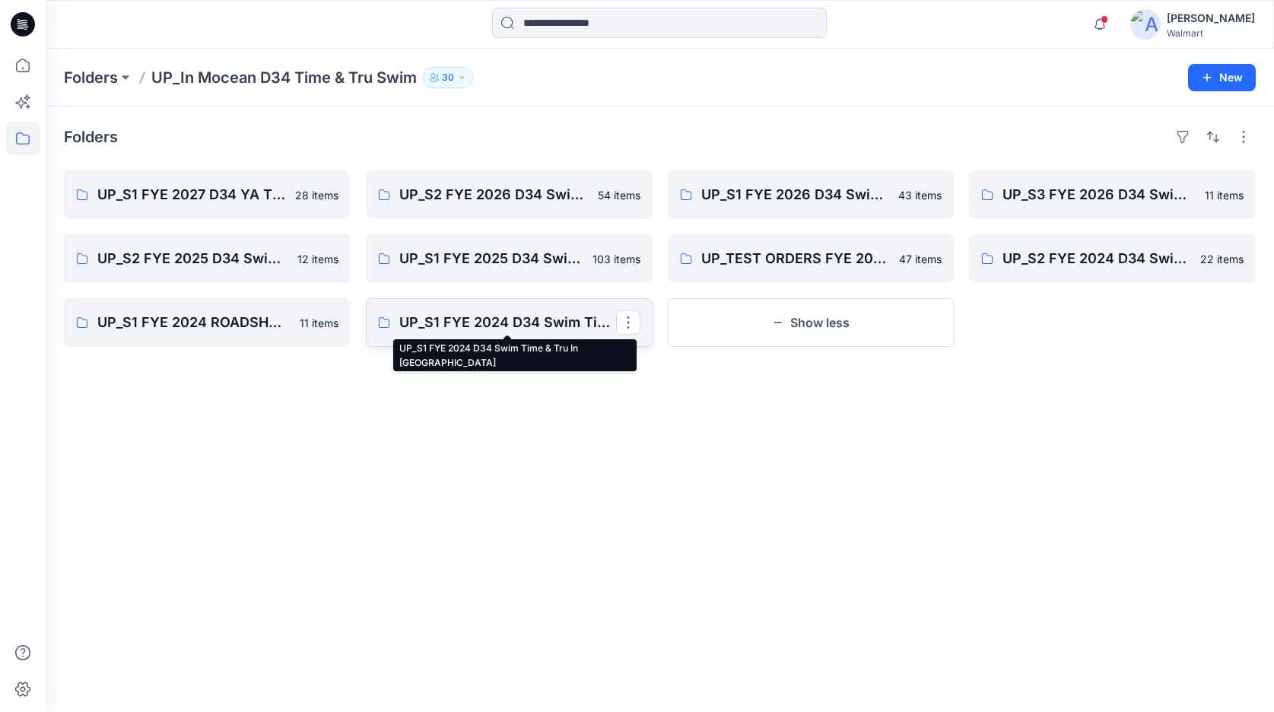
click at [456, 323] on p "UP_S1 FYE 2024 D34 Swim Time & Tru In [GEOGRAPHIC_DATA]" at bounding box center [507, 322] width 217 height 21
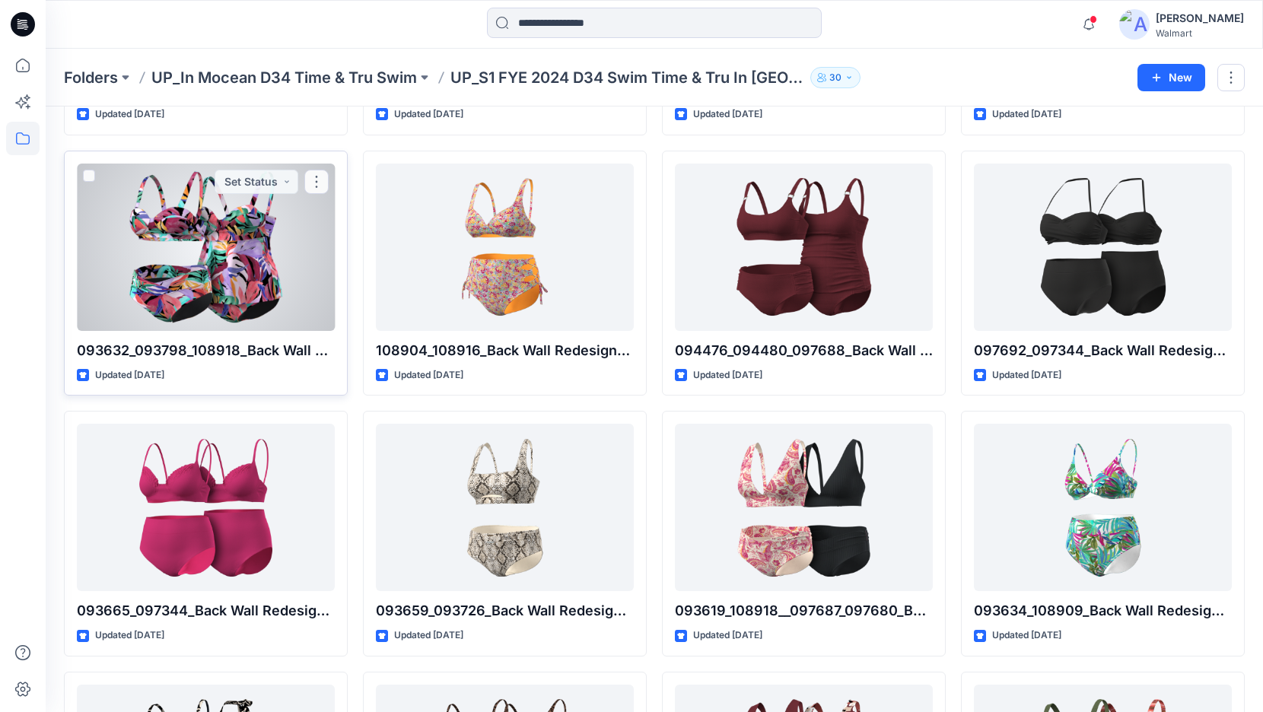
scroll to position [1368, 0]
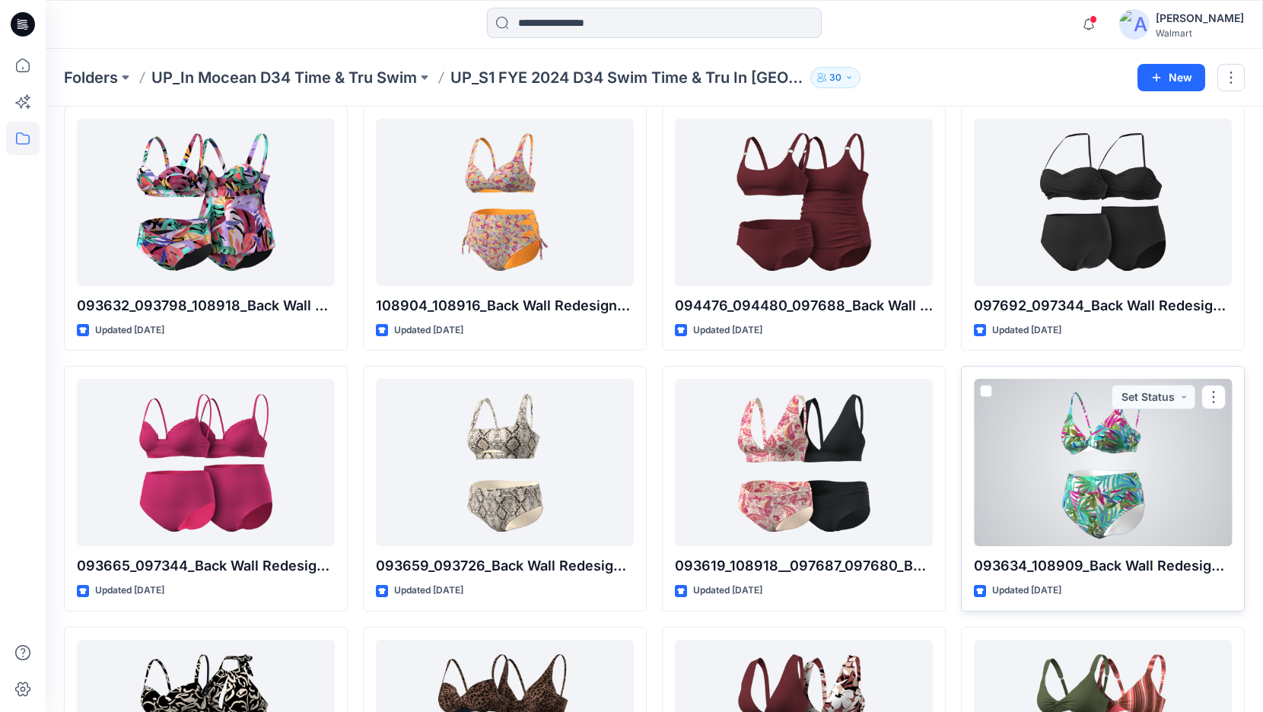
click at [1057, 487] on div at bounding box center [1103, 462] width 258 height 167
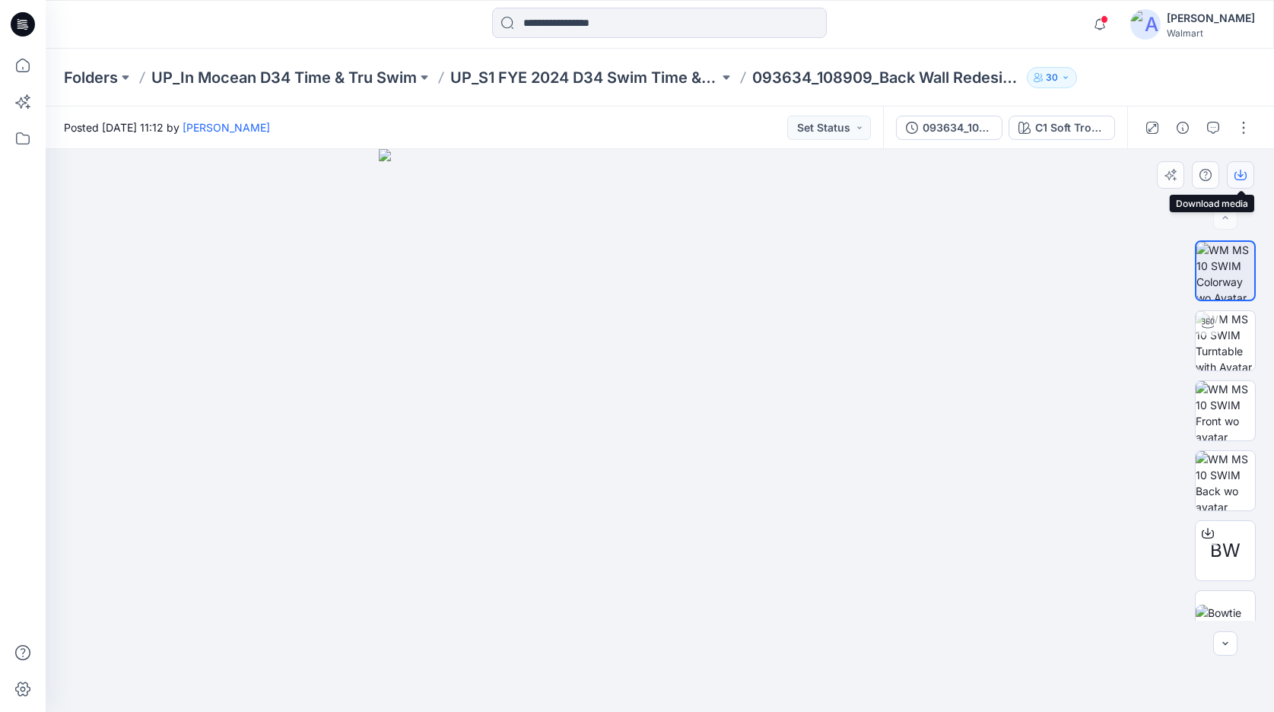
click at [1237, 179] on icon "button" at bounding box center [1241, 175] width 12 height 12
click at [1217, 421] on img at bounding box center [1225, 410] width 59 height 59
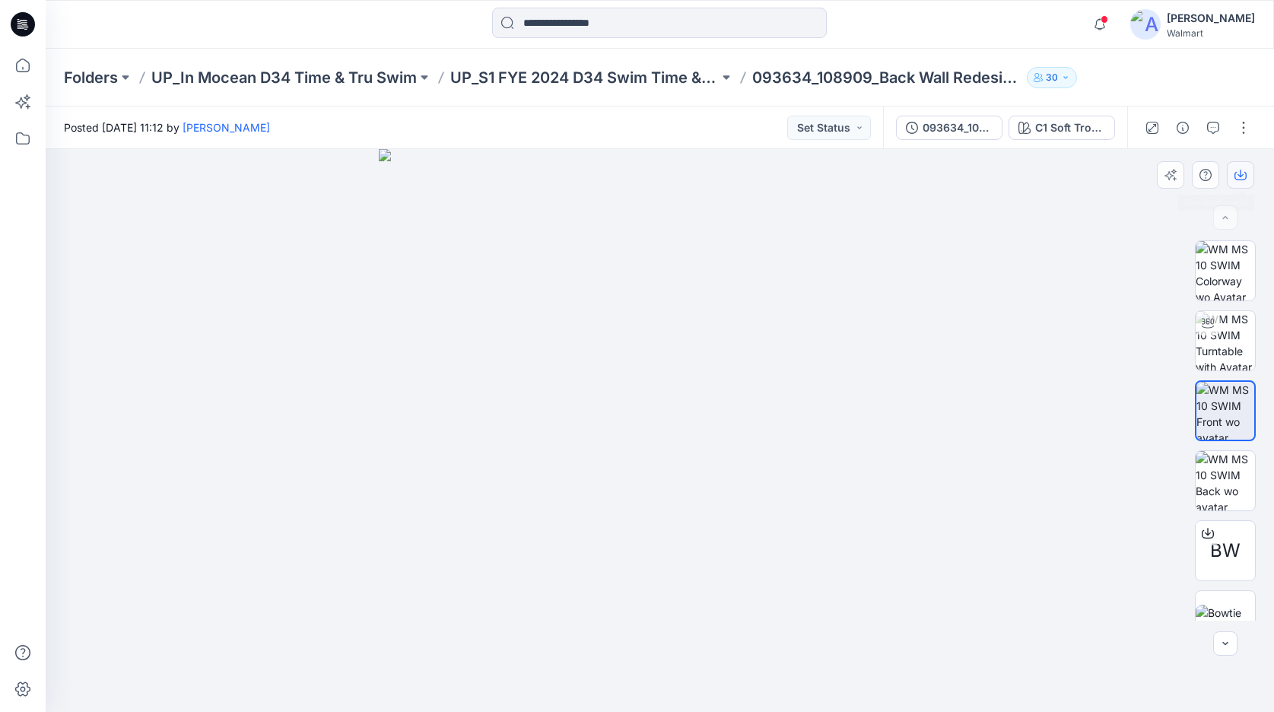
click at [1244, 176] on icon "button" at bounding box center [1241, 175] width 12 height 12
click at [1226, 477] on img at bounding box center [1225, 480] width 59 height 59
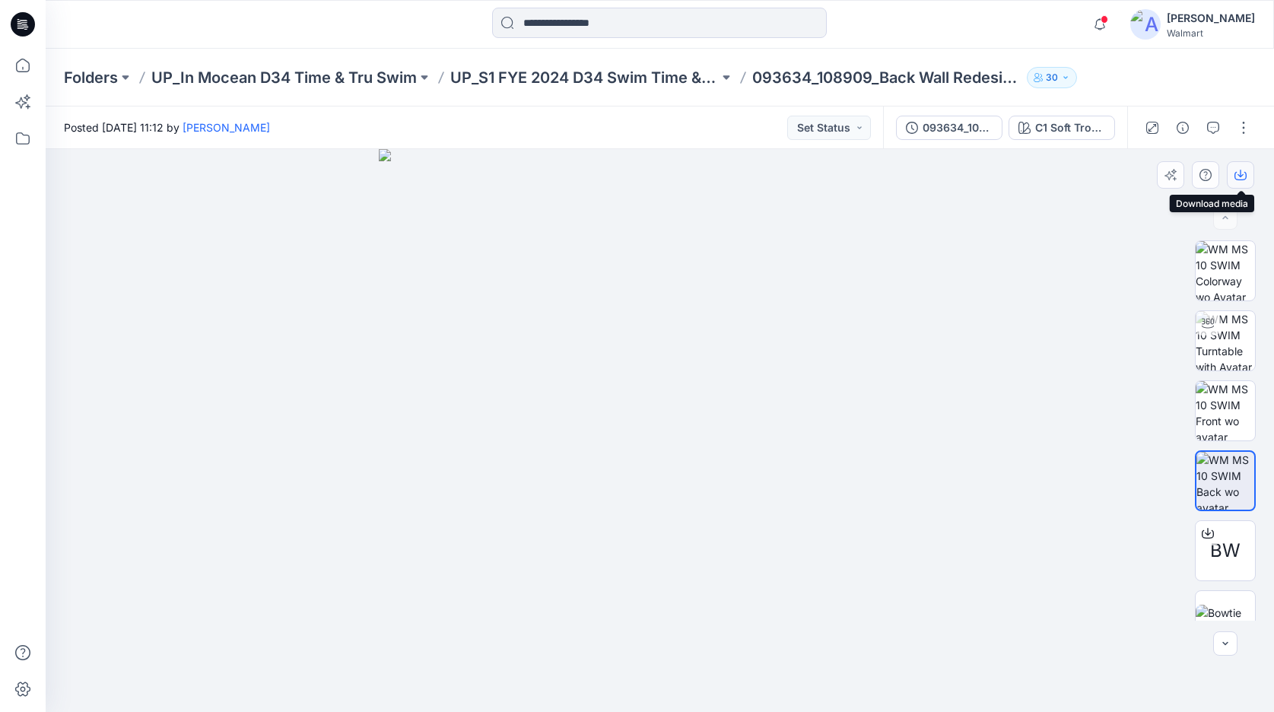
click at [1238, 176] on icon "button" at bounding box center [1241, 175] width 12 height 12
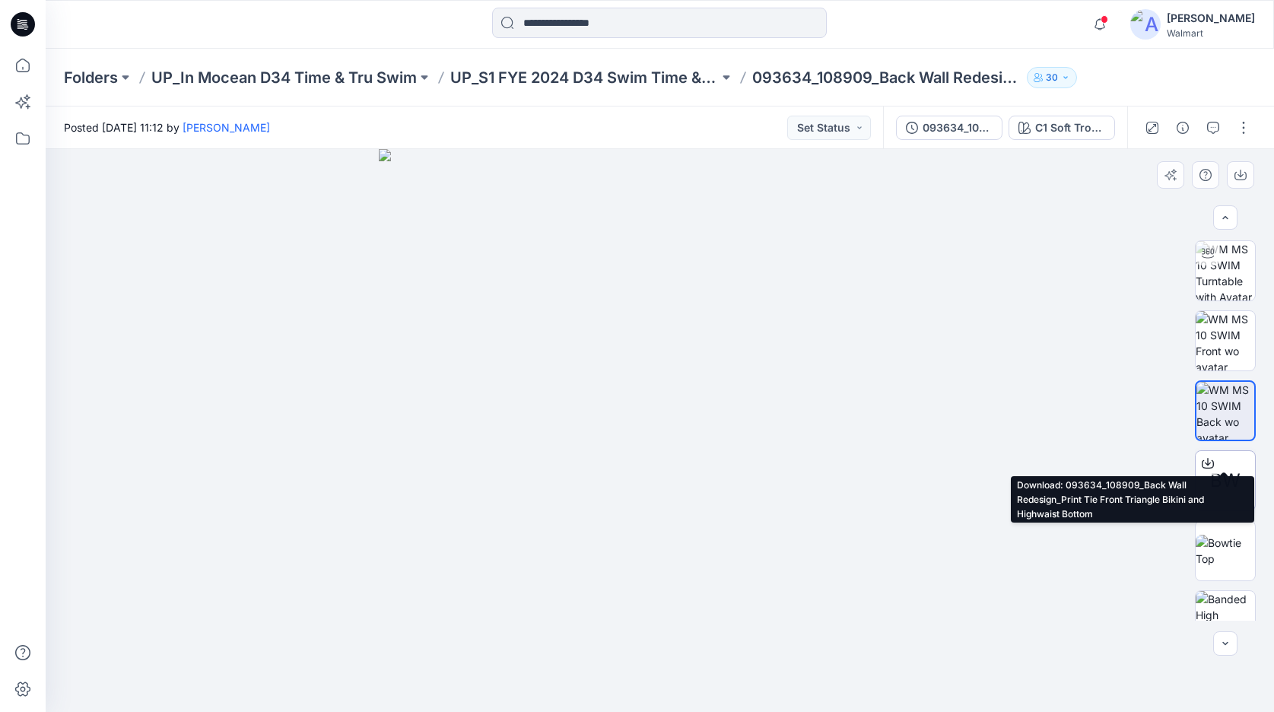
scroll to position [111, 0]
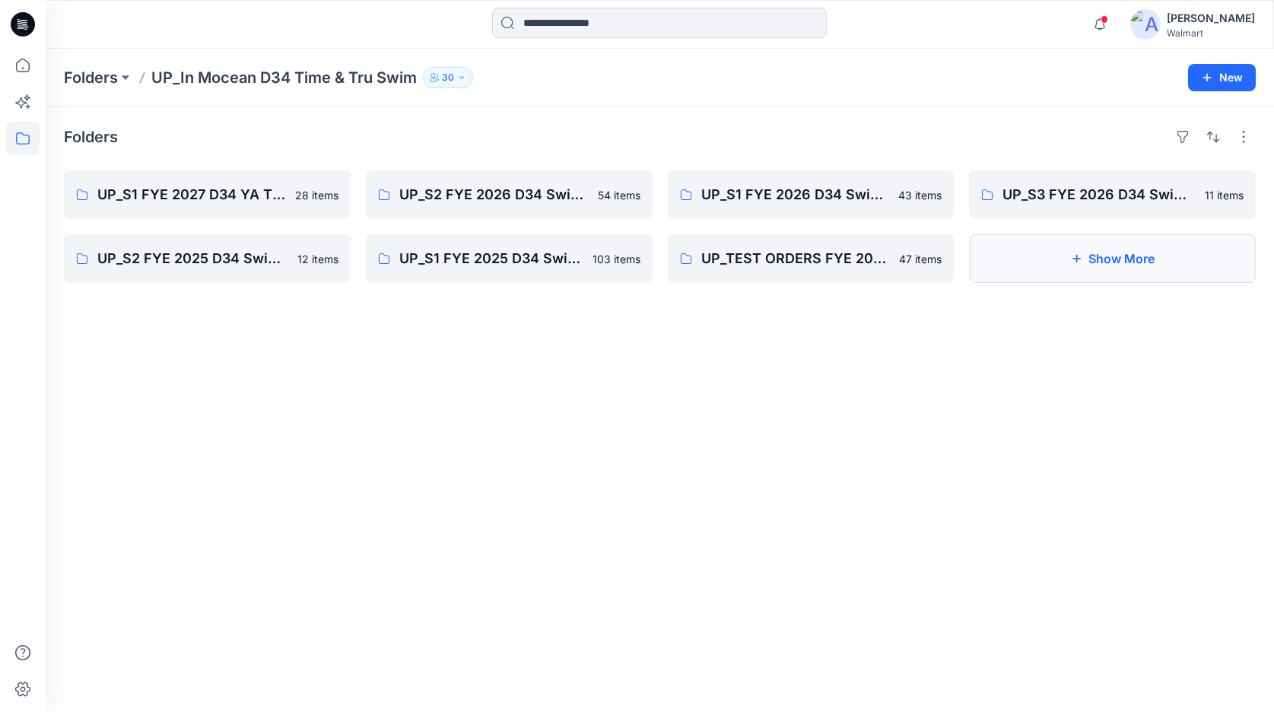
click at [1118, 255] on button "Show More" at bounding box center [1112, 258] width 287 height 49
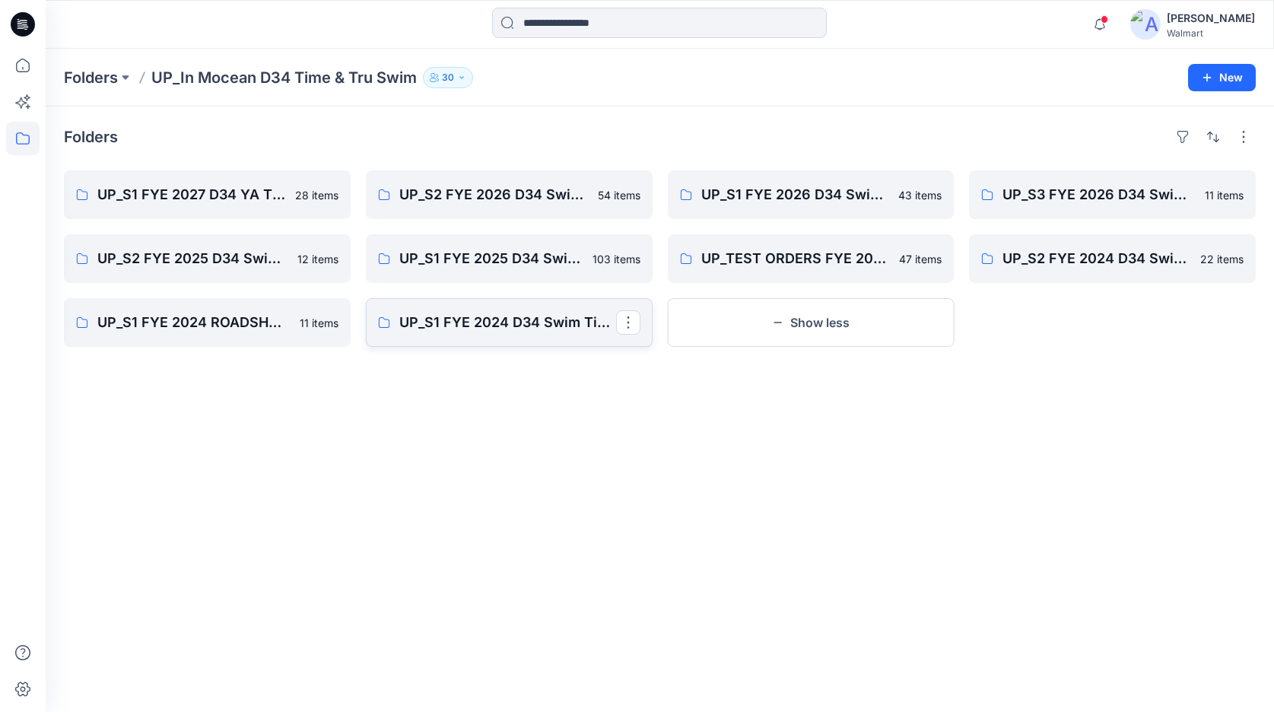
click at [507, 333] on link "UP_S1 FYE 2024 D34 Swim Time & Tru In [GEOGRAPHIC_DATA]" at bounding box center [509, 322] width 287 height 49
click at [243, 325] on p "UP_S1 FYE 2024 ROADSHOW D34 Time & Tru Swim In [GEOGRAPHIC_DATA]" at bounding box center [205, 322] width 217 height 21
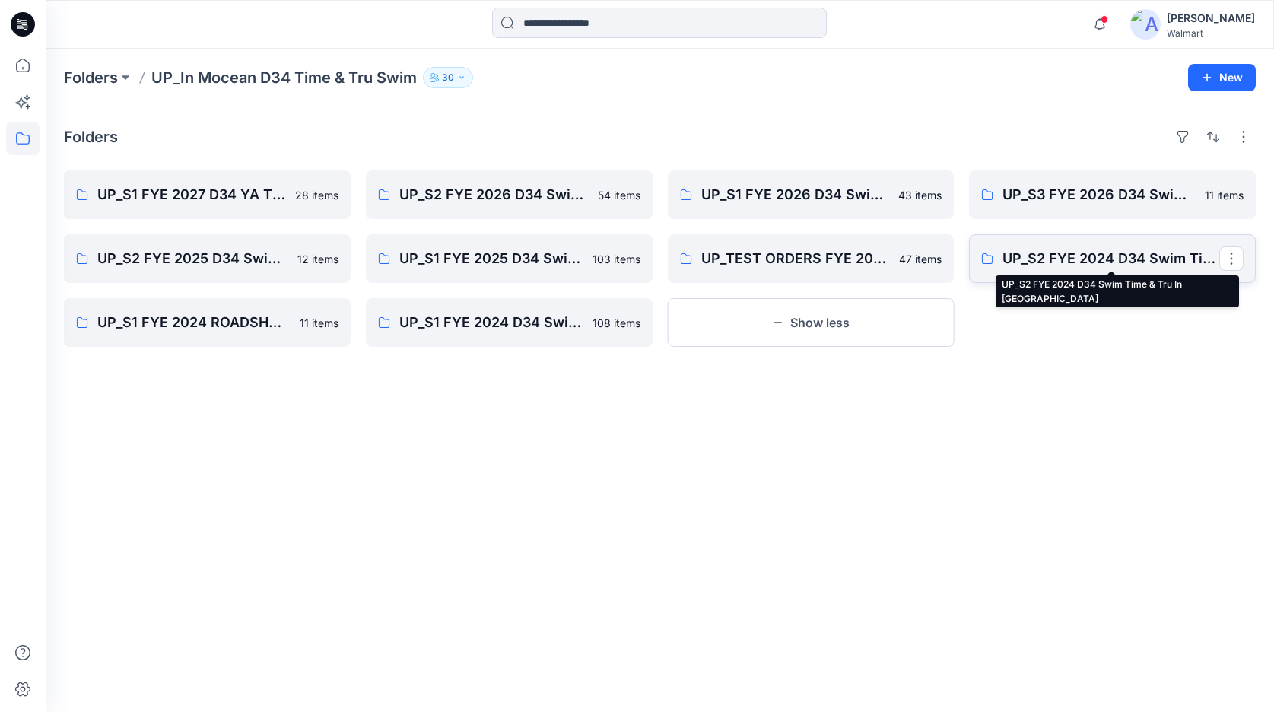
click at [1047, 253] on p "UP_S2 FYE 2024 D34 Swim Time & Tru In [GEOGRAPHIC_DATA]" at bounding box center [1111, 258] width 217 height 21
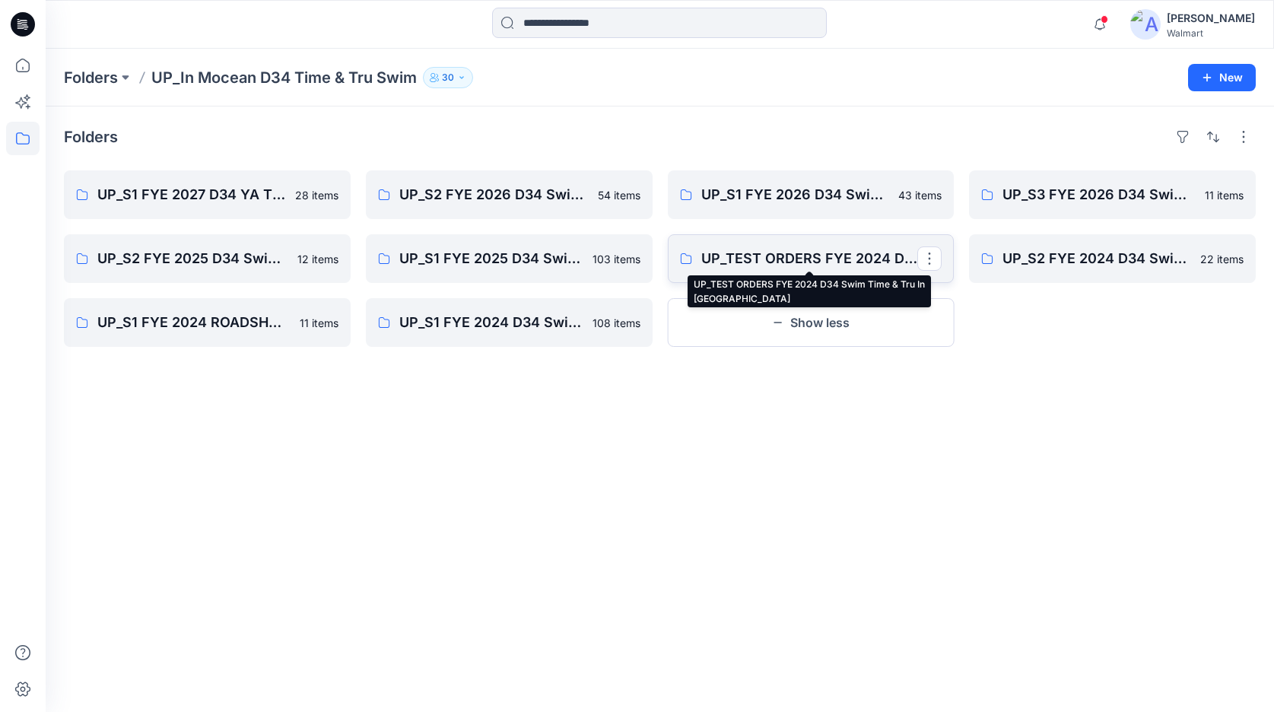
click at [827, 262] on p "UP_TEST ORDERS FYE 2024 D34 Swim Time & Tru In [GEOGRAPHIC_DATA]" at bounding box center [809, 258] width 217 height 21
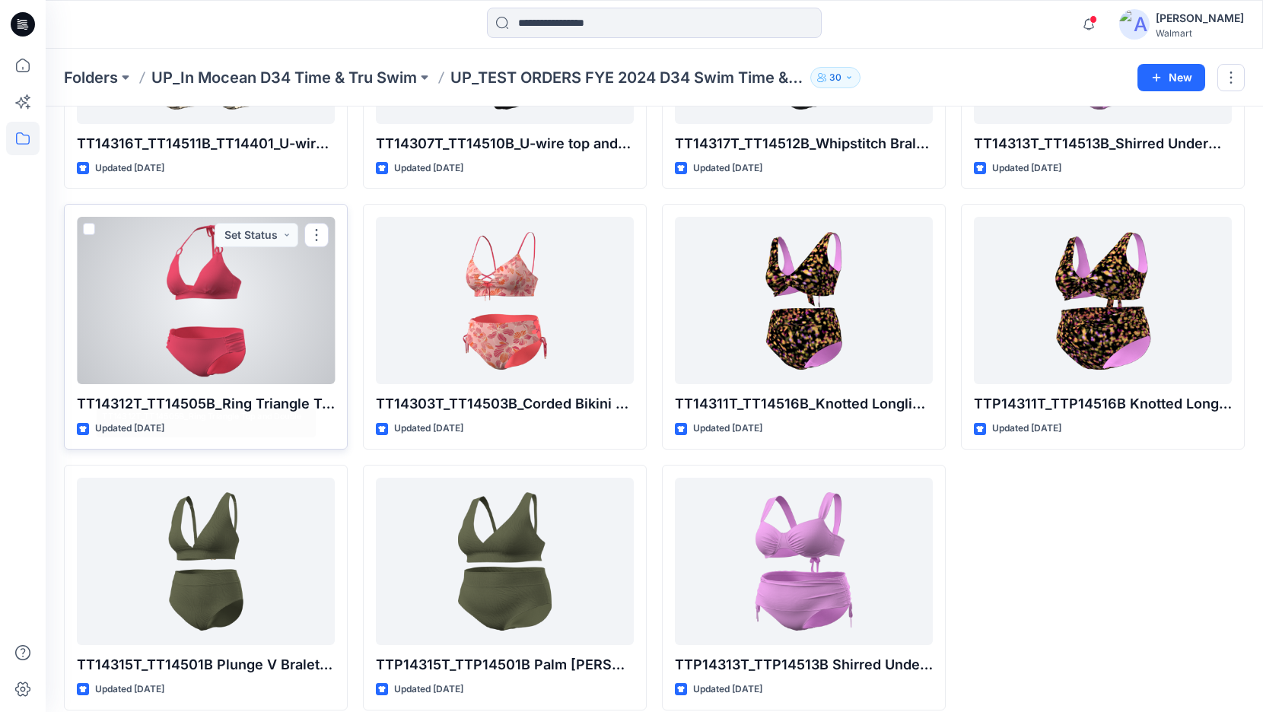
scroll to position [2574, 0]
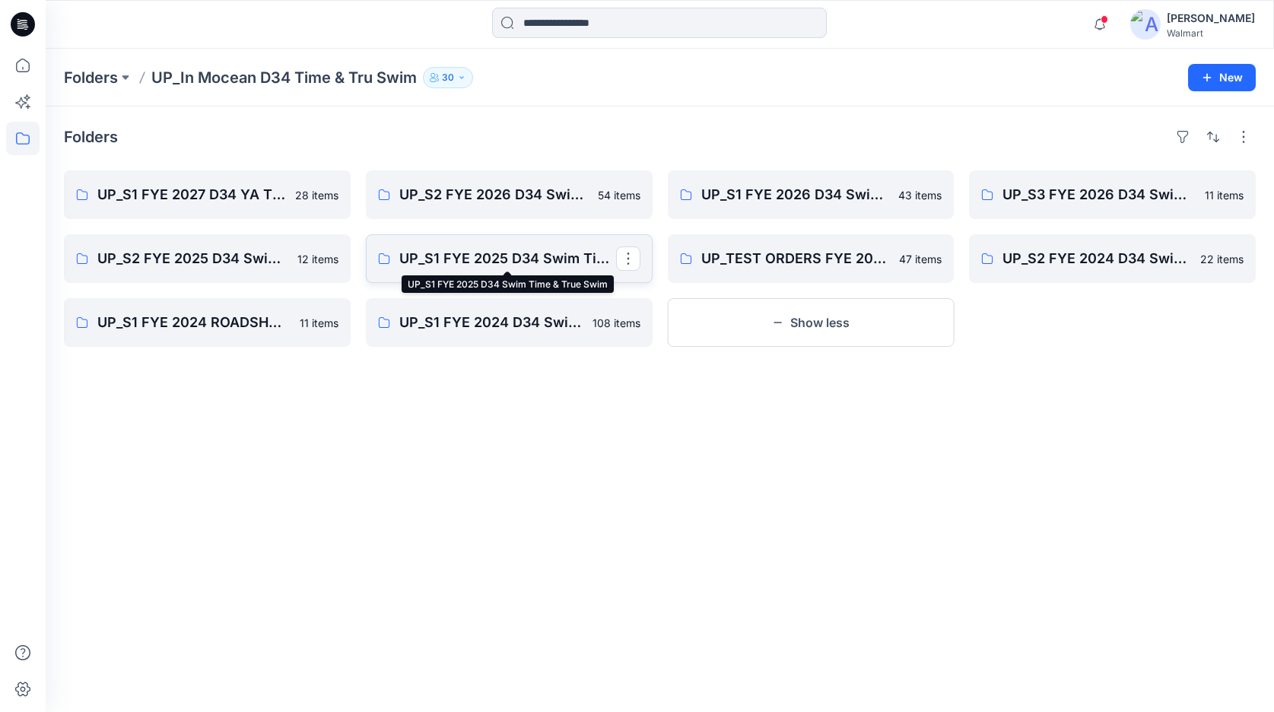
click at [542, 257] on p "UP_S1 FYE 2025 D34 Swim Time & True Swim" at bounding box center [507, 258] width 217 height 21
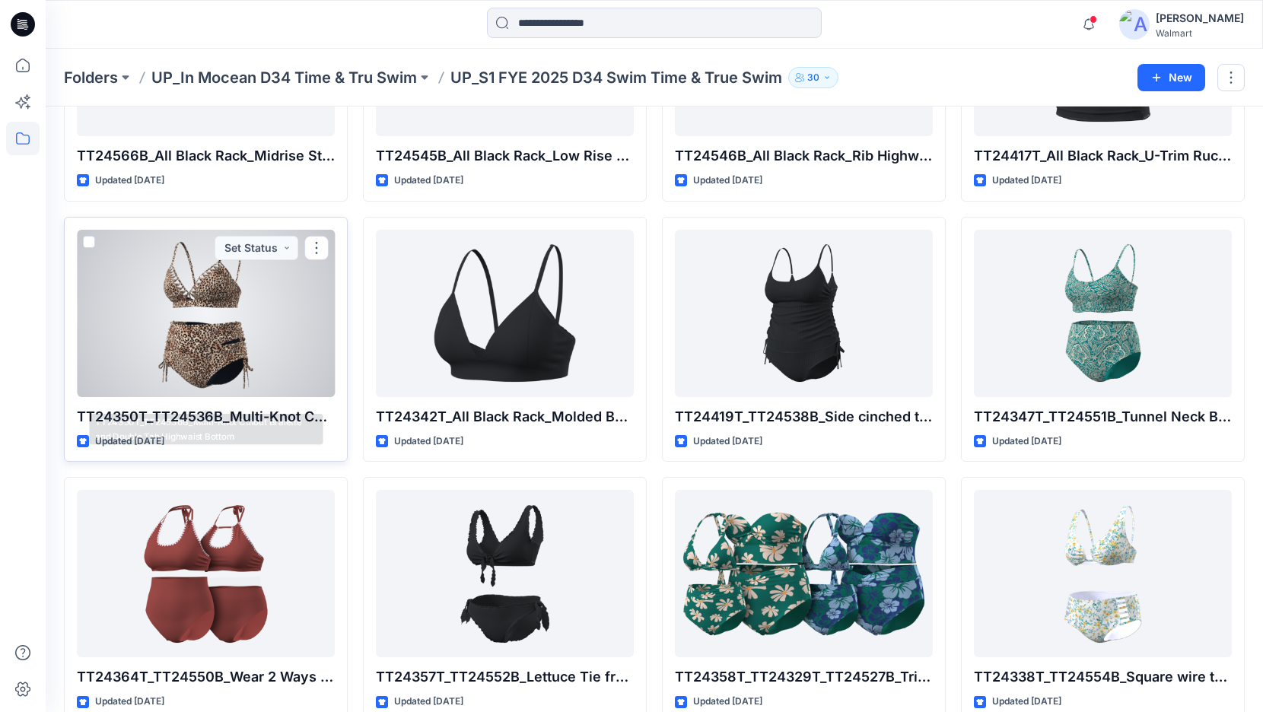
scroll to position [4141, 0]
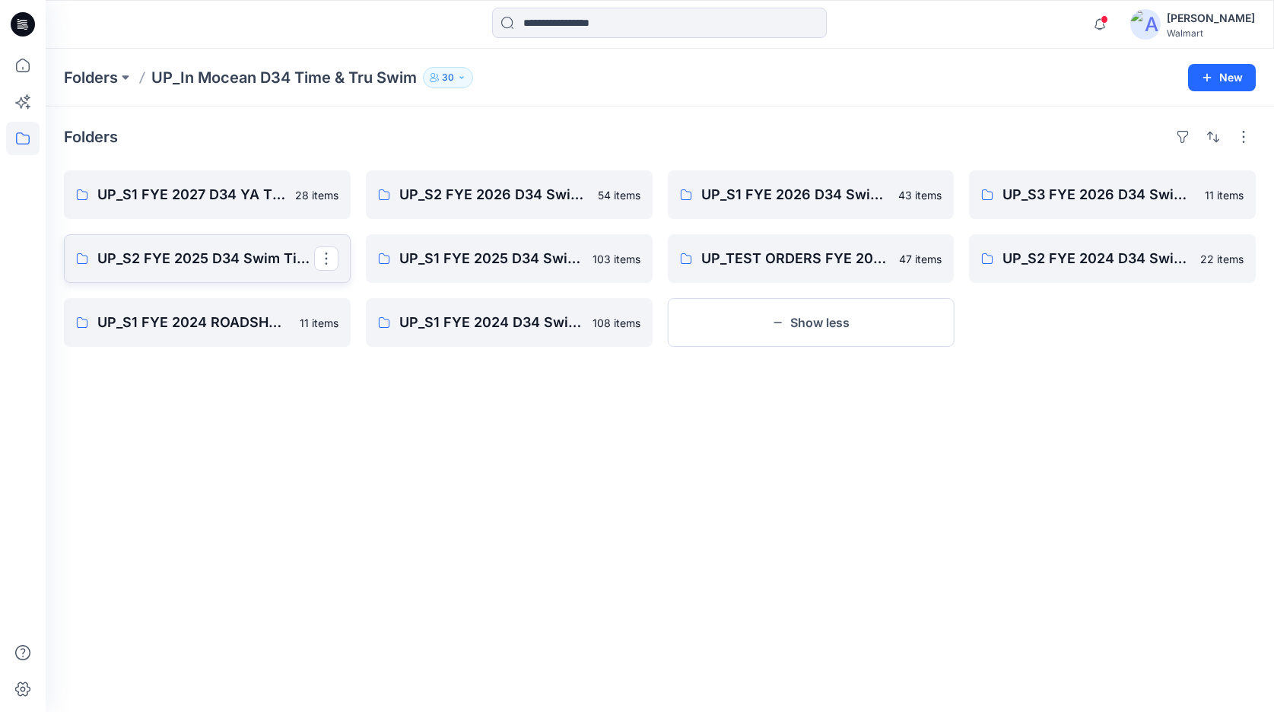
click at [231, 256] on p "UP_S2 FYE 2025 D34 Swim Time & True InMocean" at bounding box center [205, 258] width 217 height 21
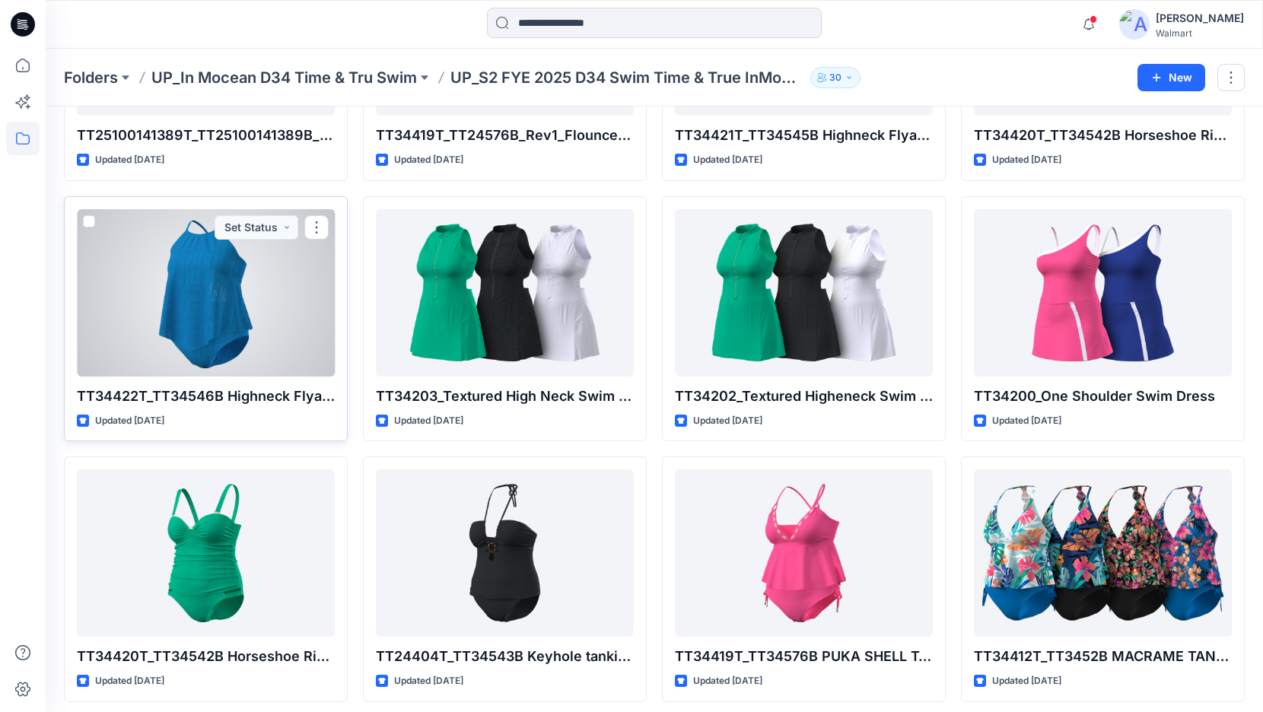
scroll to position [240, 0]
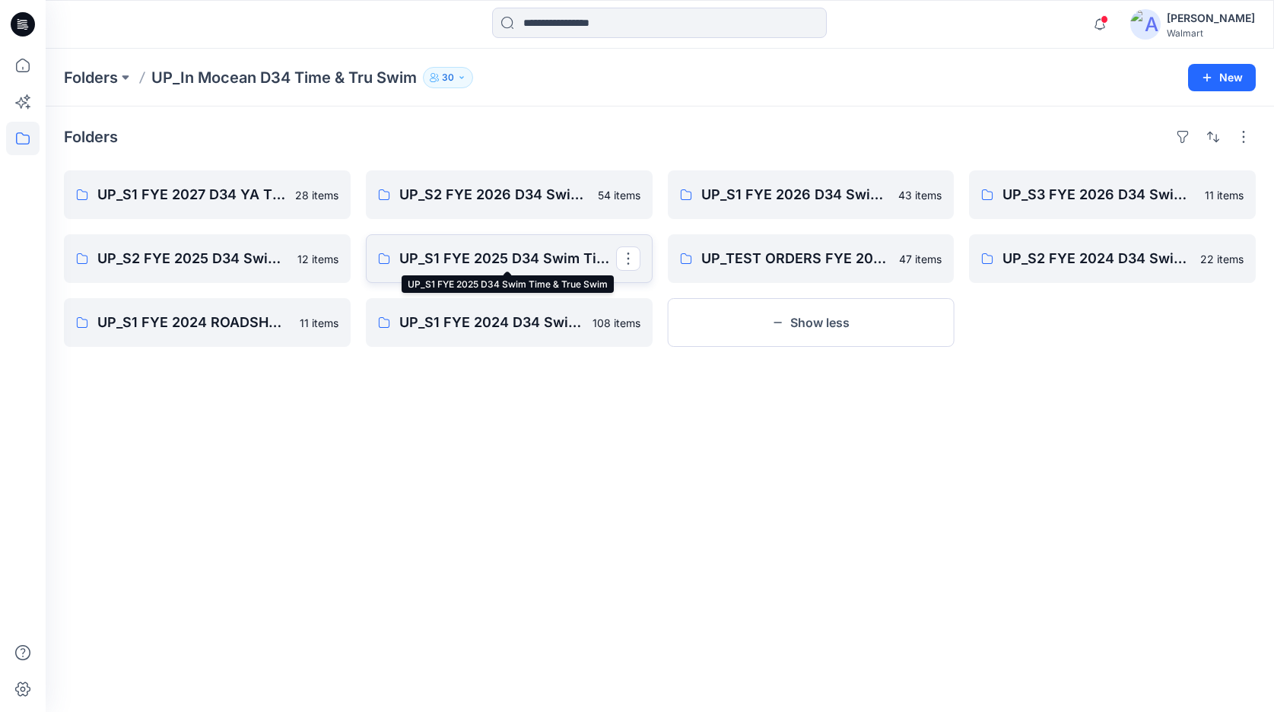
click at [488, 260] on p "UP_S1 FYE 2025 D34 Swim Time & True Swim" at bounding box center [507, 258] width 217 height 21
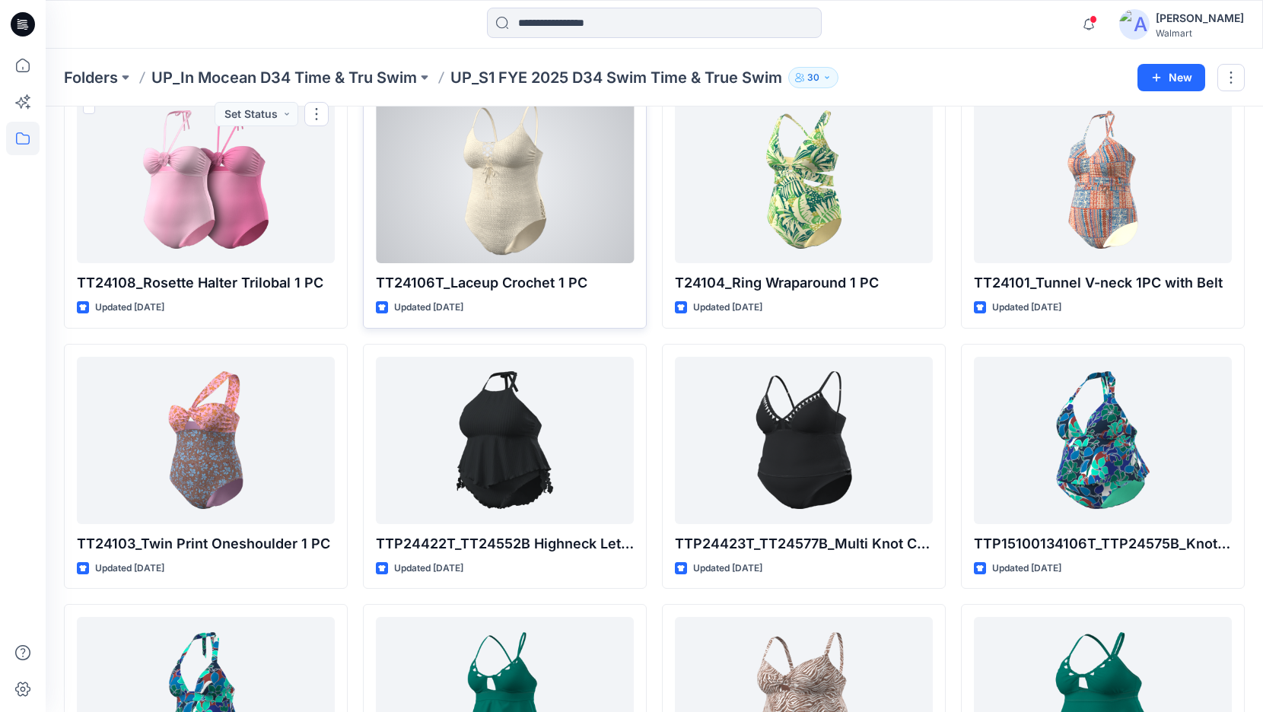
scroll to position [1132, 0]
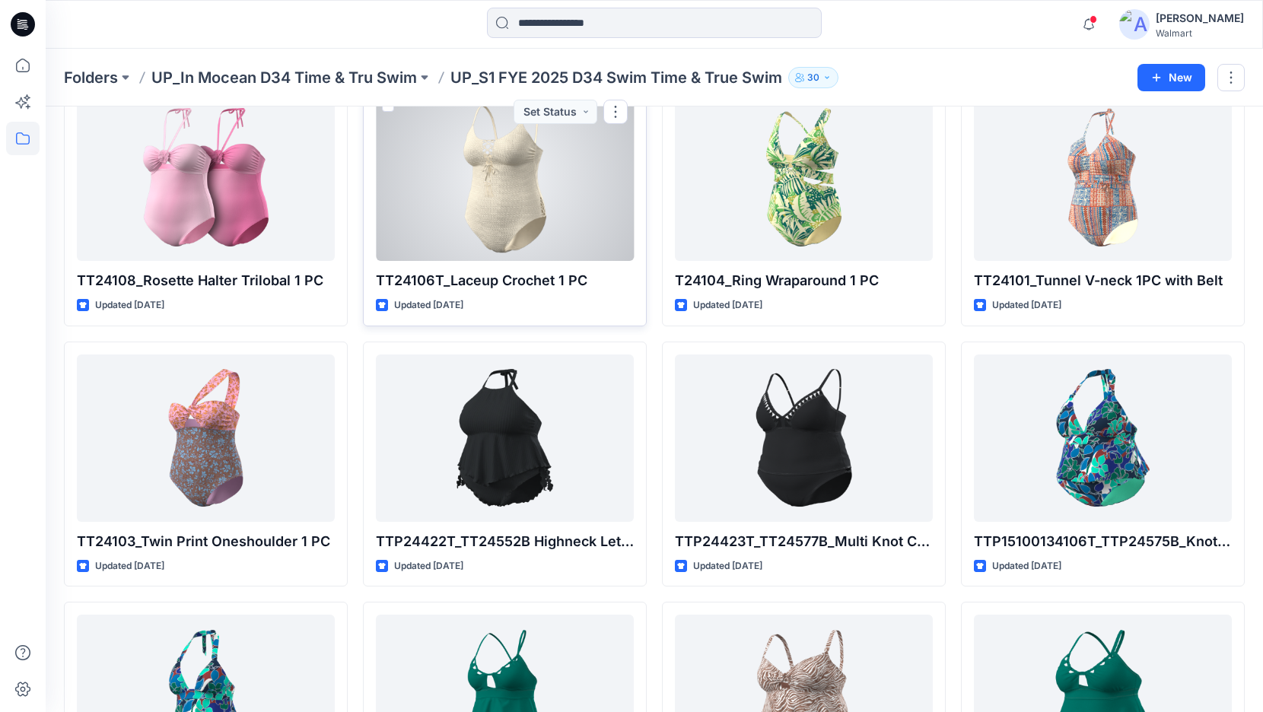
click at [520, 196] on div at bounding box center [505, 177] width 258 height 167
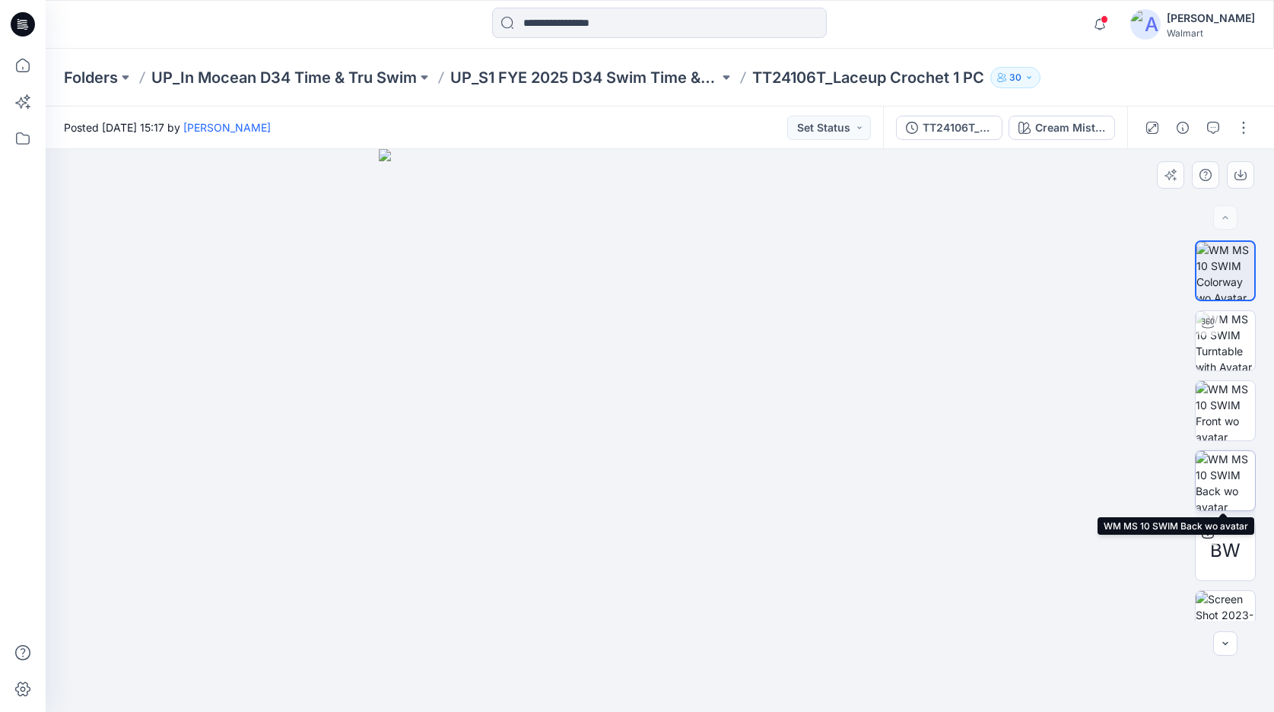
click at [1219, 485] on img at bounding box center [1225, 480] width 59 height 59
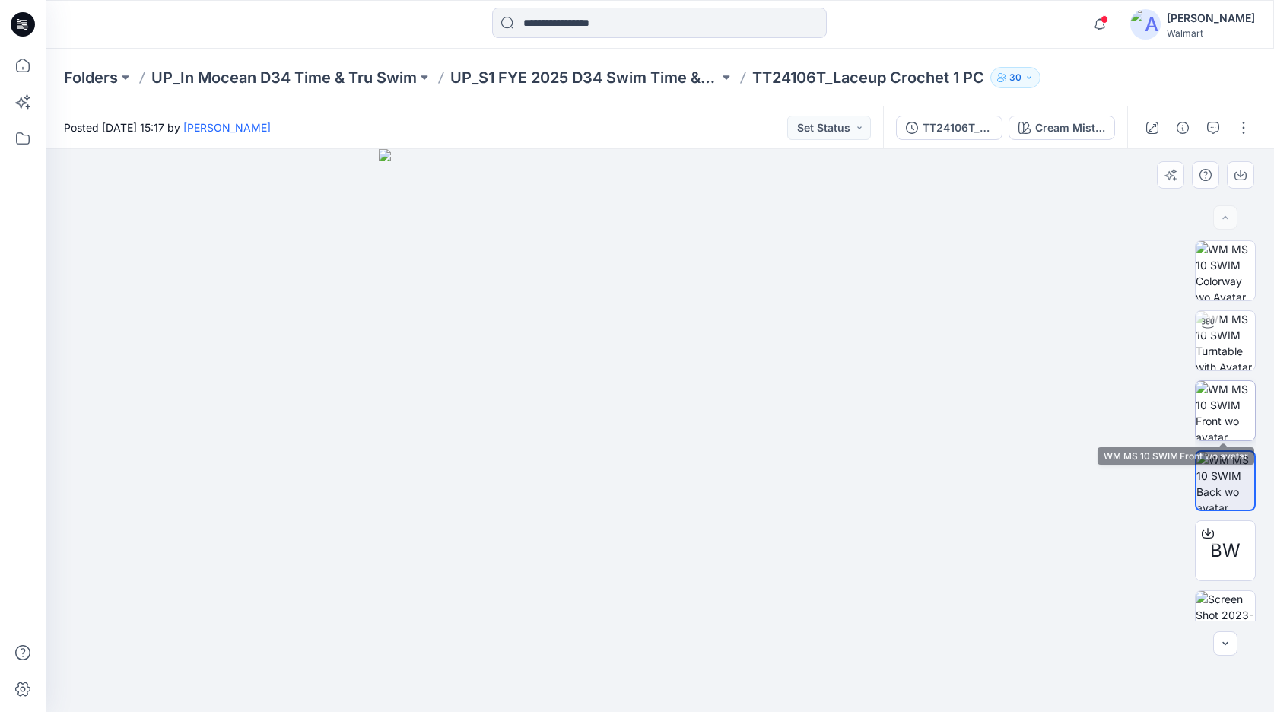
click at [1229, 415] on img at bounding box center [1225, 410] width 59 height 59
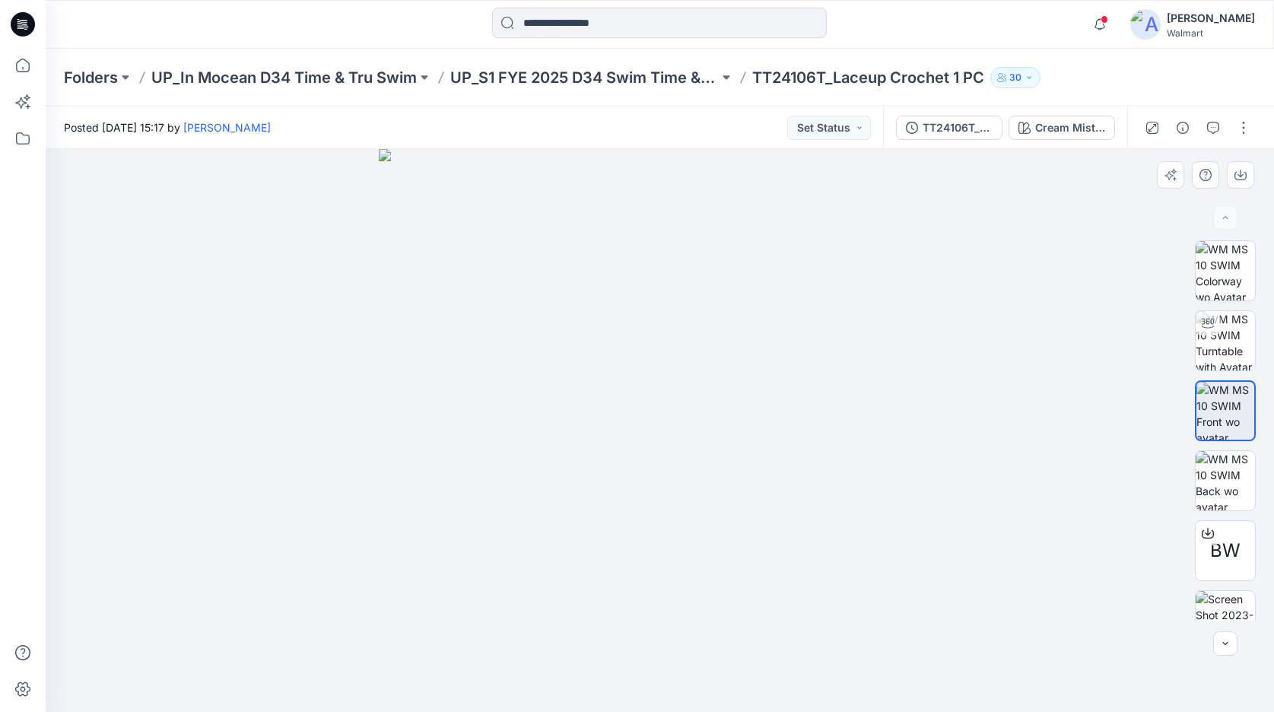
click at [663, 484] on img at bounding box center [660, 430] width 563 height 563
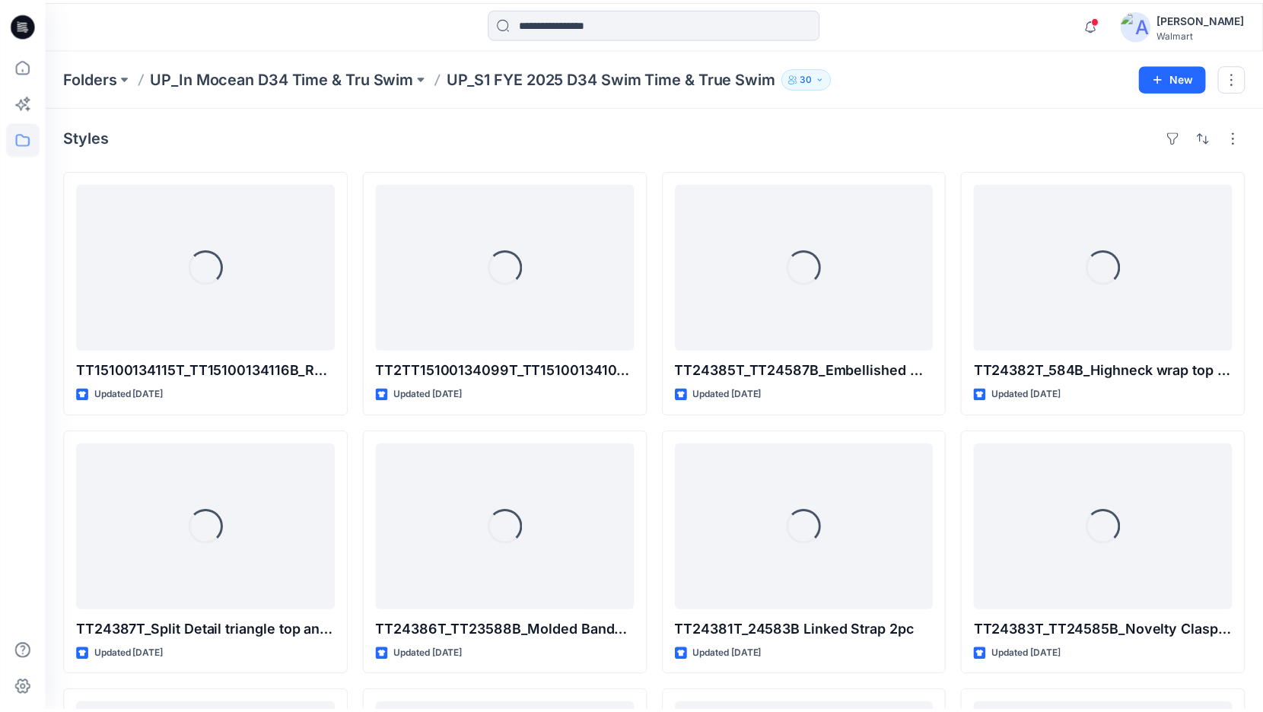
scroll to position [1132, 0]
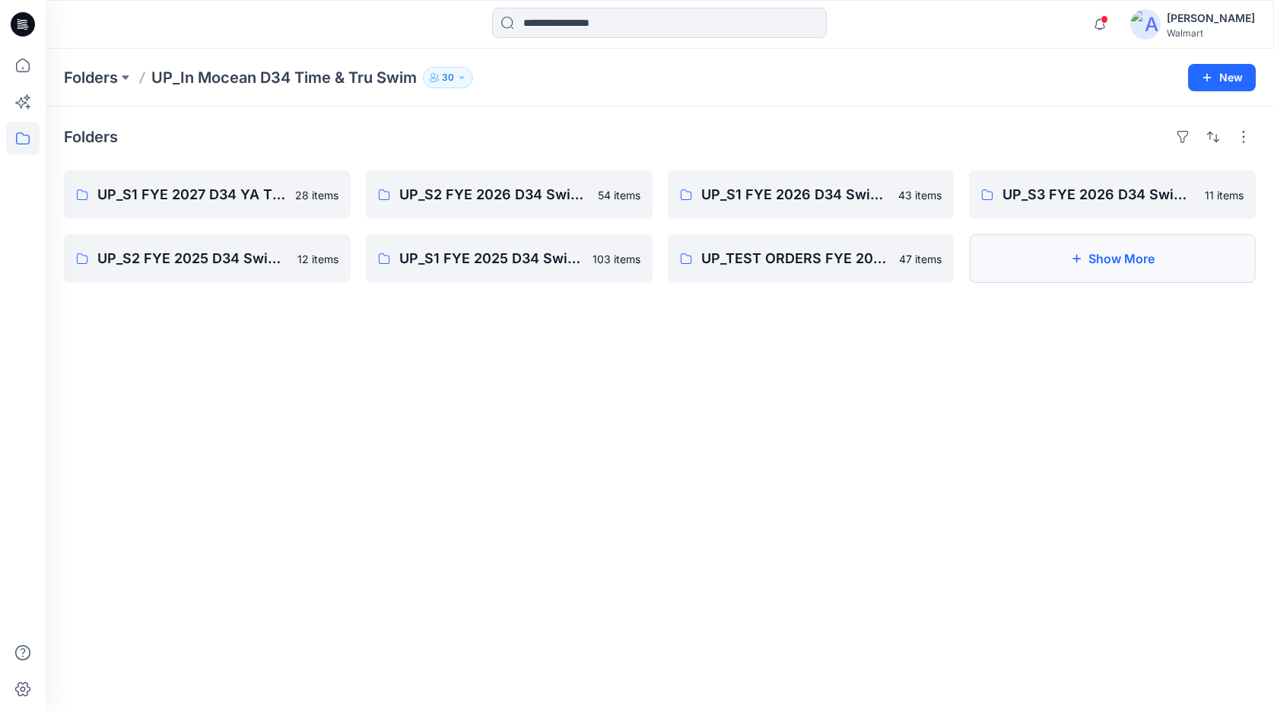
click at [1109, 262] on button "Show More" at bounding box center [1112, 258] width 287 height 49
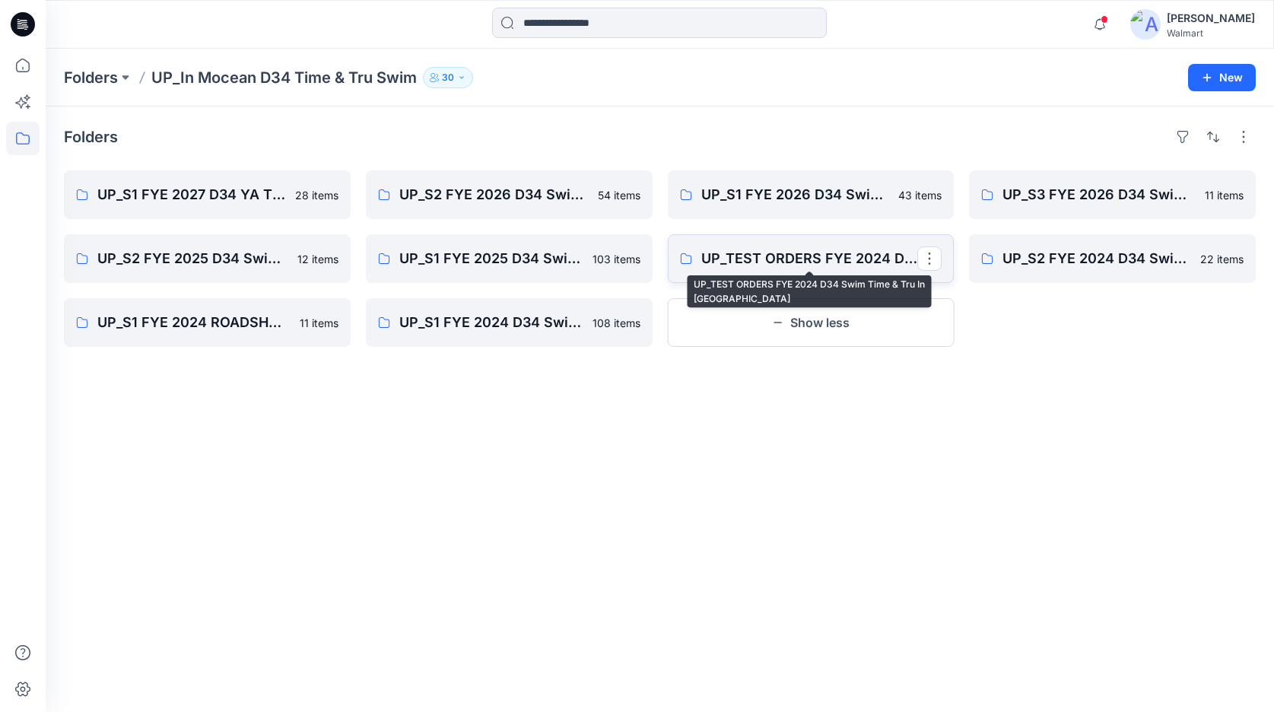
click at [803, 259] on p "UP_TEST ORDERS FYE 2024 D34 Swim Time & Tru In [GEOGRAPHIC_DATA]" at bounding box center [809, 258] width 217 height 21
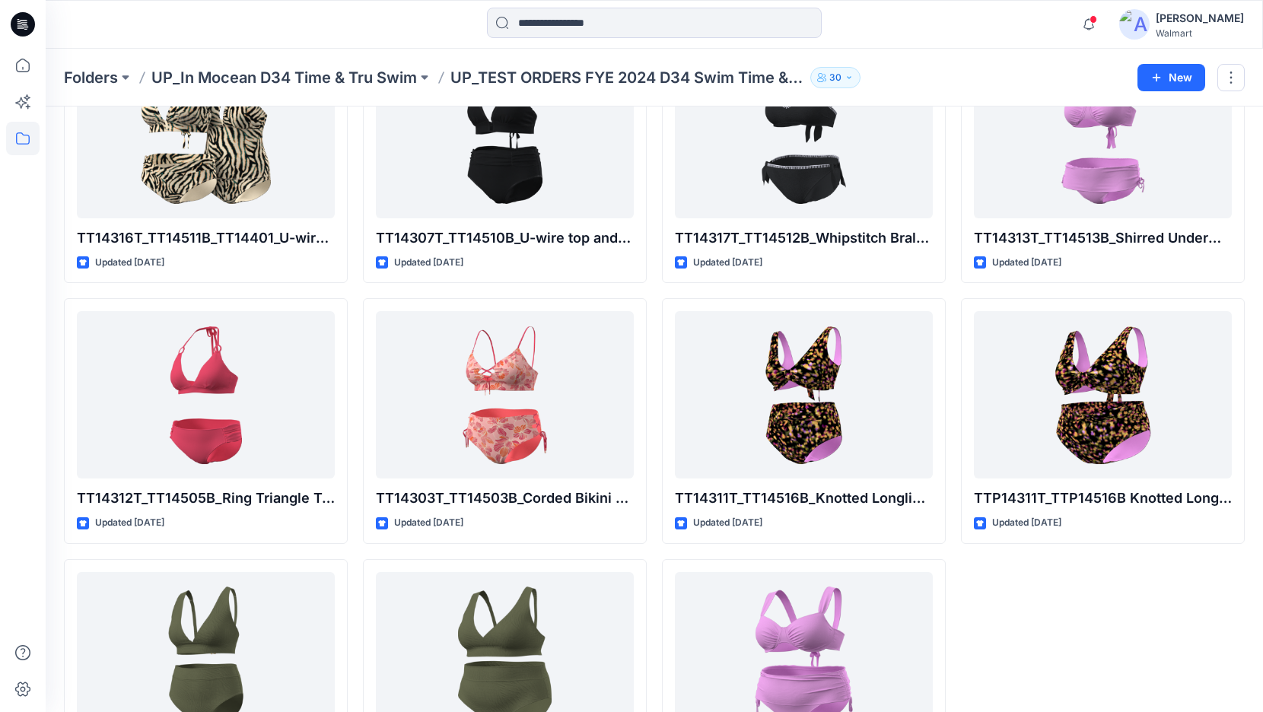
scroll to position [2574, 0]
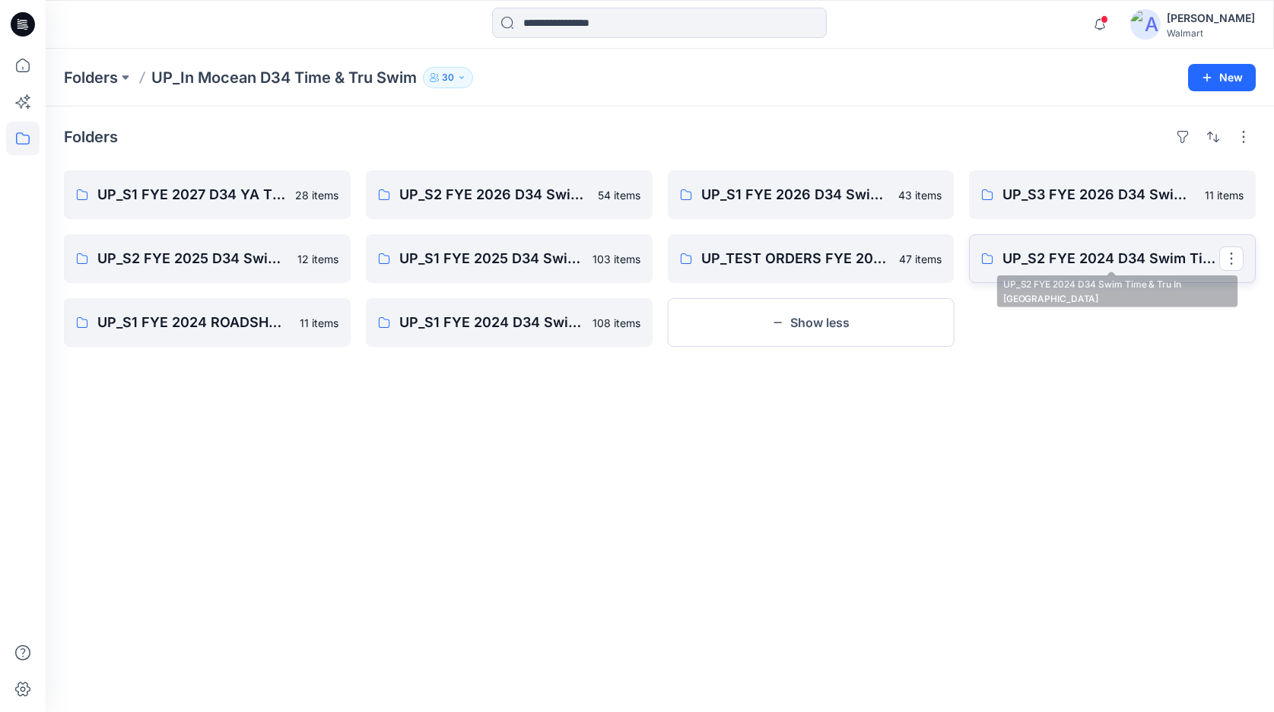
click at [1103, 261] on p "UP_S2 FYE 2024 D34 Swim Time & Tru In [GEOGRAPHIC_DATA]" at bounding box center [1111, 258] width 217 height 21
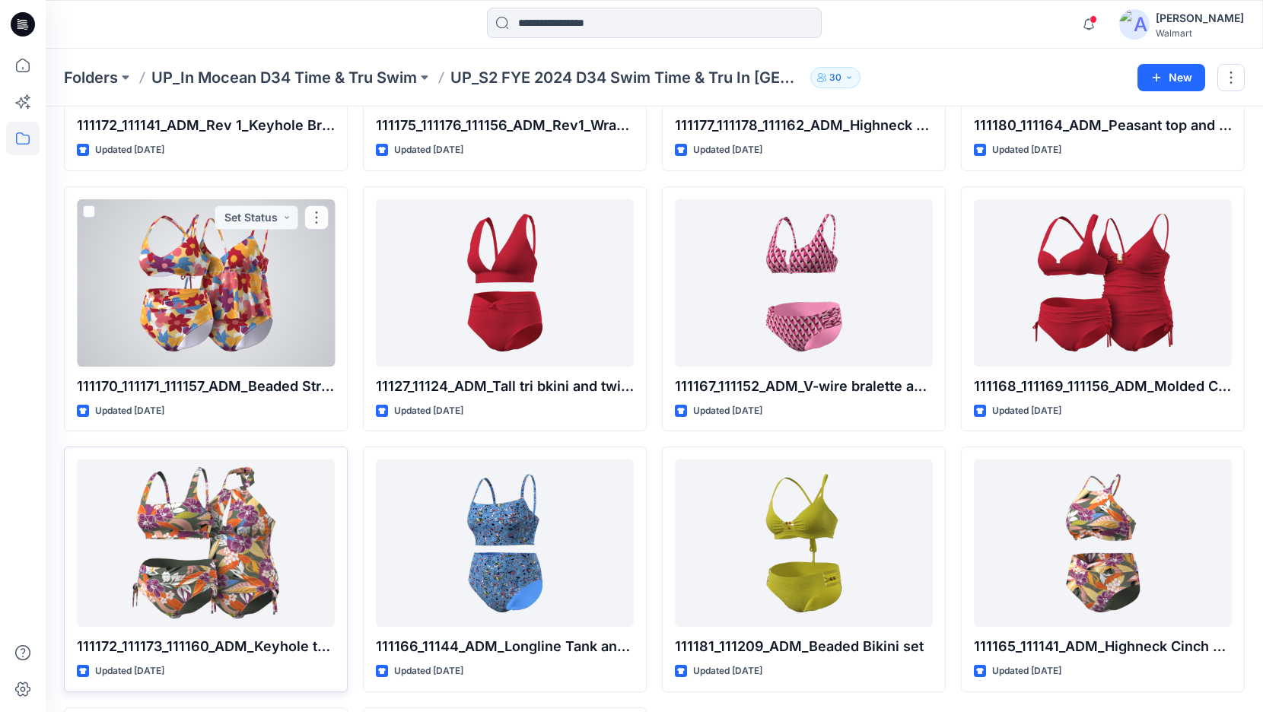
scroll to position [1018, 0]
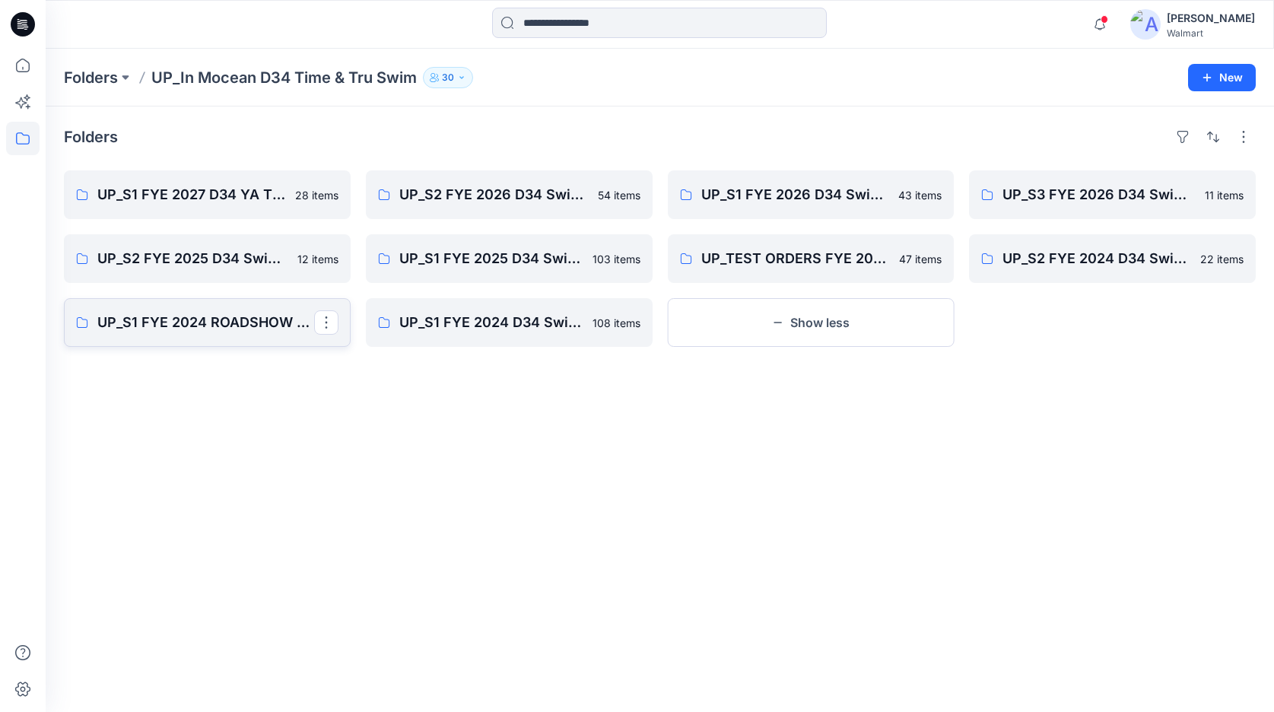
click at [241, 319] on p "UP_S1 FYE 2024 ROADSHOW D34 Time & Tru Swim In [GEOGRAPHIC_DATA]" at bounding box center [205, 322] width 217 height 21
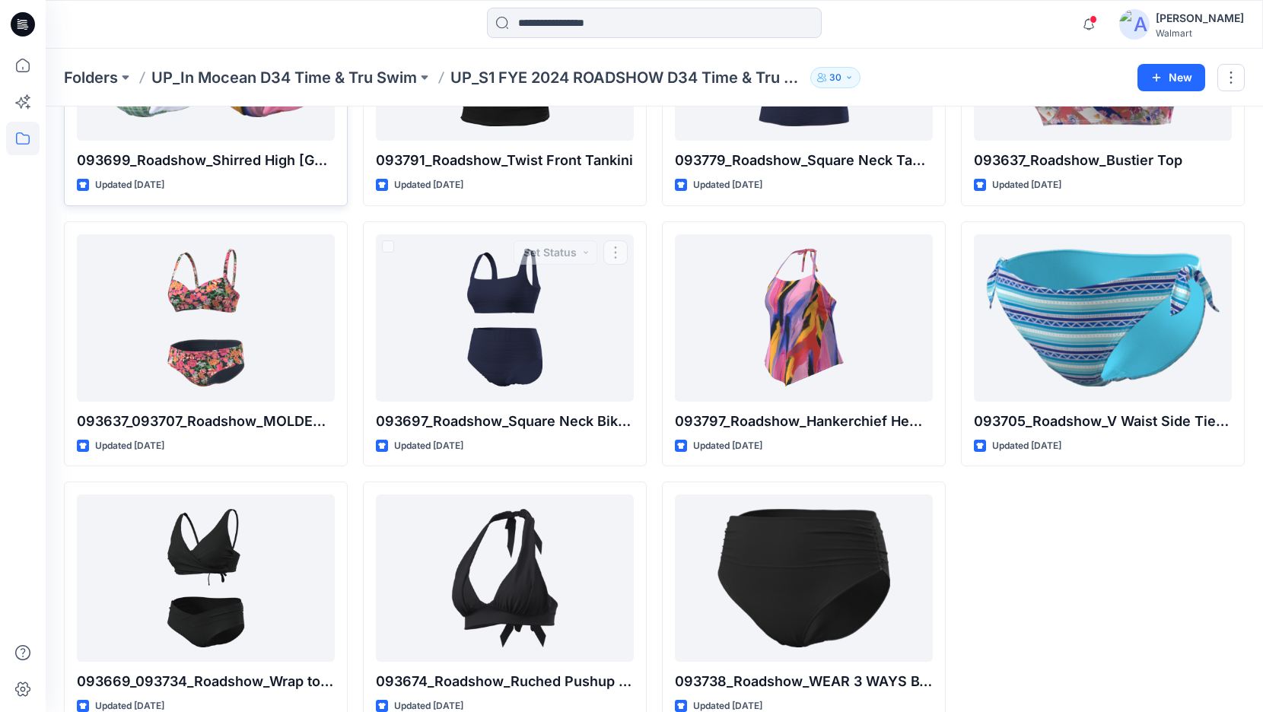
scroll to position [240, 0]
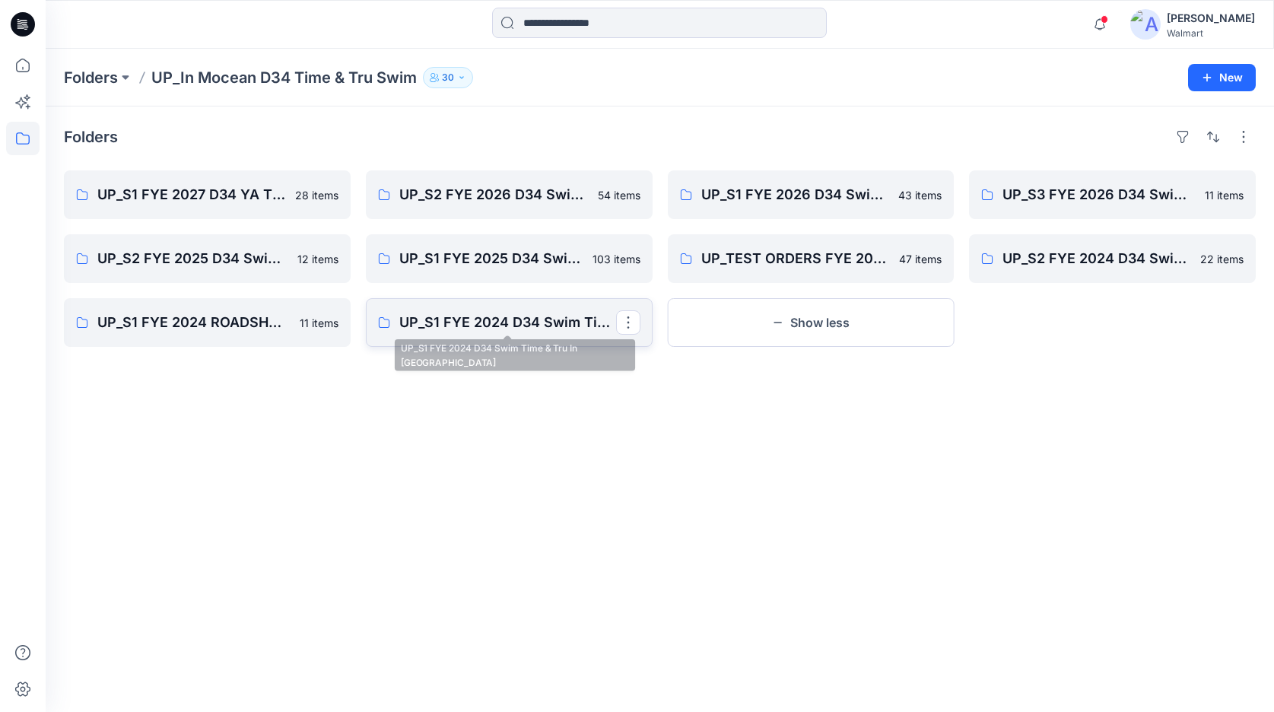
click at [462, 325] on p "UP_S1 FYE 2024 D34 Swim Time & Tru In [GEOGRAPHIC_DATA]" at bounding box center [507, 322] width 217 height 21
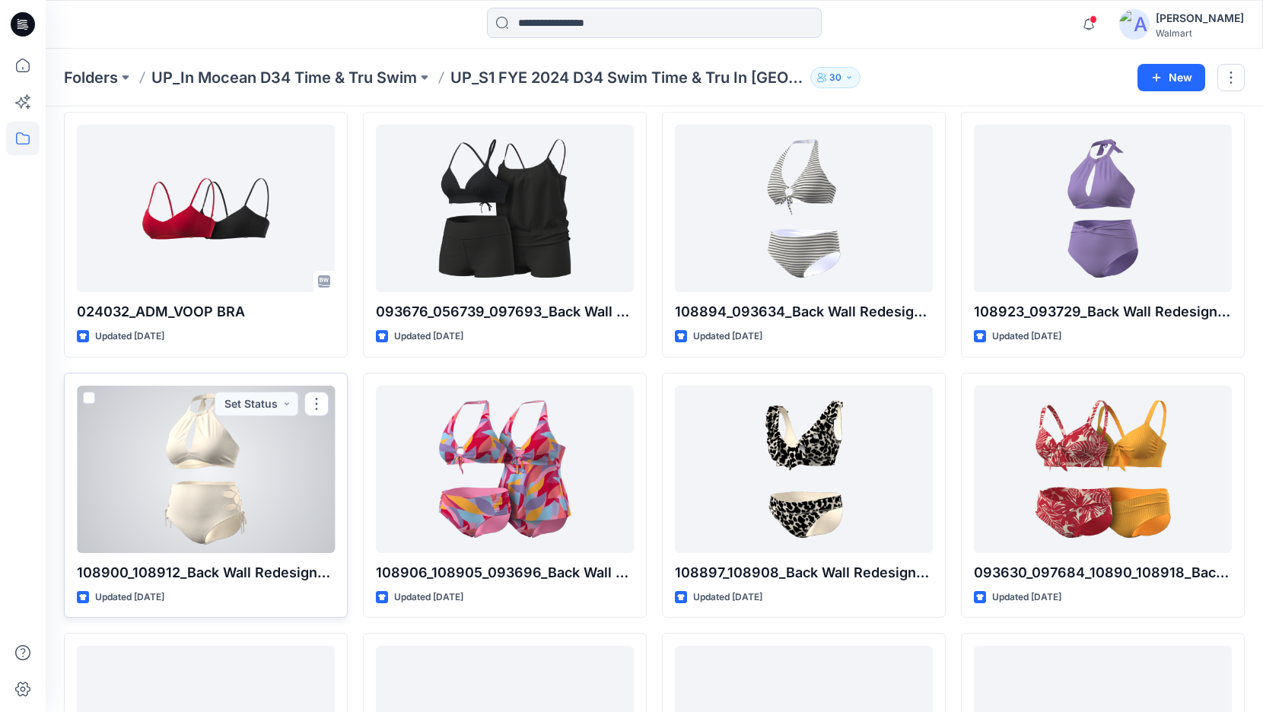
scroll to position [66, 0]
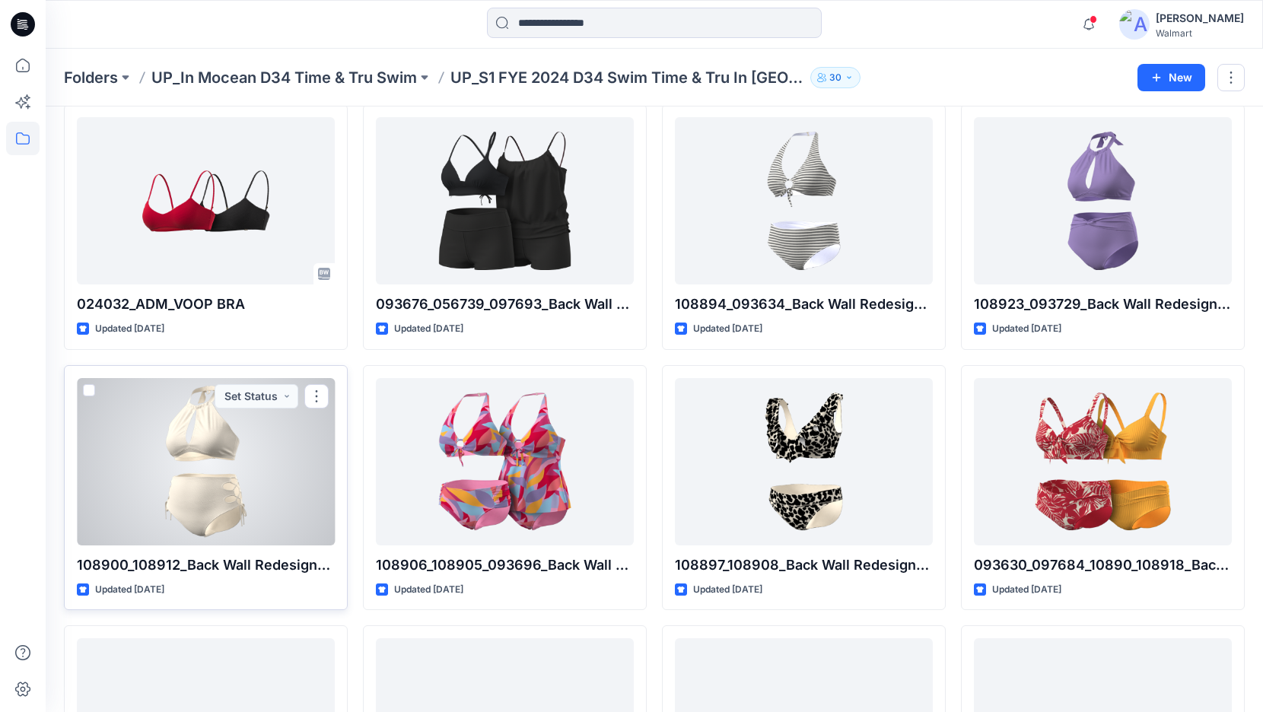
click at [248, 492] on div at bounding box center [206, 461] width 258 height 167
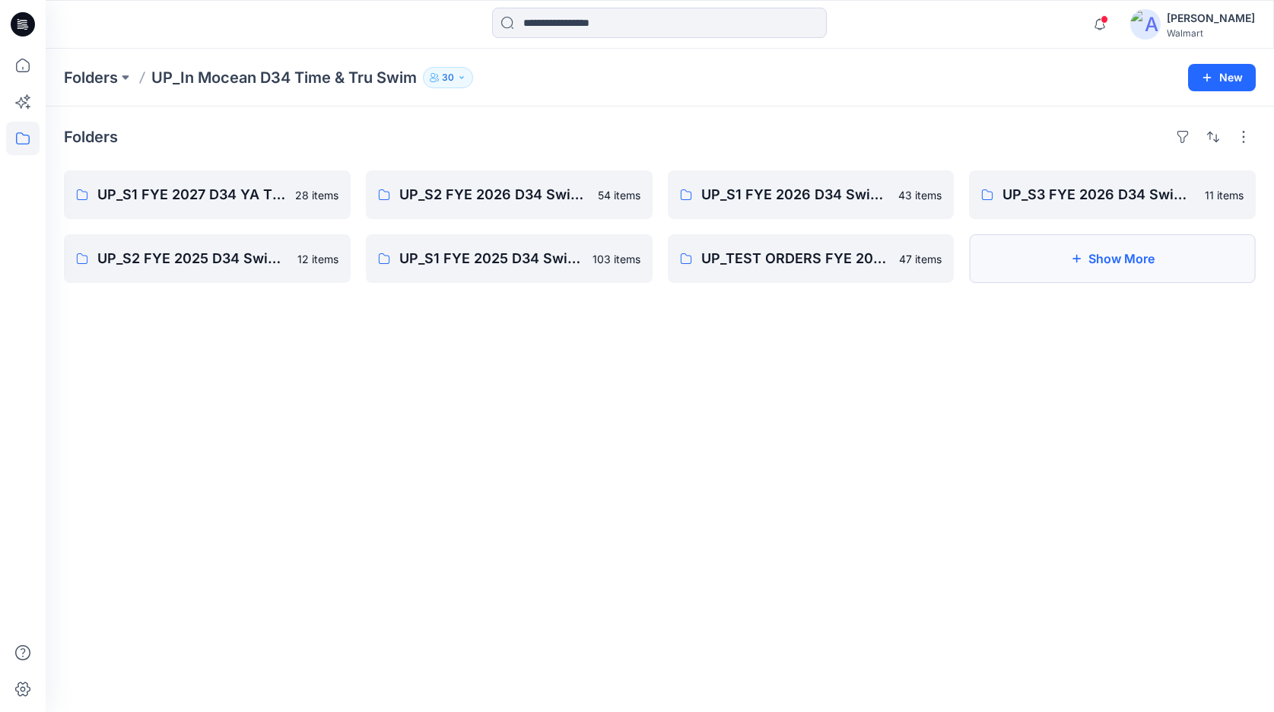
click at [1128, 268] on button "Show More" at bounding box center [1112, 258] width 287 height 49
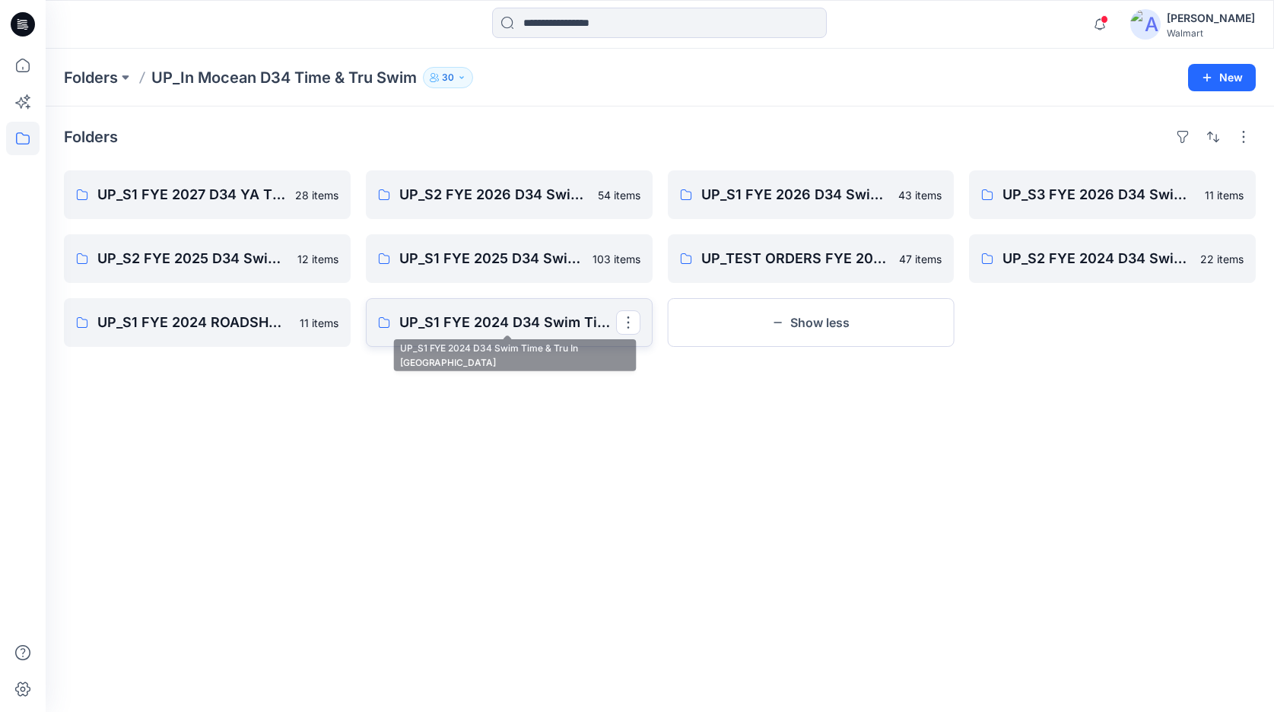
click at [482, 326] on p "UP_S1 FYE 2024 D34 Swim Time & Tru In [GEOGRAPHIC_DATA]" at bounding box center [507, 322] width 217 height 21
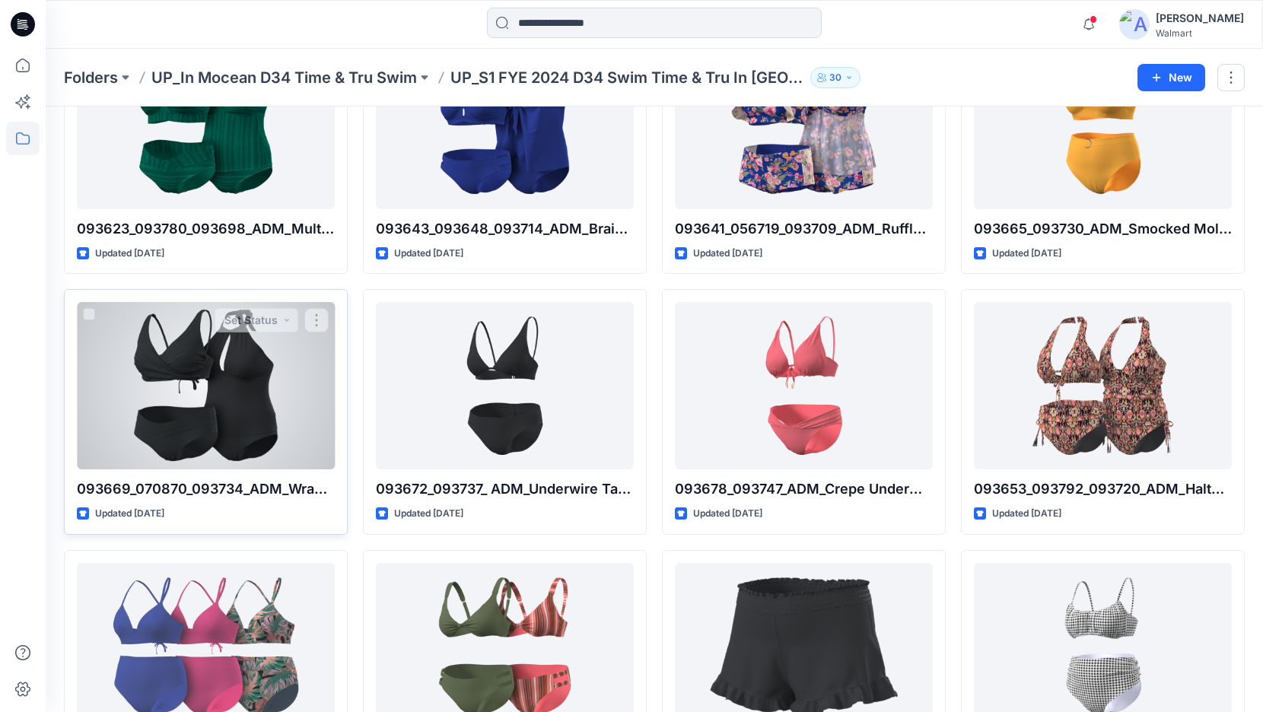
scroll to position [6465, 0]
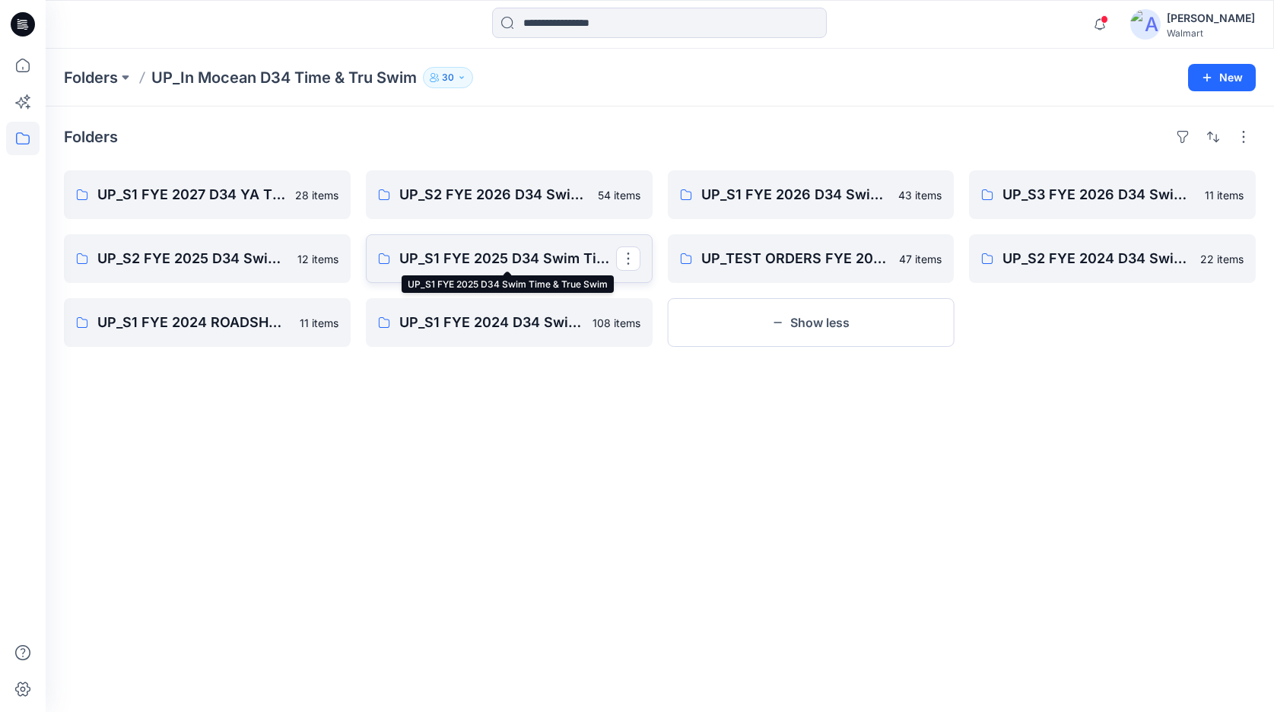
click at [490, 259] on p "UP_S1 FYE 2025 D34 Swim Time & True Swim" at bounding box center [507, 258] width 217 height 21
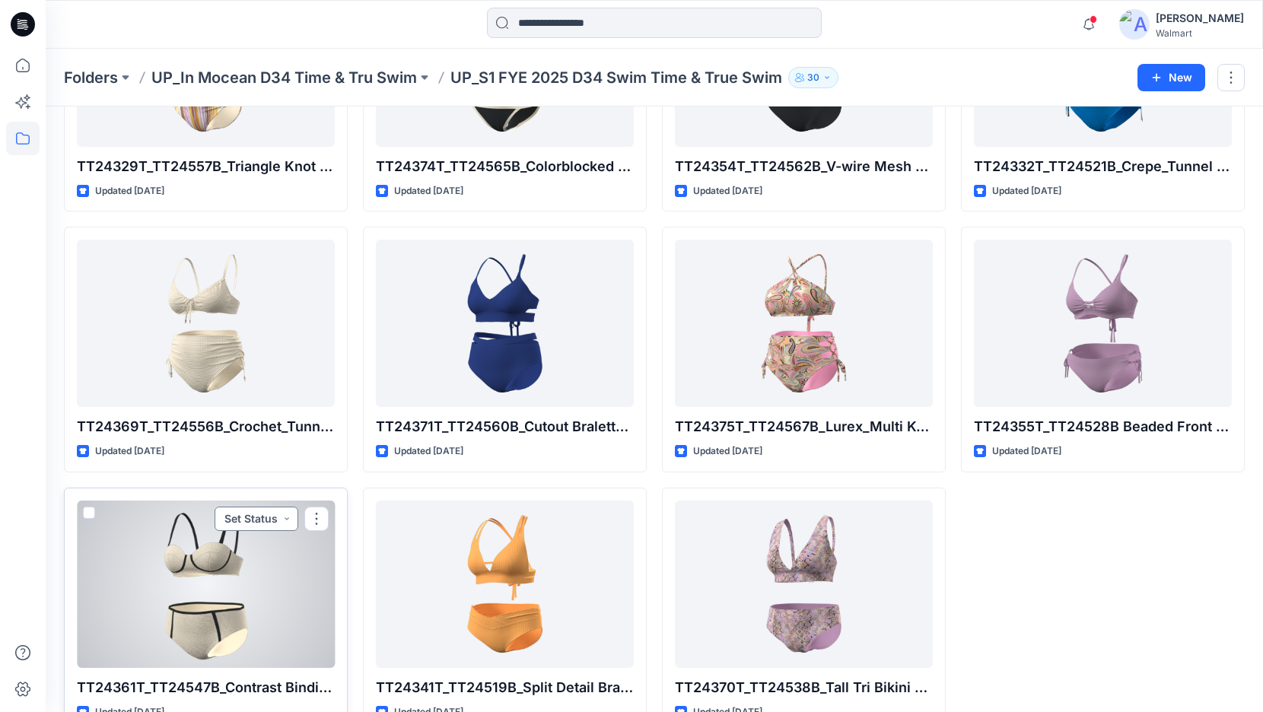
scroll to position [6205, 0]
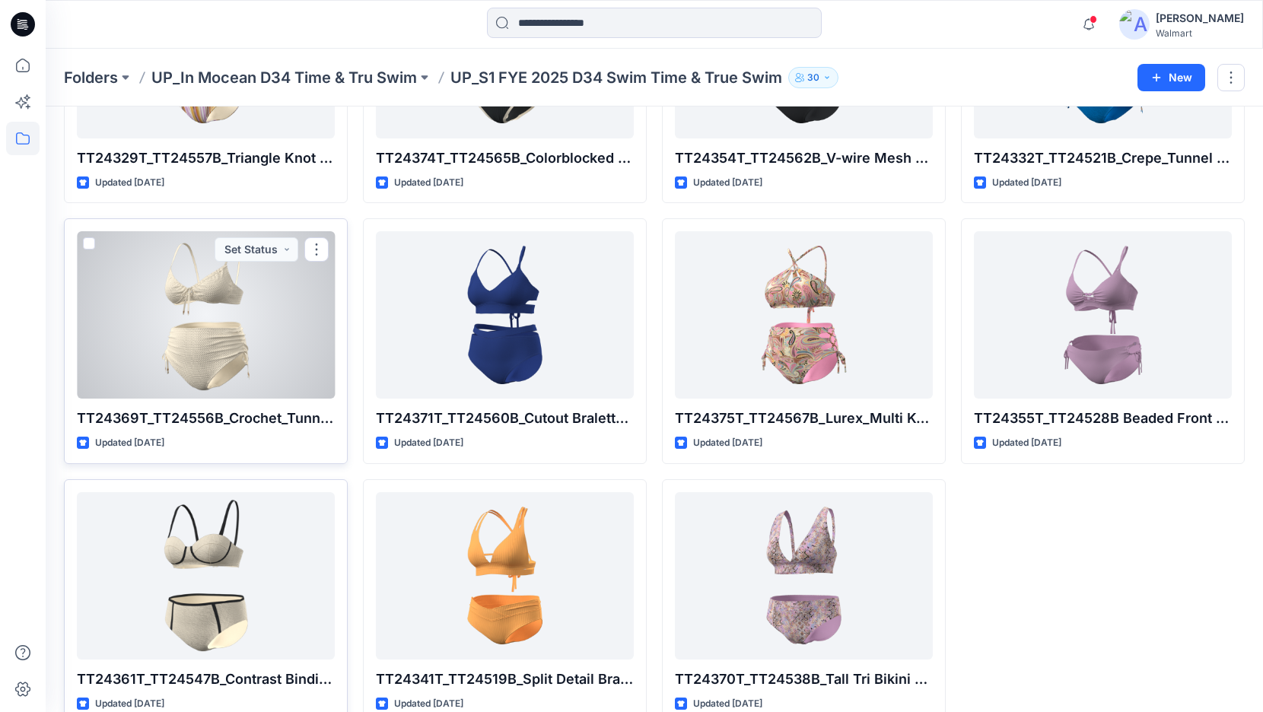
click at [216, 332] on div at bounding box center [206, 314] width 258 height 167
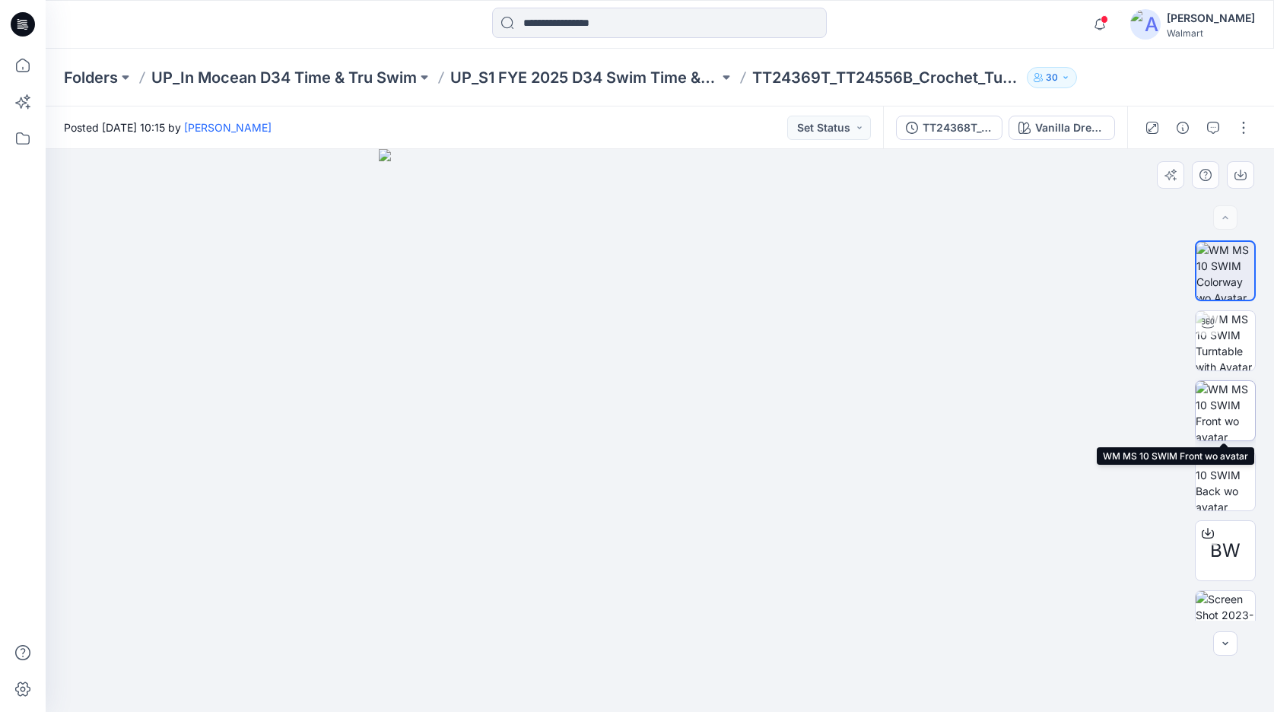
click at [1238, 404] on img at bounding box center [1225, 410] width 59 height 59
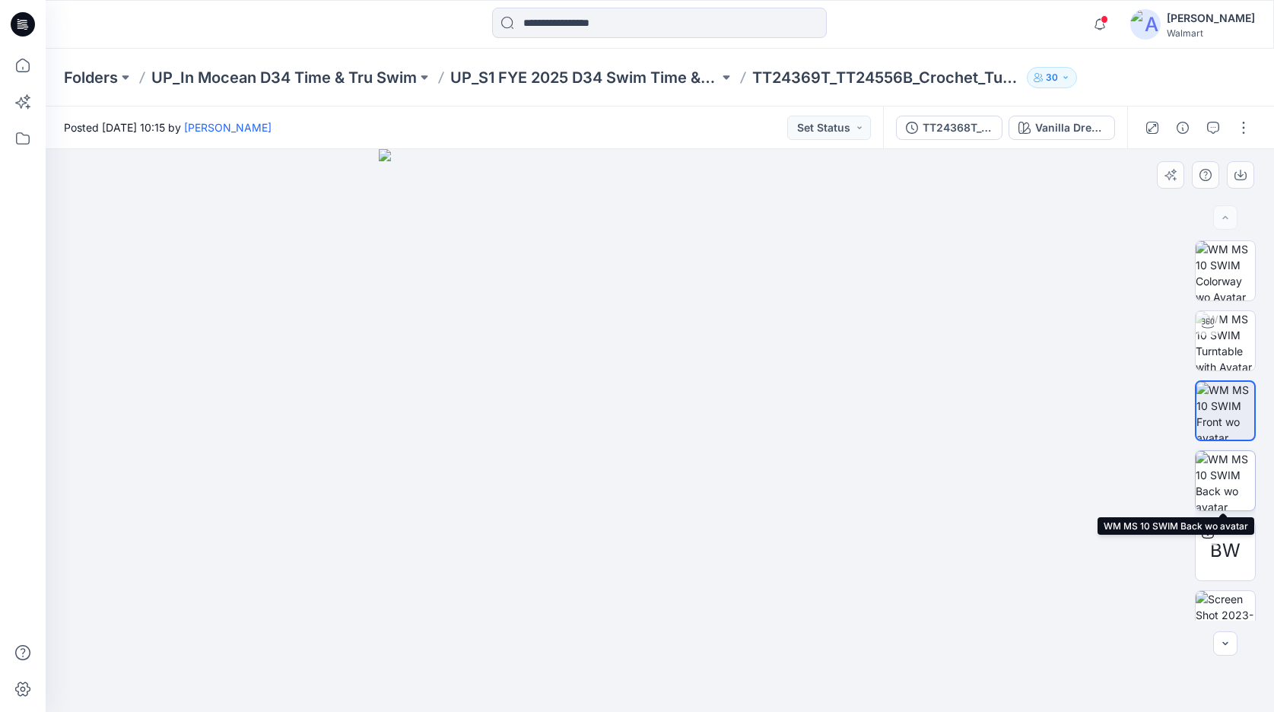
click at [1234, 478] on img at bounding box center [1225, 480] width 59 height 59
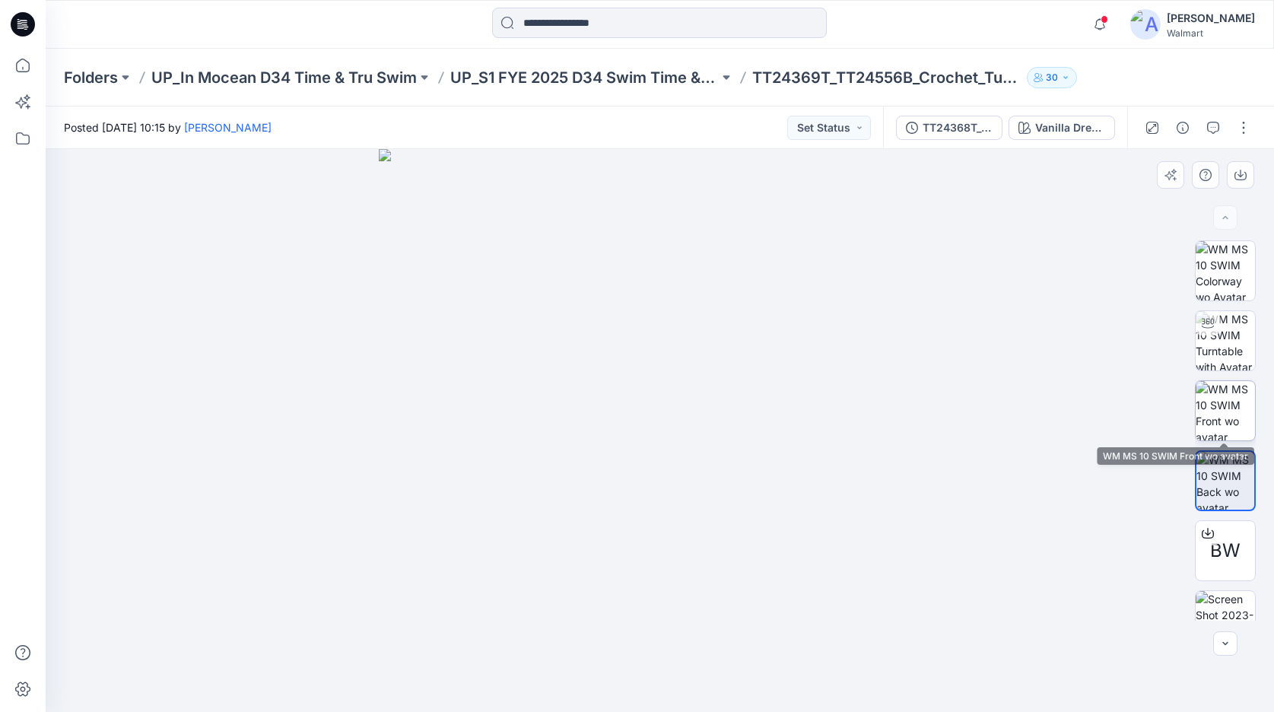
click at [1219, 415] on img at bounding box center [1225, 410] width 59 height 59
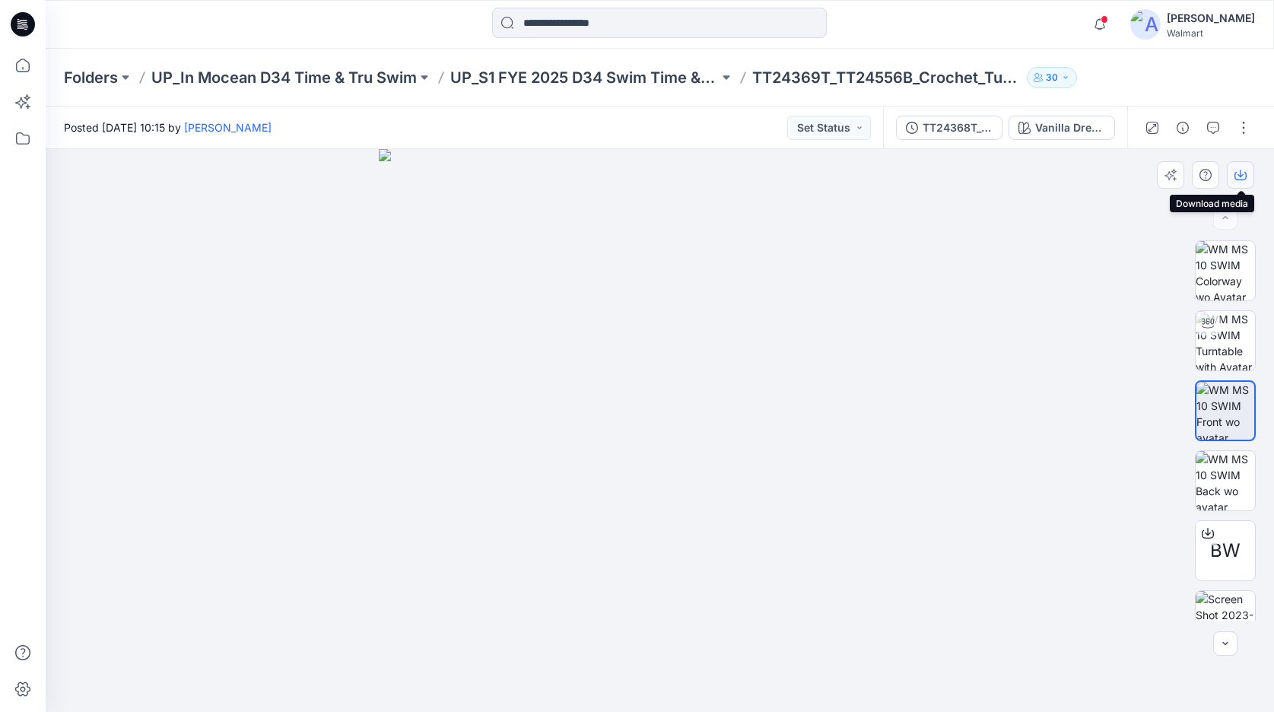
click at [1241, 176] on icon "button" at bounding box center [1241, 174] width 6 height 8
click at [1232, 474] on img at bounding box center [1225, 480] width 59 height 59
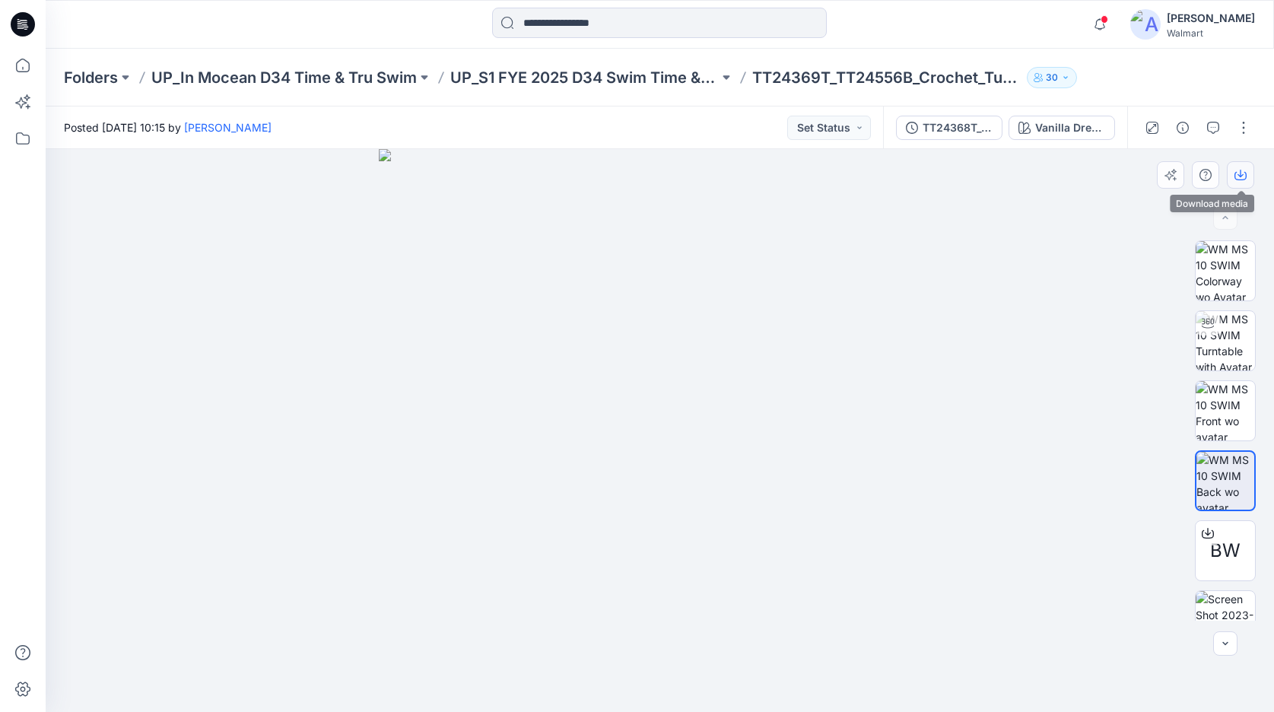
click at [1234, 173] on button "button" at bounding box center [1240, 174] width 27 height 27
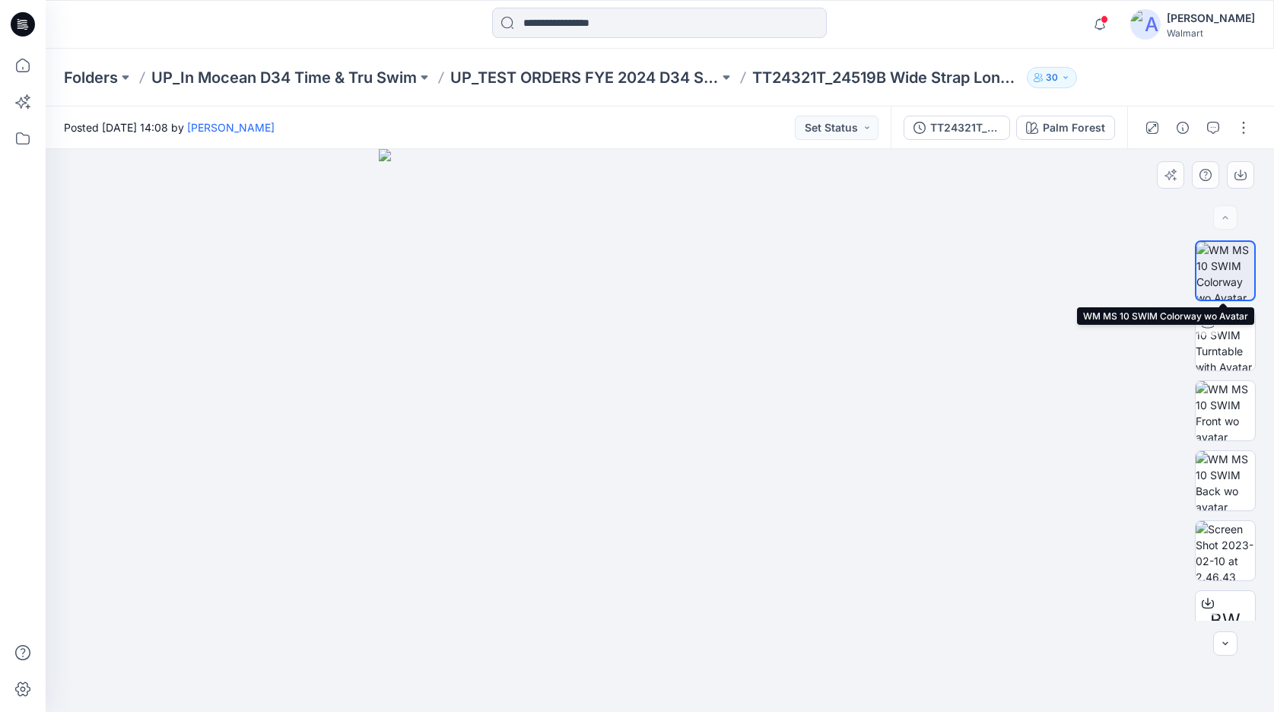
click at [1231, 286] on img at bounding box center [1225, 271] width 58 height 58
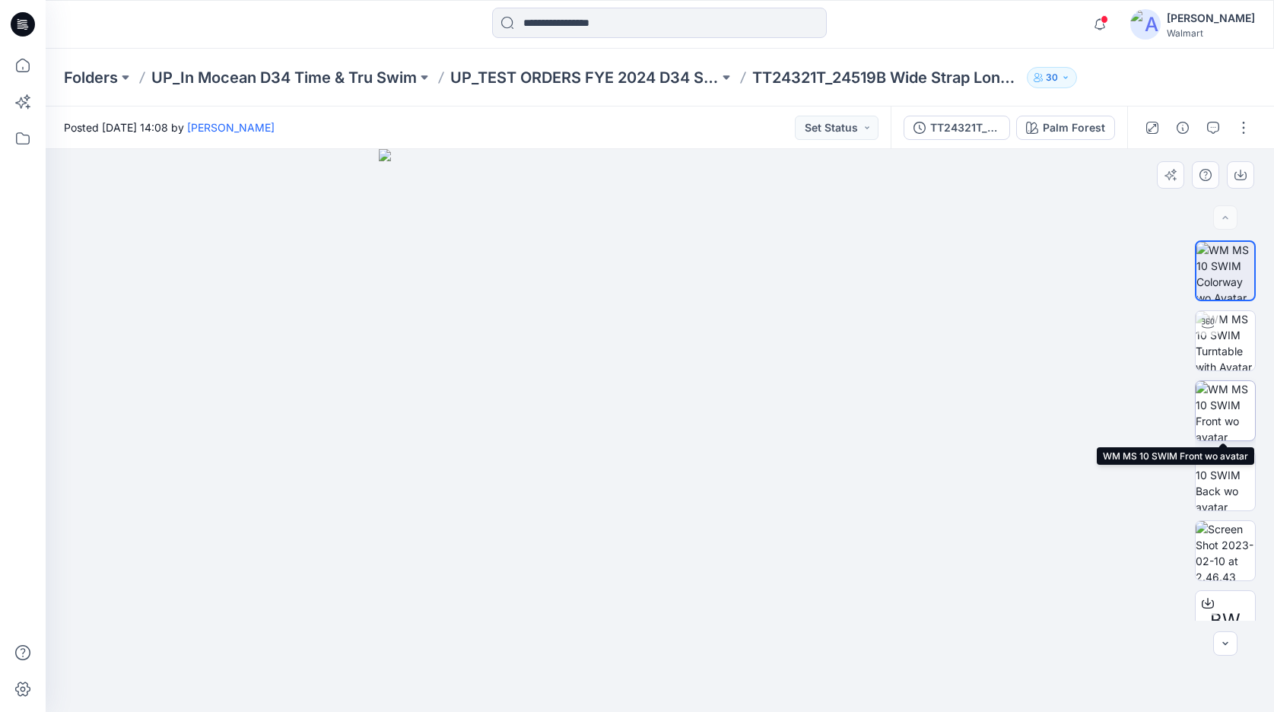
click at [1222, 412] on img at bounding box center [1225, 410] width 59 height 59
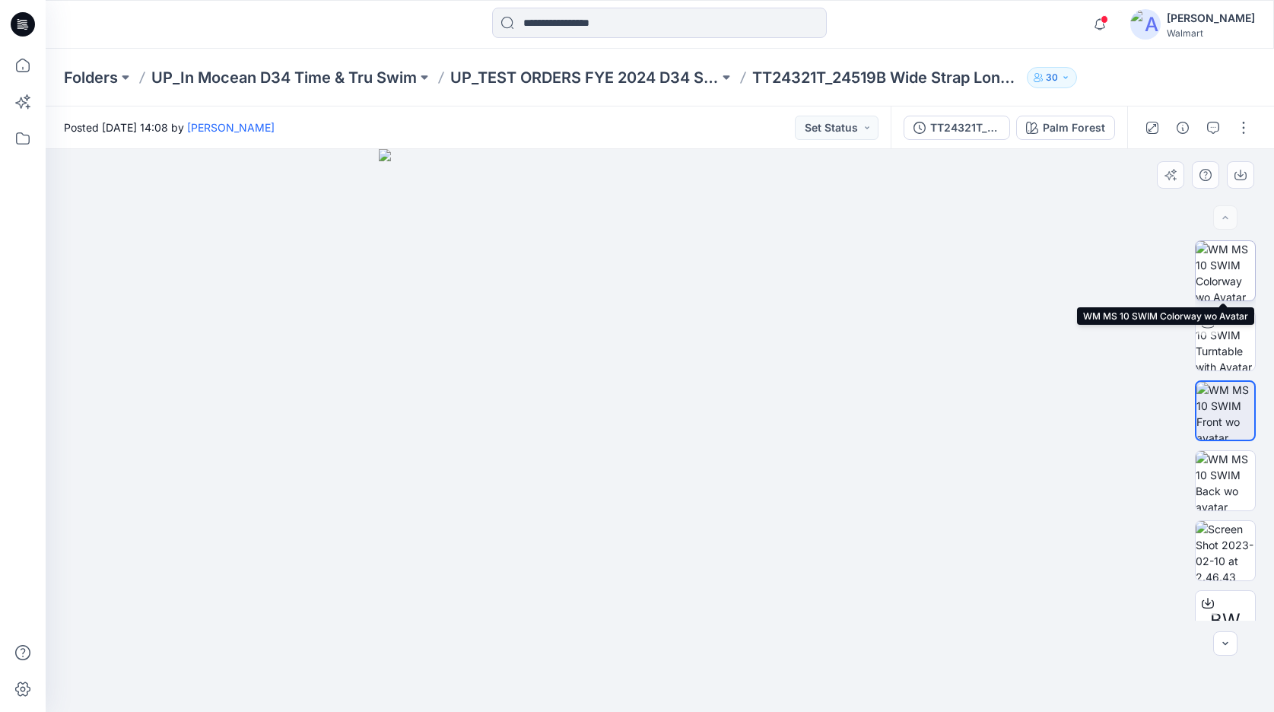
click at [1235, 278] on img at bounding box center [1225, 270] width 59 height 59
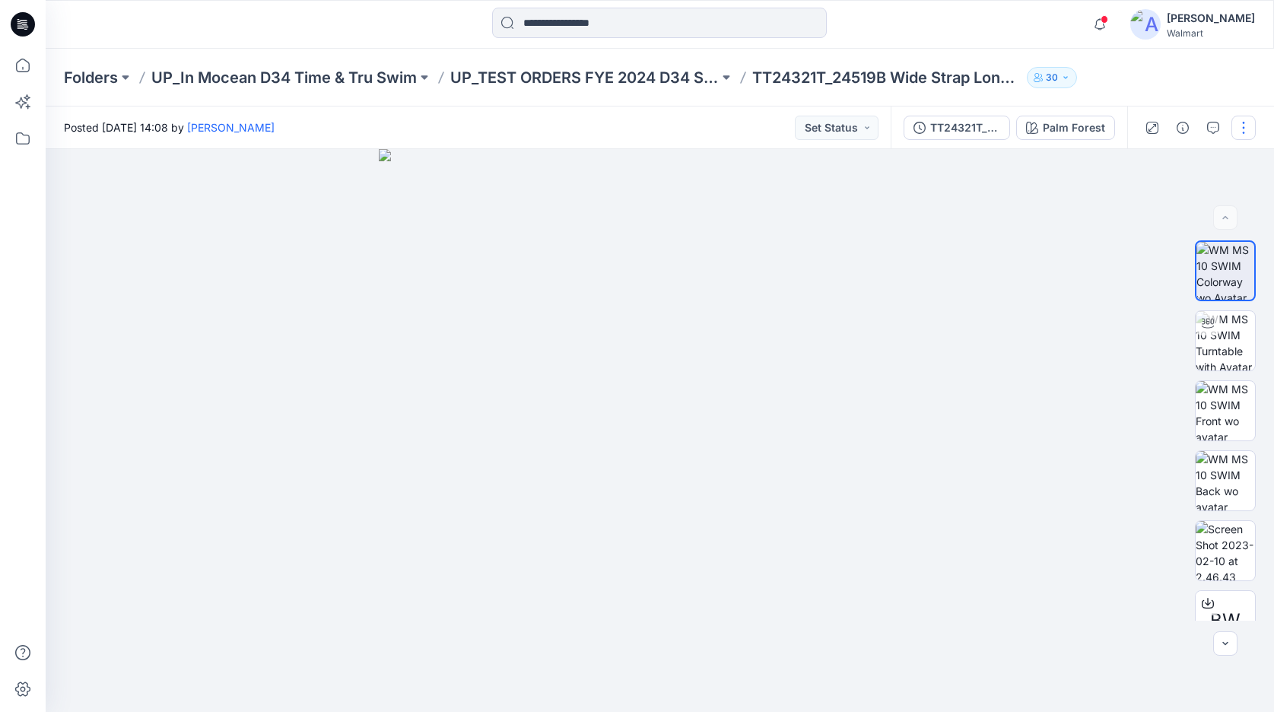
click at [1243, 124] on button "button" at bounding box center [1243, 128] width 24 height 24
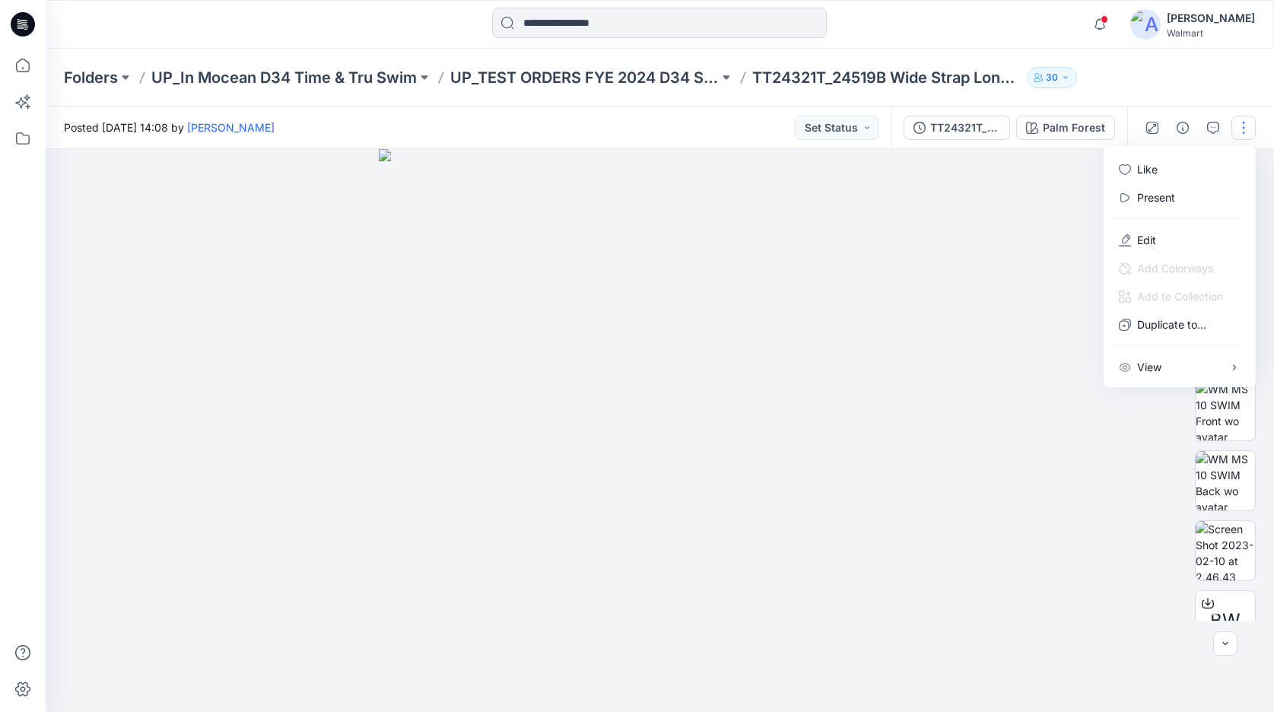
click at [995, 375] on div at bounding box center [660, 430] width 1228 height 563
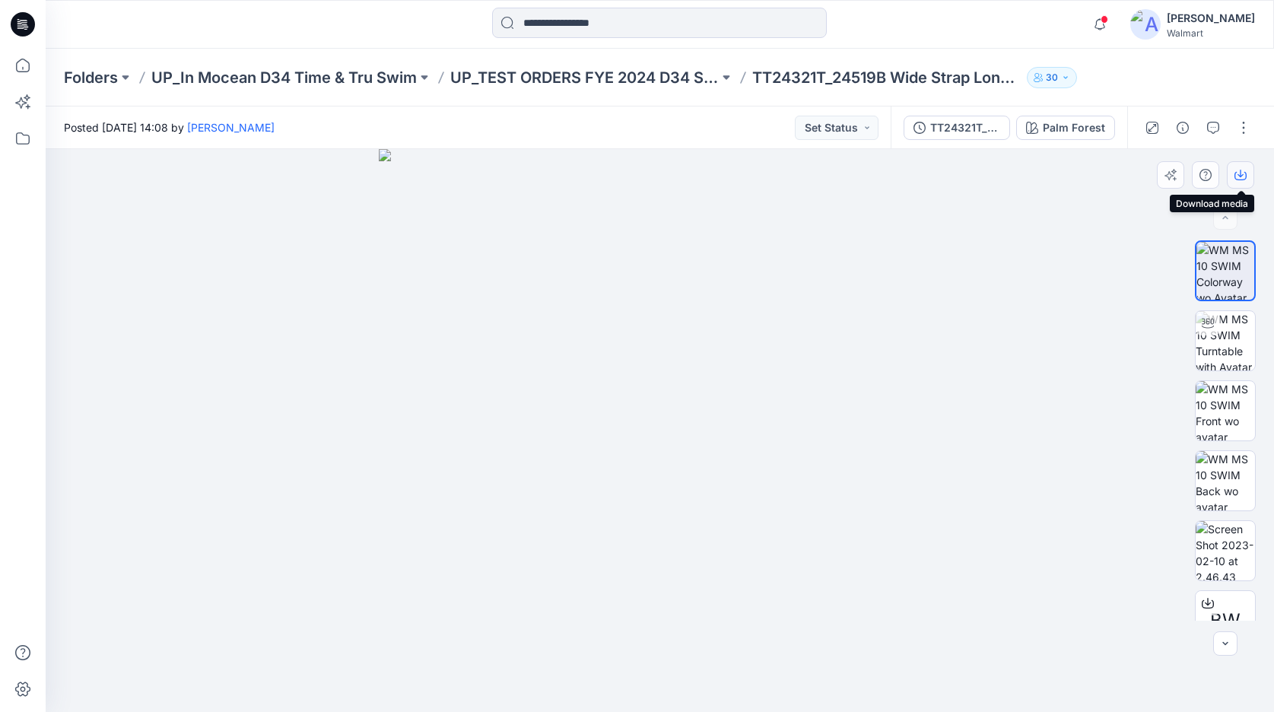
click at [1236, 179] on icon "button" at bounding box center [1241, 176] width 12 height 8
